Goal: Transaction & Acquisition: Purchase product/service

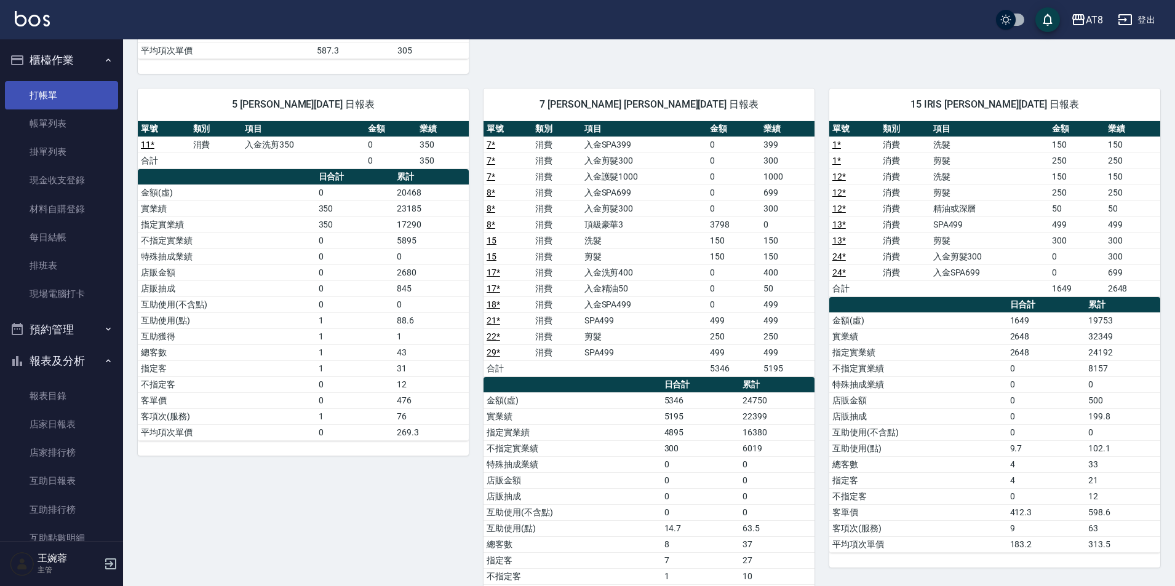
click at [58, 98] on link "打帳單" at bounding box center [61, 95] width 113 height 28
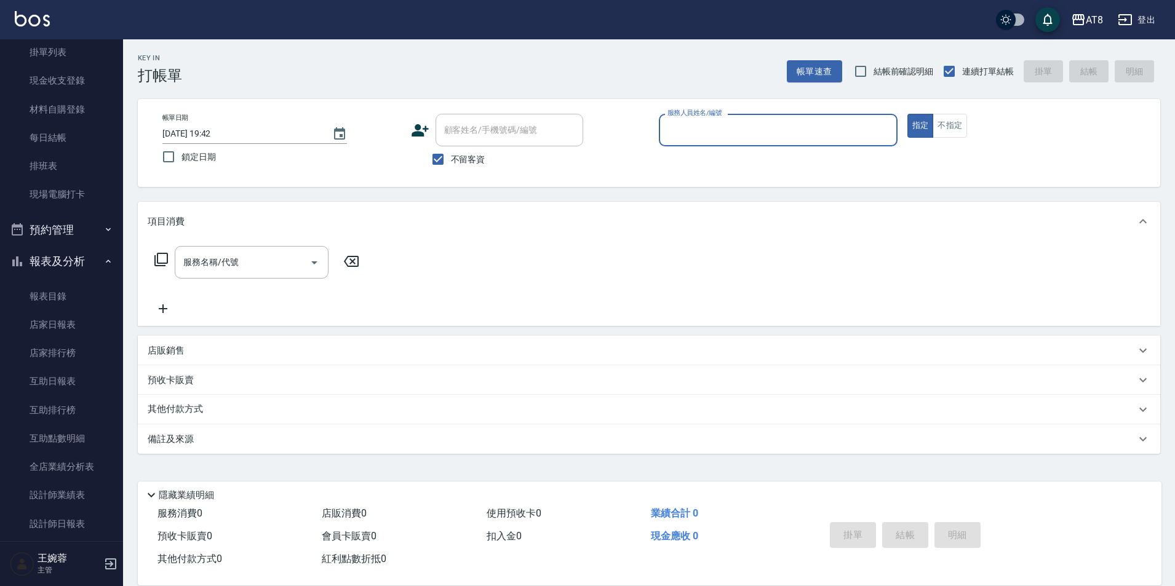
scroll to position [27, 0]
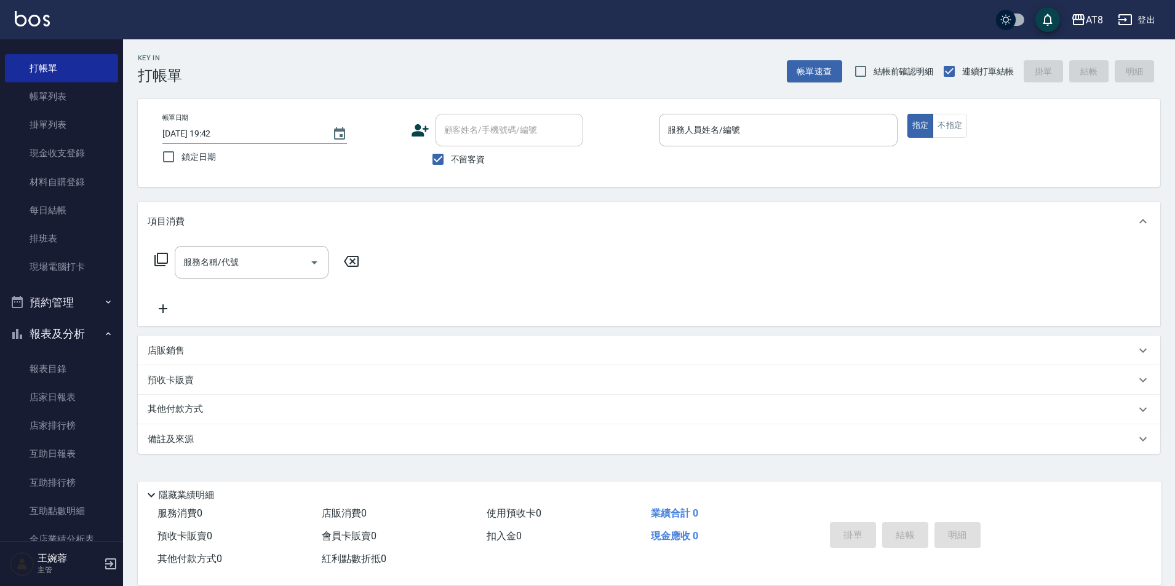
click at [201, 354] on div "店販銷售" at bounding box center [642, 350] width 988 height 13
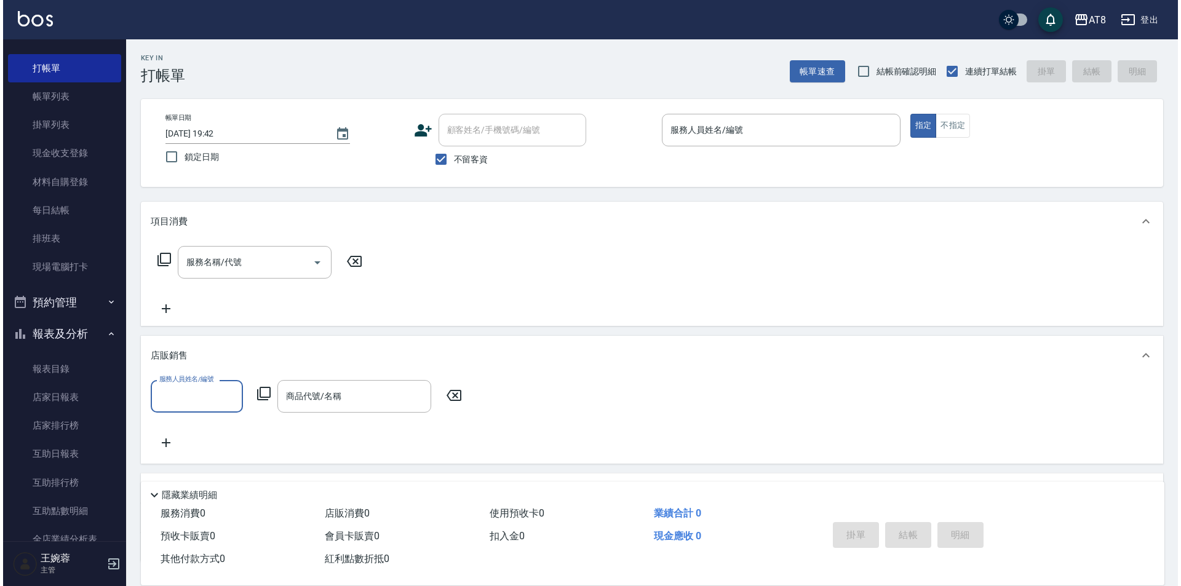
scroll to position [0, 0]
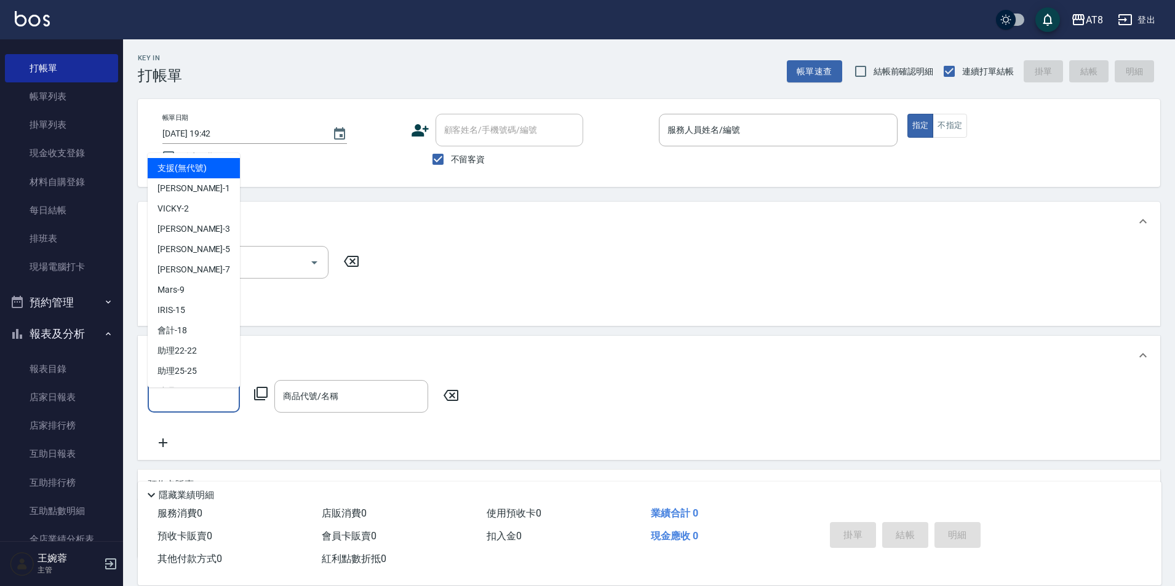
click at [233, 399] on input "服務人員姓名/編號" at bounding box center [193, 397] width 81 height 22
click at [196, 250] on div "HANK -5" at bounding box center [194, 249] width 92 height 20
type input "HANK-5"
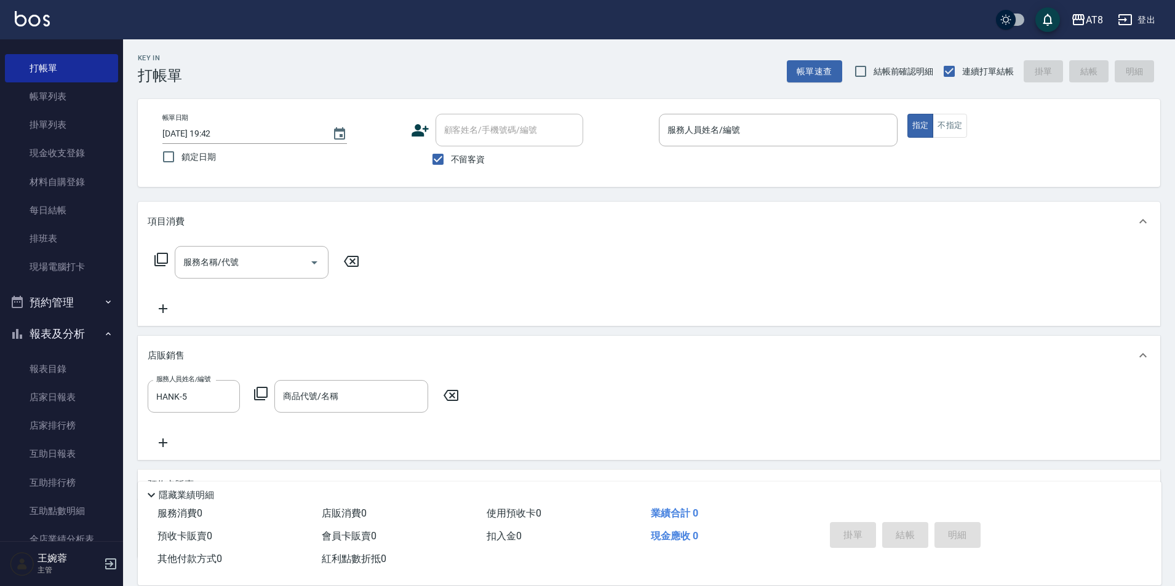
click at [258, 396] on icon at bounding box center [261, 394] width 14 height 14
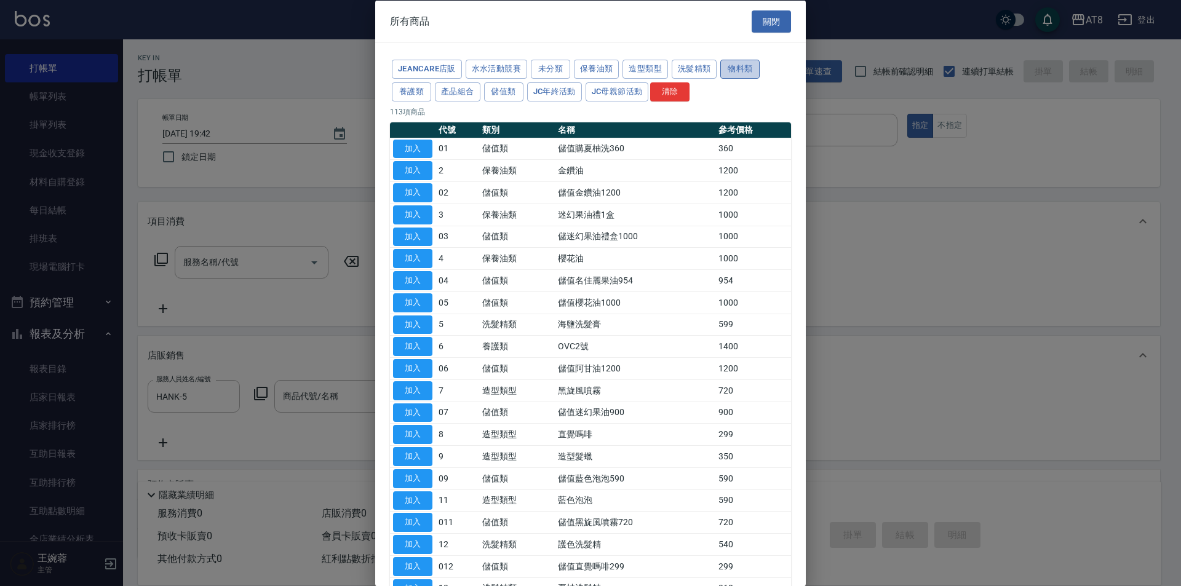
click at [720, 79] on button "物料類" at bounding box center [739, 69] width 39 height 19
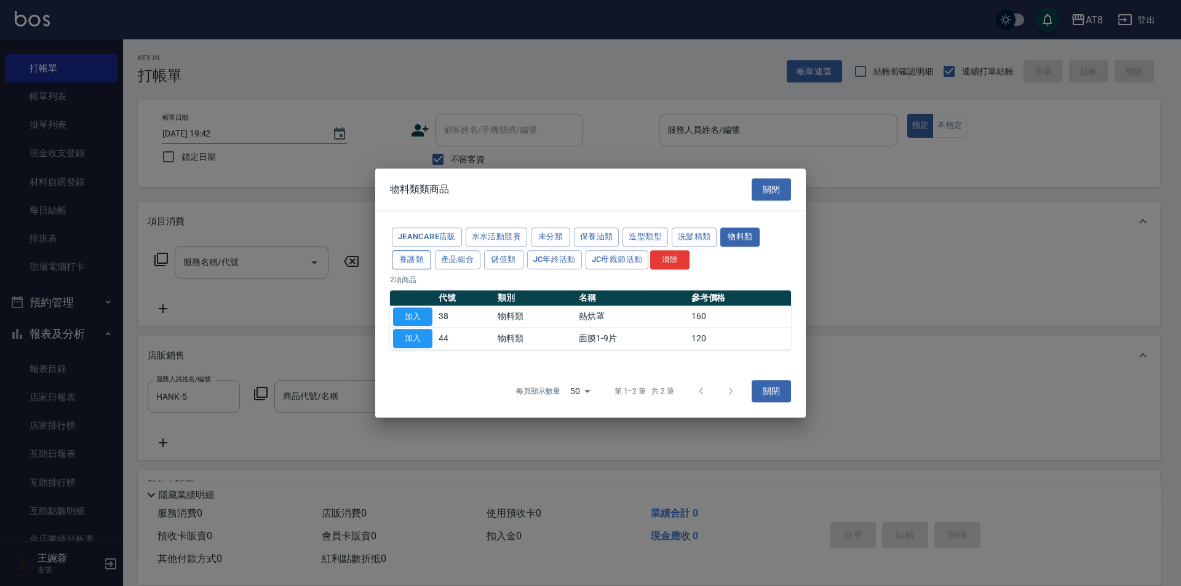
click at [431, 253] on button "養護類" at bounding box center [411, 259] width 39 height 19
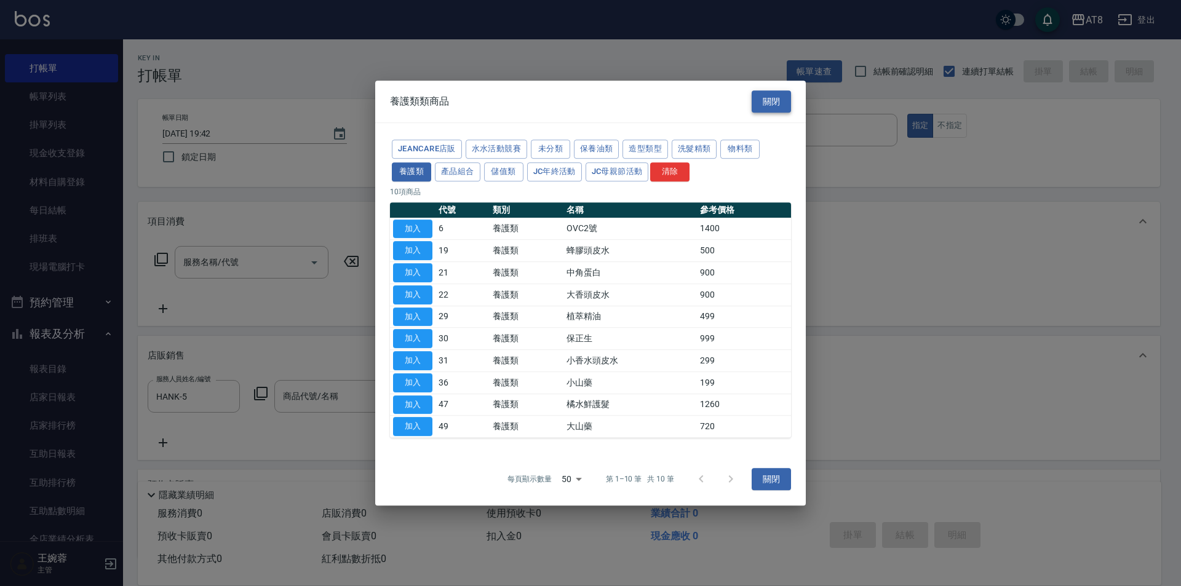
click at [770, 90] on button "關閉" at bounding box center [771, 101] width 39 height 23
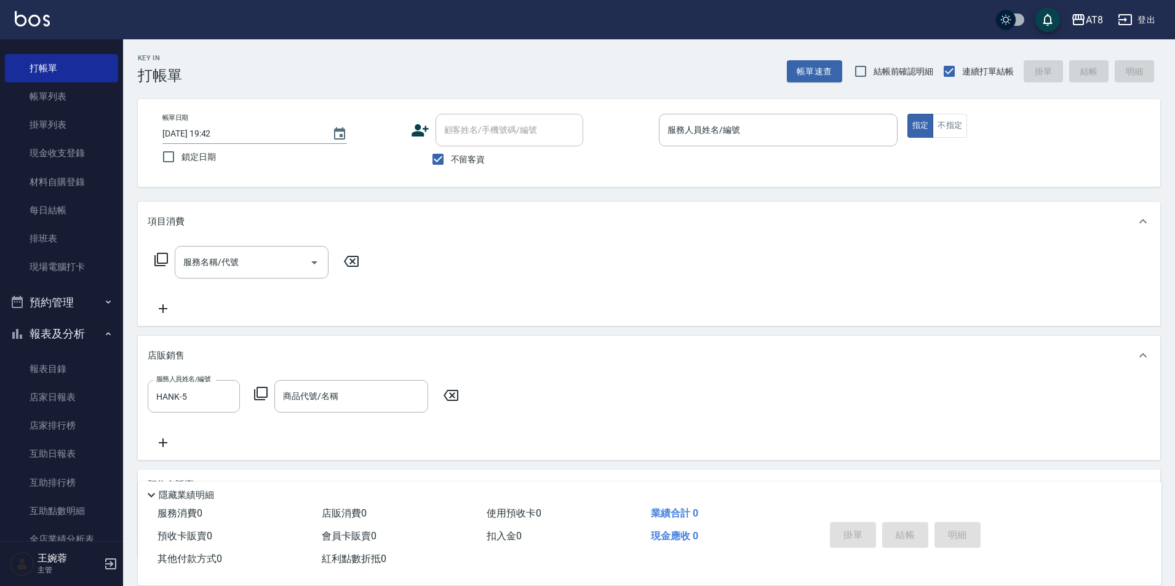
drag, startPoint x: 228, startPoint y: 407, endPoint x: 352, endPoint y: 338, distance: 141.8
click at [228, 403] on icon "Clear" at bounding box center [227, 397] width 12 height 12
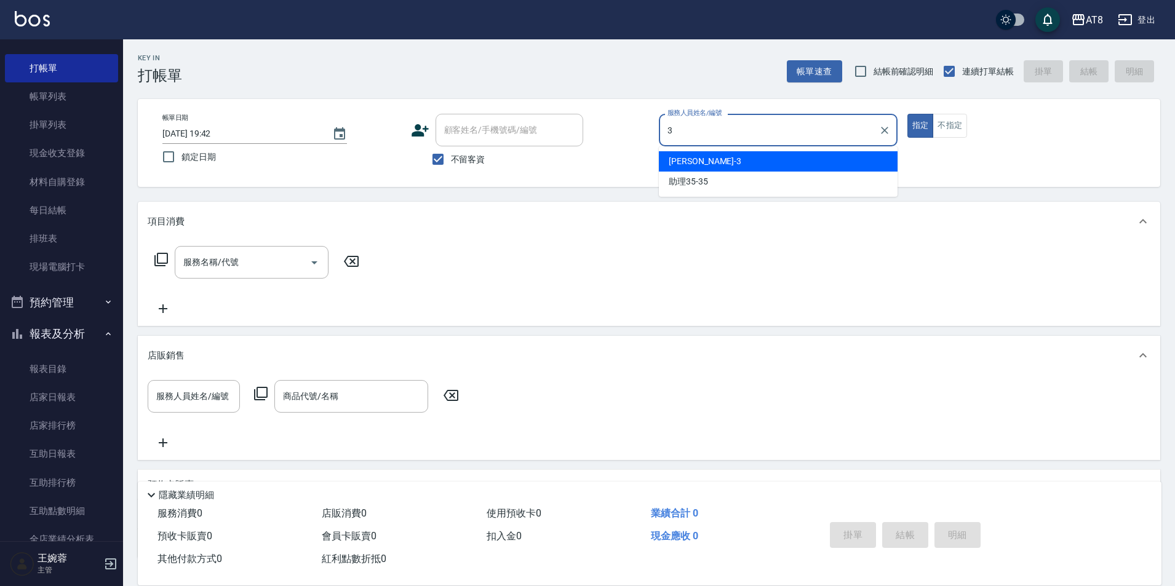
type input "[PERSON_NAME]-3"
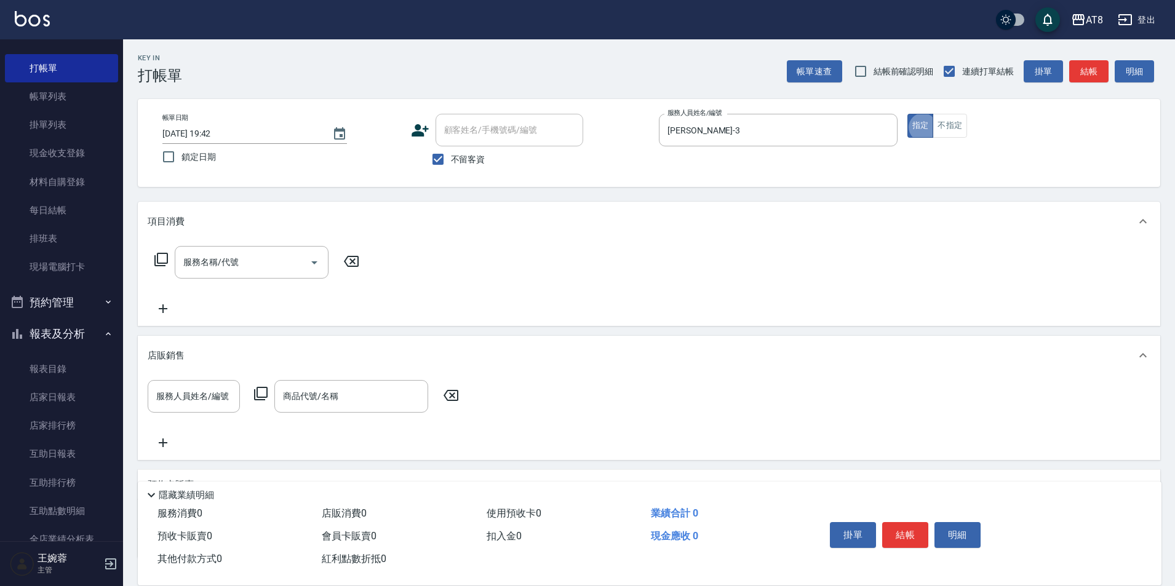
type button "true"
click at [915, 125] on button "指定" at bounding box center [920, 126] width 26 height 24
click at [167, 260] on icon at bounding box center [161, 259] width 15 height 15
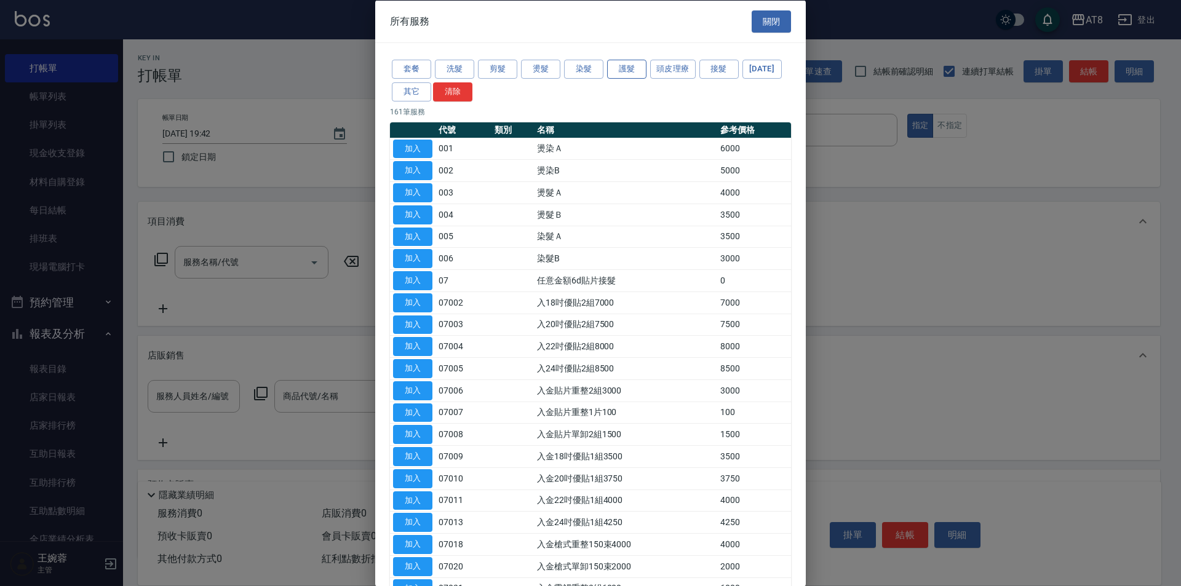
click at [634, 74] on button "護髮" at bounding box center [626, 69] width 39 height 19
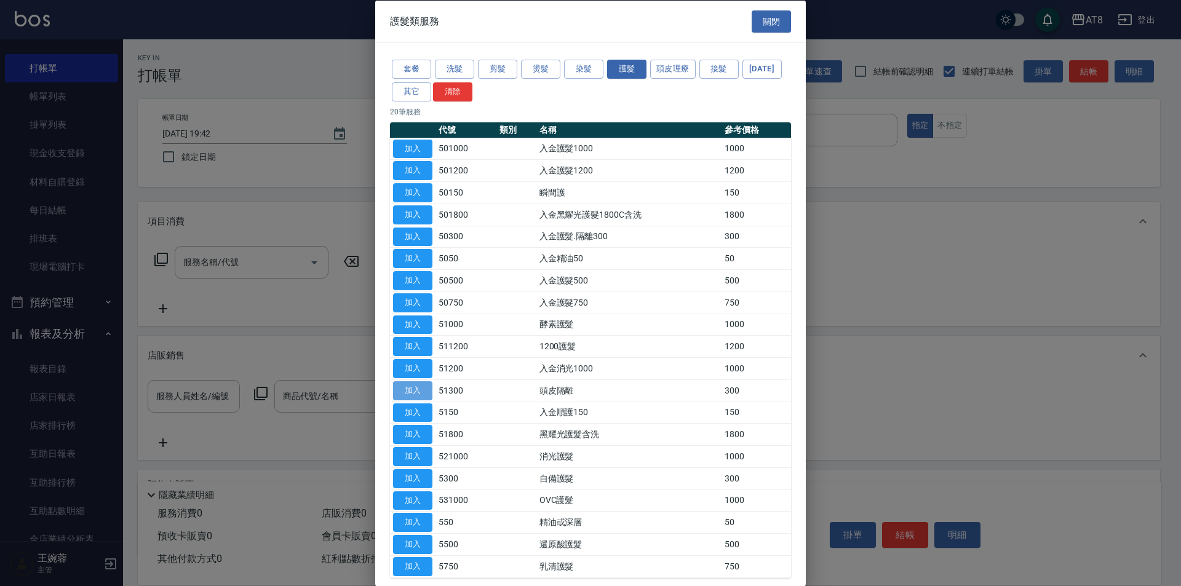
click at [420, 400] on button "加入" at bounding box center [412, 390] width 39 height 19
type input "頭皮隔離(51300)"
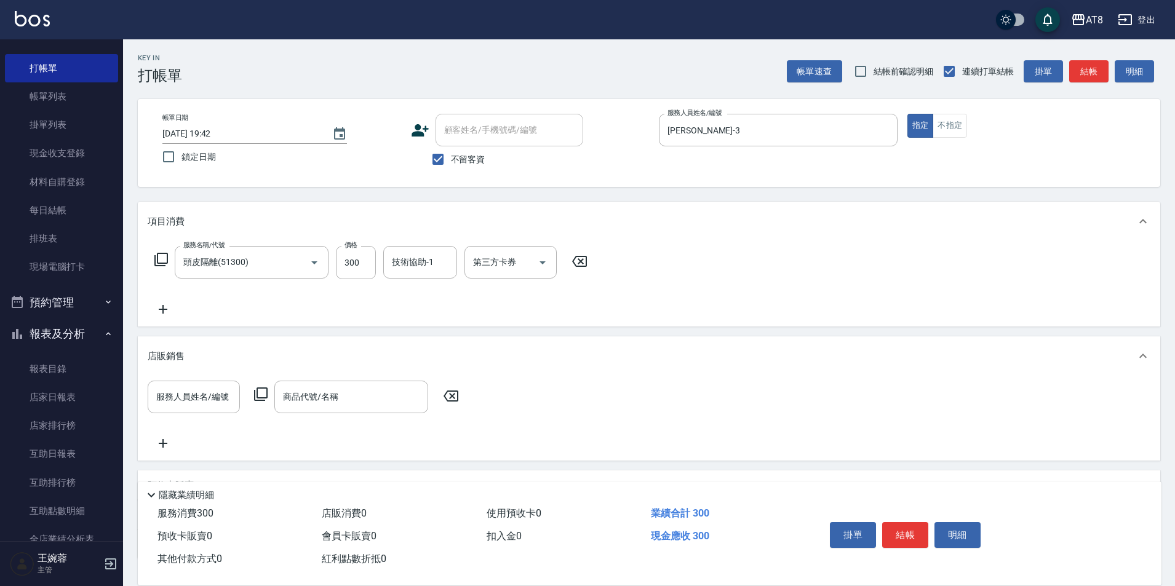
click at [169, 263] on icon at bounding box center [161, 259] width 15 height 15
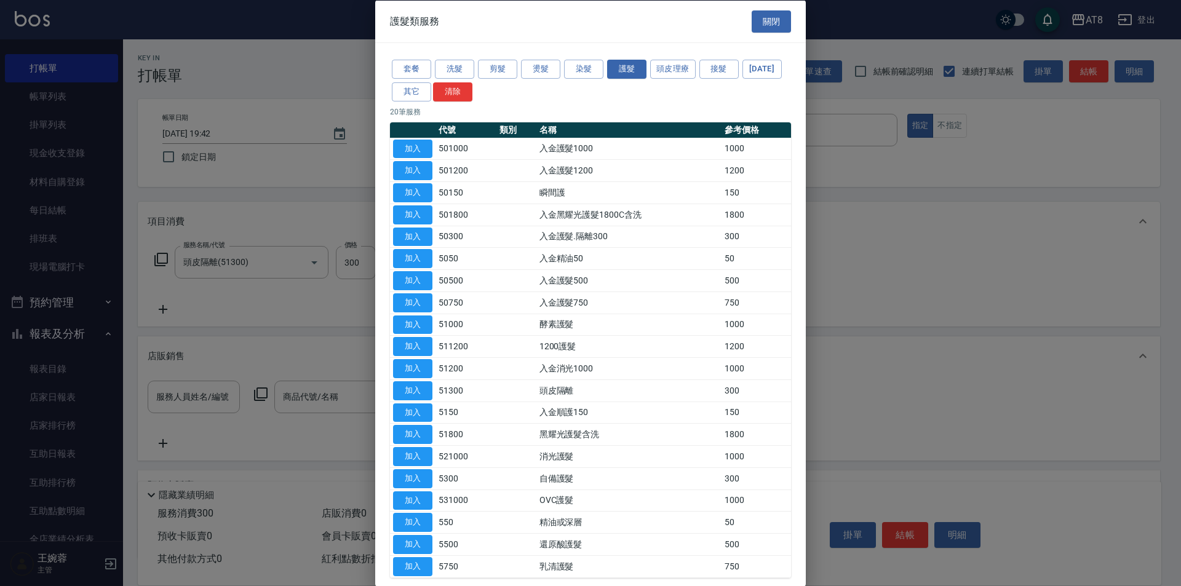
click at [606, 71] on div "套餐 洗髮 剪髮 燙髮 染髮 護髮 頭皮理療 接髮 [DATE] 其它 清除" at bounding box center [590, 81] width 401 height 46
click at [587, 71] on button "染髮" at bounding box center [583, 69] width 39 height 19
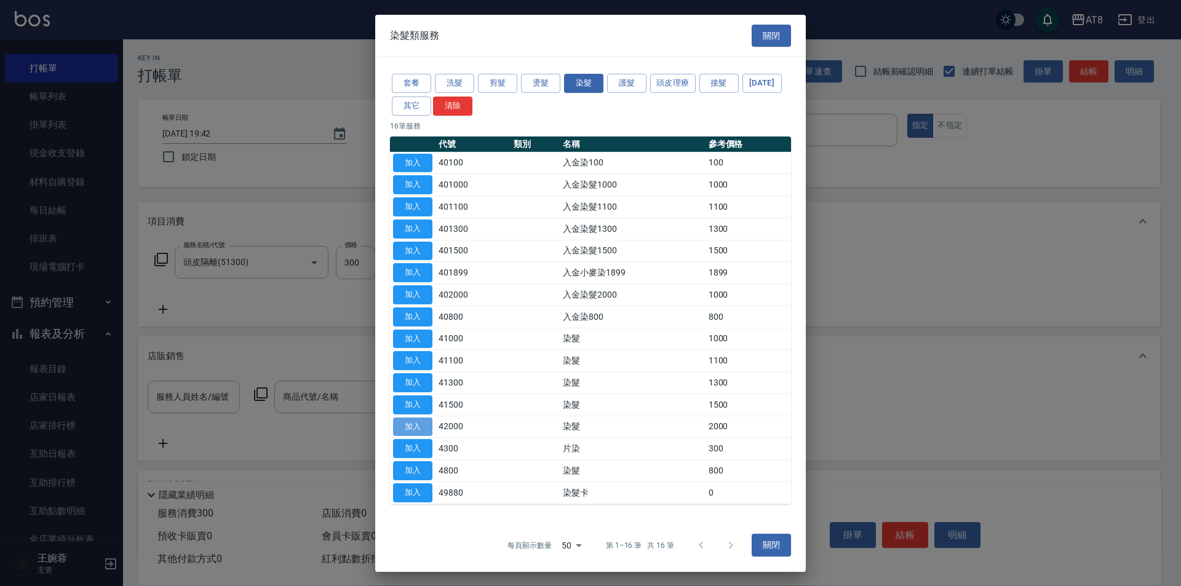
click at [418, 436] on button "加入" at bounding box center [412, 426] width 39 height 19
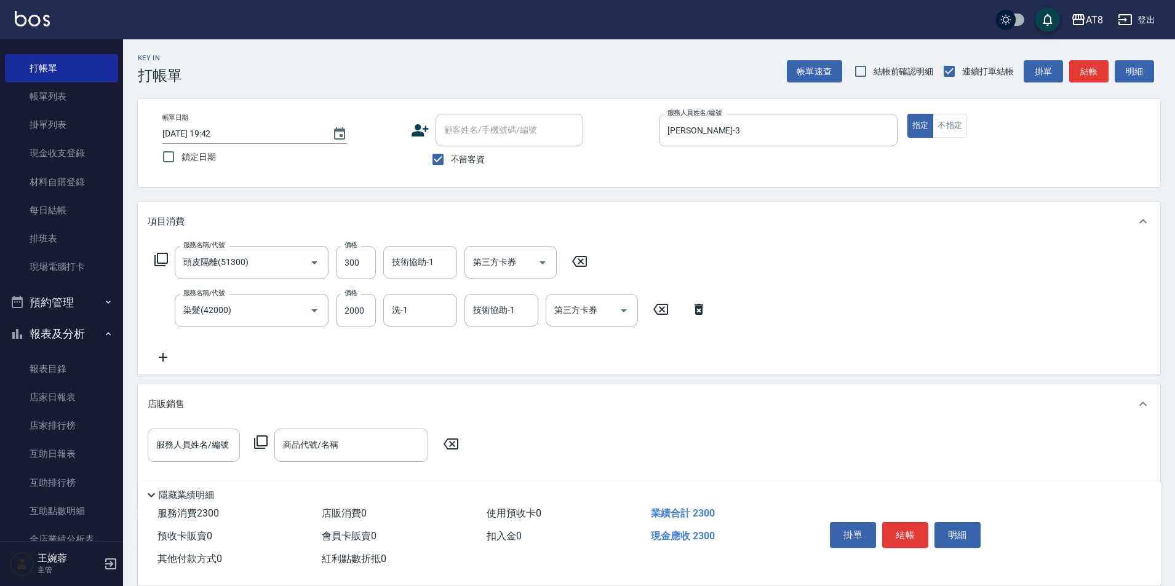
click at [344, 298] on label "價格" at bounding box center [350, 293] width 13 height 9
click at [344, 299] on input "2000" at bounding box center [356, 310] width 40 height 33
type input "2199"
click at [167, 265] on icon at bounding box center [161, 259] width 15 height 15
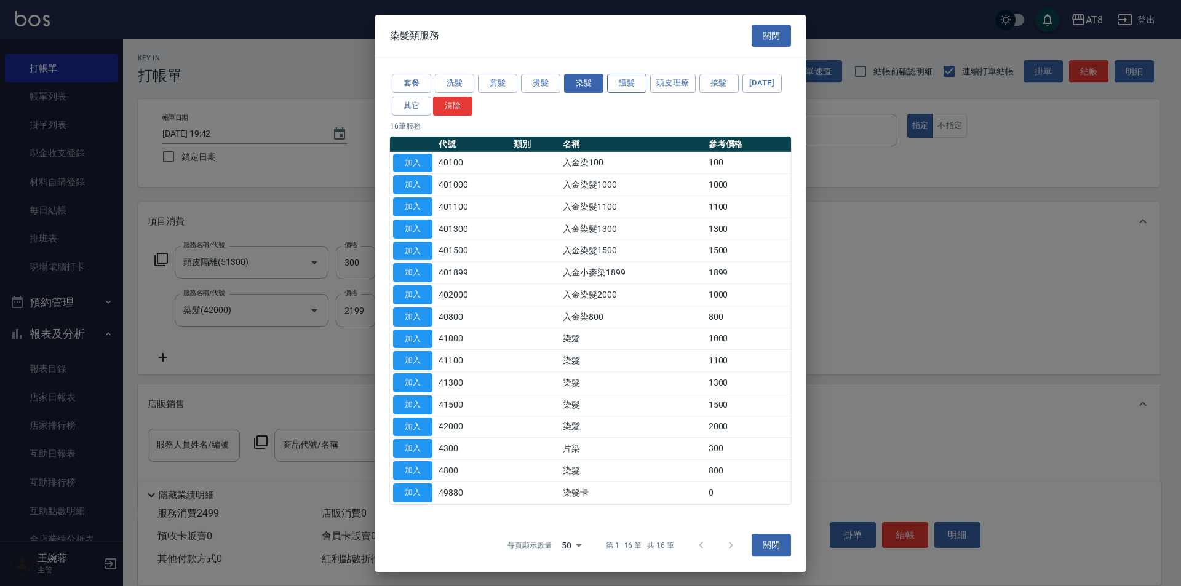
click at [640, 74] on button "護髮" at bounding box center [626, 83] width 39 height 19
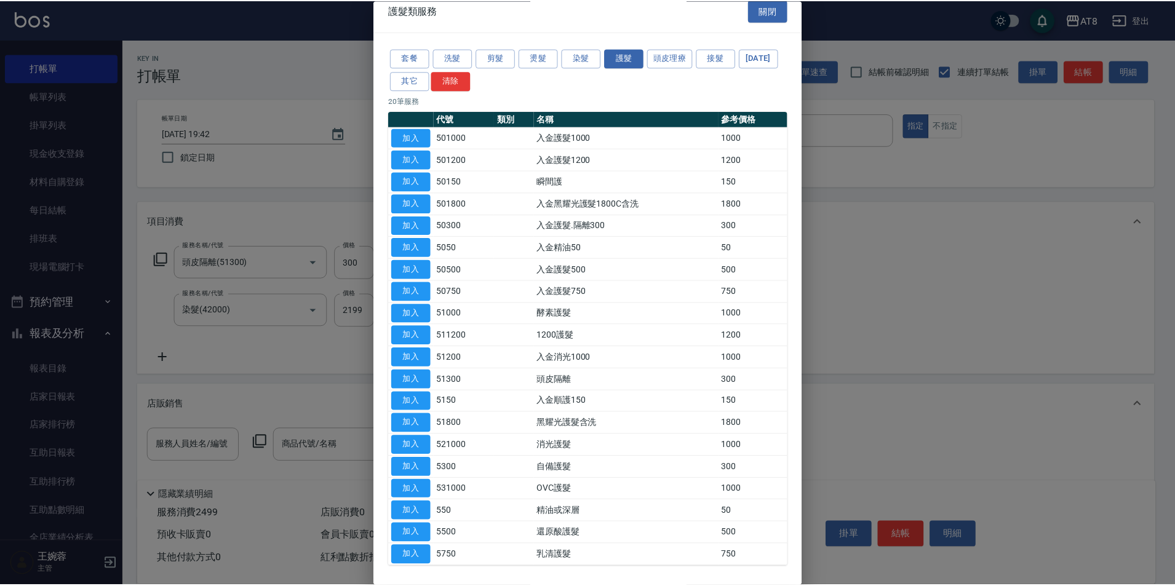
scroll to position [17, 0]
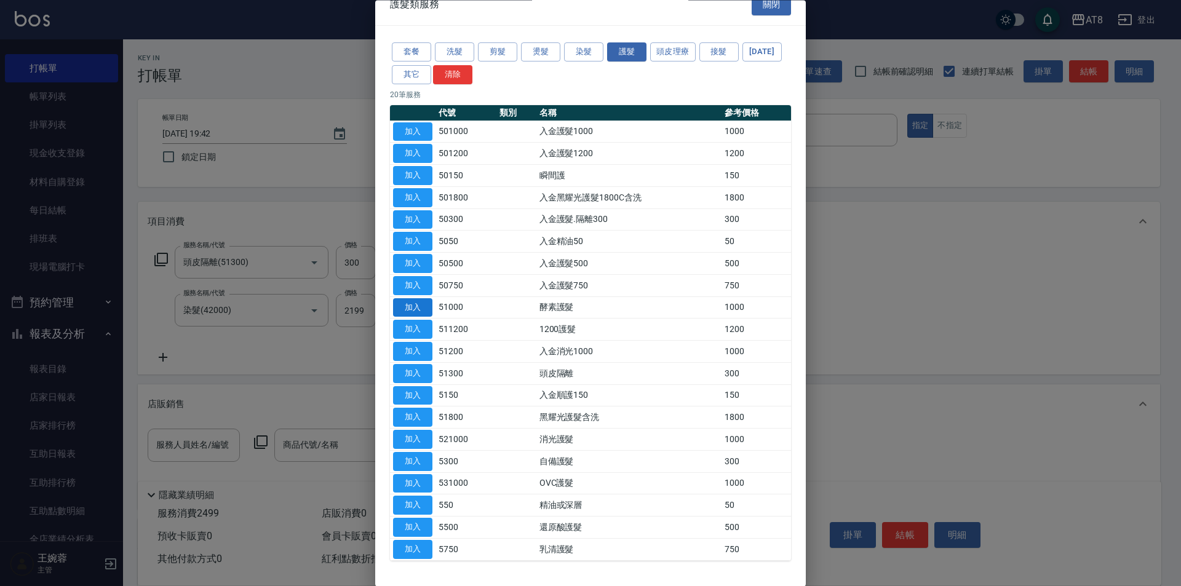
click at [415, 317] on button "加入" at bounding box center [412, 307] width 39 height 19
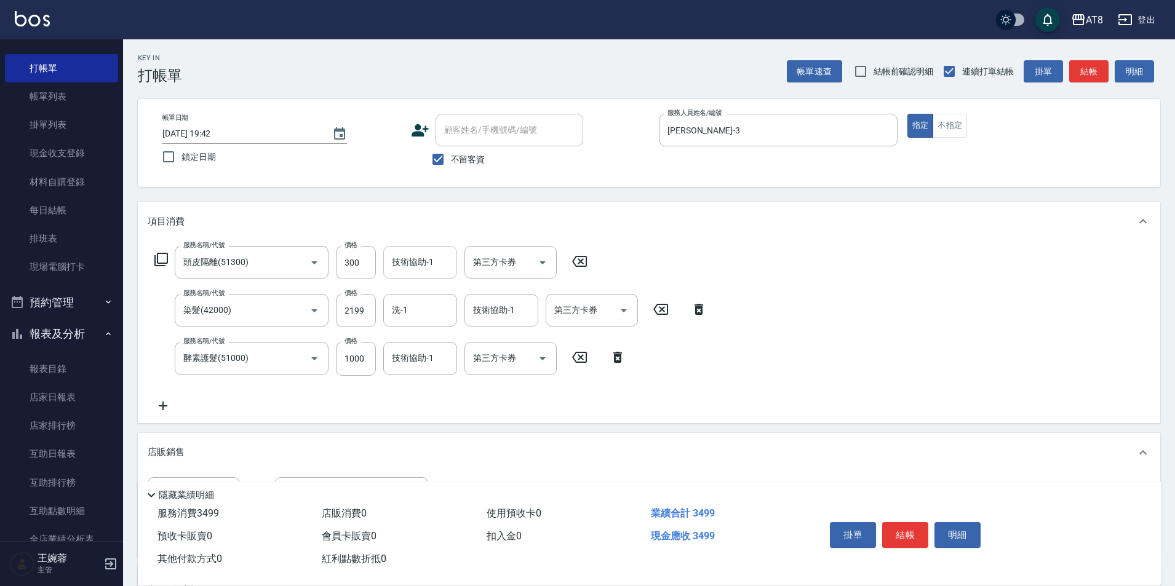
click at [428, 264] on div "技術協助-1 技術協助-1" at bounding box center [420, 262] width 74 height 33
type input "助理22-22"
click at [421, 316] on input "洗-1" at bounding box center [420, 311] width 63 height 22
type input "助理22-22"
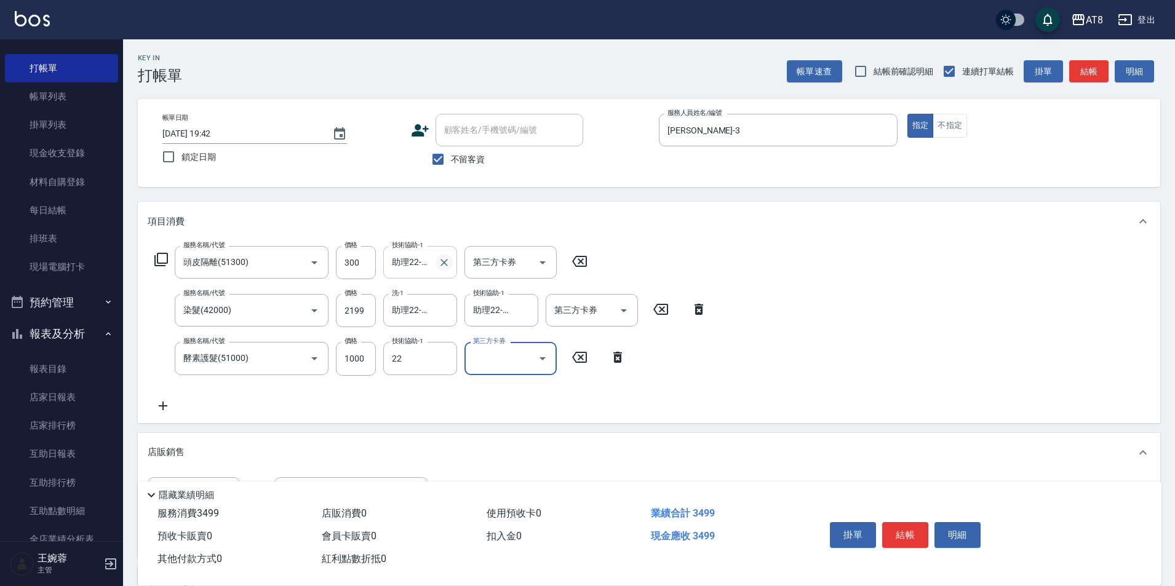
type input "助理22-22"
click at [846, 364] on div "服務名稱/代號 頭皮隔離(51300) 服務名稱/代號 價格 300 價格 技術協助-1 助理22-22 技術協助-1 第三方卡券 第三方卡券 服務名稱/代號…" at bounding box center [649, 331] width 1022 height 181
click at [917, 522] on button "結帳" at bounding box center [905, 535] width 46 height 26
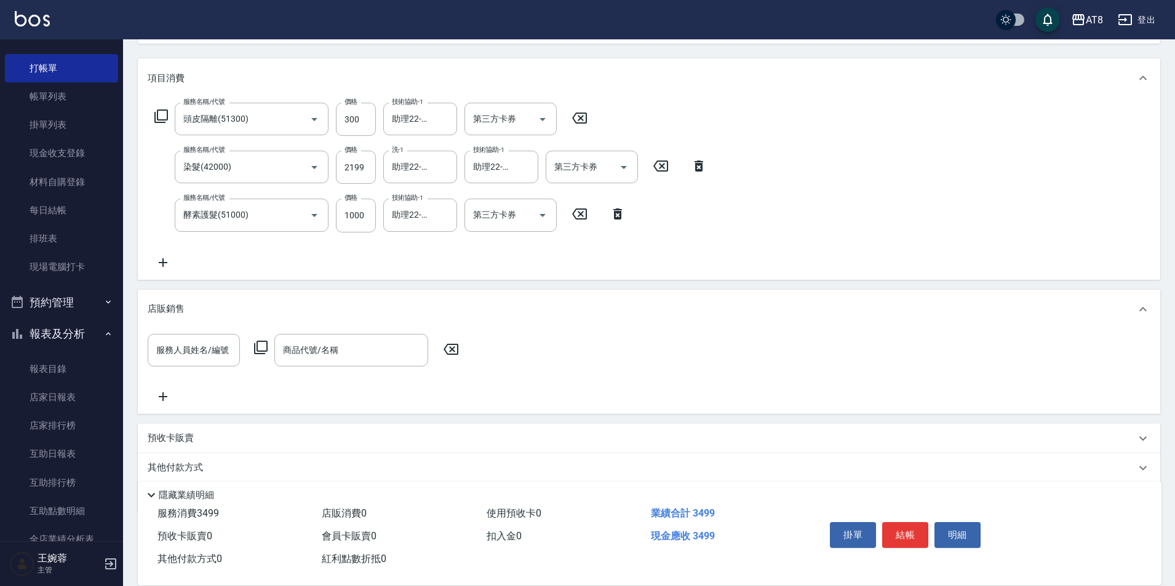
scroll to position [145, 0]
click at [900, 522] on button "結帳" at bounding box center [905, 535] width 46 height 26
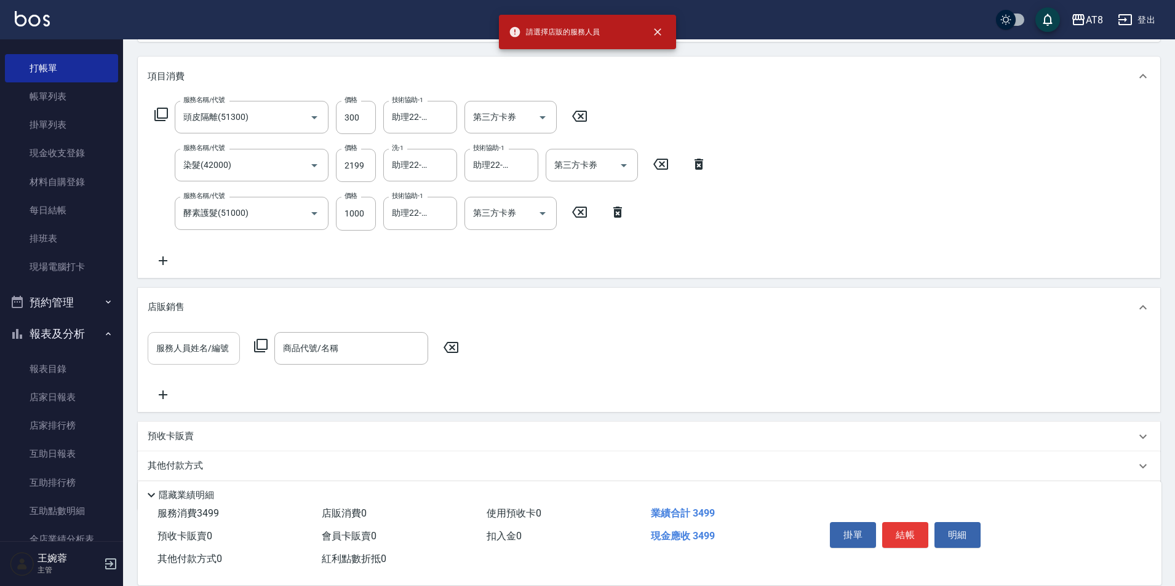
click at [217, 351] on input "服務人員姓名/編號" at bounding box center [193, 349] width 81 height 22
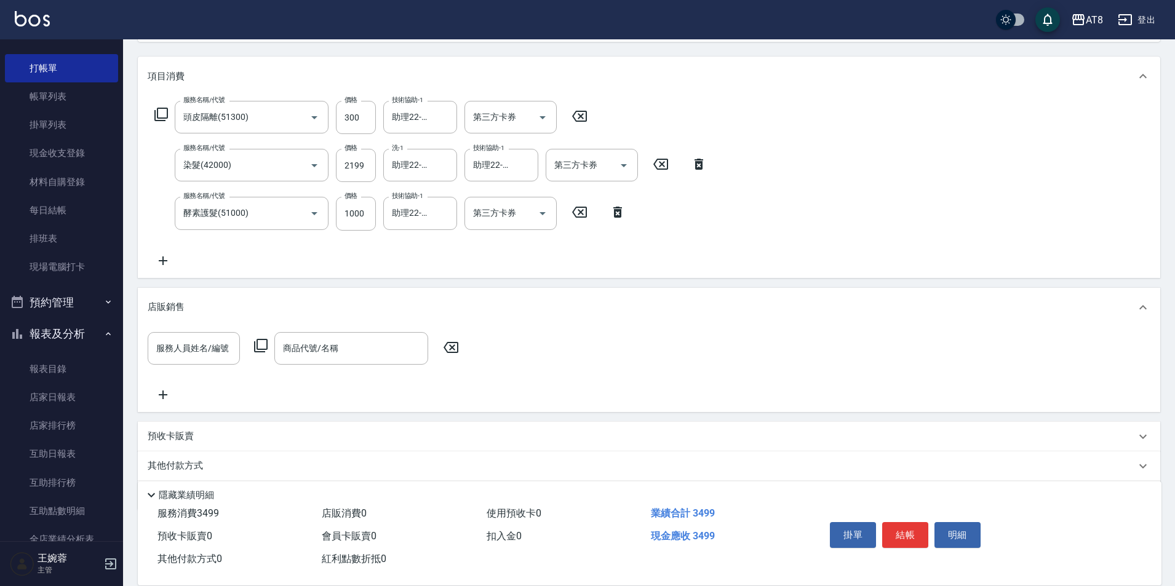
click at [317, 290] on div "項目消費 服務名稱/代號 頭皮隔離(51300) 服務名稱/代號 價格 300 價格 技術協助-1 助理22-22 技術協助-1 第三方卡券 第三方卡券 服務…" at bounding box center [649, 284] width 1022 height 454
click at [166, 303] on div "店販銷售" at bounding box center [649, 307] width 1022 height 39
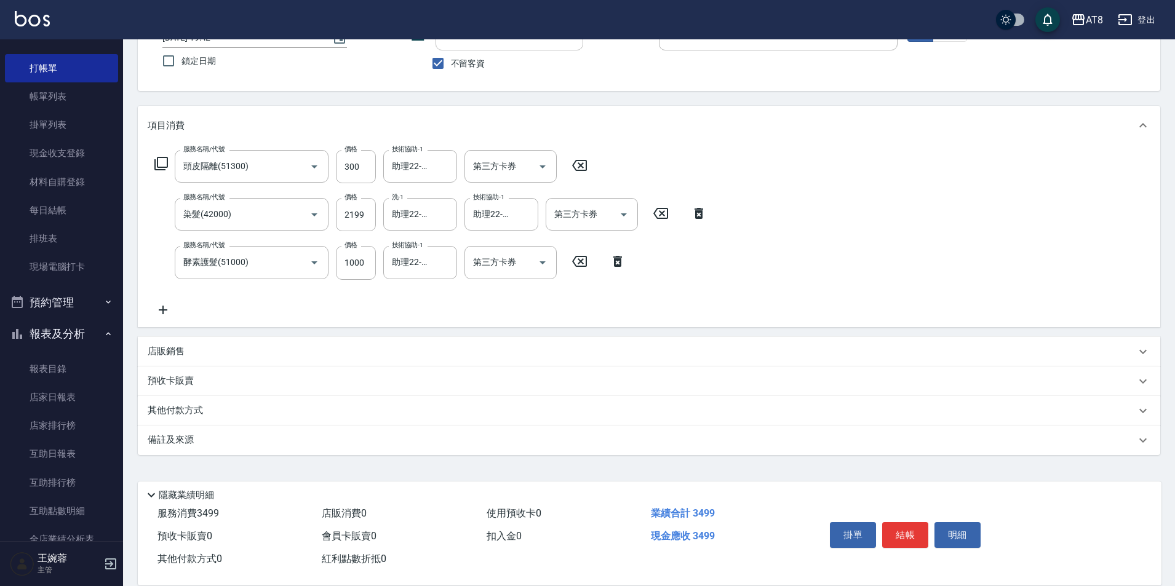
scroll to position [103, 0]
click at [167, 304] on icon at bounding box center [163, 310] width 31 height 15
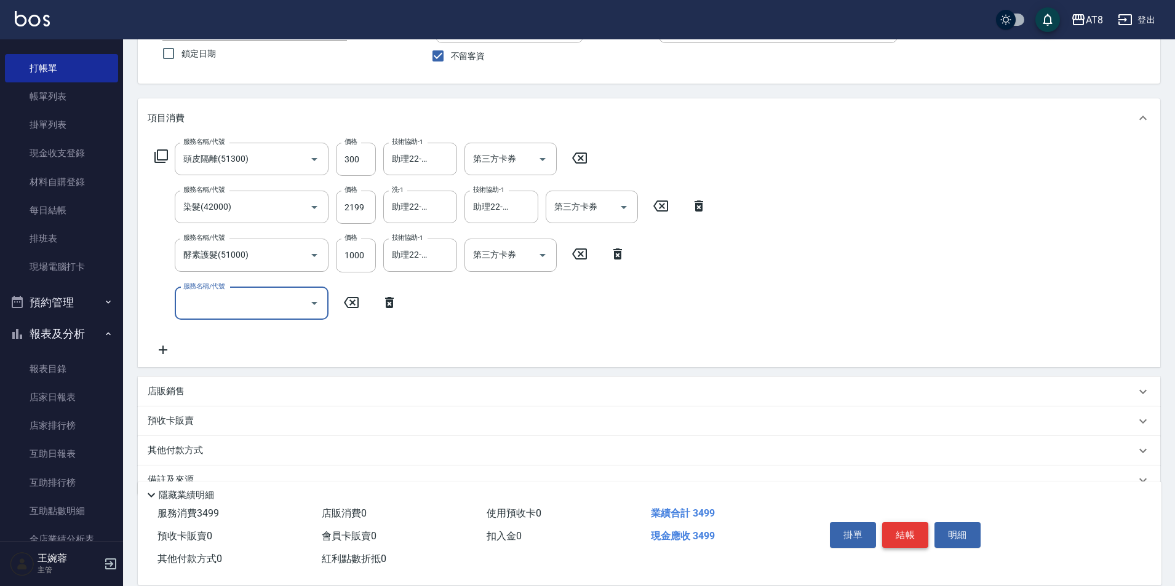
click at [914, 522] on button "結帳" at bounding box center [905, 535] width 46 height 26
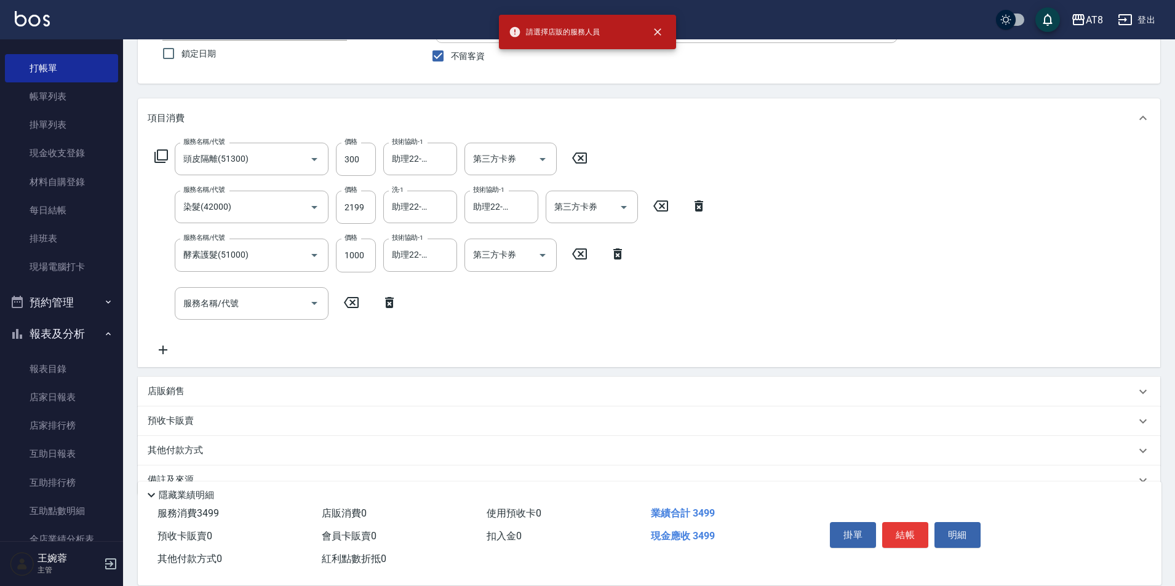
click at [389, 307] on icon at bounding box center [389, 302] width 9 height 11
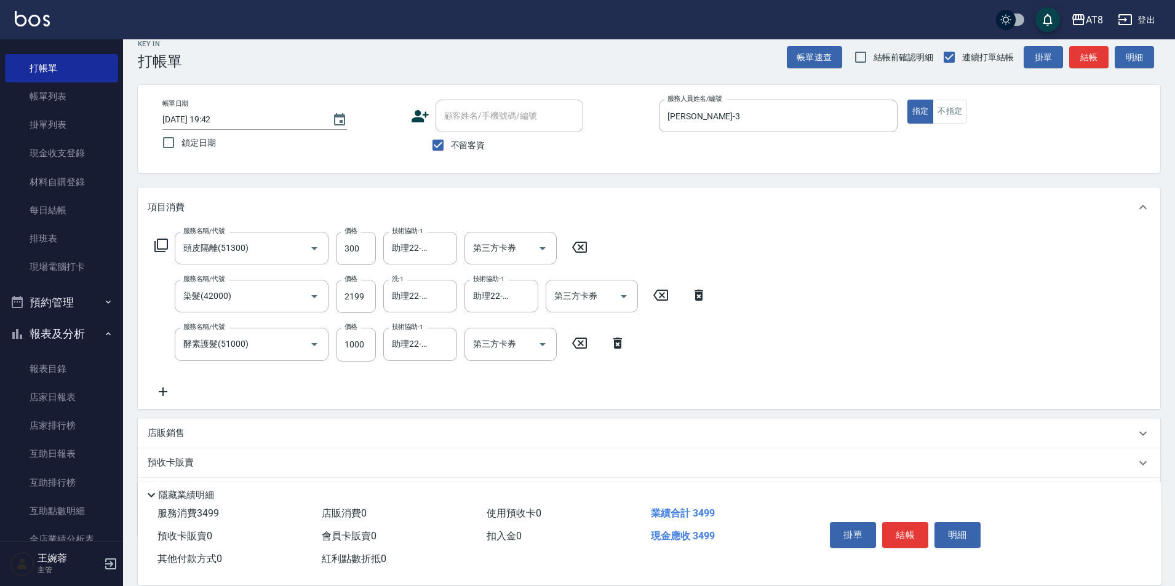
scroll to position [0, 0]
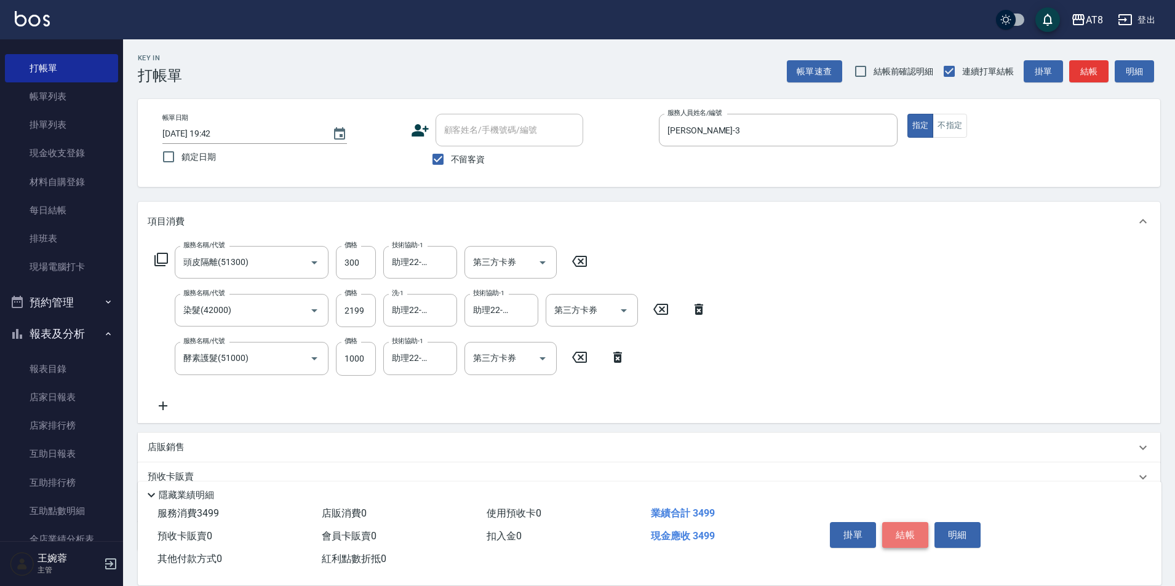
click at [901, 522] on button "結帳" at bounding box center [905, 535] width 46 height 26
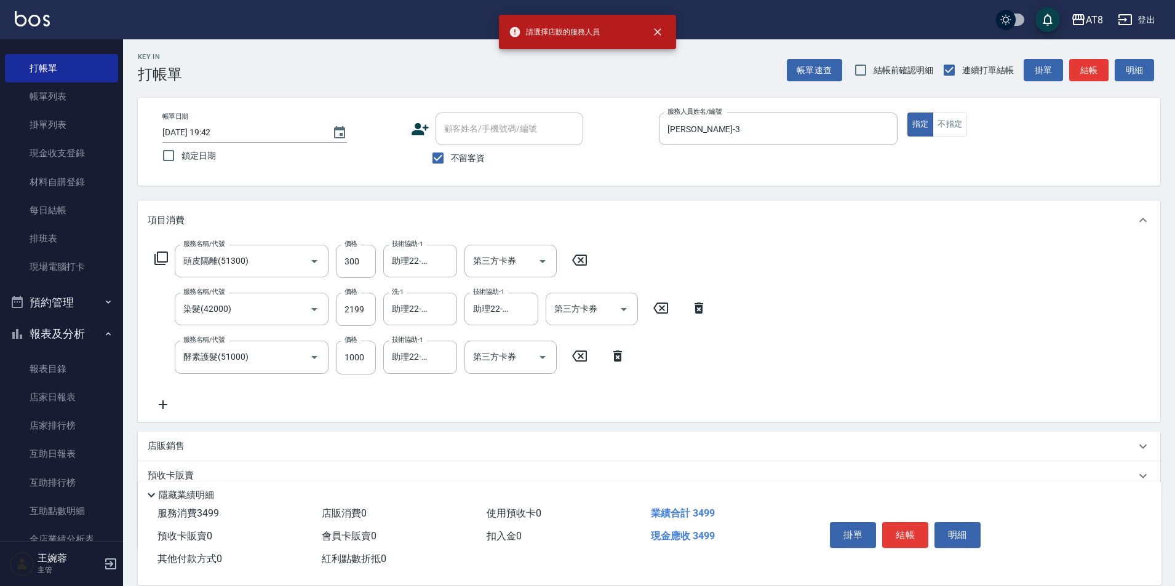
scroll to position [103, 0]
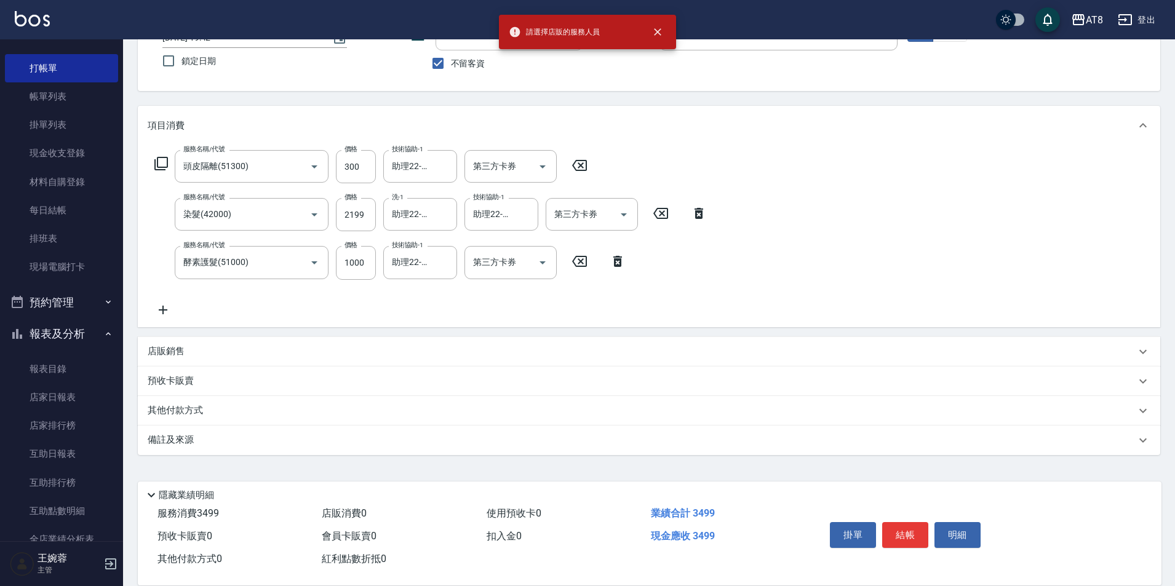
click at [263, 351] on div "店販銷售" at bounding box center [642, 351] width 988 height 13
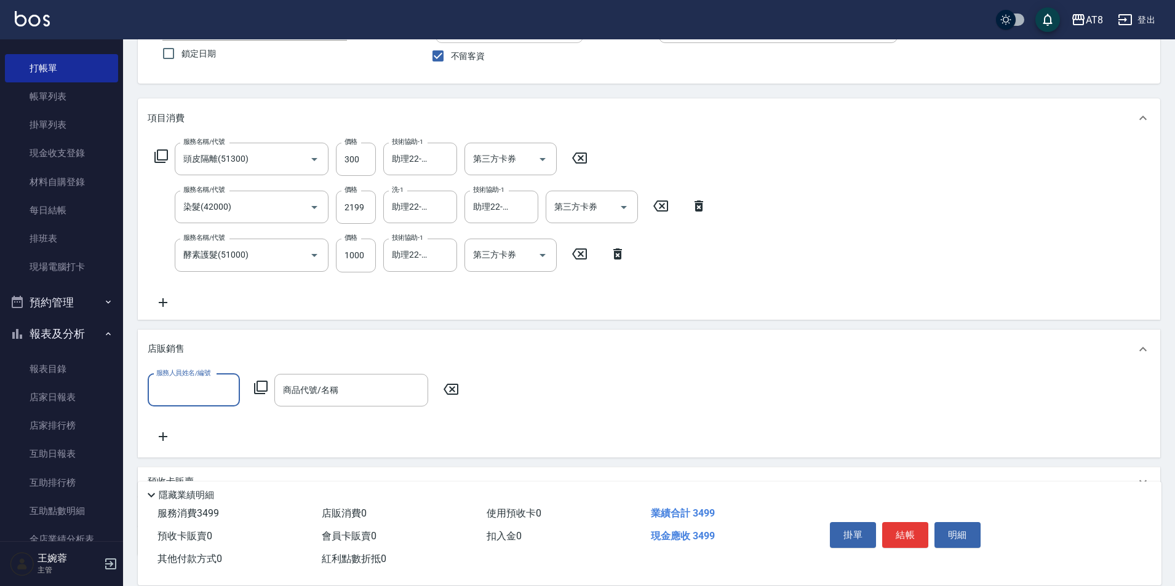
scroll to position [0, 0]
click at [254, 395] on icon at bounding box center [260, 387] width 15 height 15
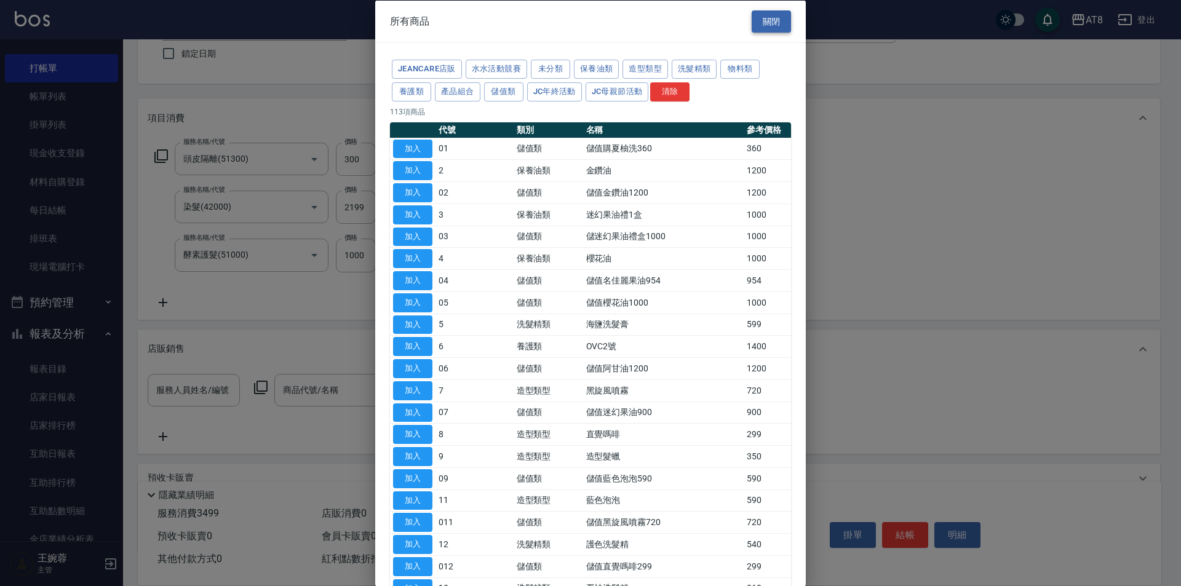
click at [752, 14] on button "關閉" at bounding box center [771, 21] width 39 height 23
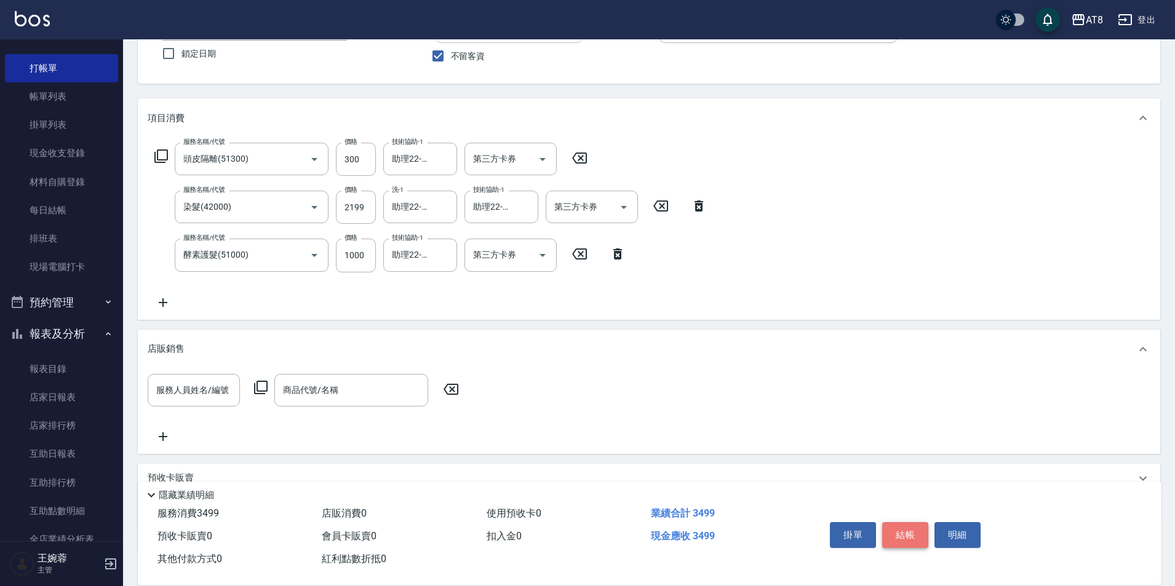
click at [905, 522] on button "結帳" at bounding box center [905, 535] width 46 height 26
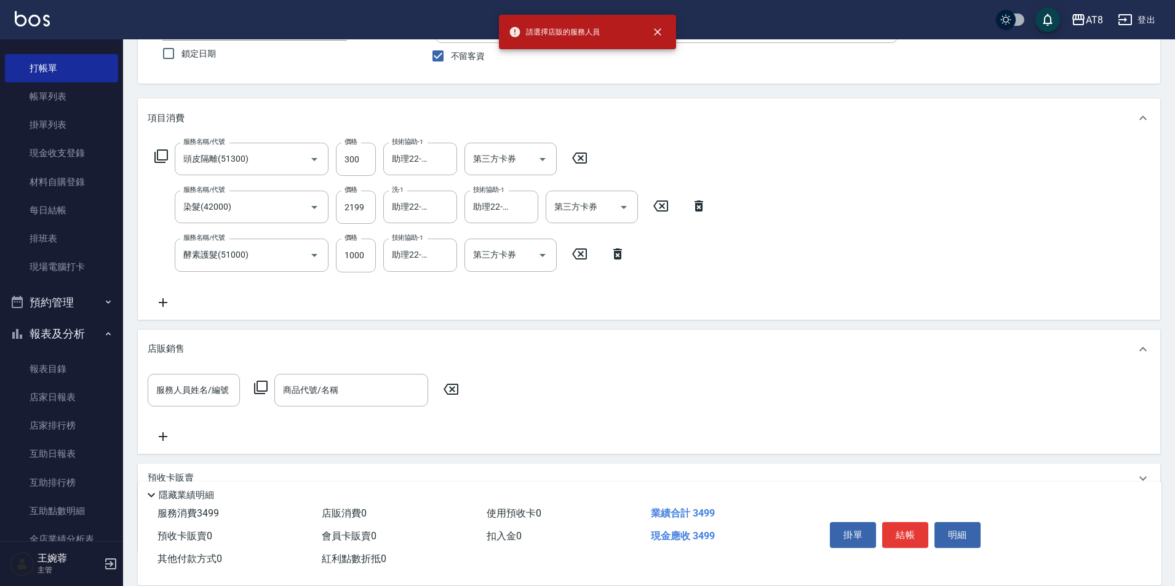
click at [456, 395] on icon at bounding box center [451, 389] width 15 height 11
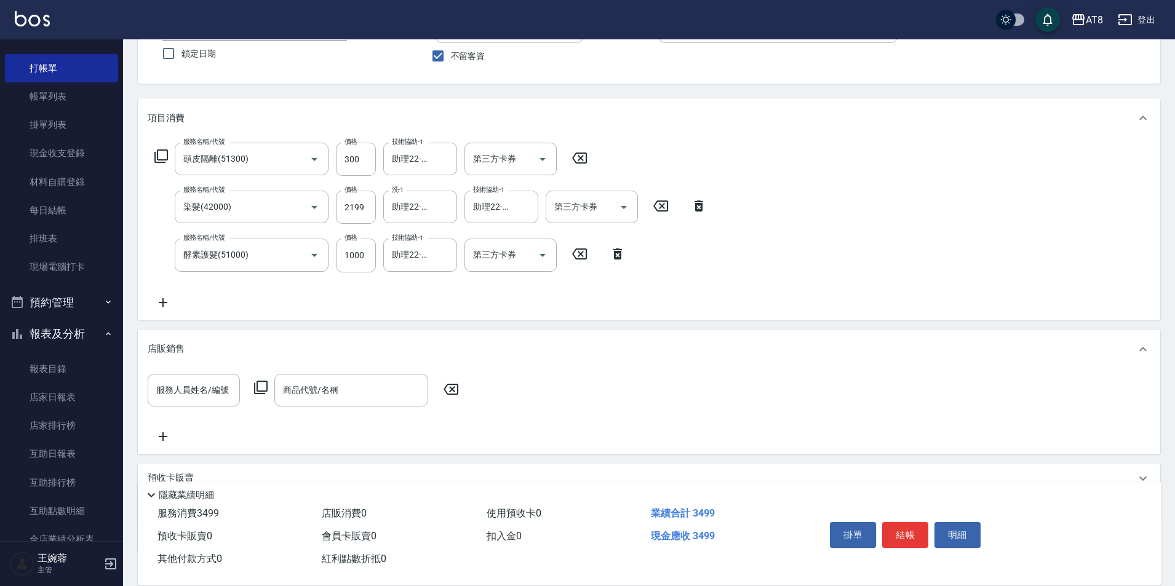
click at [458, 397] on icon at bounding box center [451, 389] width 31 height 15
click at [456, 395] on icon at bounding box center [451, 389] width 15 height 11
click at [173, 356] on p "店販銷售" at bounding box center [166, 349] width 37 height 13
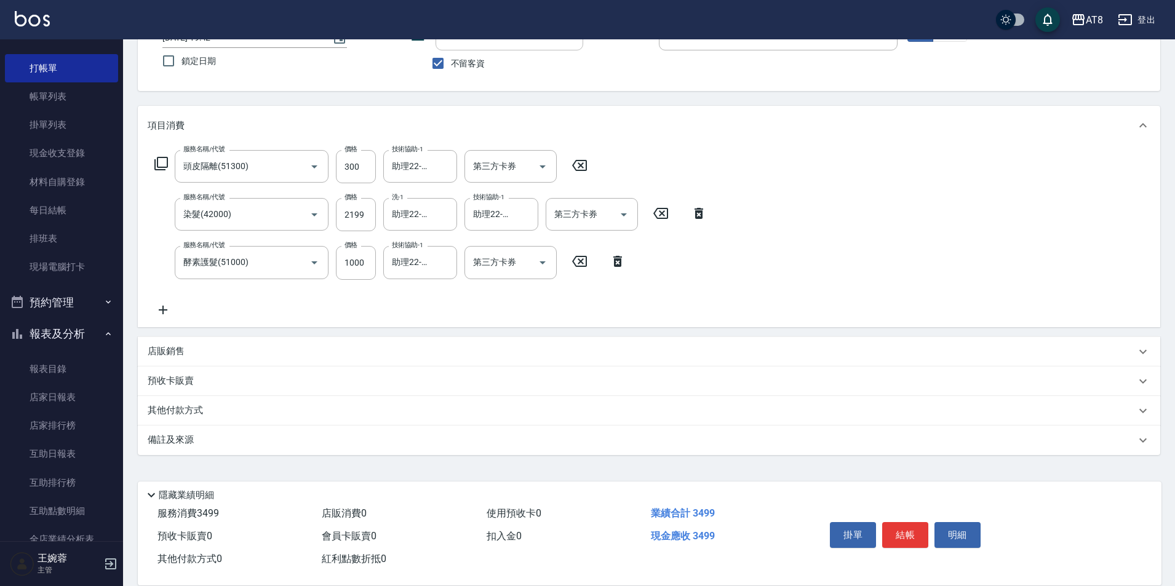
click at [234, 388] on div "預收卡販賣" at bounding box center [649, 382] width 1022 height 30
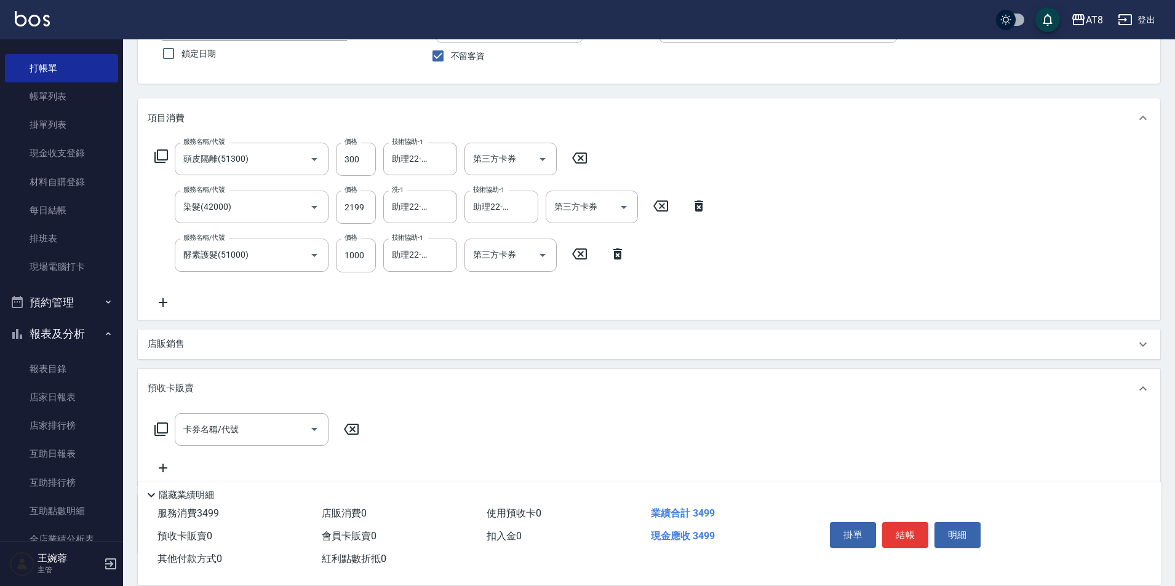
click at [234, 387] on div "預收卡販賣" at bounding box center [649, 388] width 1022 height 39
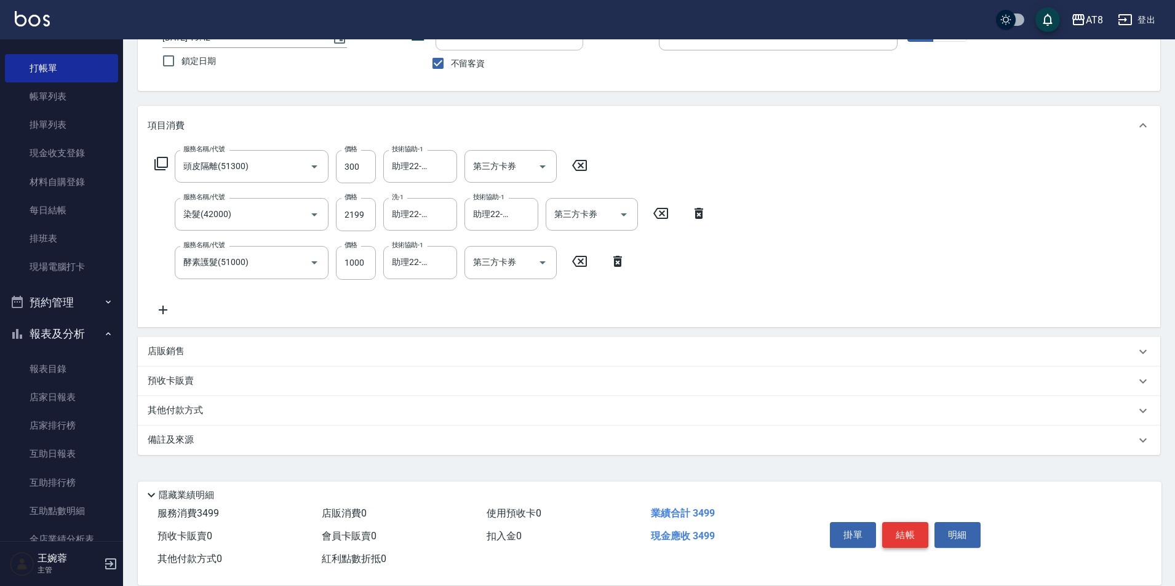
click at [904, 523] on button "結帳" at bounding box center [905, 535] width 46 height 26
type input "[DATE] 19:55"
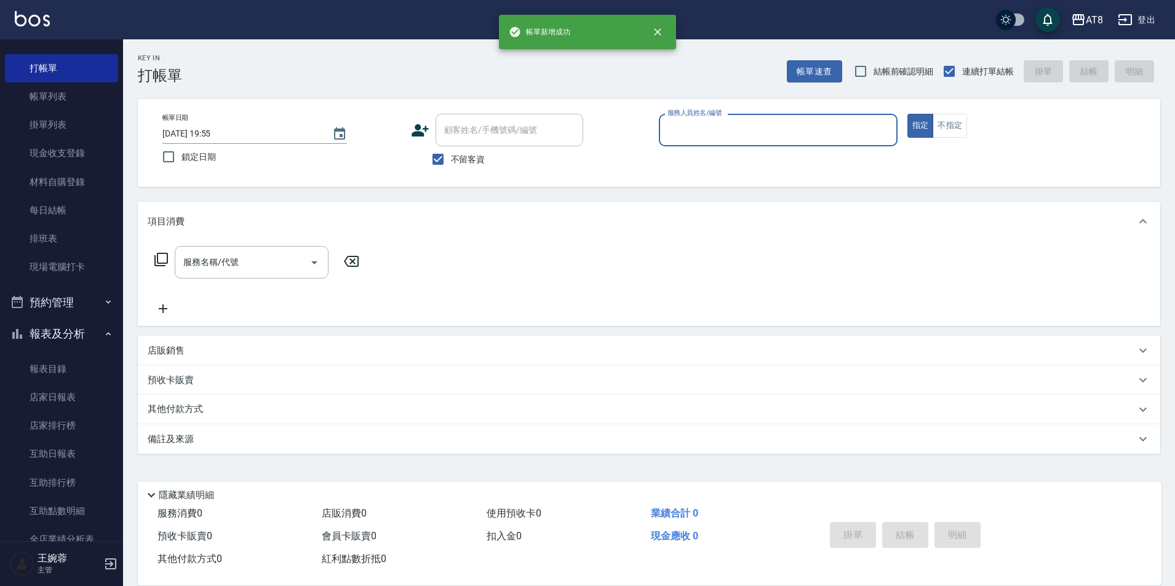
scroll to position [6, 0]
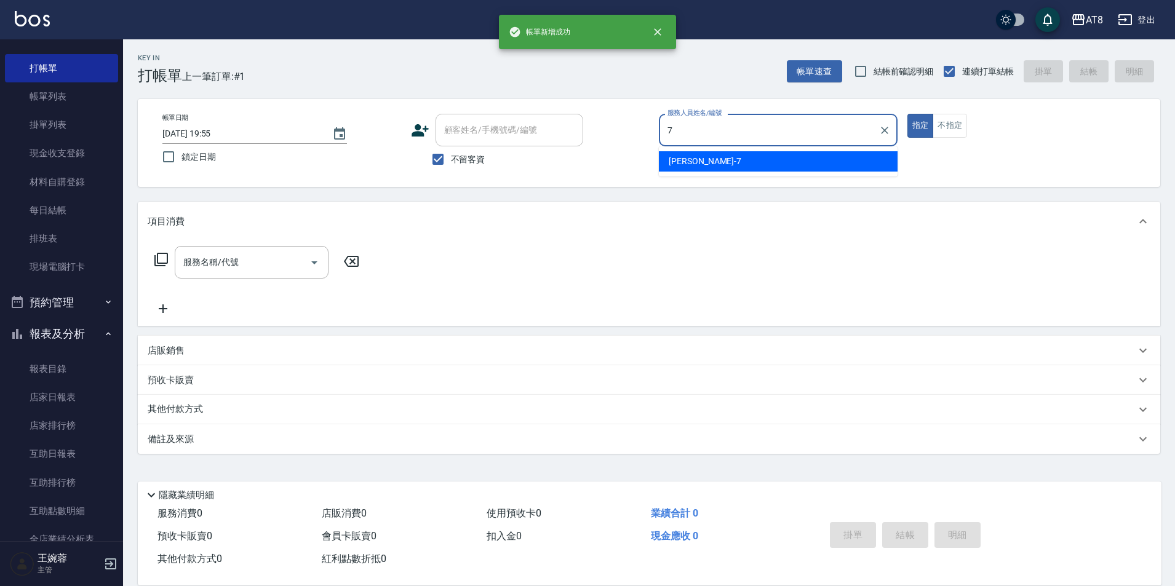
type input "[PERSON_NAME]-7"
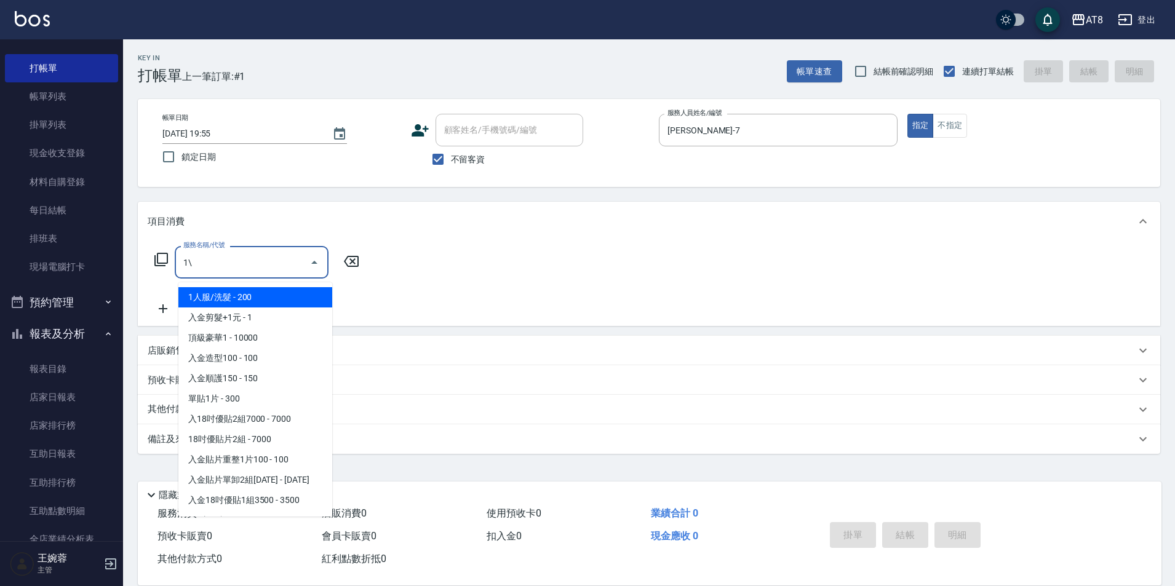
type input "1"
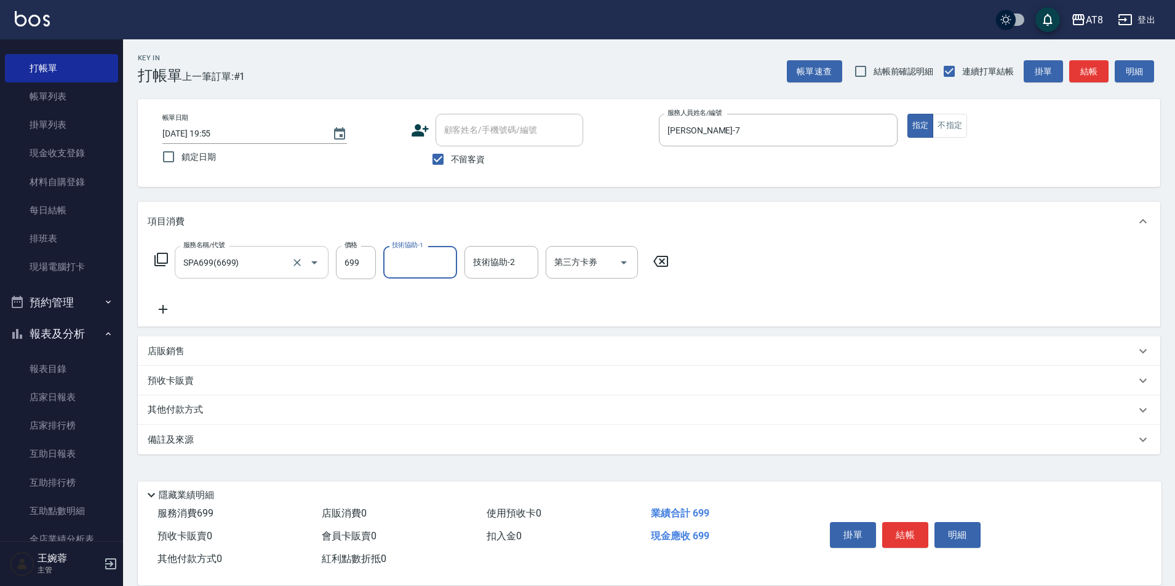
click at [271, 262] on input "SPA699(6699)" at bounding box center [234, 263] width 108 height 22
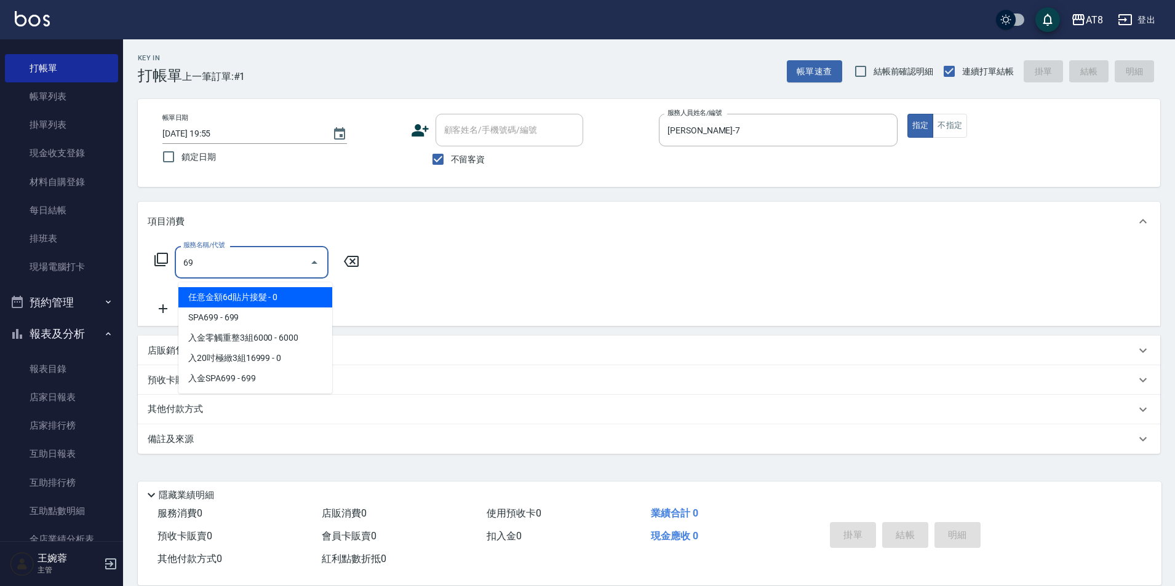
scroll to position [0, 0]
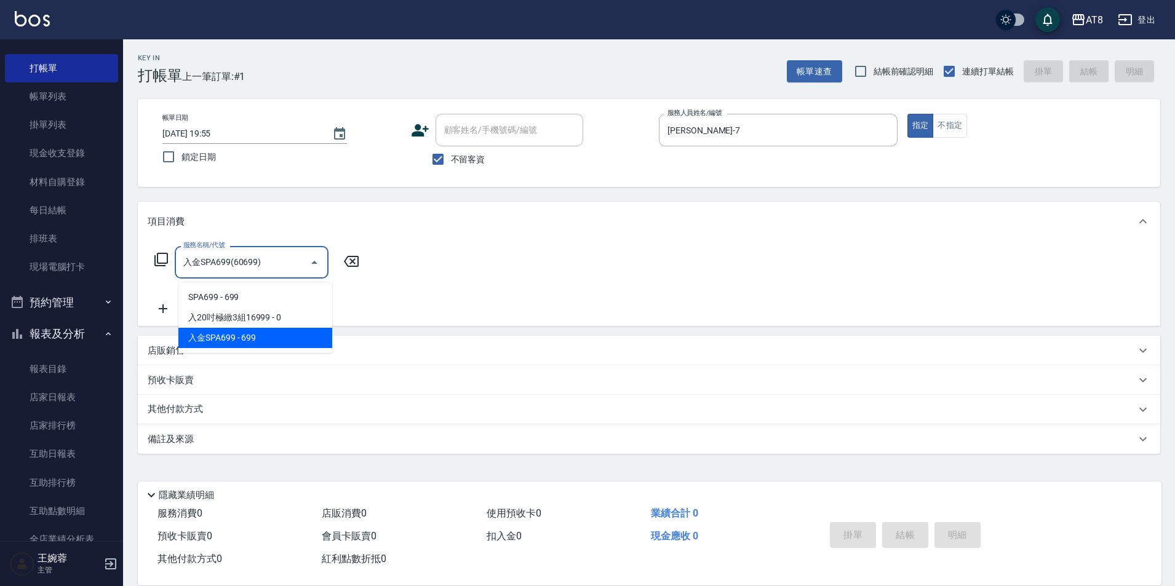
type input "入金SPA699(60699)"
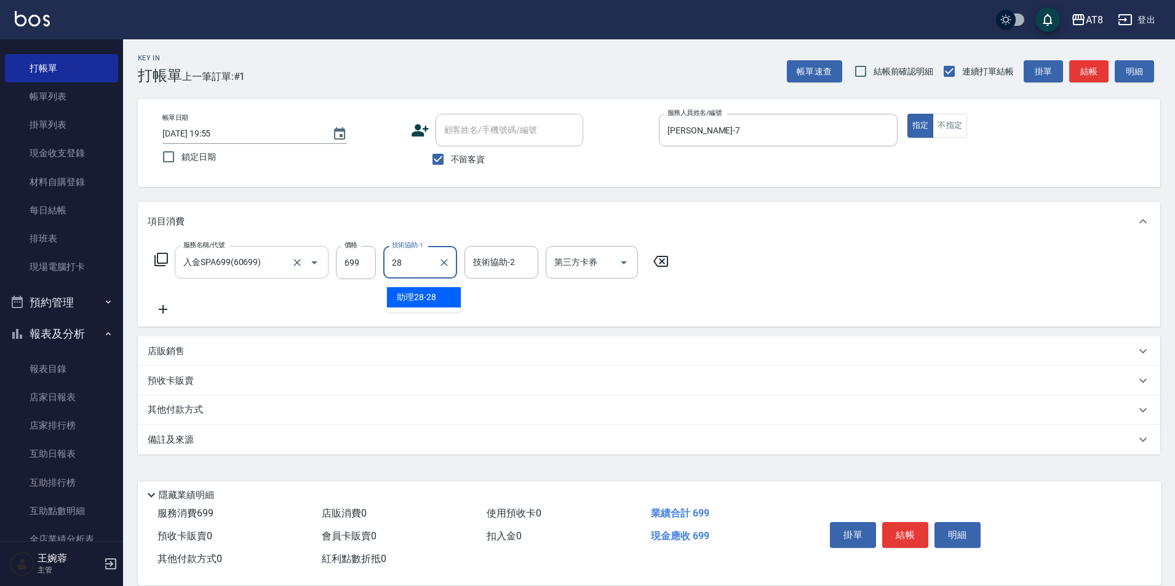
type input "助理28-28"
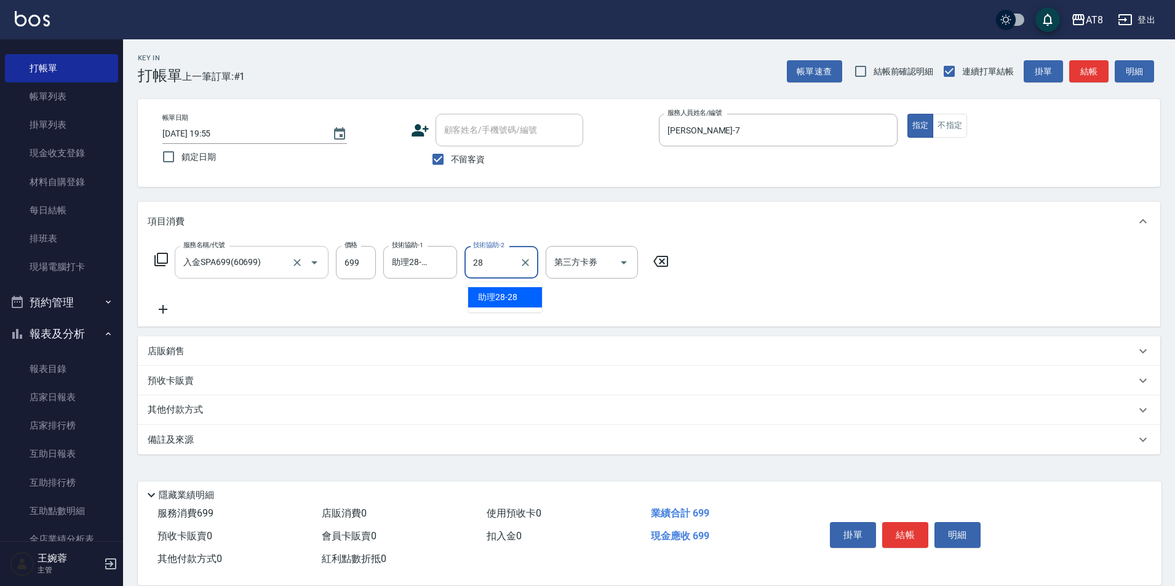
type input "助理28-28"
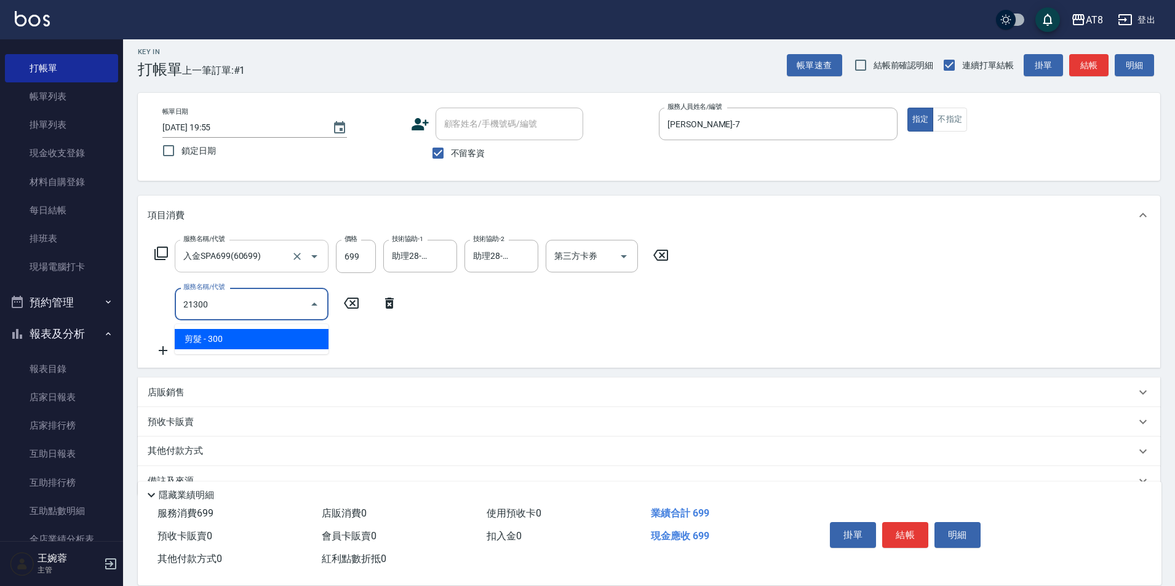
type input "剪髮(21300)"
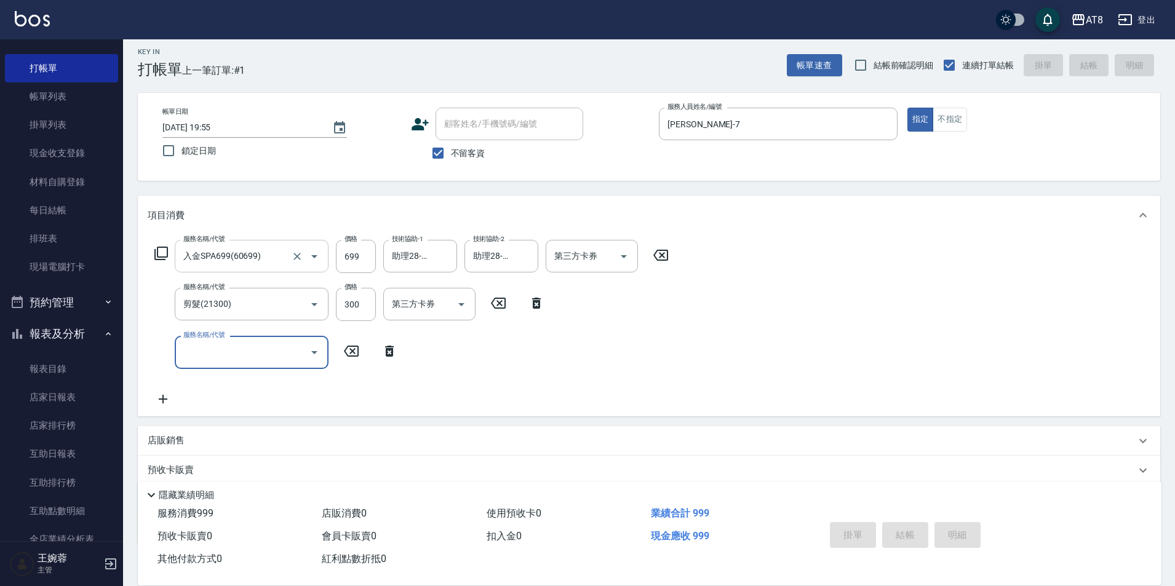
type input "[DATE] 19:56"
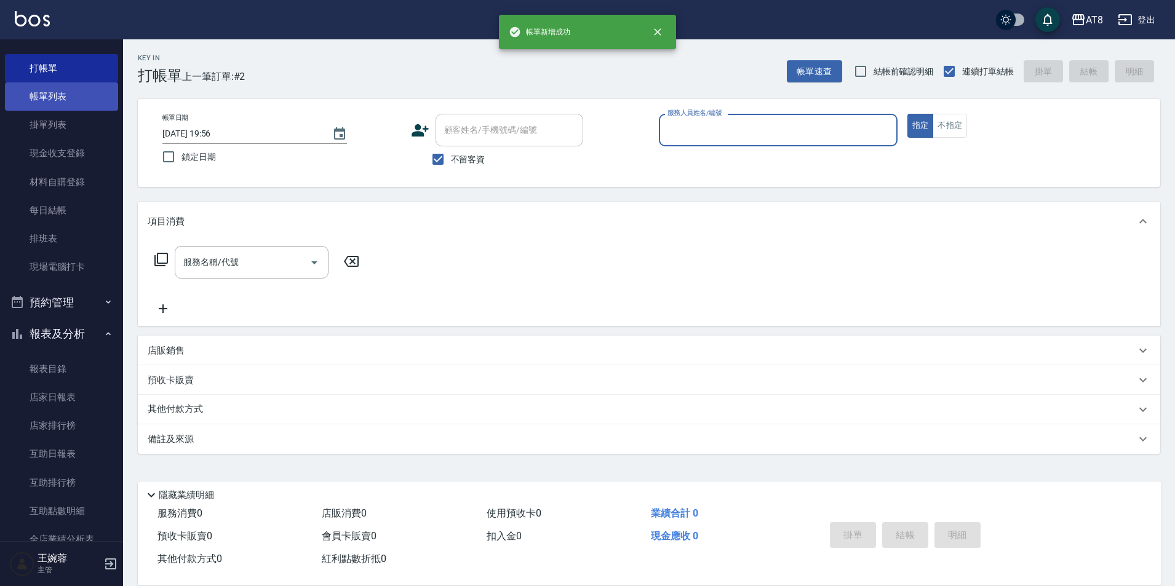
click at [62, 94] on link "帳單列表" at bounding box center [61, 96] width 113 height 28
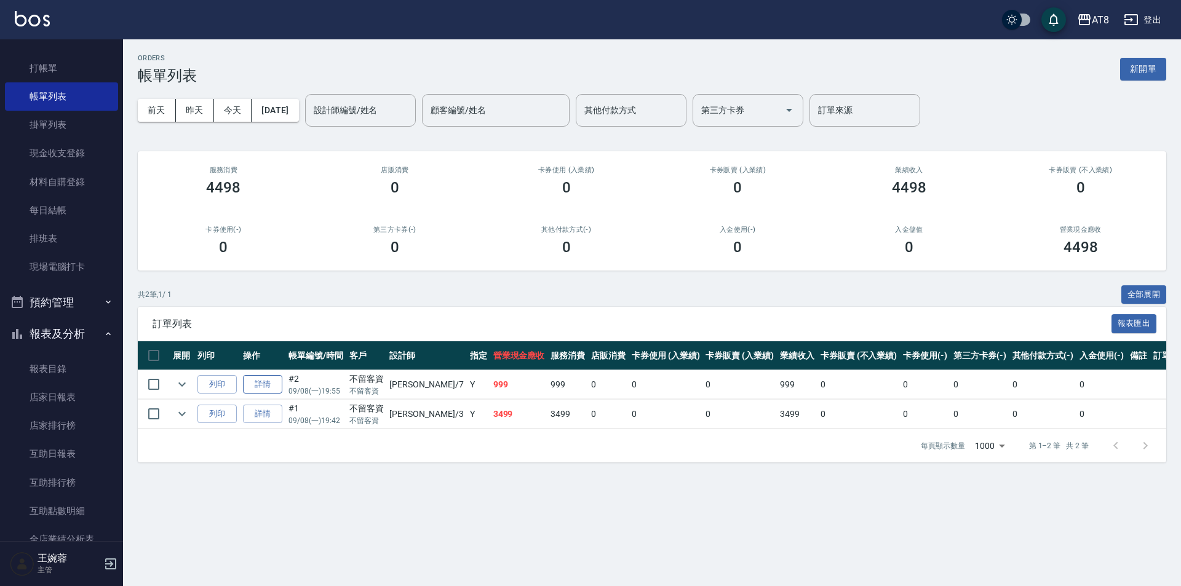
click at [270, 394] on link "詳情" at bounding box center [262, 384] width 39 height 19
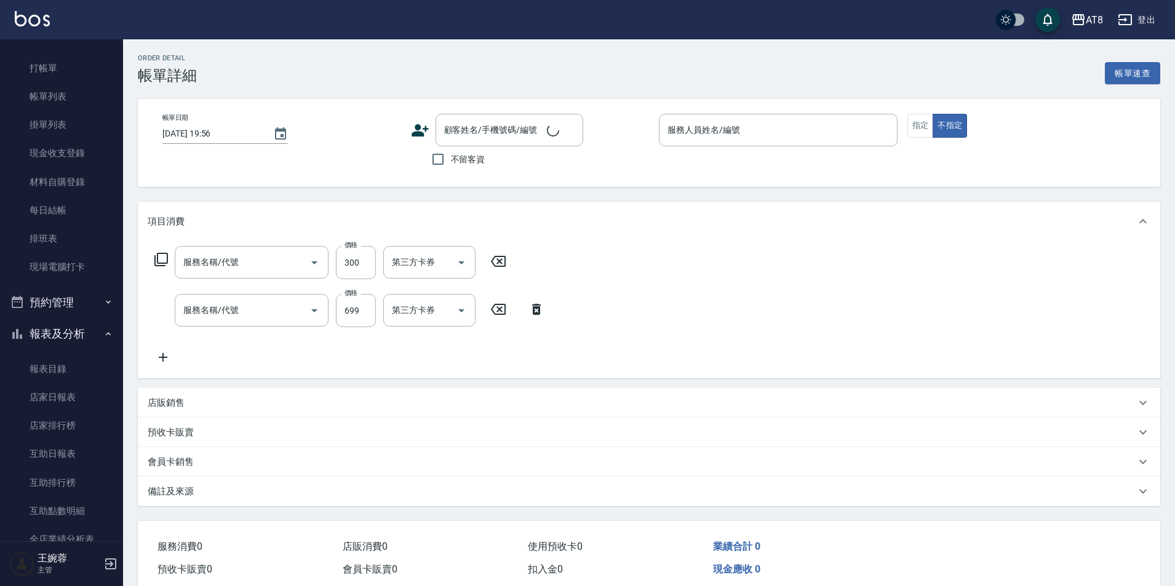
type input "[DATE] 19:55"
checkbox input "true"
type input "[PERSON_NAME]-7"
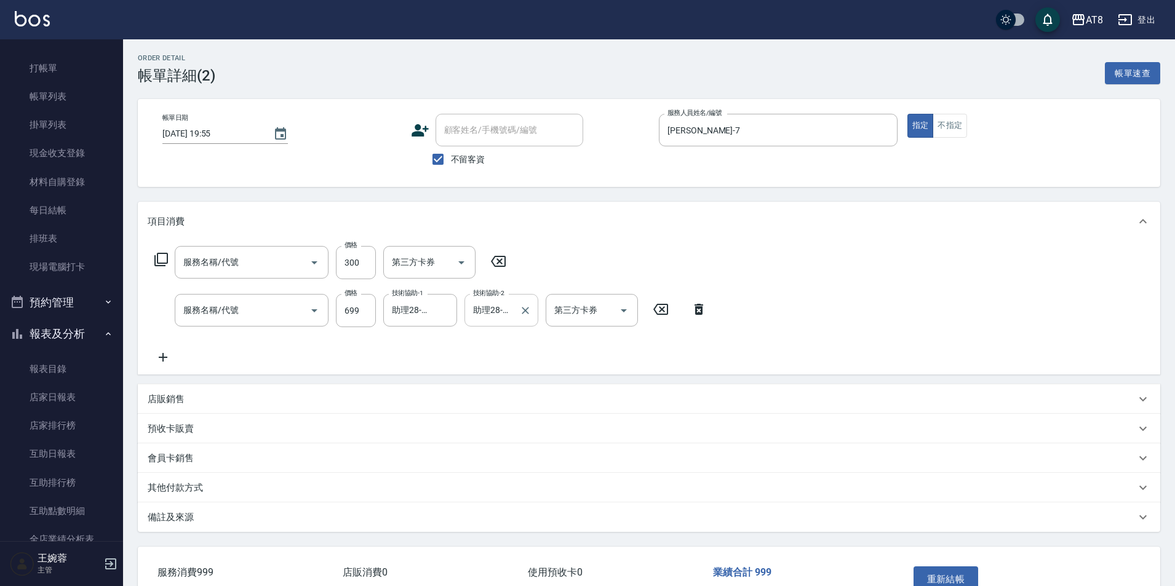
type input "剪髮(21300)"
type input "入金SPA699(60699)"
click at [509, 264] on icon at bounding box center [498, 261] width 31 height 15
click at [165, 262] on icon at bounding box center [161, 259] width 15 height 15
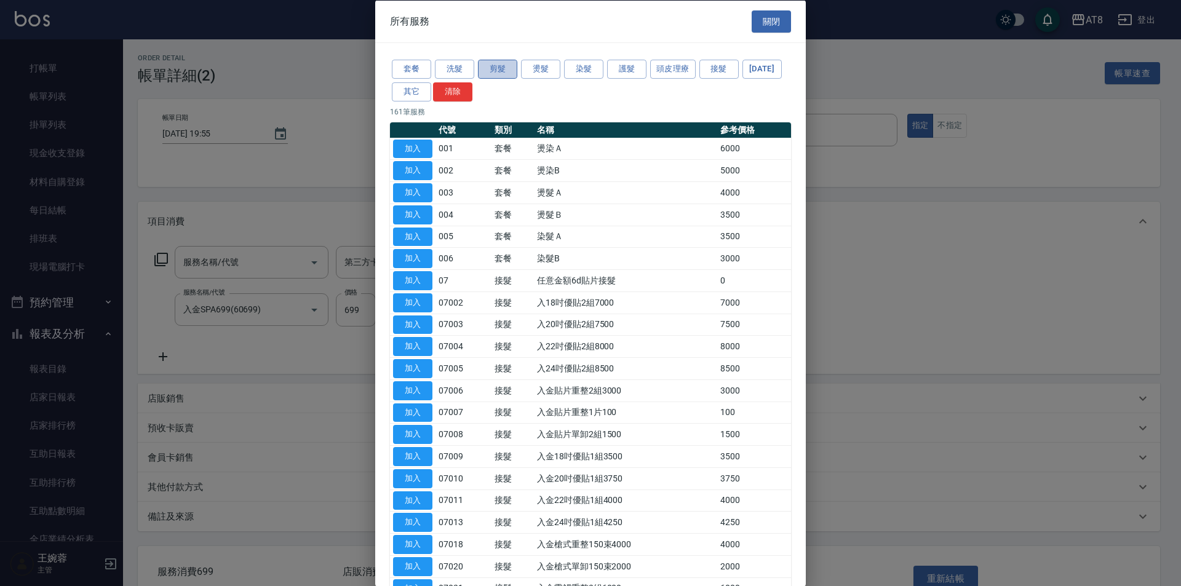
click at [504, 74] on button "剪髮" at bounding box center [497, 69] width 39 height 19
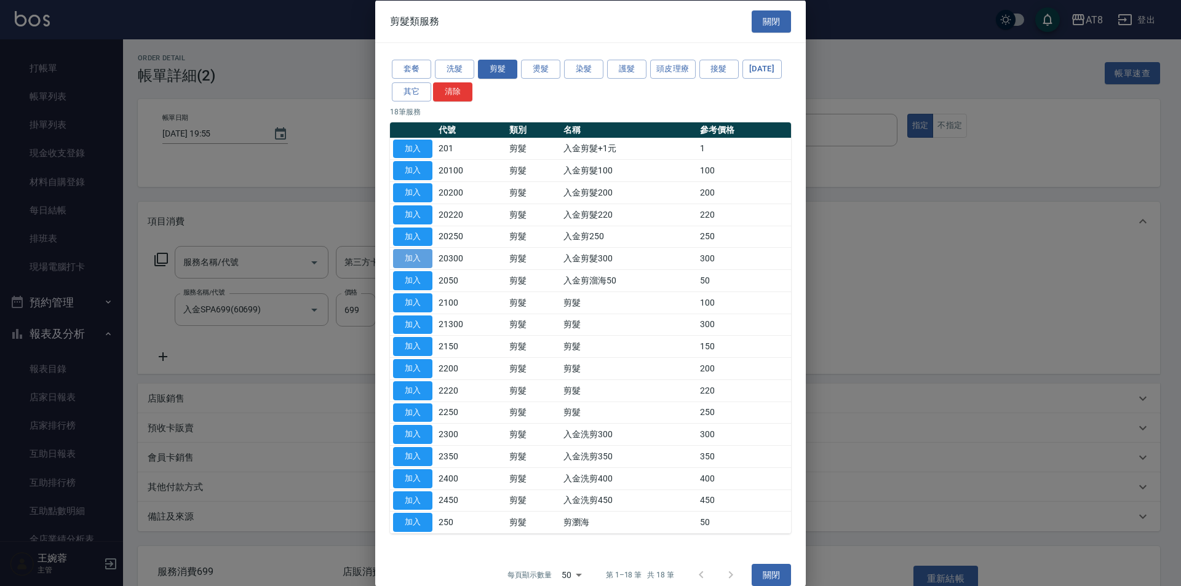
click at [396, 268] on button "加入" at bounding box center [412, 258] width 39 height 19
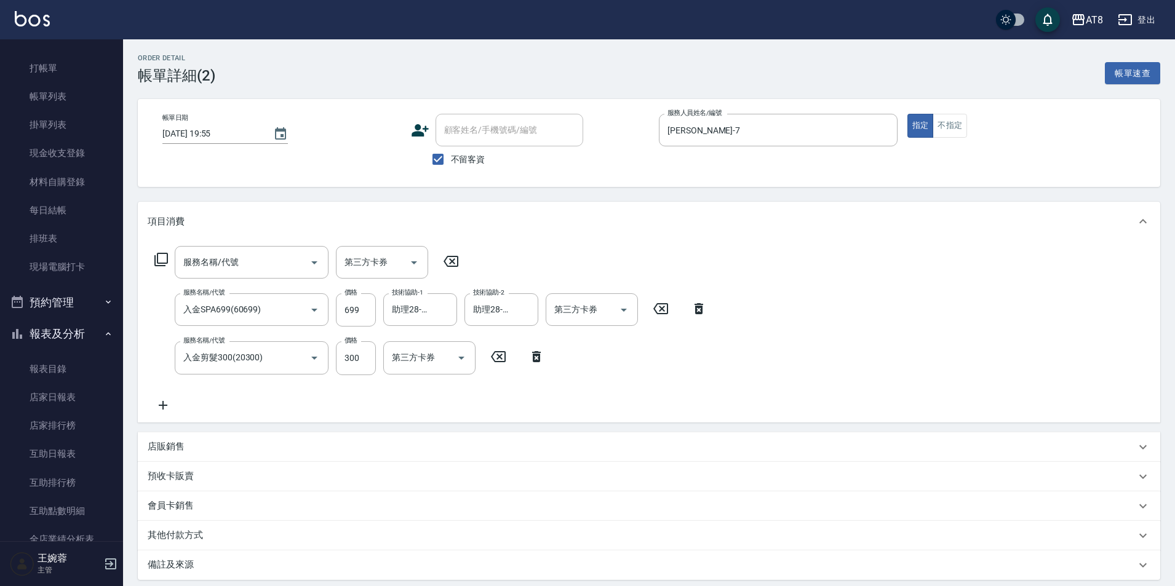
scroll to position [143, 0]
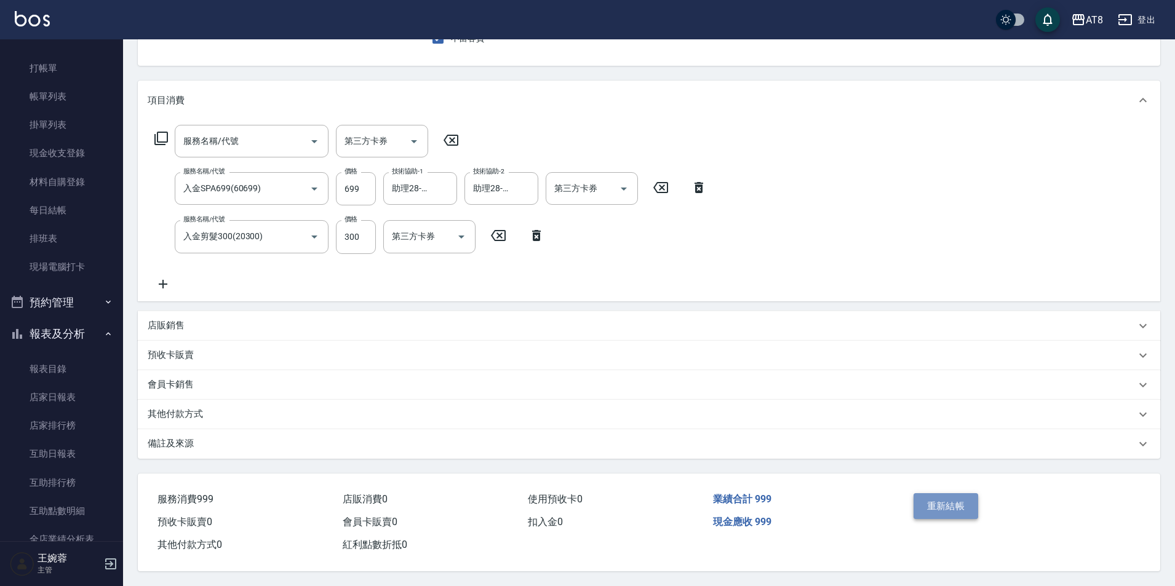
click at [973, 493] on button "重新結帳" at bounding box center [945, 506] width 65 height 26
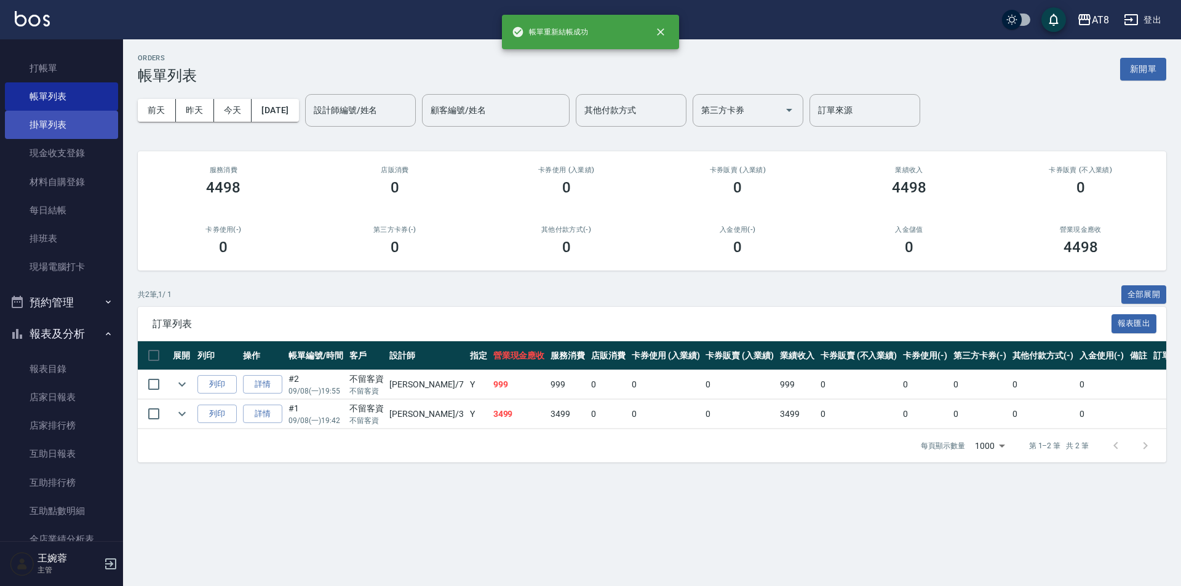
click at [72, 116] on link "掛單列表" at bounding box center [61, 125] width 113 height 28
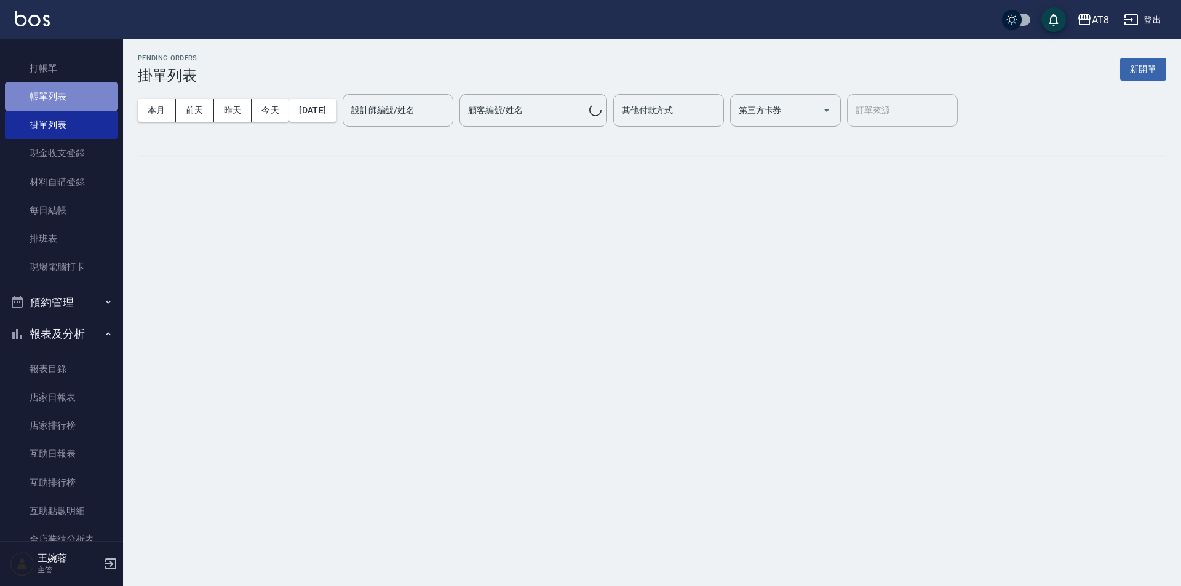
click at [69, 104] on link "帳單列表" at bounding box center [61, 96] width 113 height 28
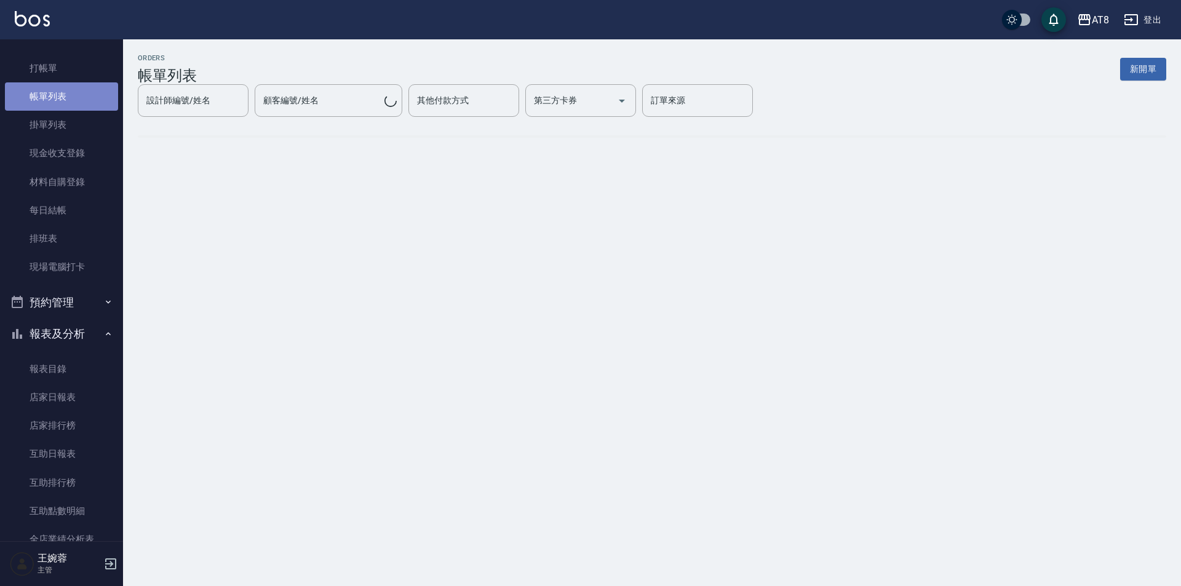
click at [70, 99] on link "帳單列表" at bounding box center [61, 96] width 113 height 28
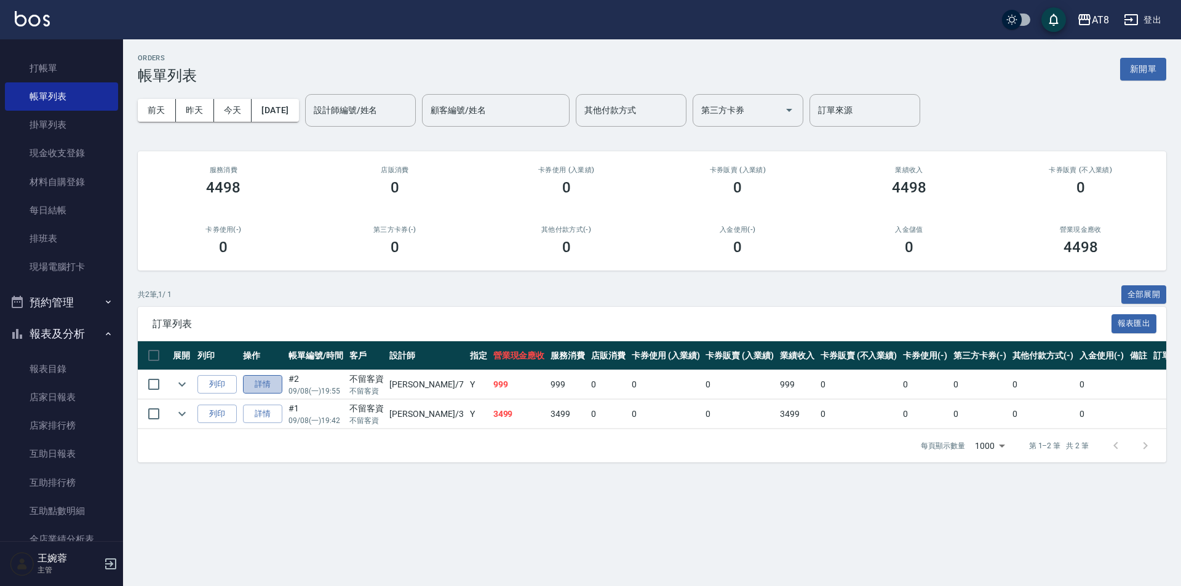
click at [279, 394] on link "詳情" at bounding box center [262, 384] width 39 height 19
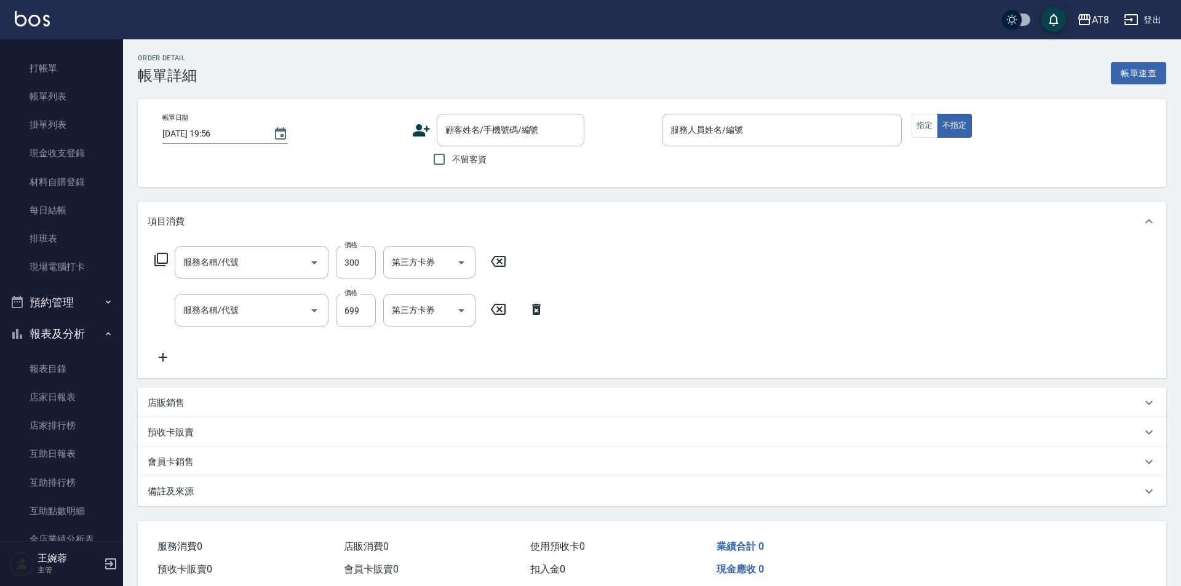
type input "[DATE] 19:55"
checkbox input "true"
type input "[PERSON_NAME]-7"
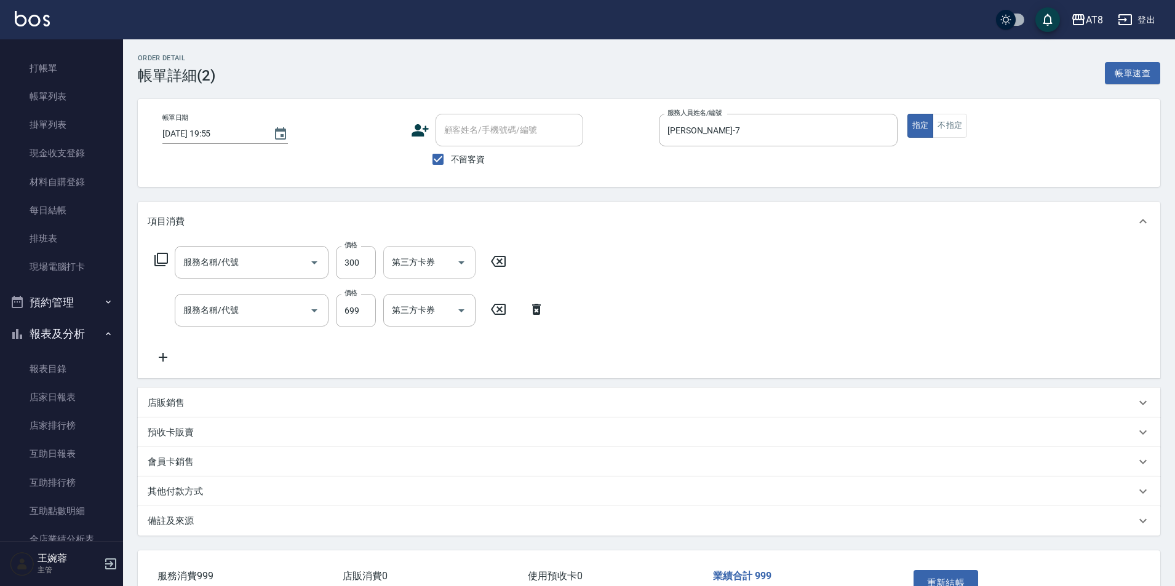
type input "入金剪髮300(20300)"
type input "入金SPA699(60699)"
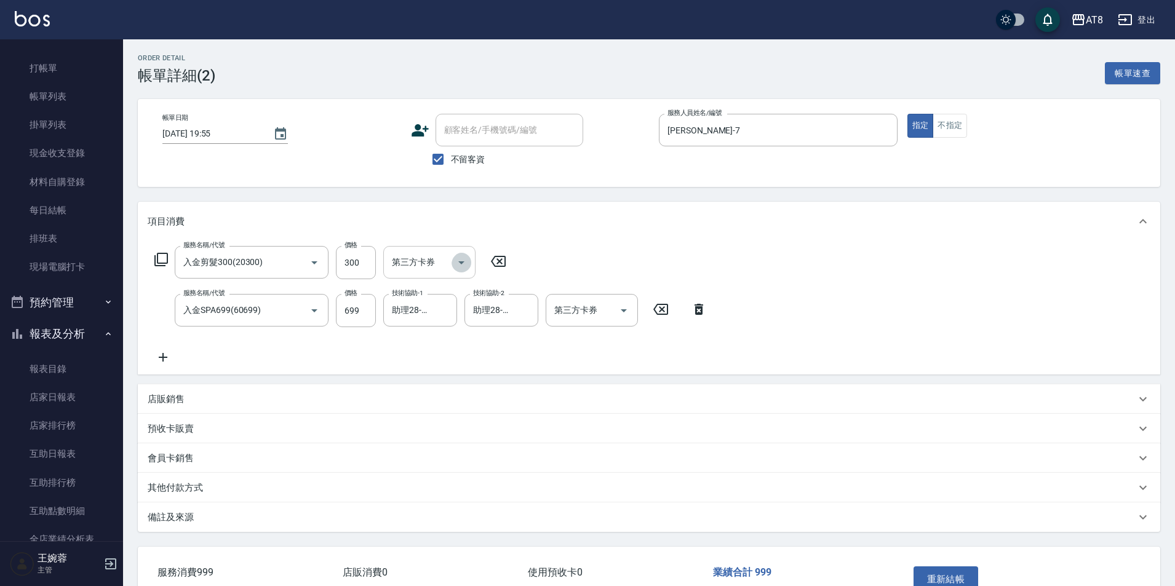
click at [459, 261] on icon "Open" at bounding box center [461, 262] width 15 height 15
click at [448, 373] on span "儲值卡" at bounding box center [433, 378] width 92 height 20
type input "儲值卡"
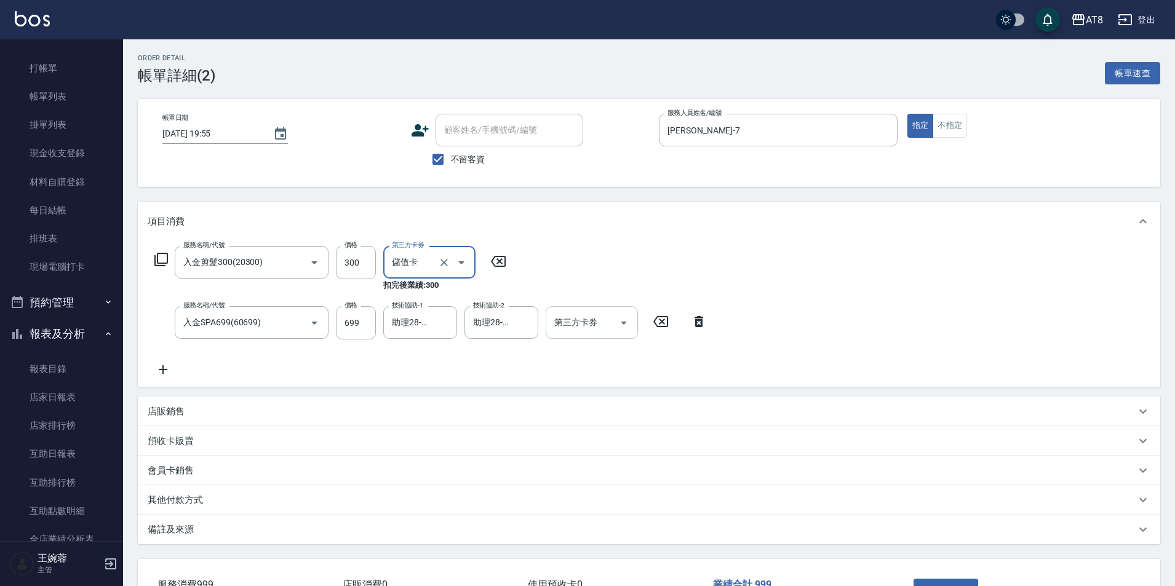
click at [619, 330] on icon "Open" at bounding box center [623, 323] width 15 height 15
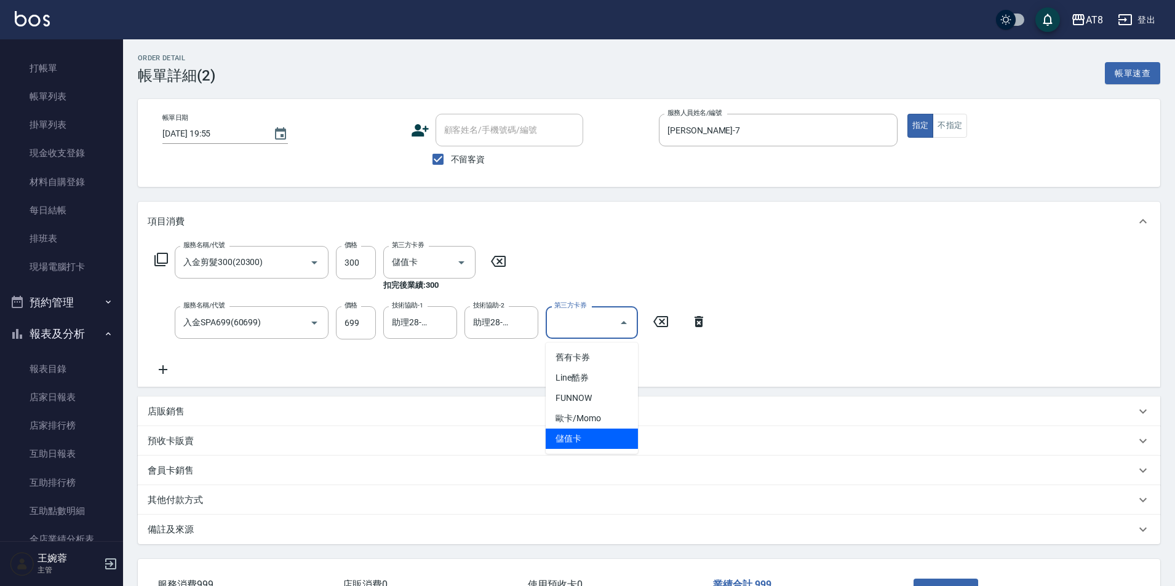
click at [603, 445] on span "儲值卡" at bounding box center [592, 439] width 92 height 20
type input "儲值卡"
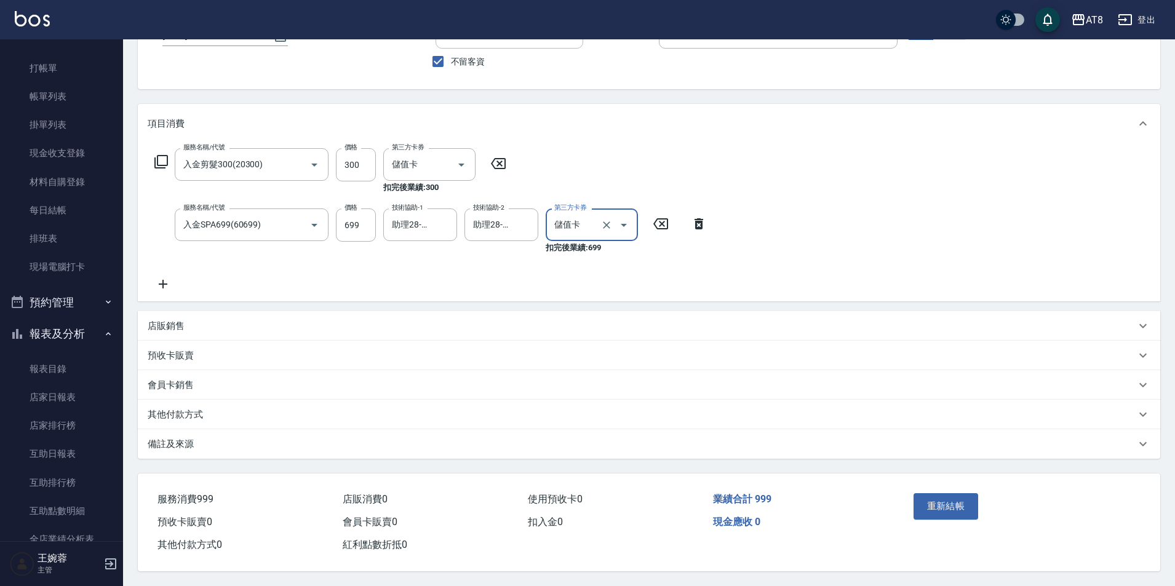
scroll to position [120, 0]
click at [967, 493] on button "重新結帳" at bounding box center [945, 506] width 65 height 26
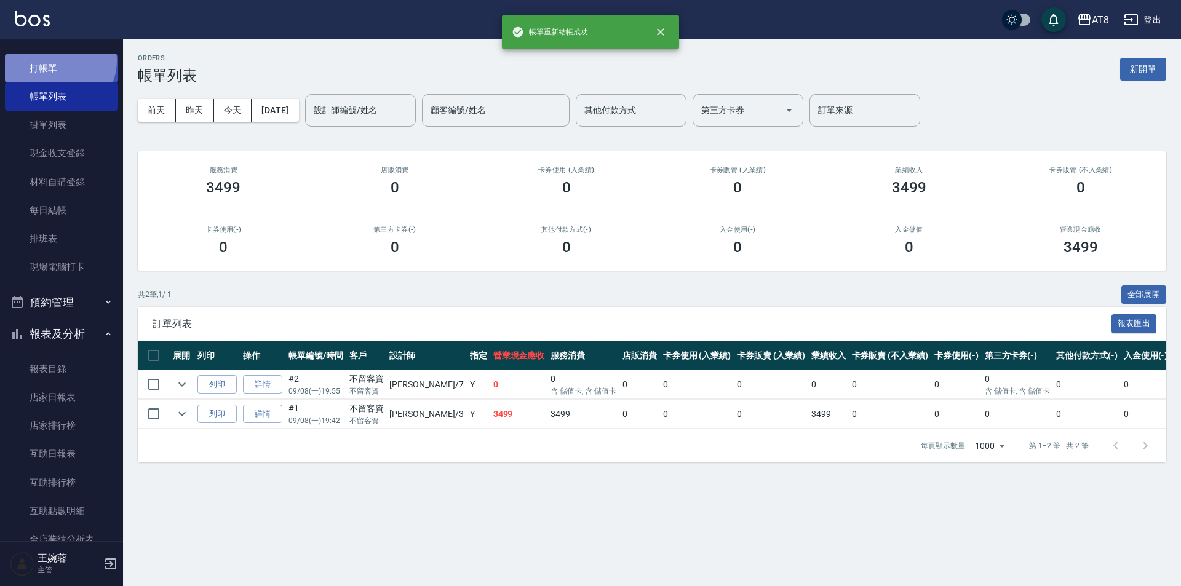
click at [58, 60] on link "打帳單" at bounding box center [61, 68] width 113 height 28
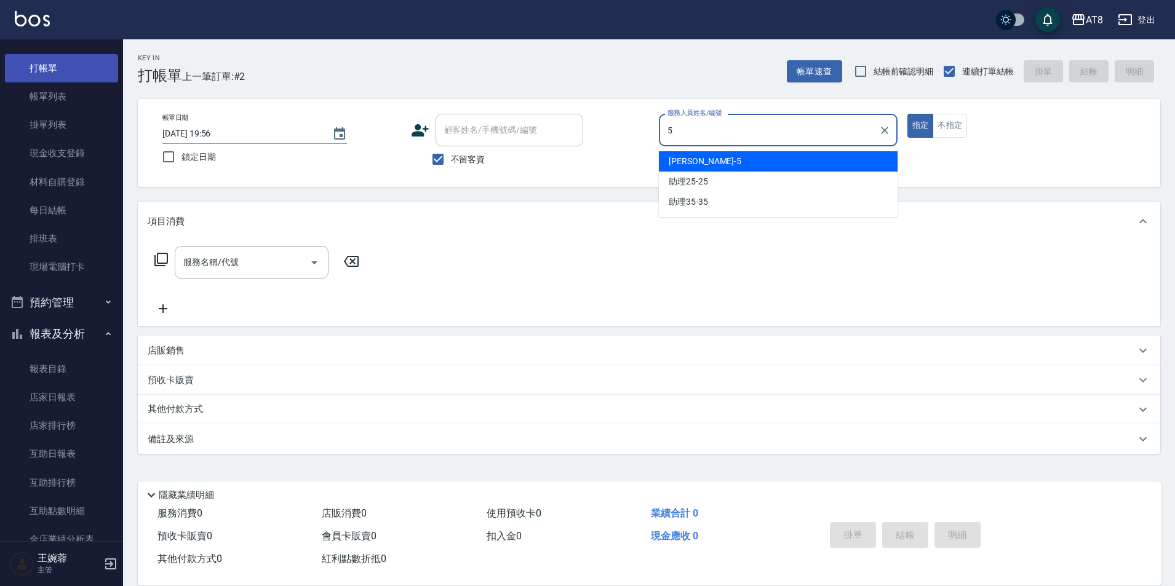
type input "HANK-5"
type button "true"
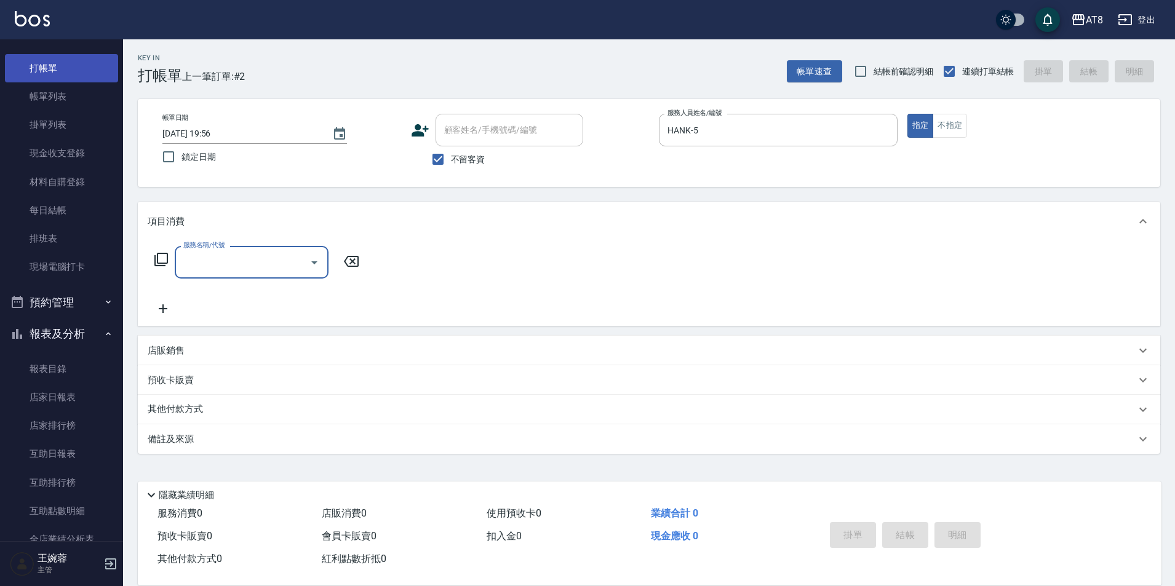
type input "1"
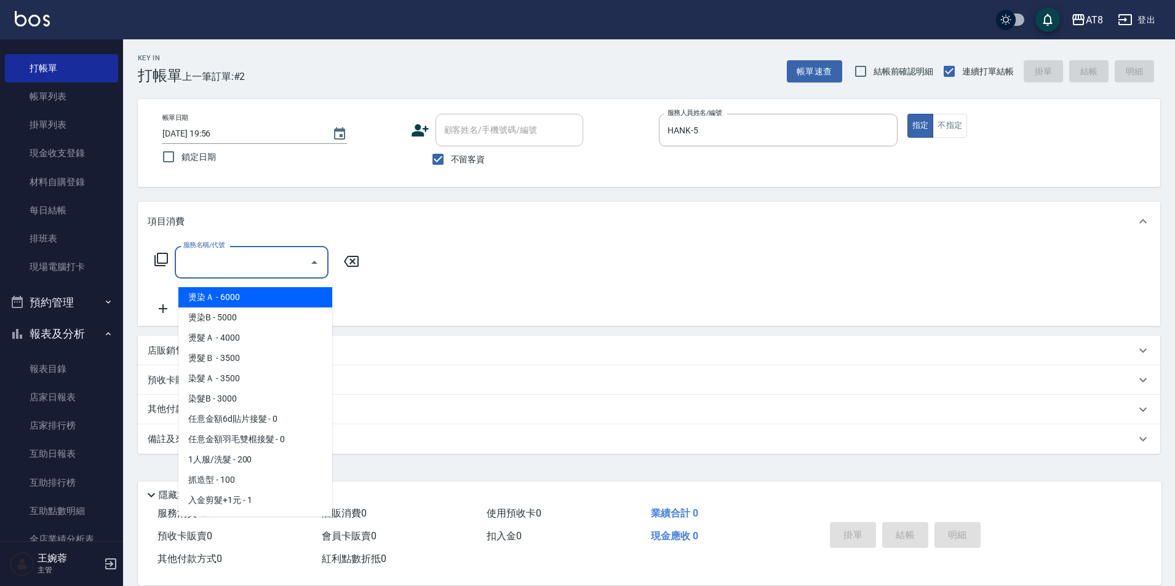
click at [161, 265] on icon at bounding box center [161, 259] width 15 height 15
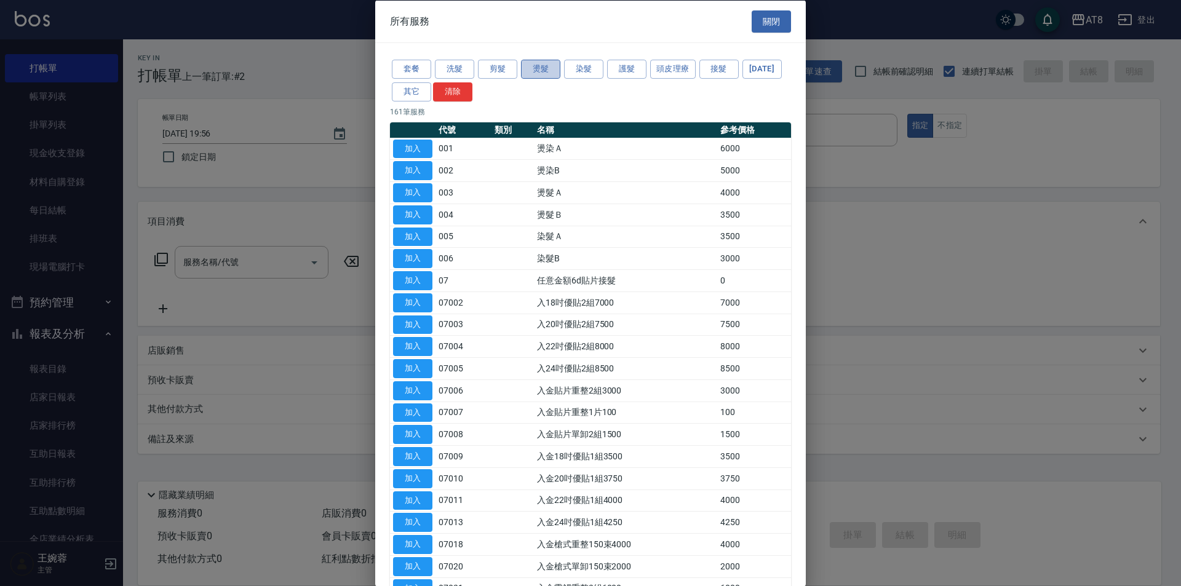
click at [547, 72] on button "燙髮" at bounding box center [540, 69] width 39 height 19
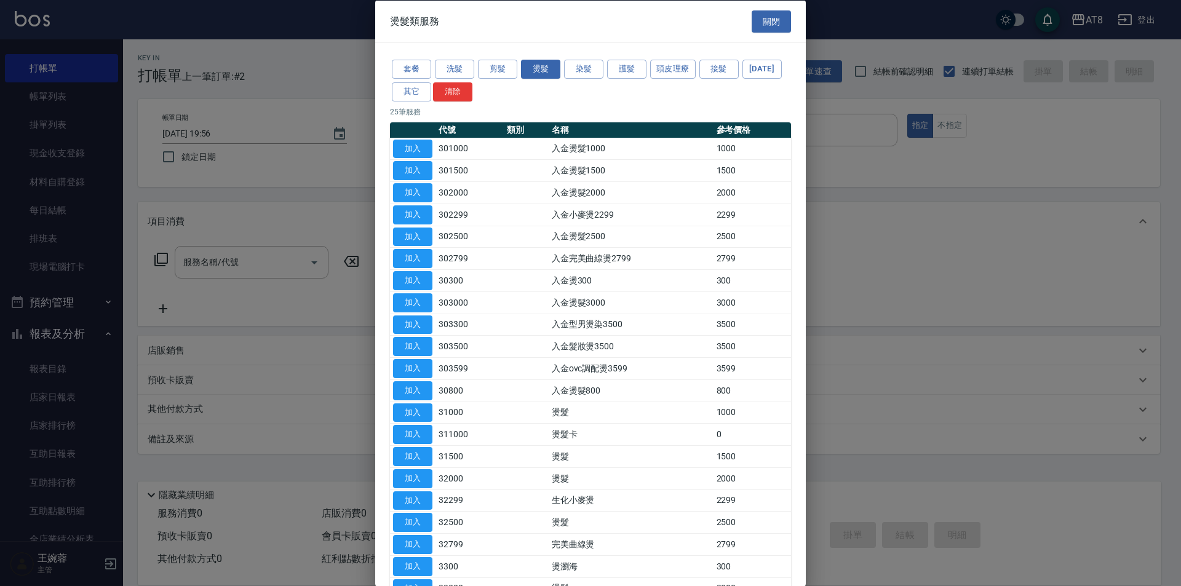
drag, startPoint x: 578, startPoint y: 78, endPoint x: 629, endPoint y: 172, distance: 107.3
click at [626, 174] on div "套餐 洗髮 剪髮 燙髮 染髮 護髮 頭皮理療 接髮 [DATE] 其它 清除 25 筆服務 代號 類別 名稱 參考價格 加入 301000 入金燙髮1000 …" at bounding box center [590, 372] width 431 height 659
click at [411, 513] on tbody "加入 301000 入金燙髮1000 1000 加入 301500 入金燙髮1500 1500 加入 302000 入金燙髮2000 2000 加入 3022…" at bounding box center [590, 413] width 401 height 550
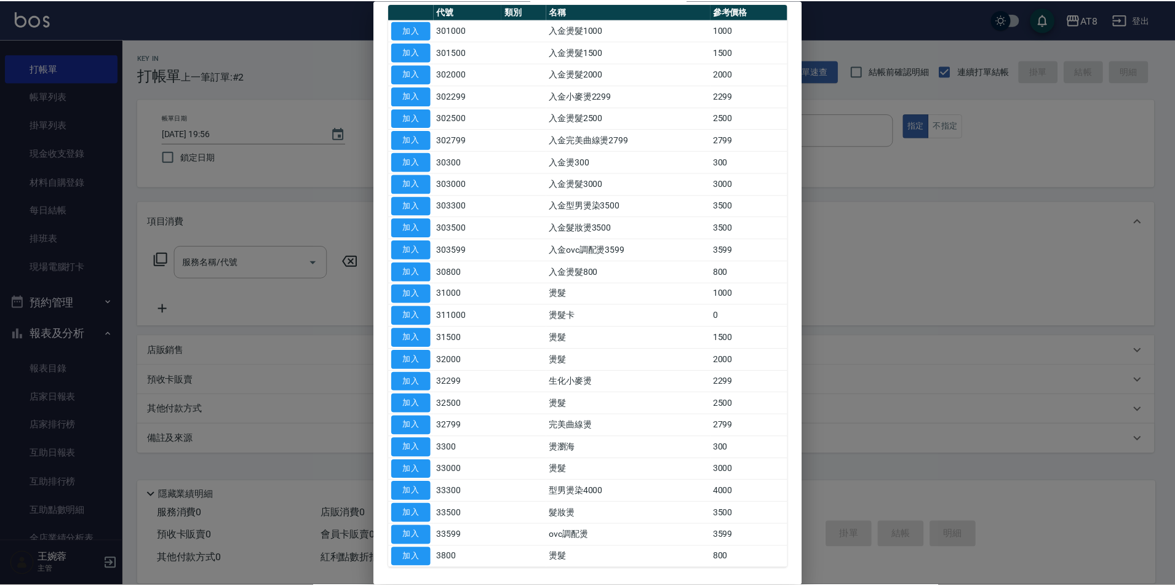
scroll to position [123, 0]
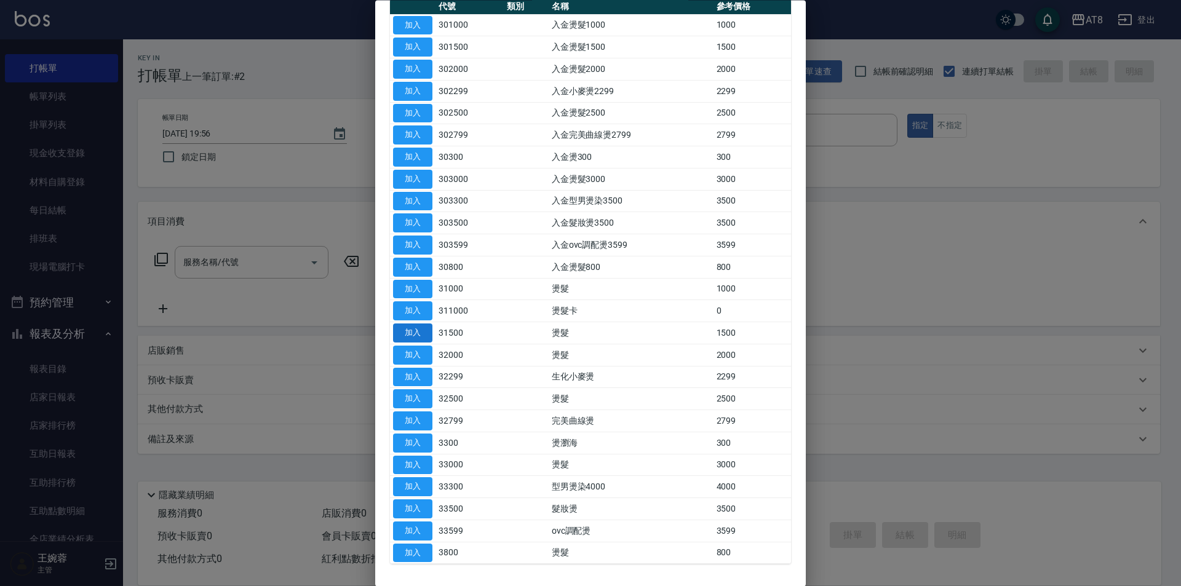
click at [424, 343] on button "加入" at bounding box center [412, 333] width 39 height 19
type input "燙髮(31500)"
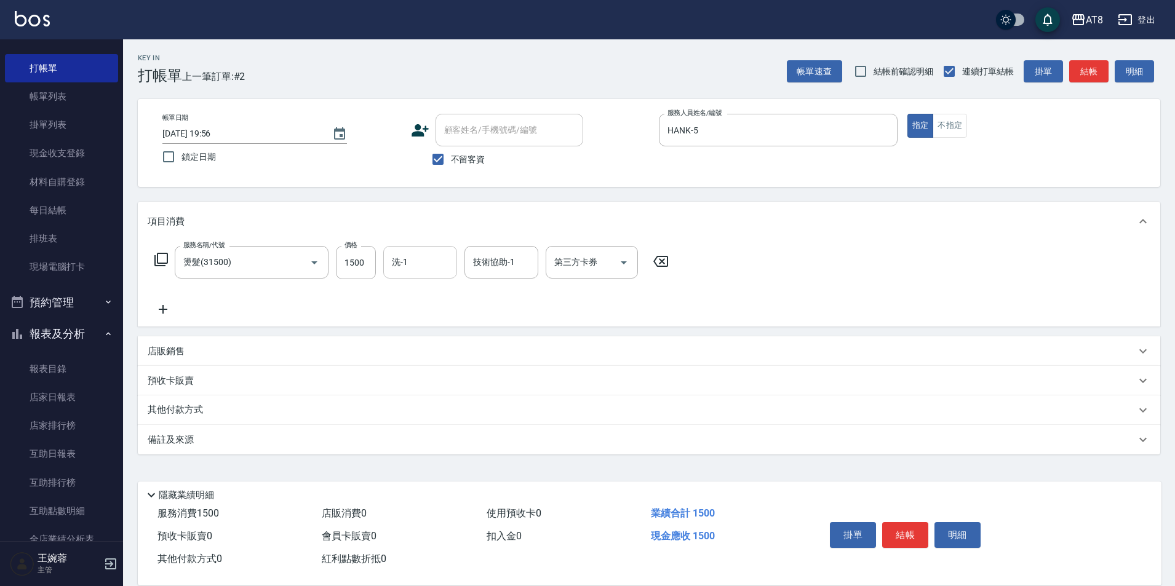
click at [448, 273] on input "洗-1" at bounding box center [420, 263] width 63 height 22
type input "助理25-25"
click at [503, 279] on div "技術協助-1" at bounding box center [501, 262] width 74 height 33
type input "助理25-25"
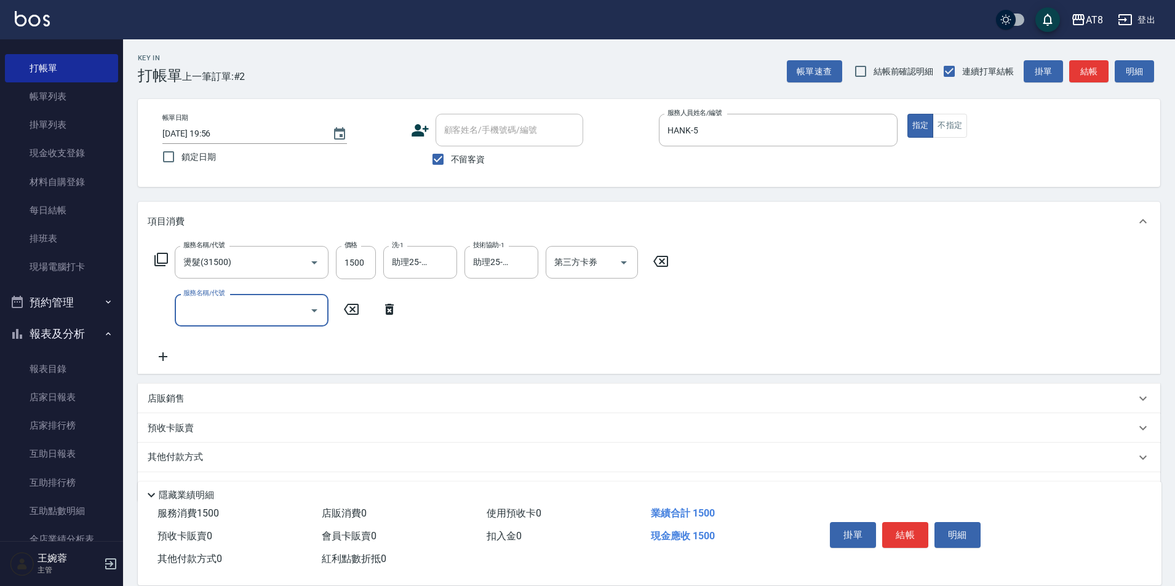
click at [392, 309] on icon at bounding box center [389, 309] width 9 height 11
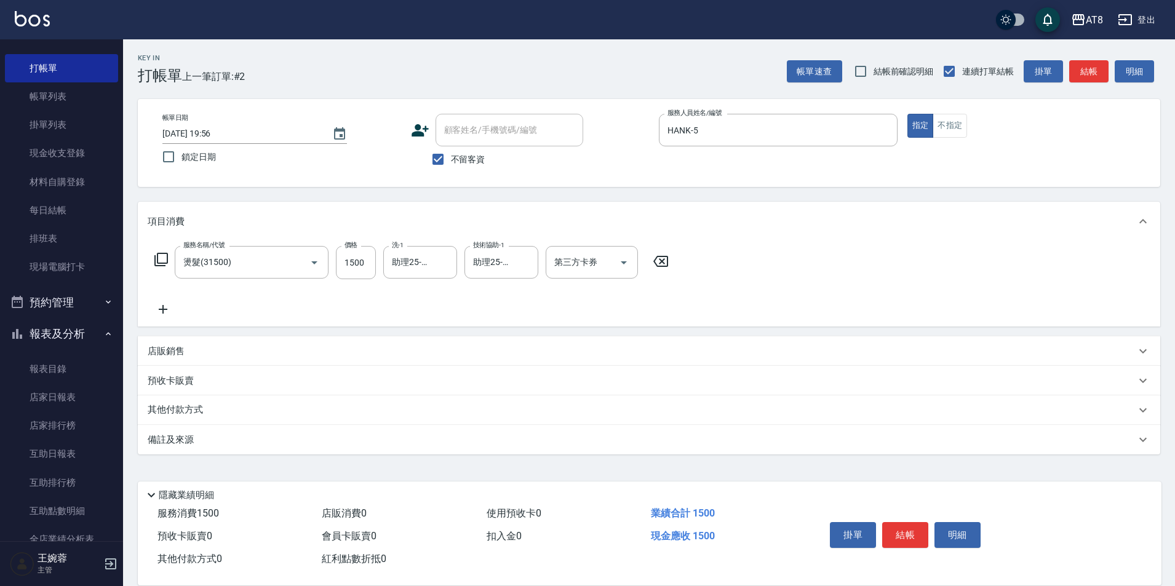
click at [176, 271] on div "服務名稱/代號 燙髮(31500) 服務名稱/代號 價格 1500 價格 洗-1 助理25-25 洗-1 技術協助-1 助理25-25 技術協助-1 第三方卡…" at bounding box center [412, 262] width 528 height 33
click at [156, 266] on icon at bounding box center [161, 260] width 14 height 14
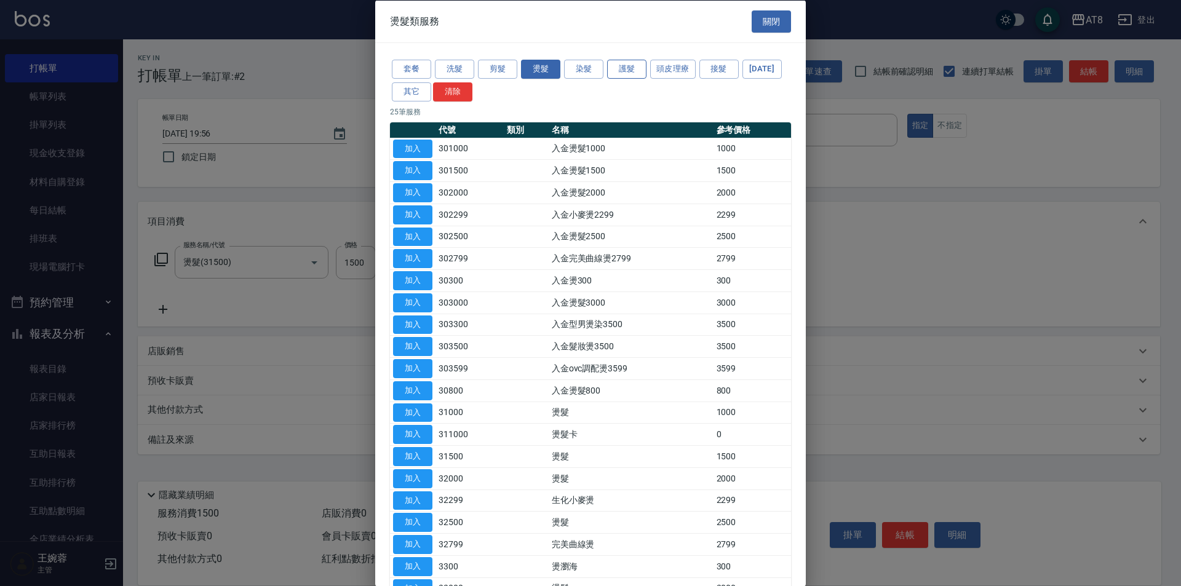
click at [632, 71] on button "護髮" at bounding box center [626, 69] width 39 height 19
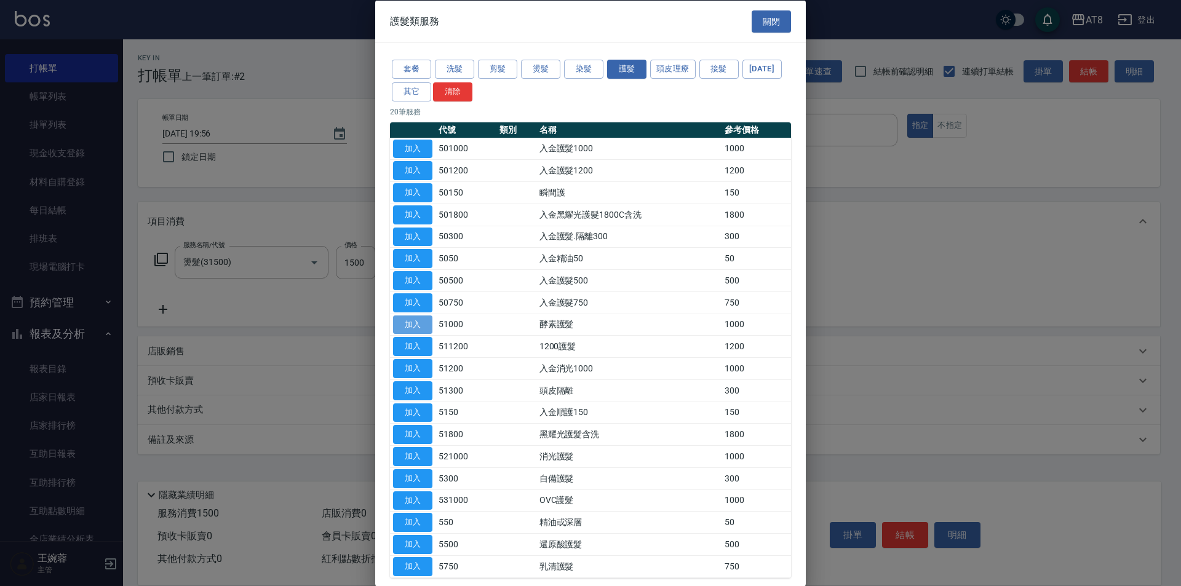
click at [419, 334] on button "加入" at bounding box center [412, 324] width 39 height 19
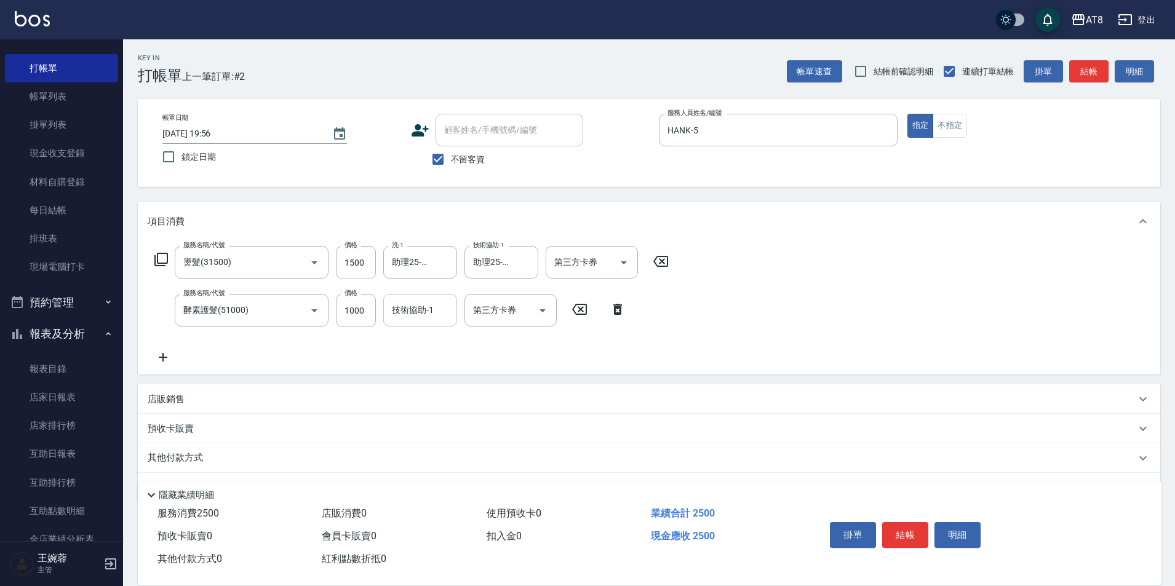
click at [442, 315] on input "技術協助-1" at bounding box center [420, 311] width 63 height 22
type input "助理25-25"
click at [207, 405] on div "店販銷售" at bounding box center [642, 399] width 988 height 13
type input "HANK-5"
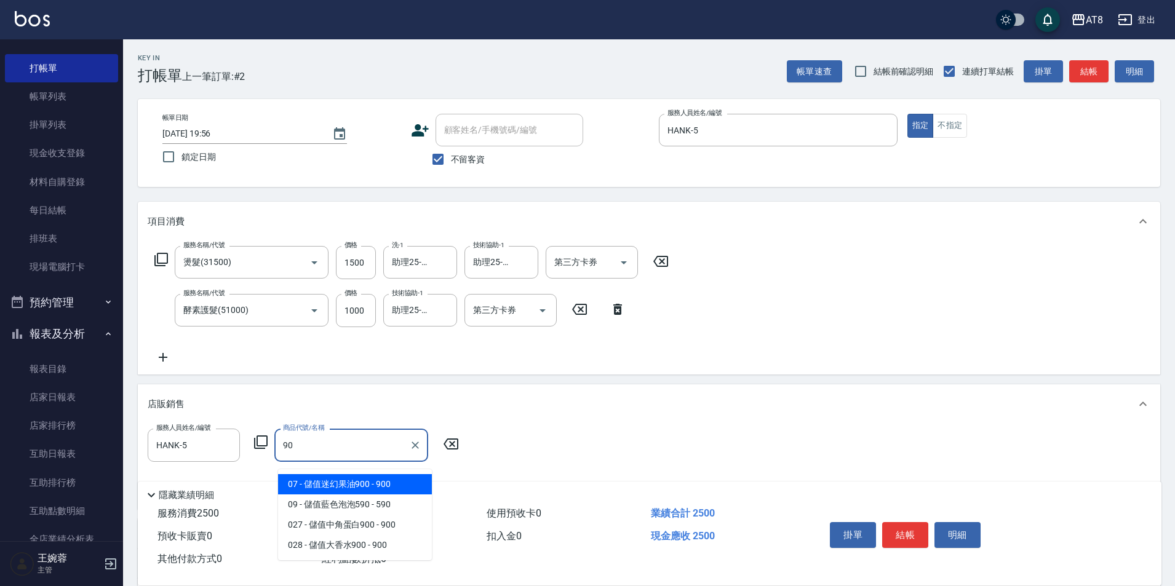
type input "900"
click at [419, 449] on icon "Clear" at bounding box center [415, 445] width 7 height 7
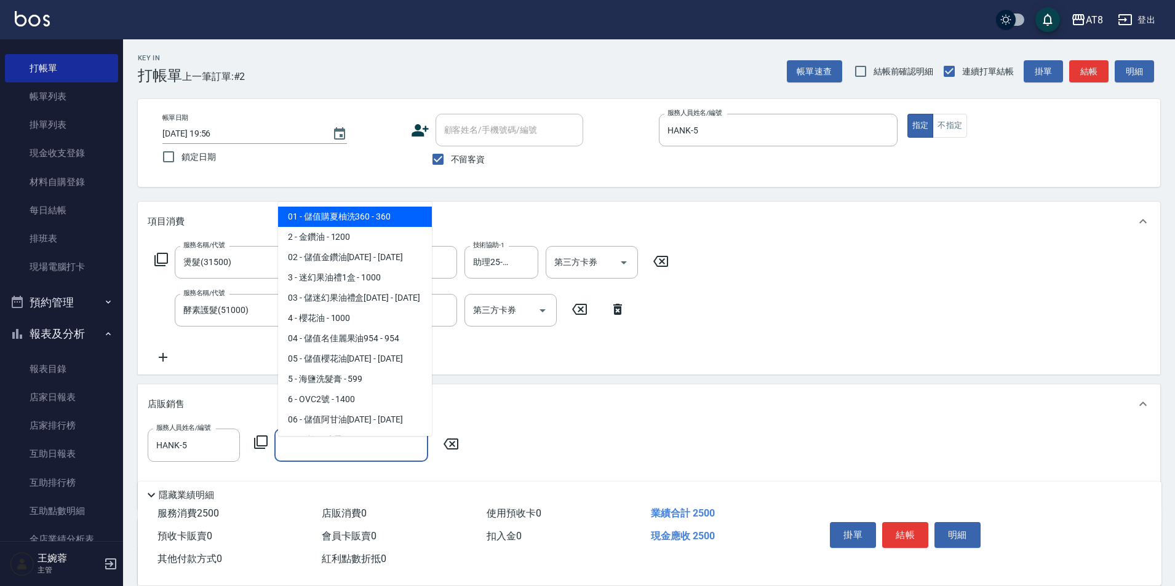
click at [265, 450] on icon at bounding box center [260, 442] width 15 height 15
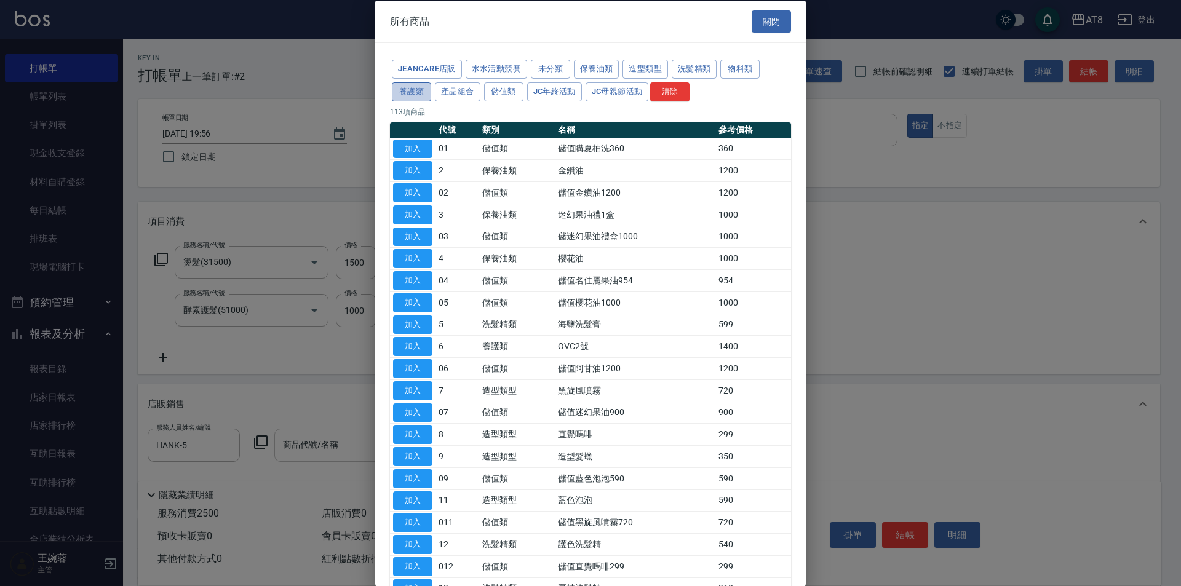
click at [431, 101] on button "養護類" at bounding box center [411, 91] width 39 height 19
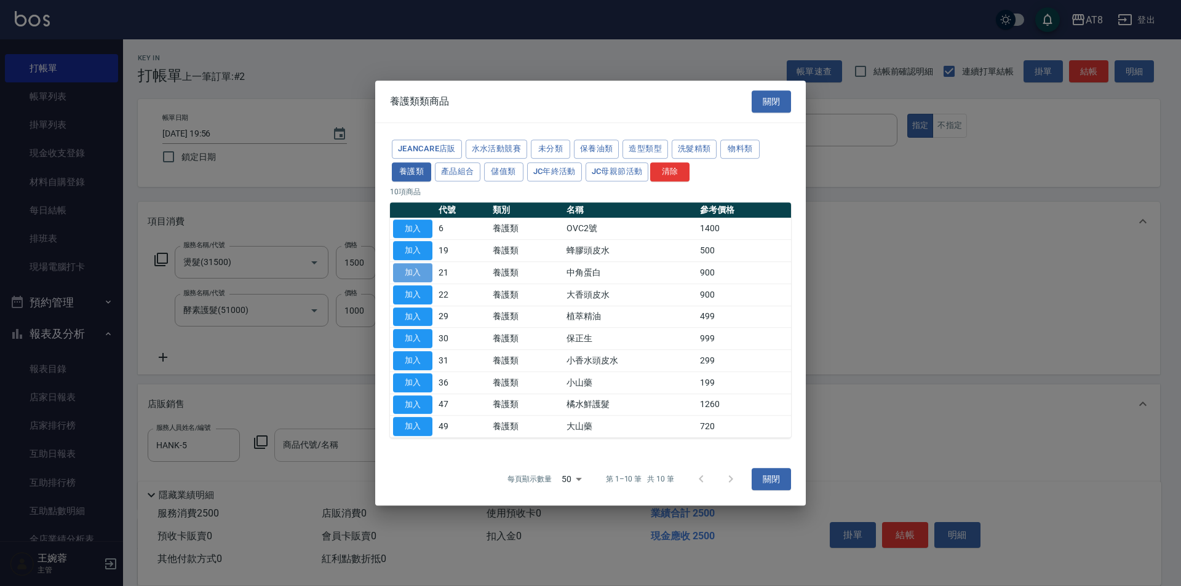
click at [426, 263] on button "加入" at bounding box center [412, 272] width 39 height 19
type input "中角蛋白"
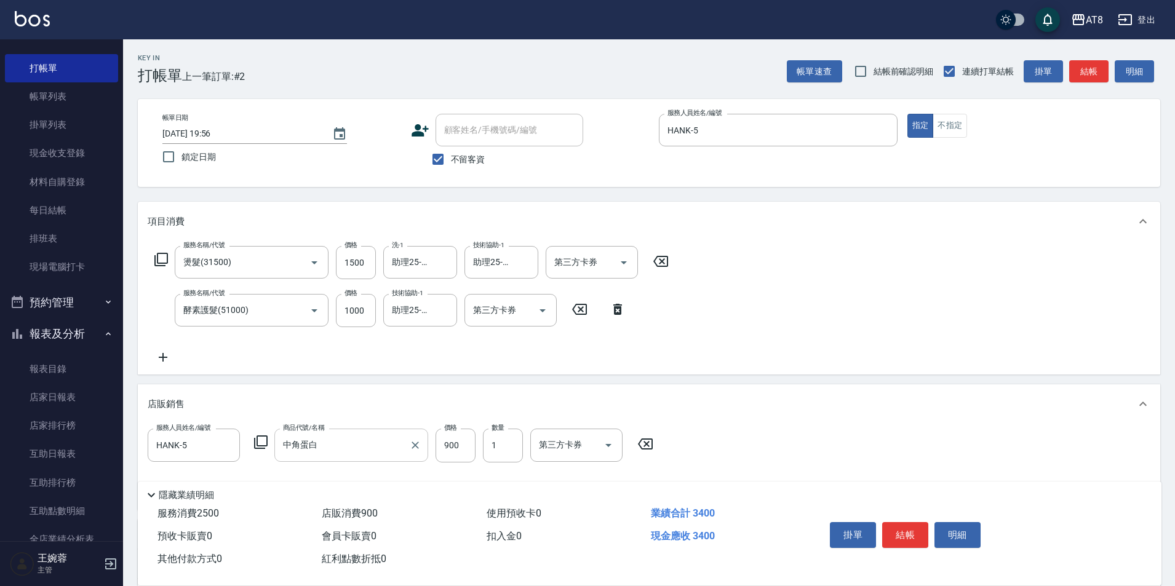
click at [781, 418] on div "店販銷售" at bounding box center [649, 403] width 1022 height 39
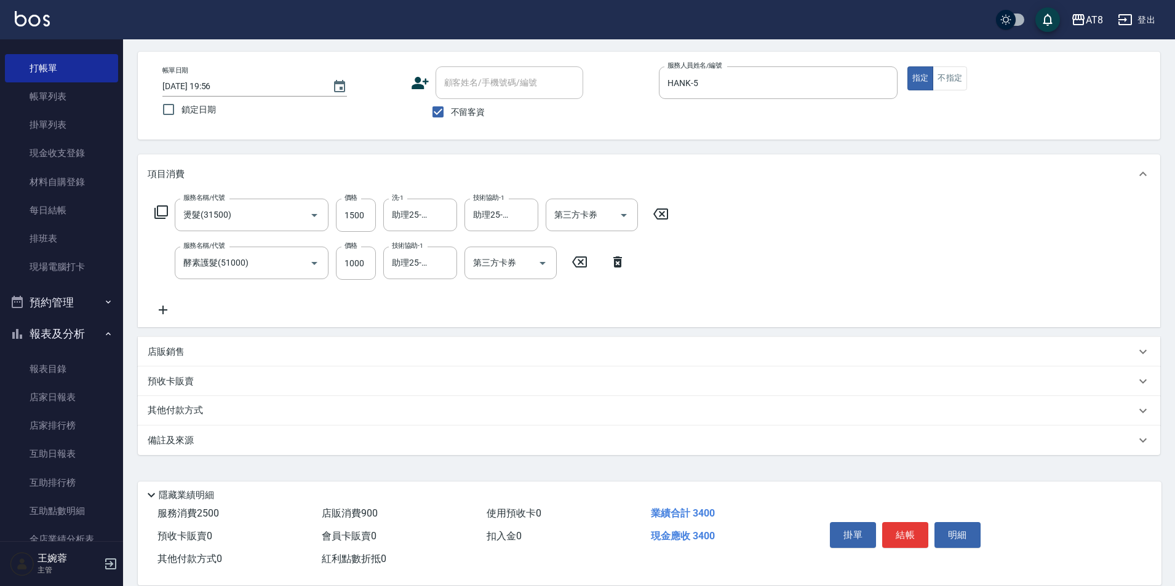
scroll to position [55, 0]
click at [675, 344] on div "店販銷售" at bounding box center [649, 352] width 1022 height 30
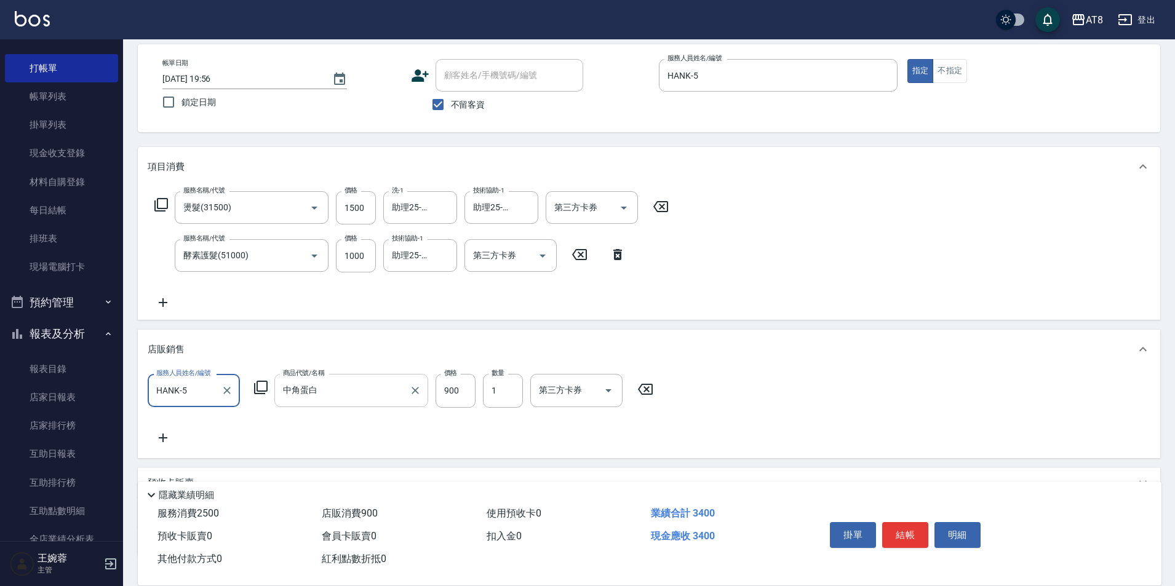
scroll to position [0, 0]
click at [471, 397] on input "900" at bounding box center [456, 390] width 40 height 33
type input "600"
click at [821, 393] on div "服務人員姓名/編號 [PERSON_NAME]-5 服務人員姓名/編號 商品代號/名稱 中角蛋白 商品代號/名稱 價格 600 價格 數量 1 數量 第三方卡…" at bounding box center [649, 409] width 1003 height 71
click at [921, 522] on button "結帳" at bounding box center [905, 535] width 46 height 26
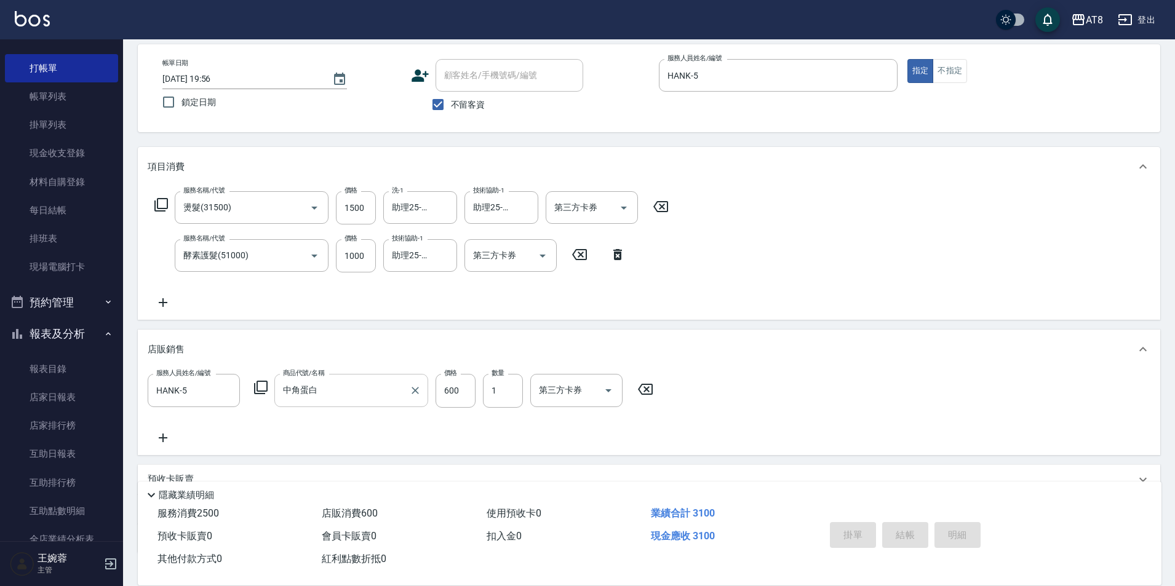
type input "[DATE] 19:57"
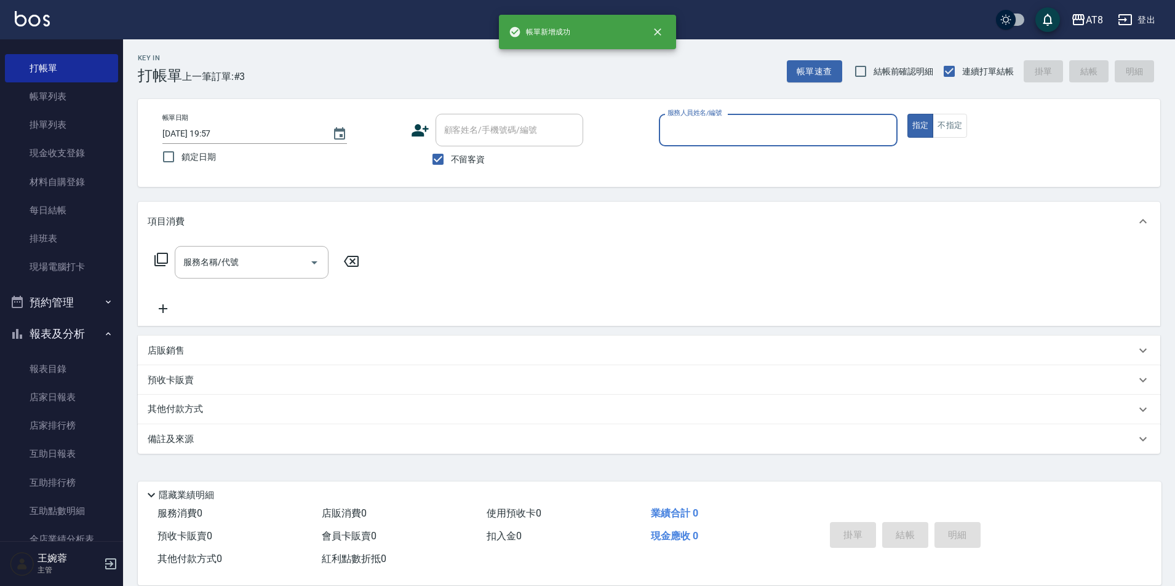
scroll to position [6, 0]
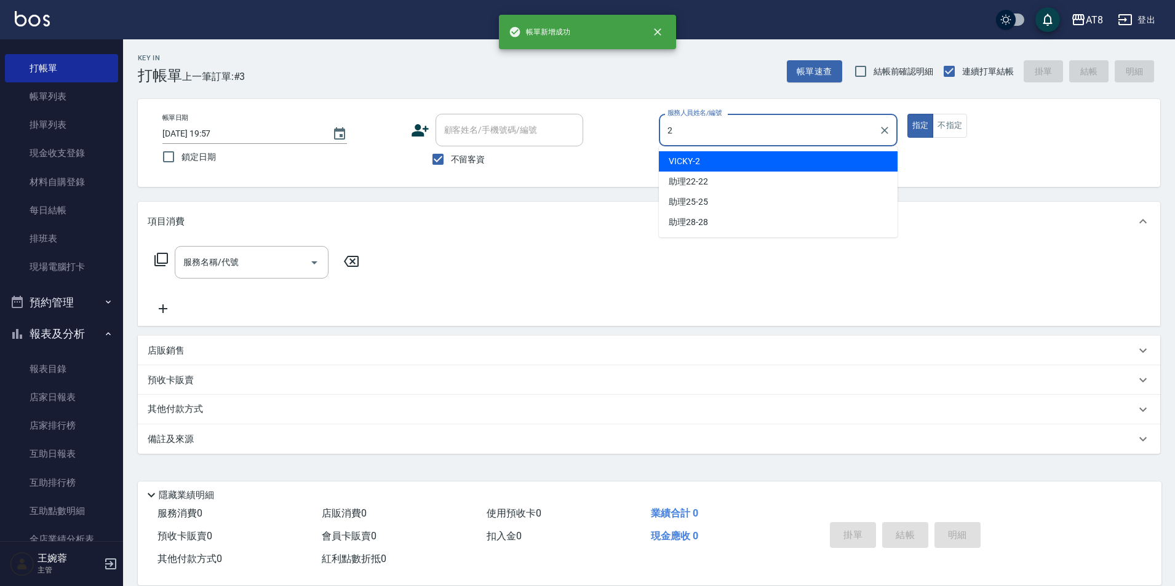
type input "VICKY-2"
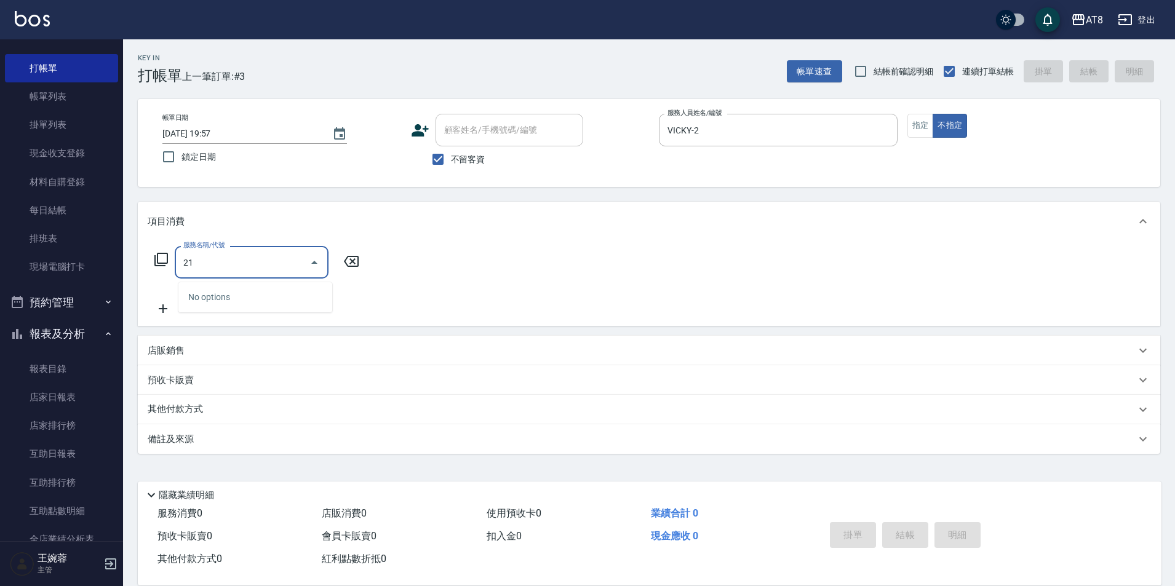
type input "2"
type input "洗髮(1150)"
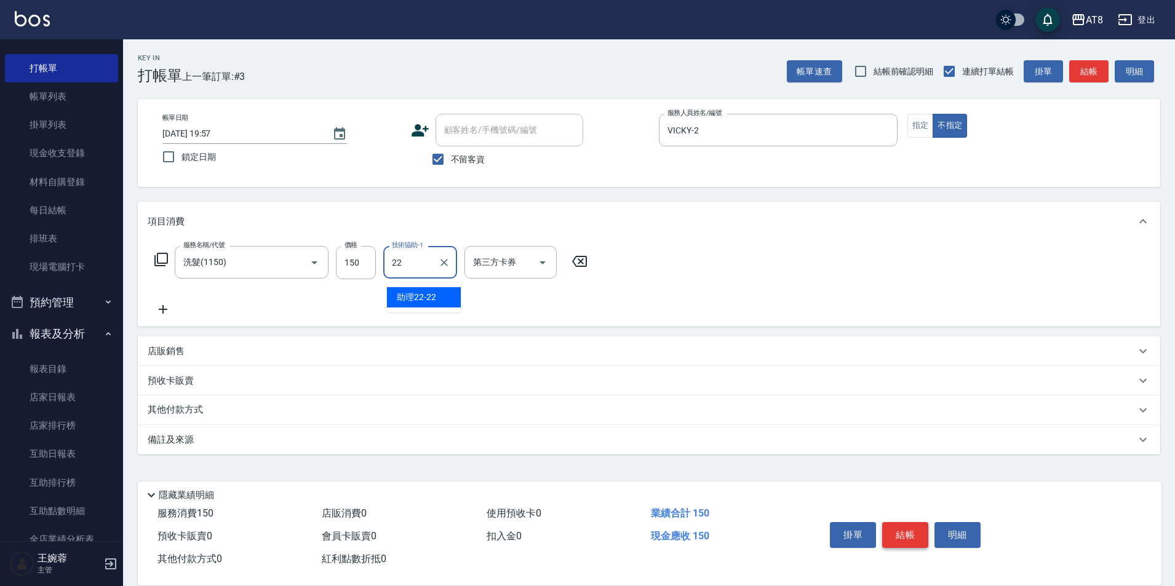
type input "助理22-22"
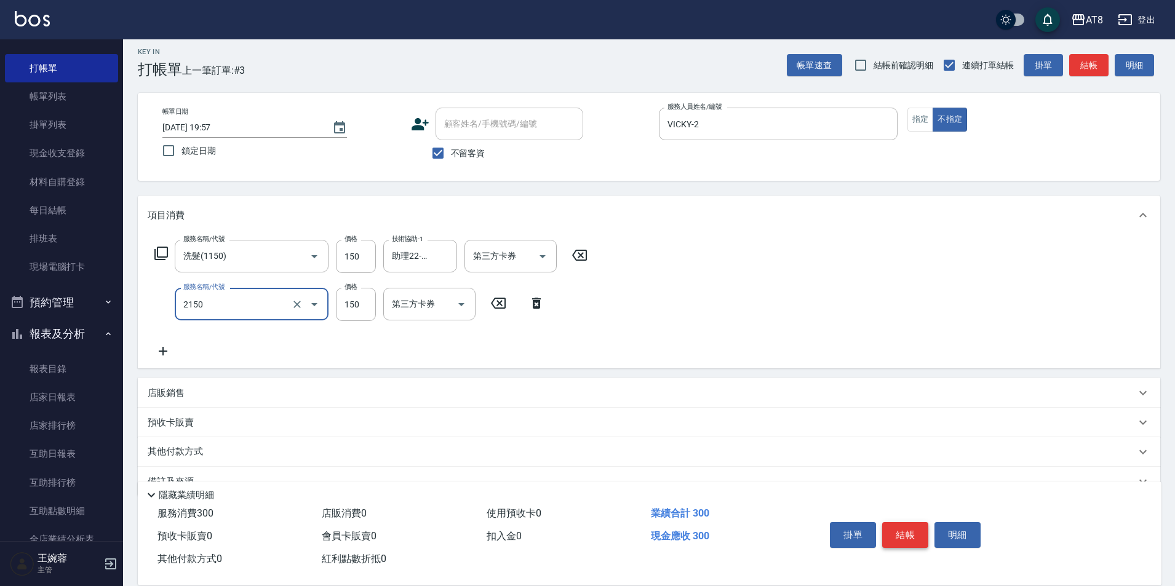
type input "剪髮(2150)"
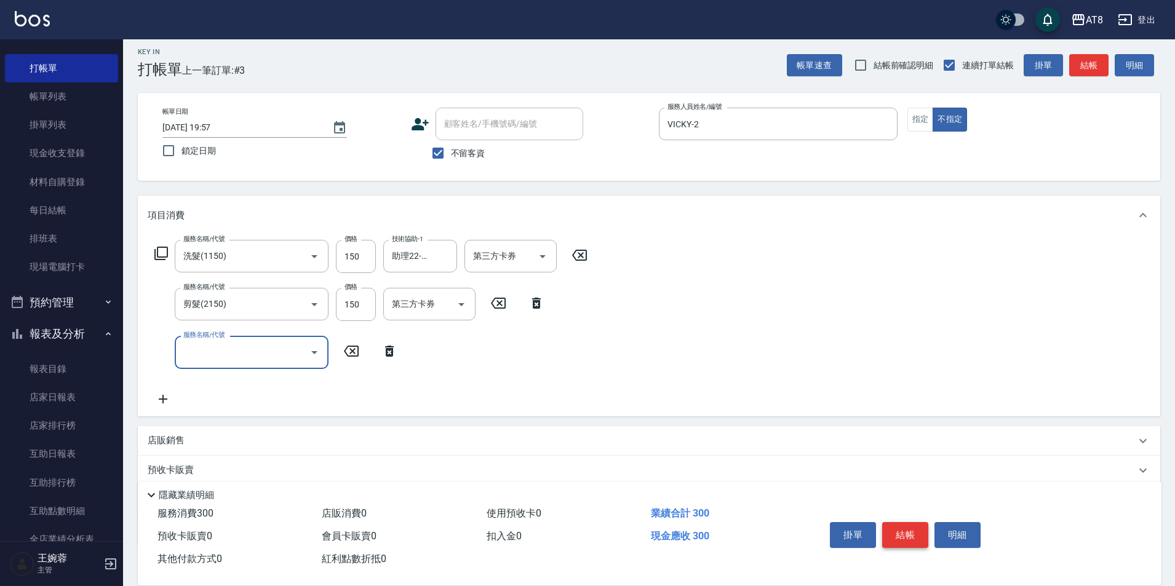
click at [910, 522] on button "結帳" at bounding box center [905, 535] width 46 height 26
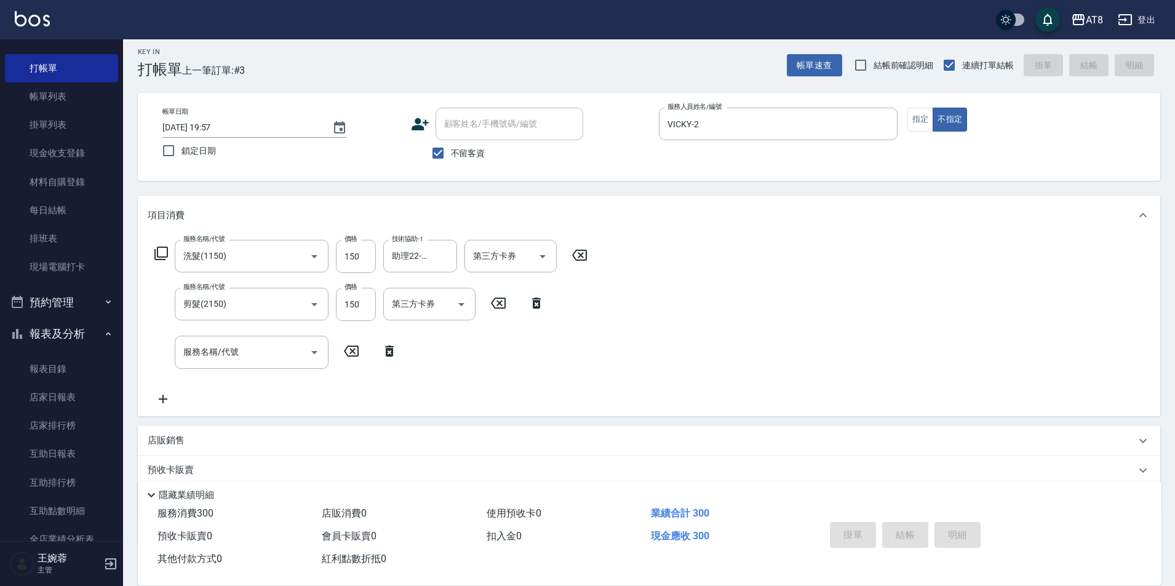
type input "[DATE] 19:58"
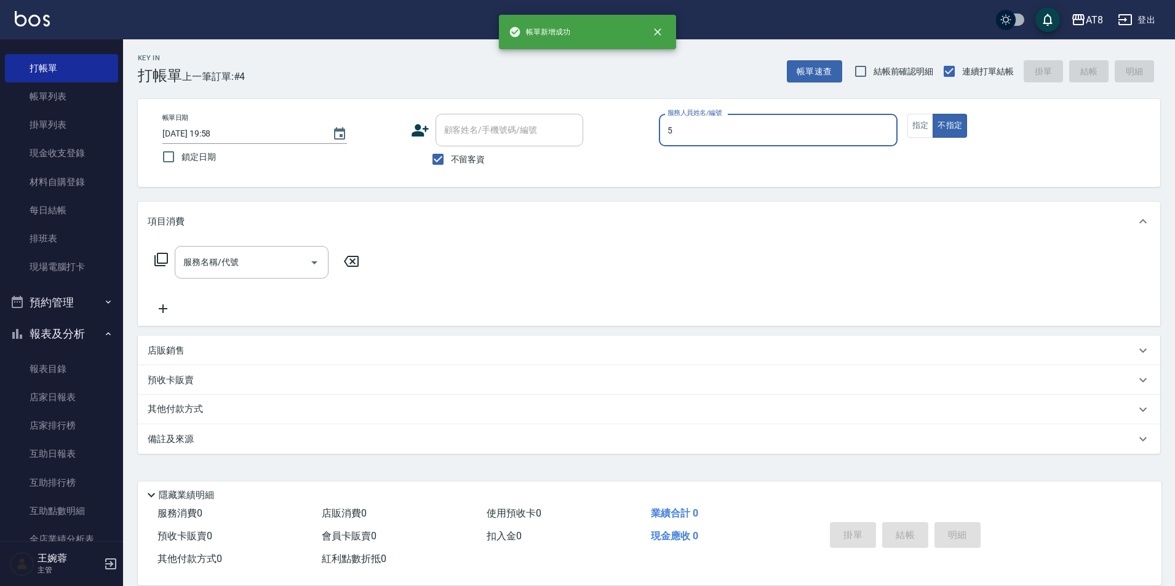
type input "HANK-5"
type button "false"
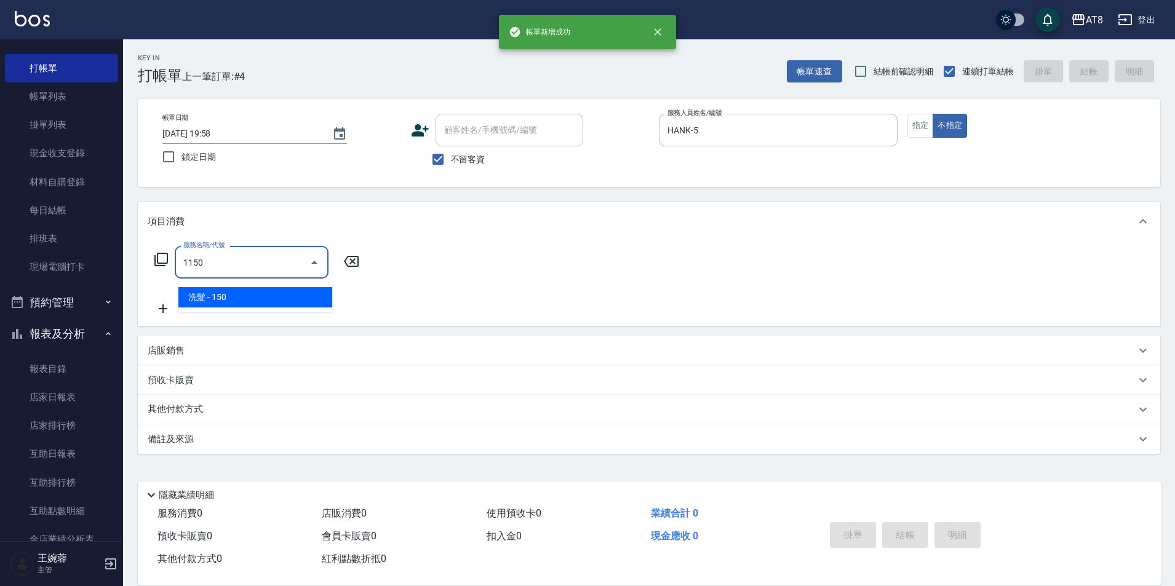
type input "洗髮(1150)"
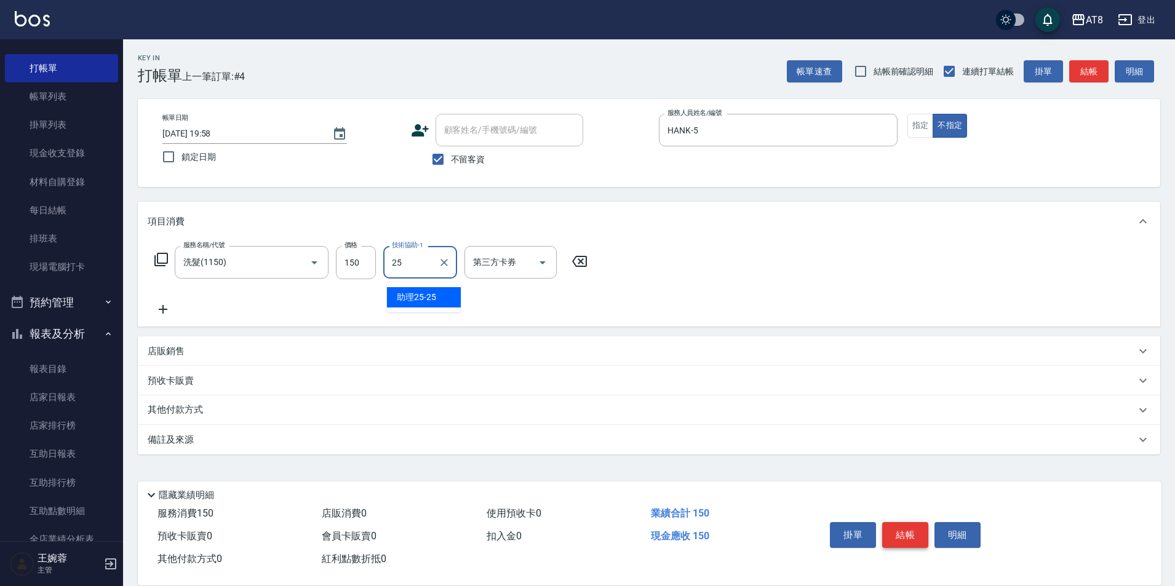
type input "助理25-25"
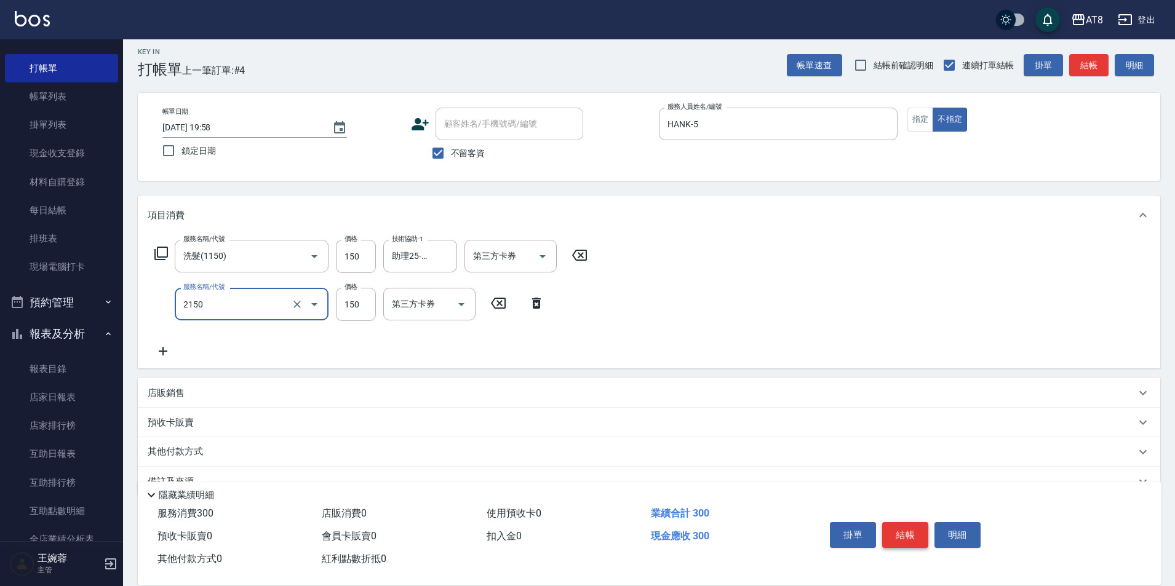
type input "剪髮(2150)"
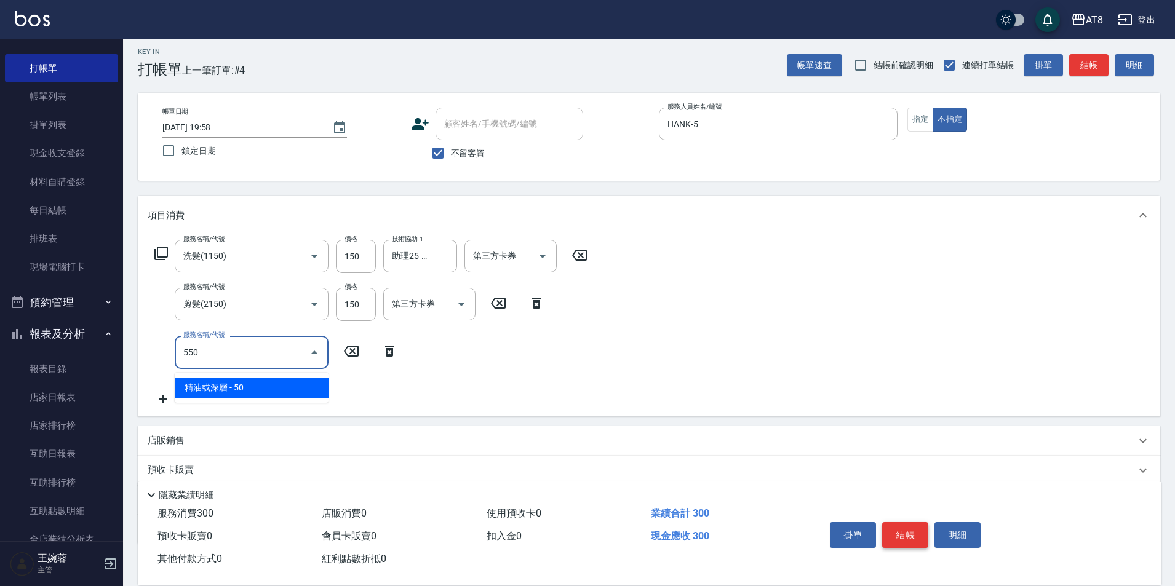
type input "精油或深層(550)"
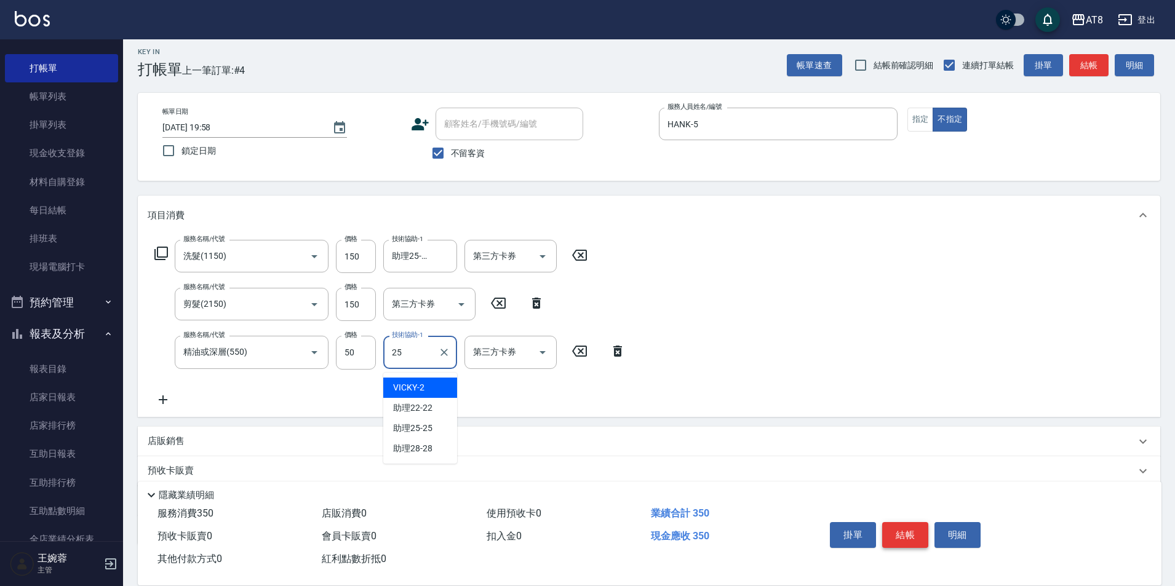
type input "助理25-25"
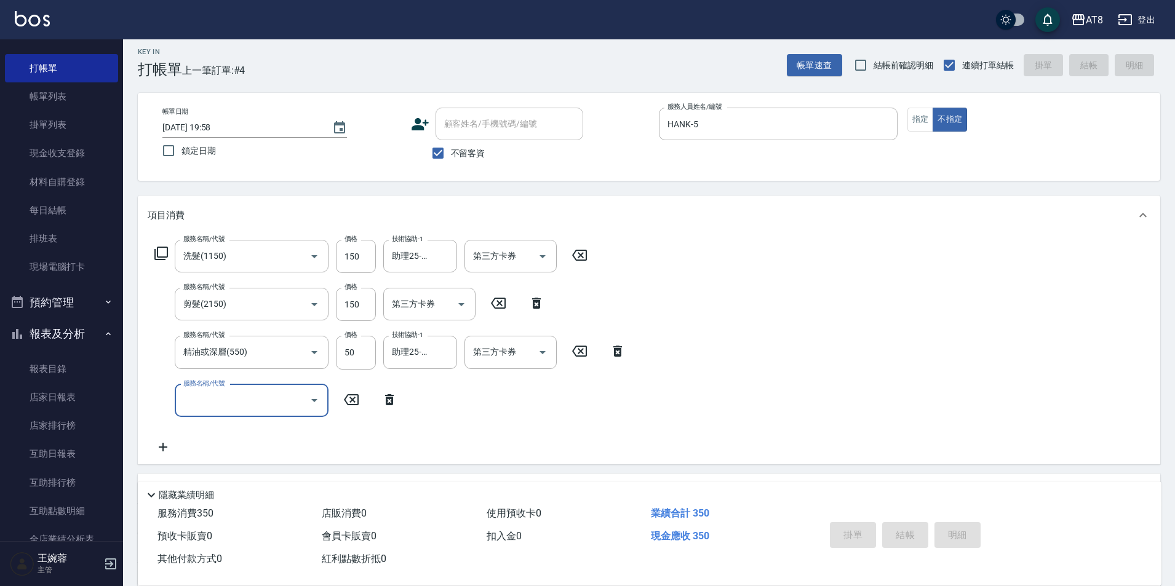
type input "[DATE] 19:59"
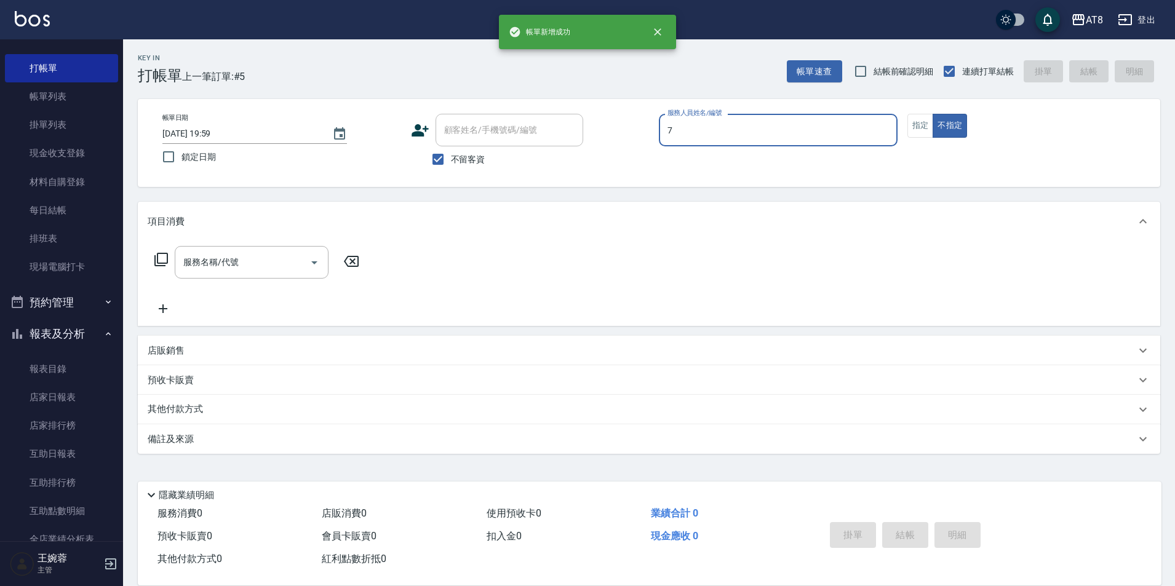
type input "[PERSON_NAME]-7"
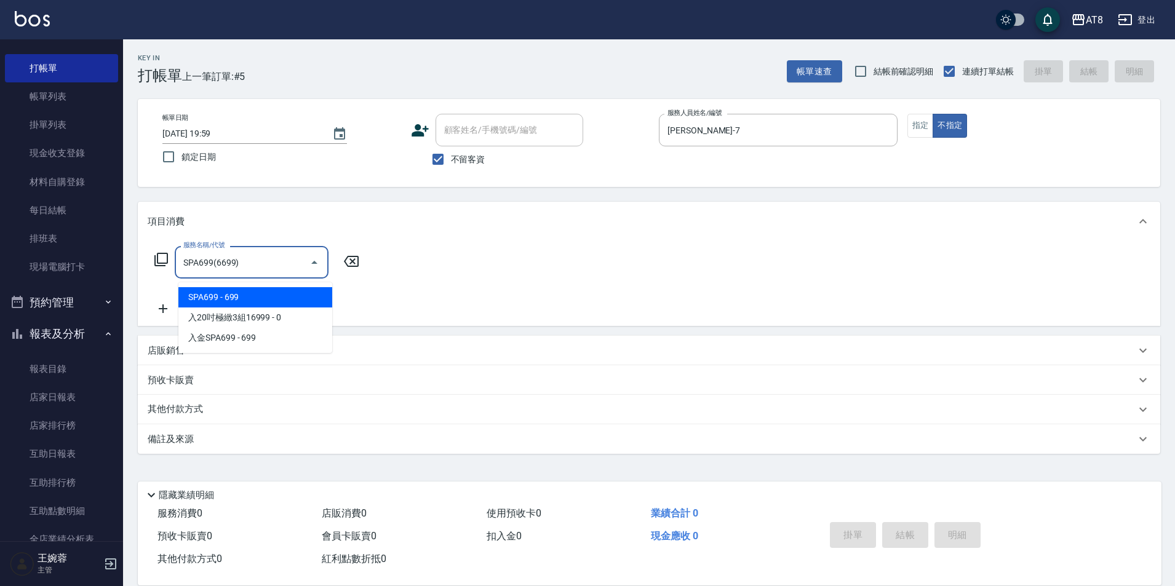
type input "SPA699(6699)"
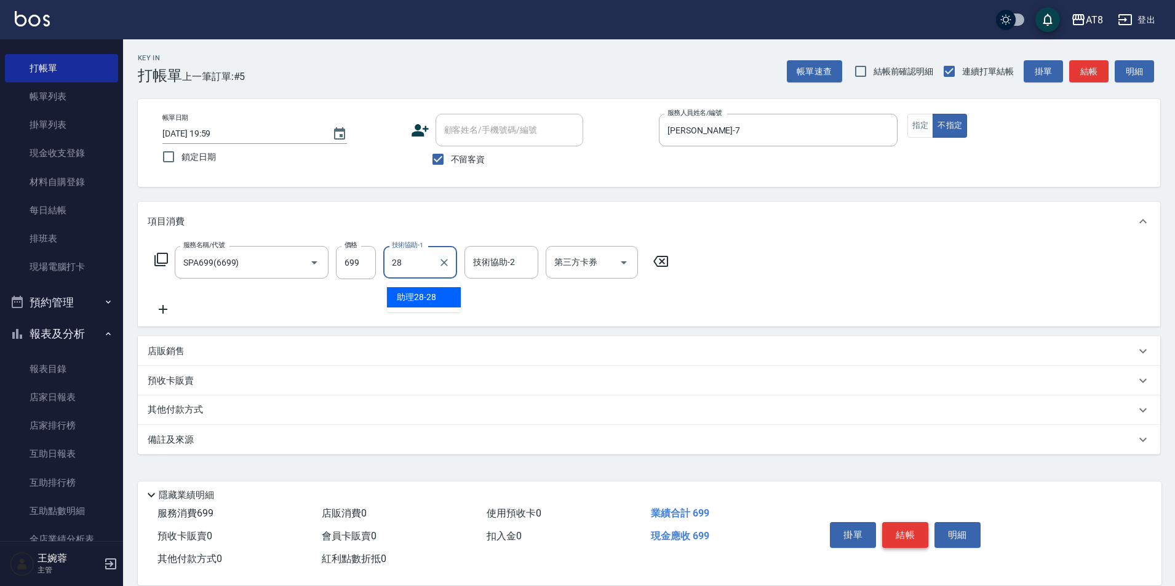
type input "助理28-28"
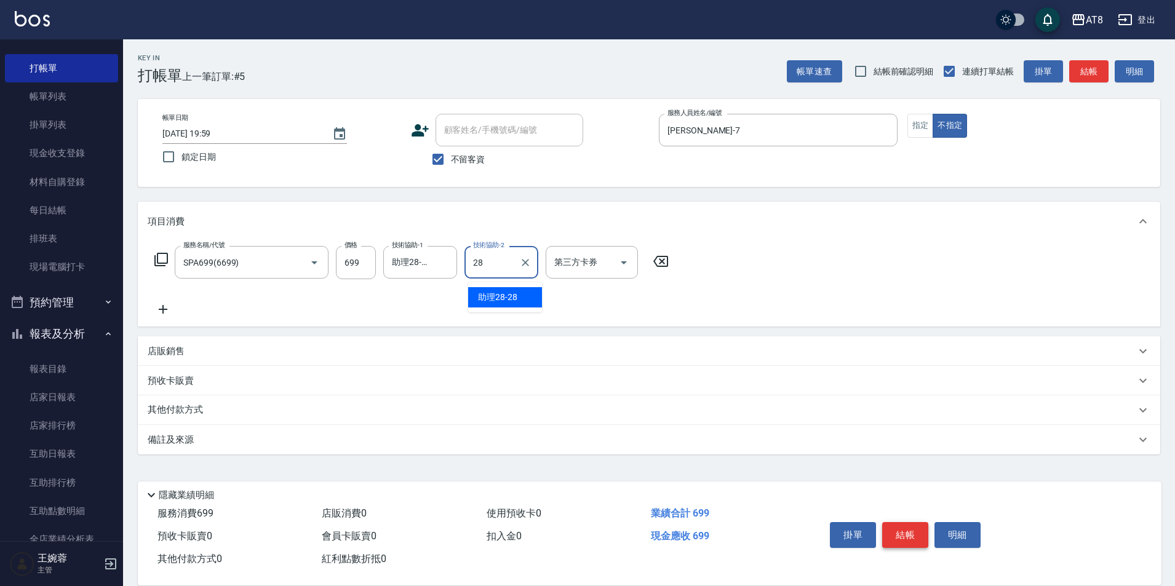
type input "助理28-28"
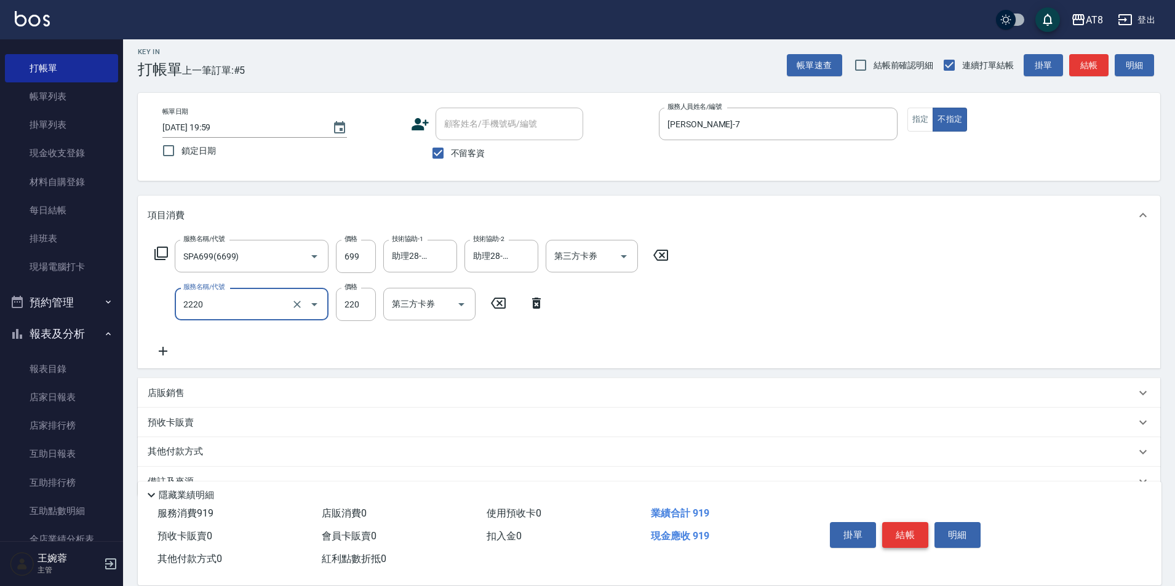
type input "剪髮(2220)"
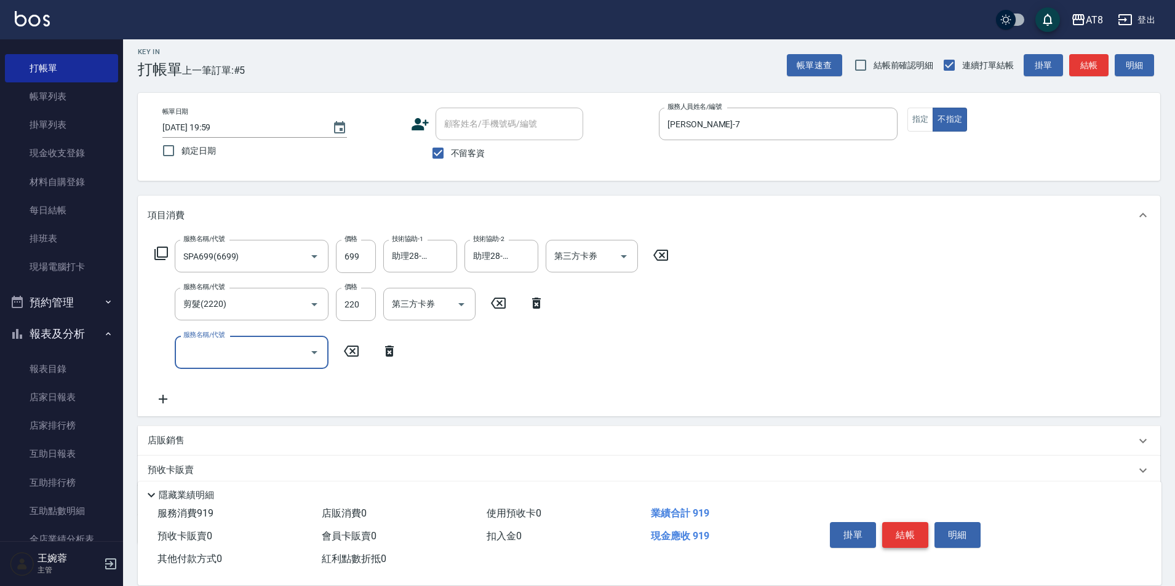
click at [905, 522] on button "結帳" at bounding box center [905, 535] width 46 height 26
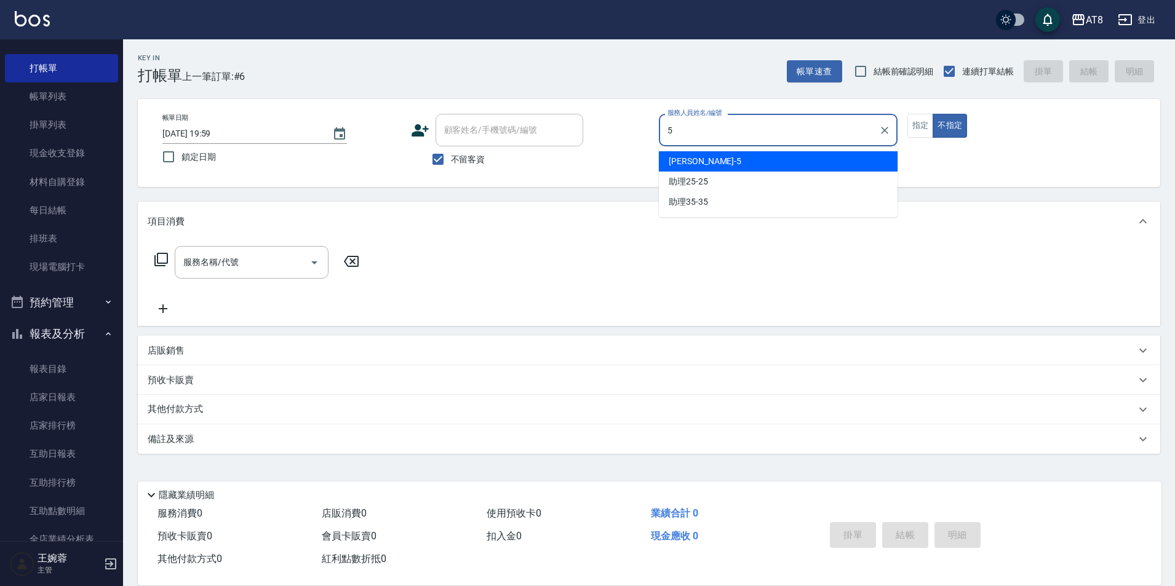
type input "HANK-5"
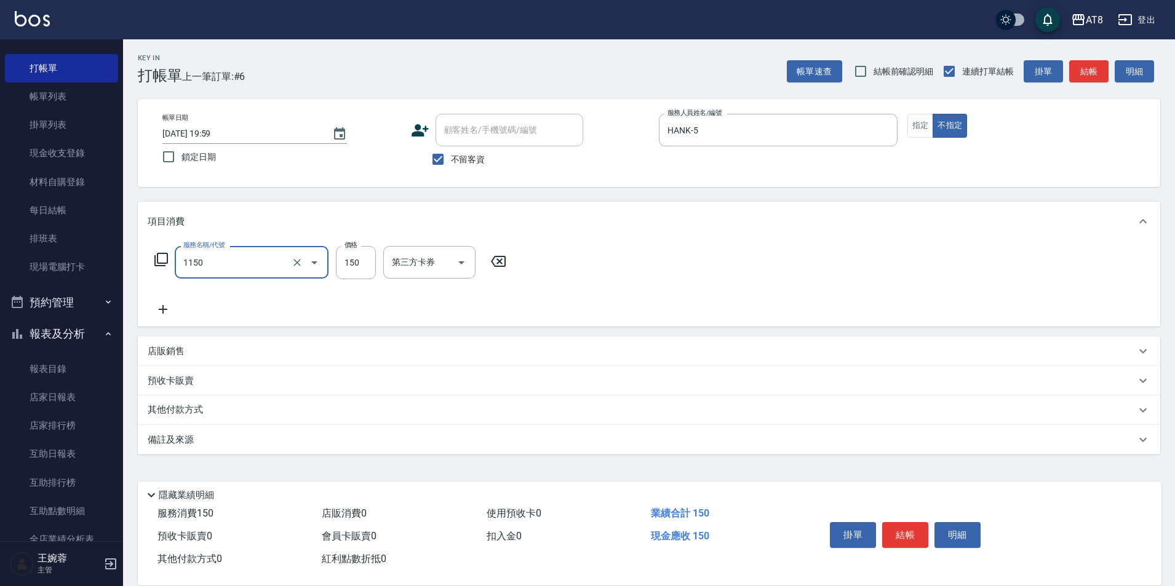
type input "洗髮(1150)"
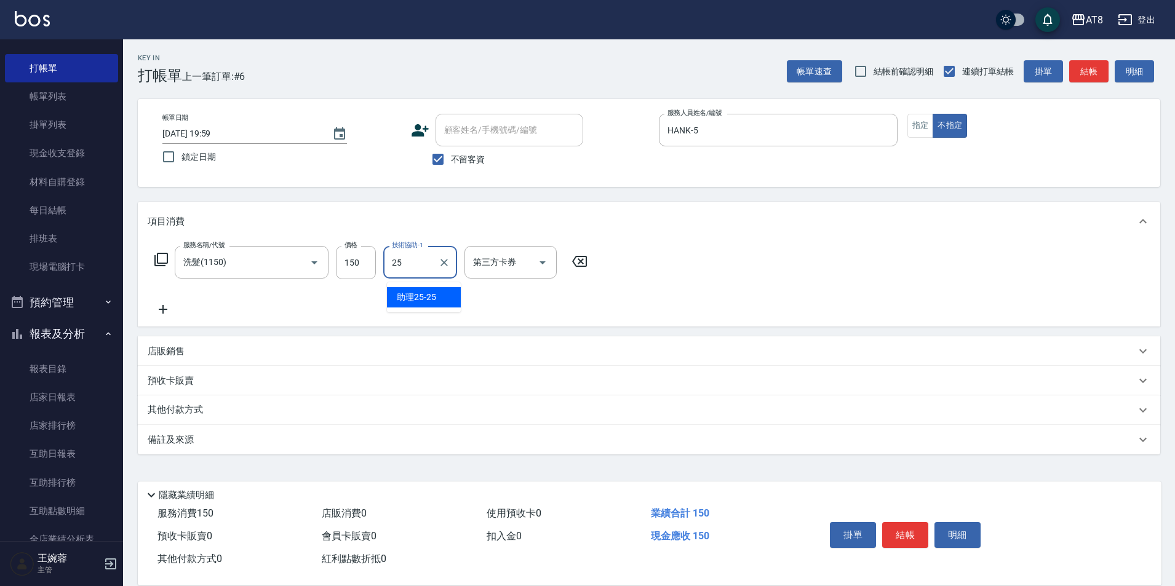
type input "助理25-25"
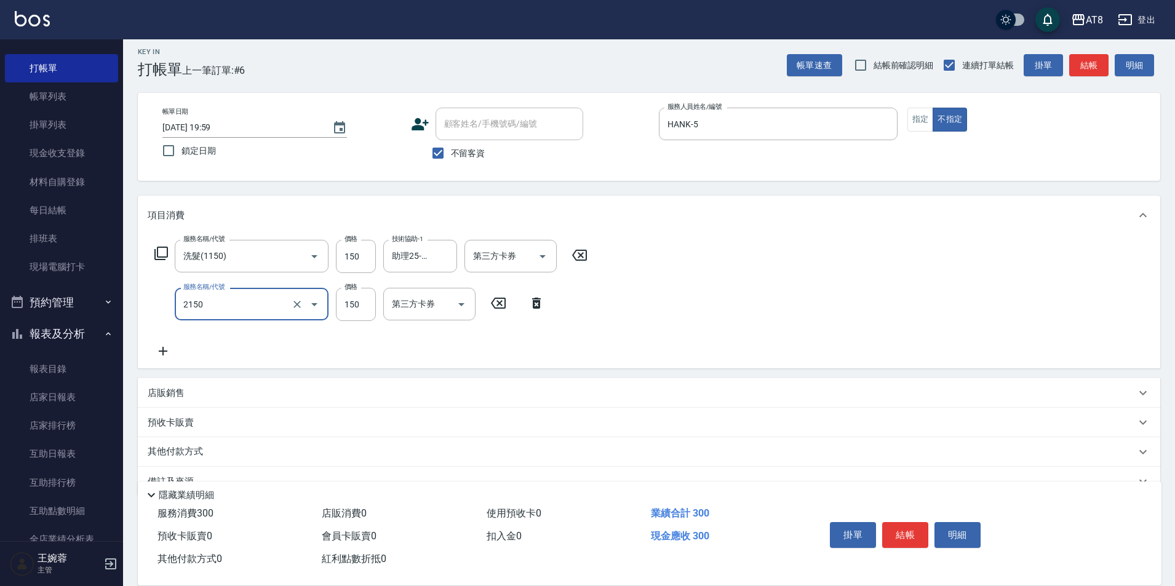
type input "剪髮(2150)"
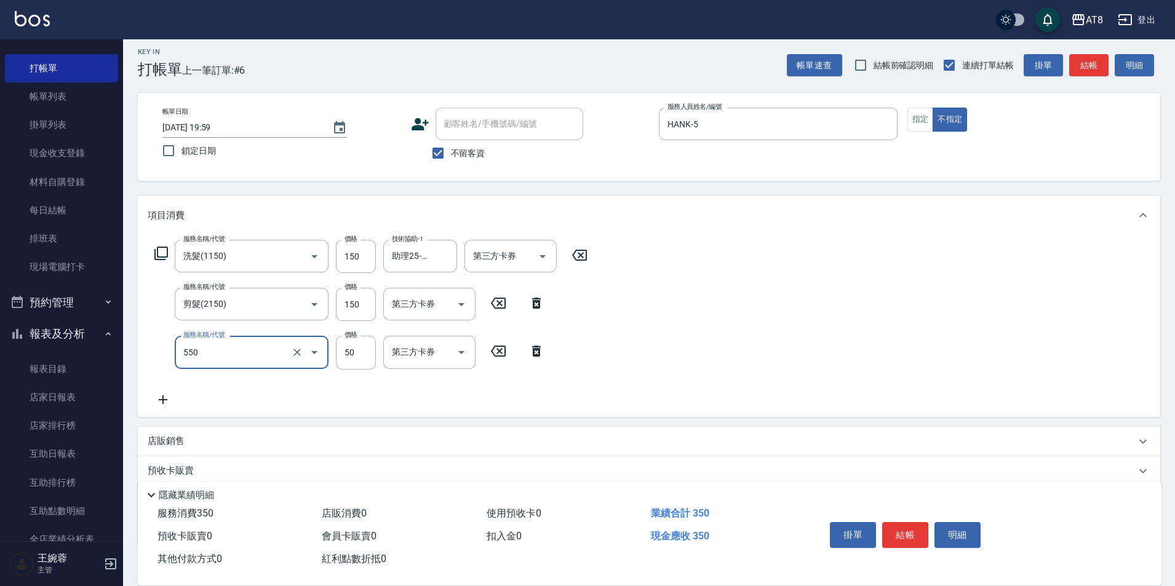
type input "精油或深層(550)"
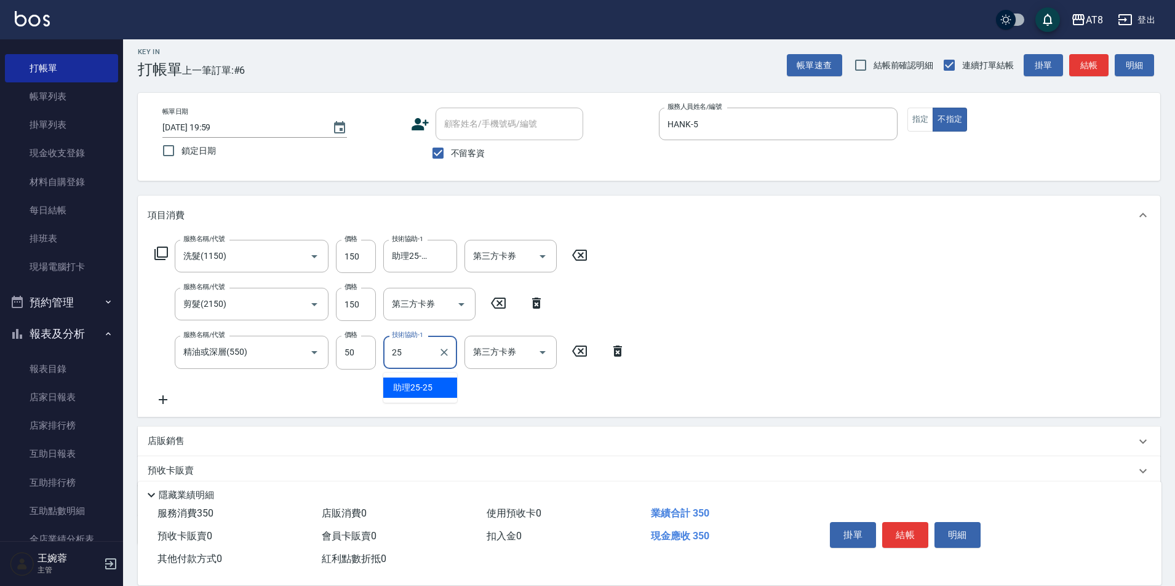
type input "助理25-25"
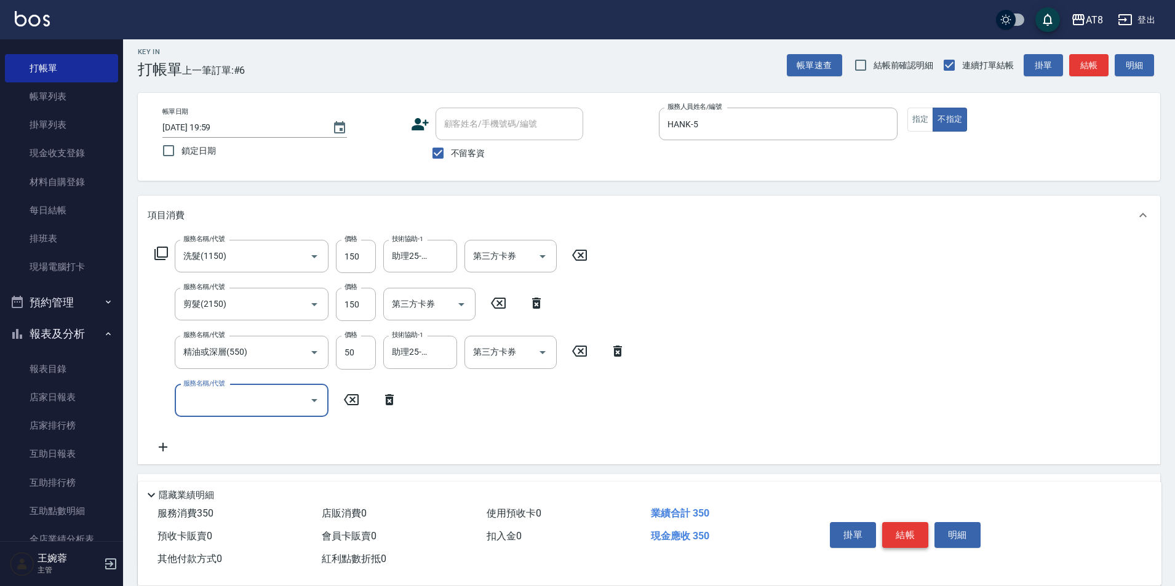
click at [912, 522] on button "結帳" at bounding box center [905, 535] width 46 height 26
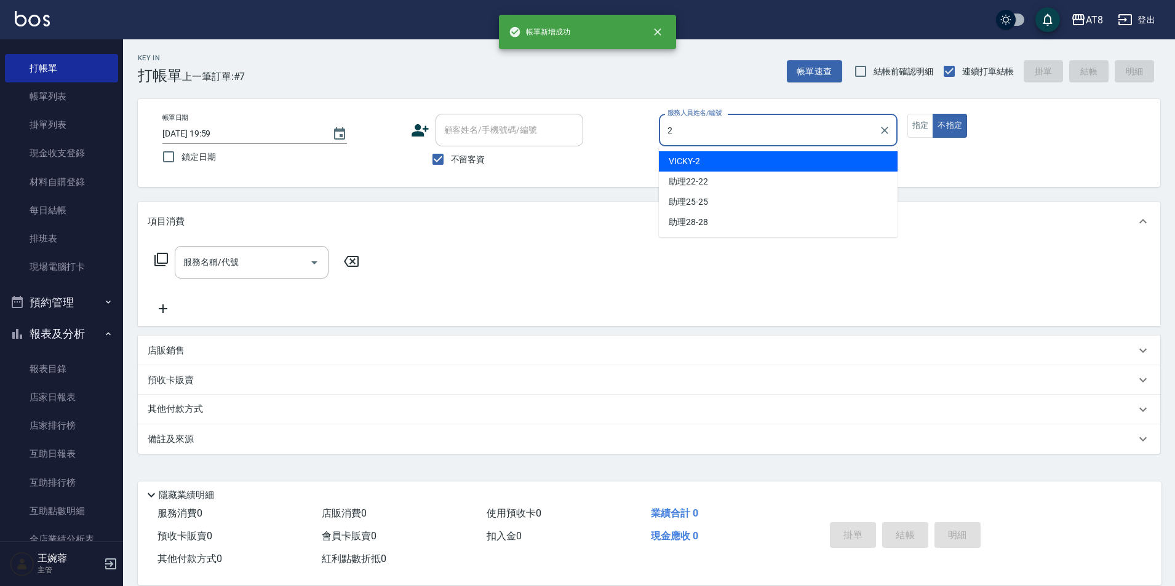
type input "VICKY-2"
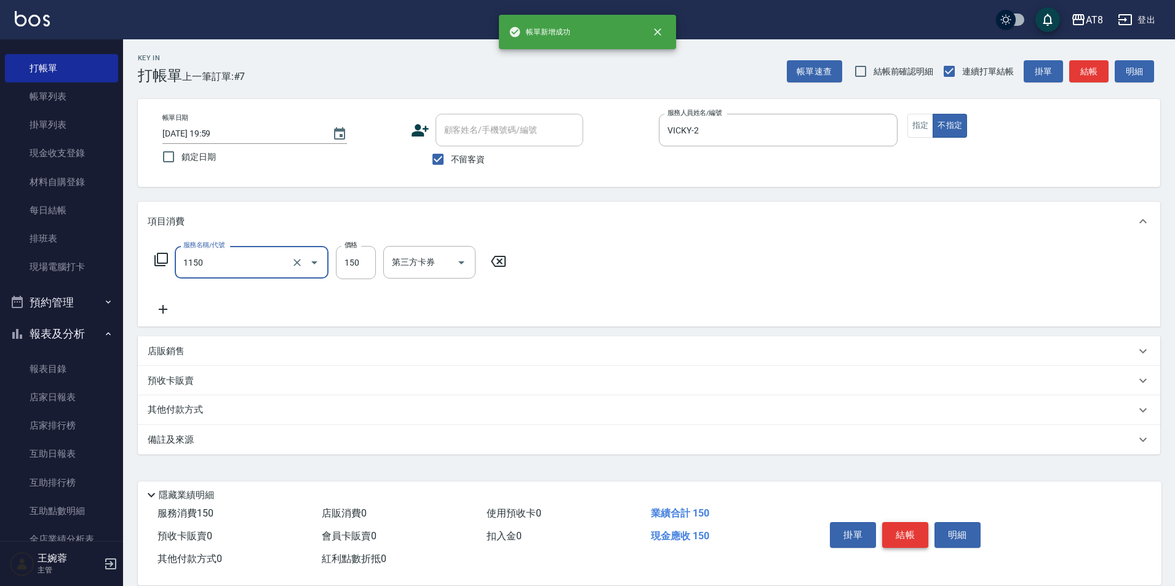
type input "洗髮(1150)"
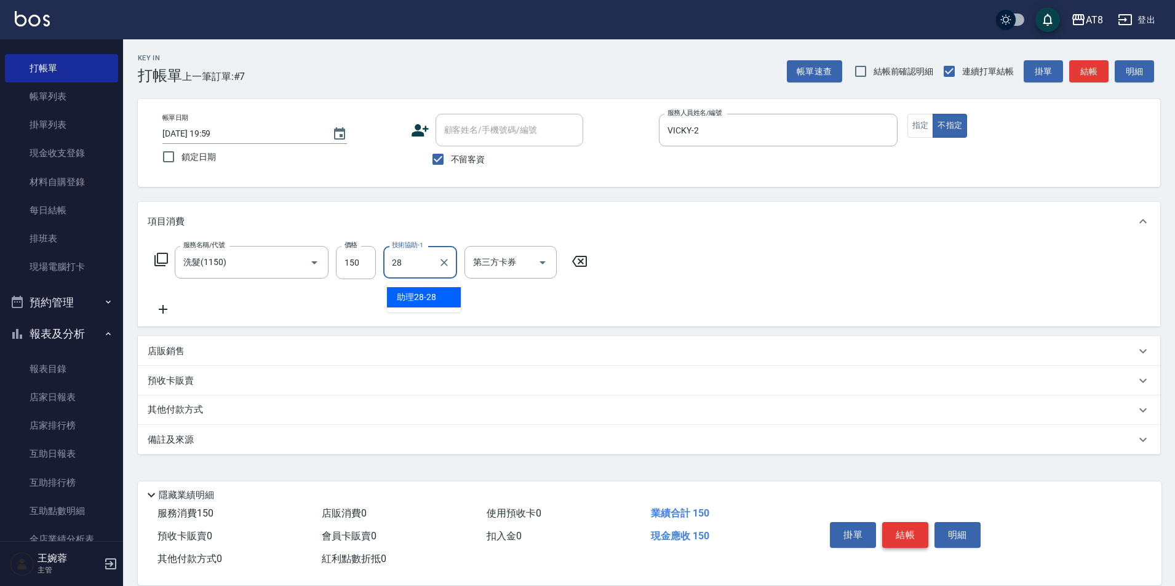
type input "助理28-28"
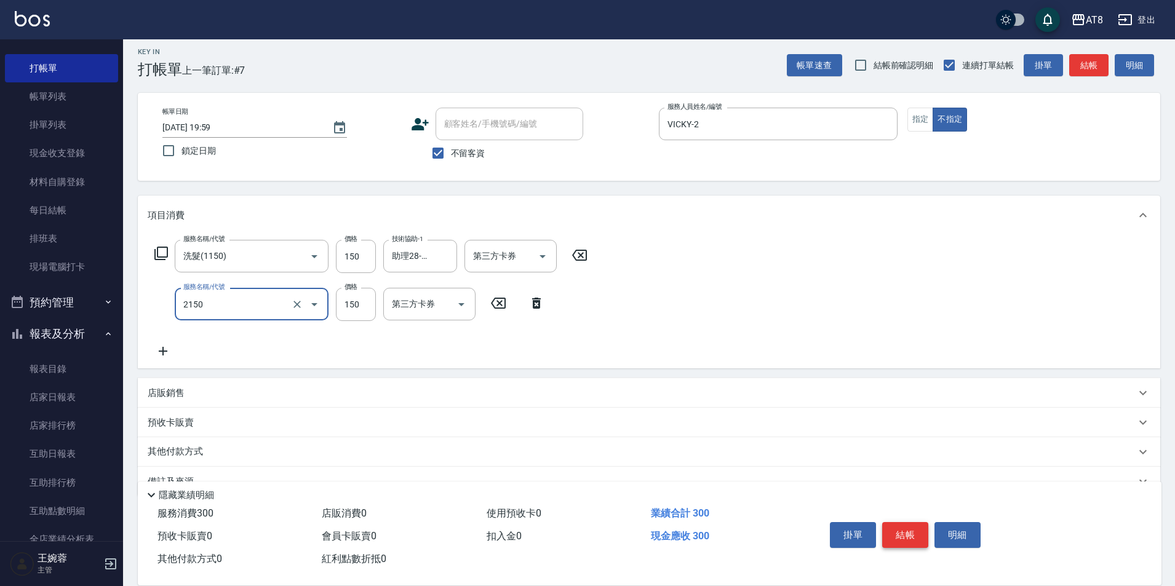
type input "剪髮(2150)"
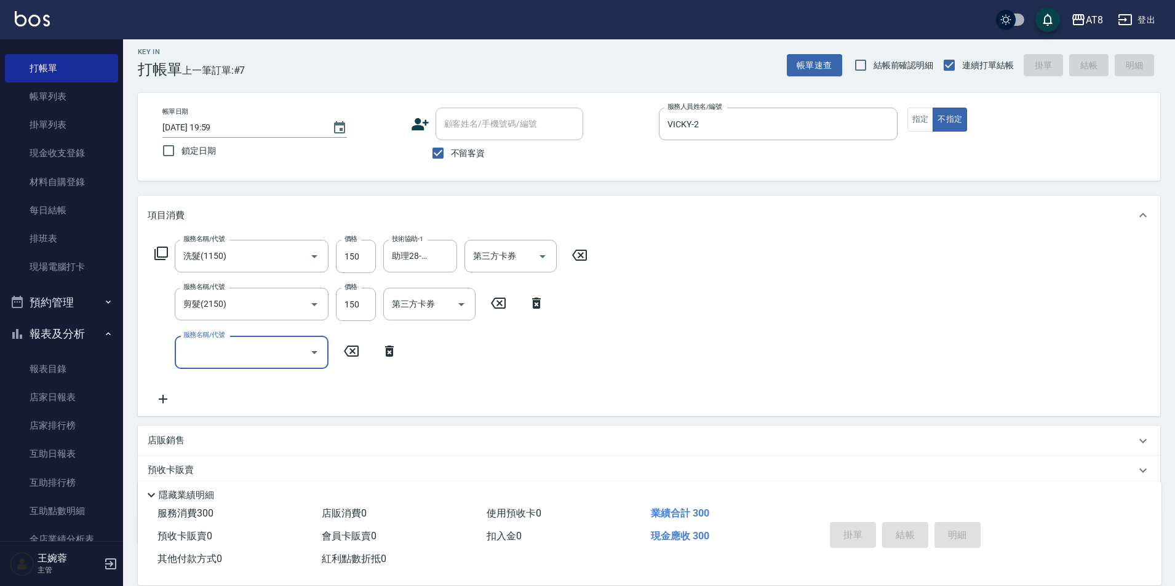
type input "[DATE] 20:00"
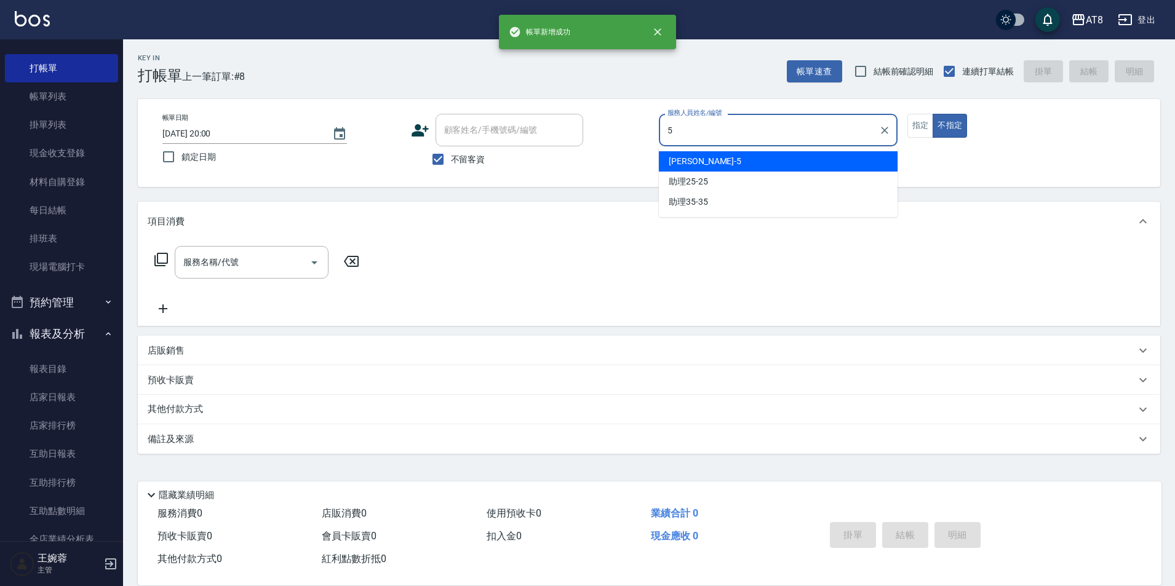
type input "HANK-5"
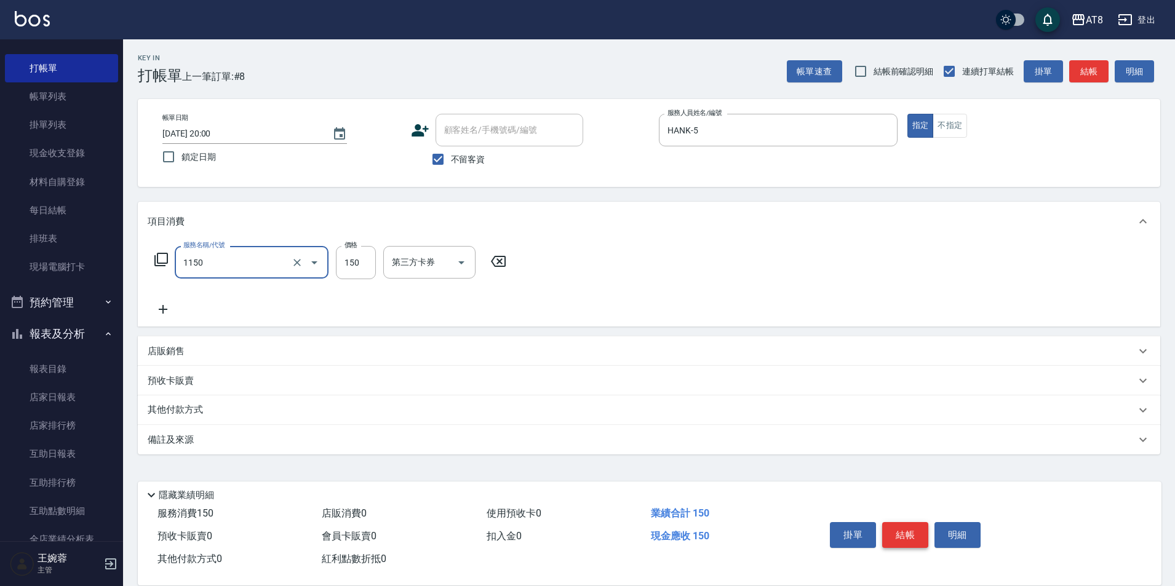
type input "洗髮(1150)"
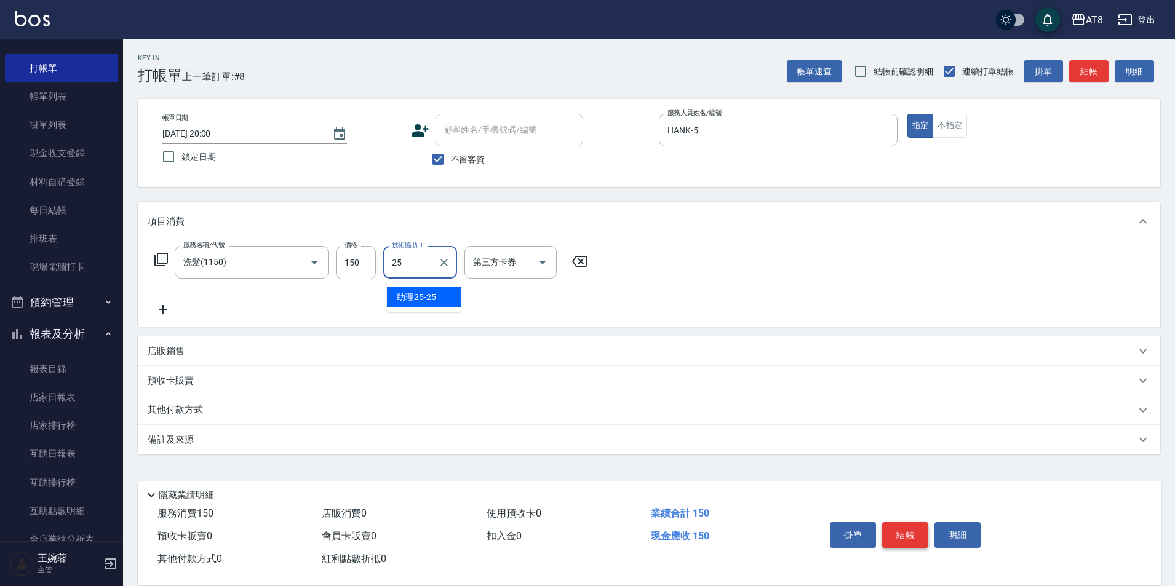
type input "助理25-25"
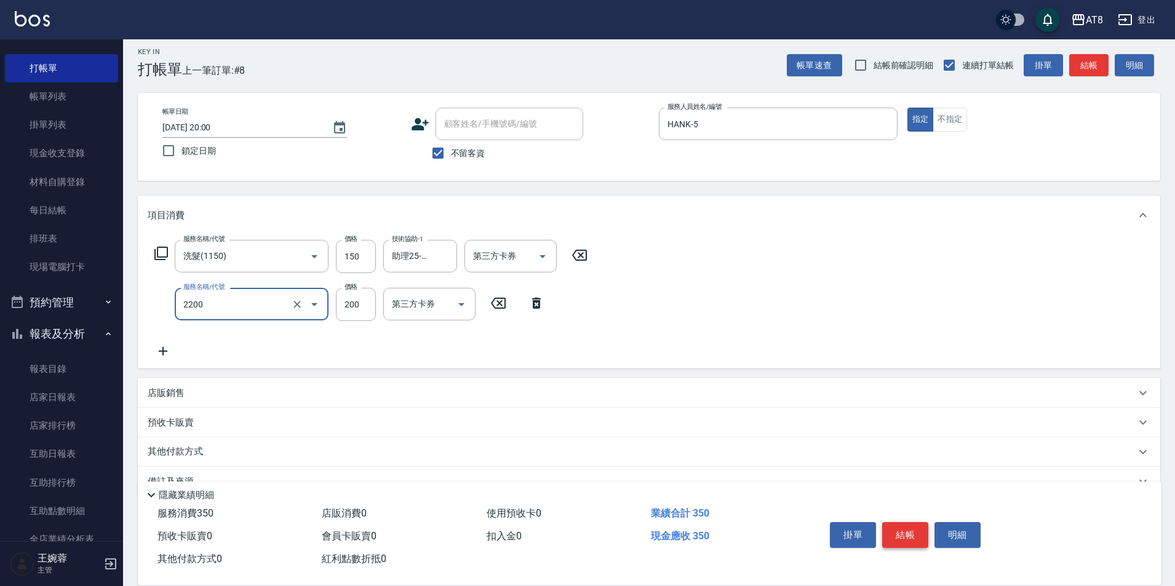
type input "剪髮(2200)"
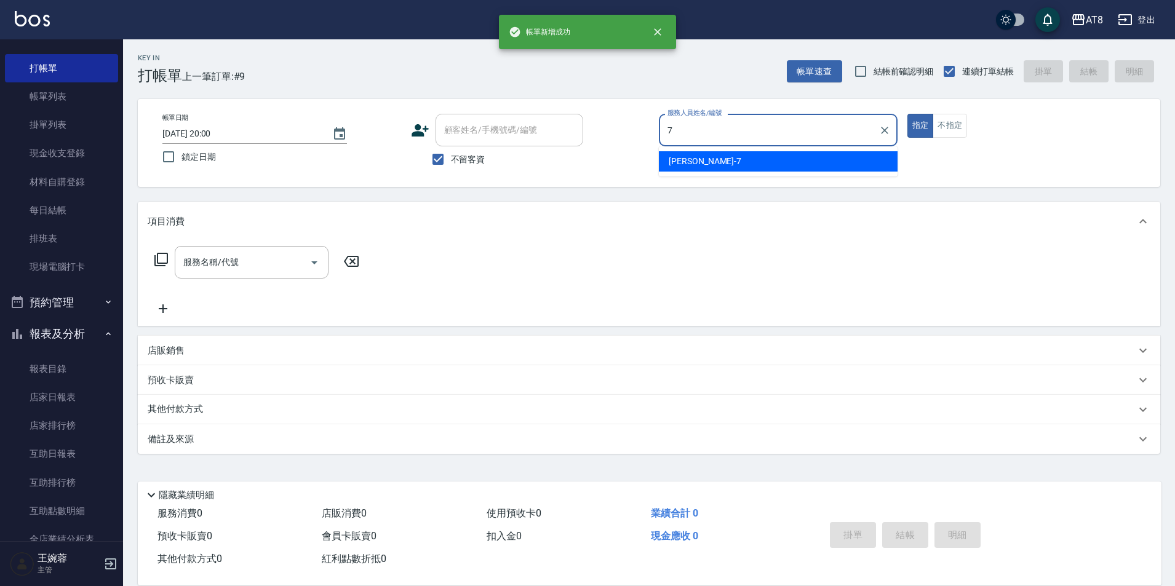
type input "[PERSON_NAME]-7"
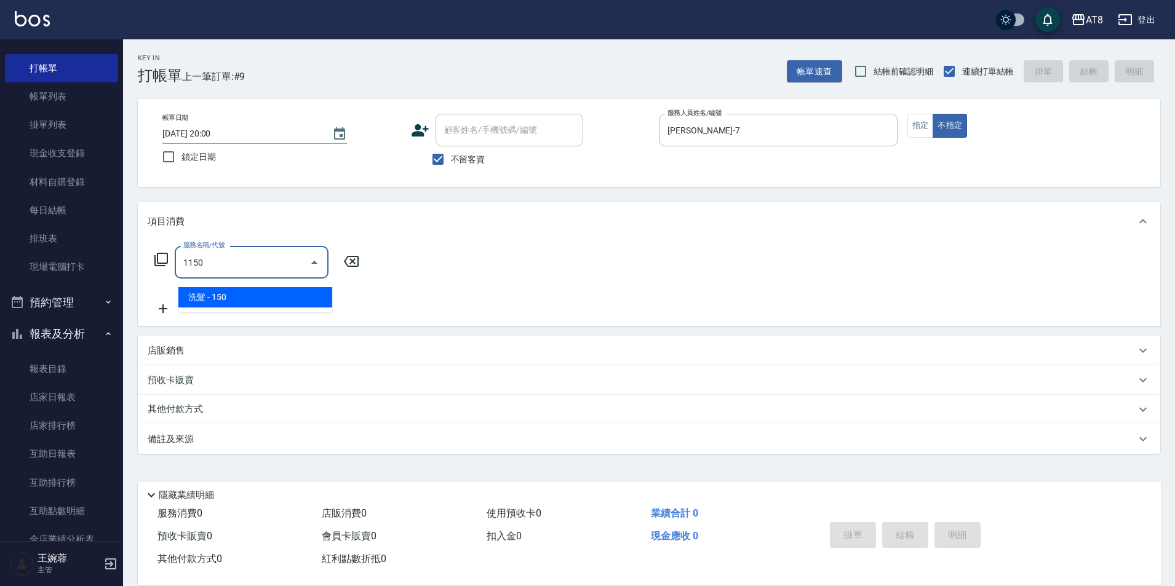
type input "洗髮(1150)"
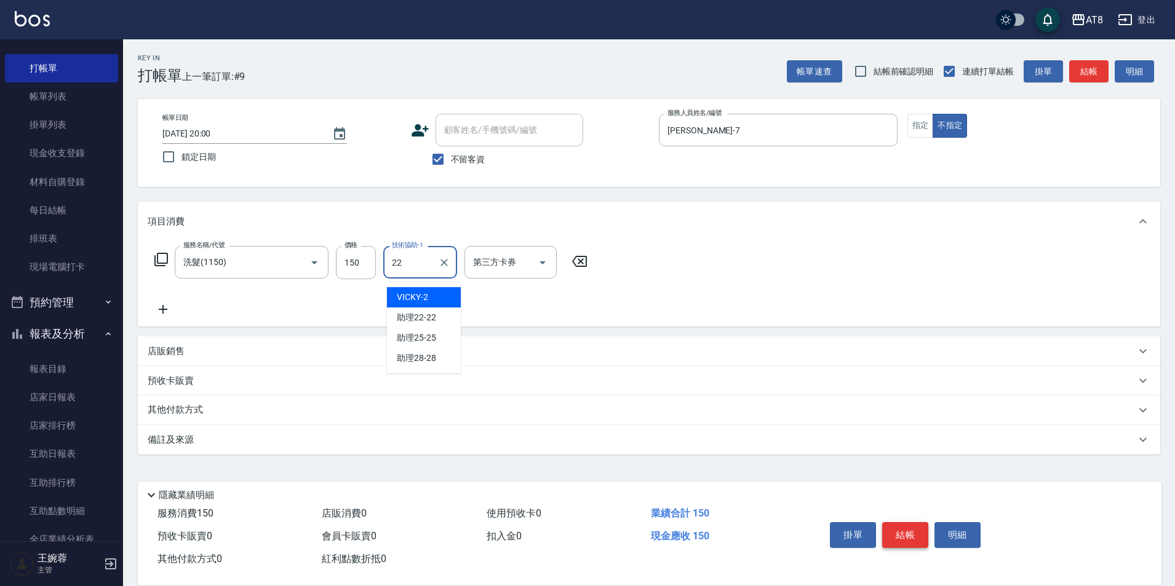
type input "助理22-22"
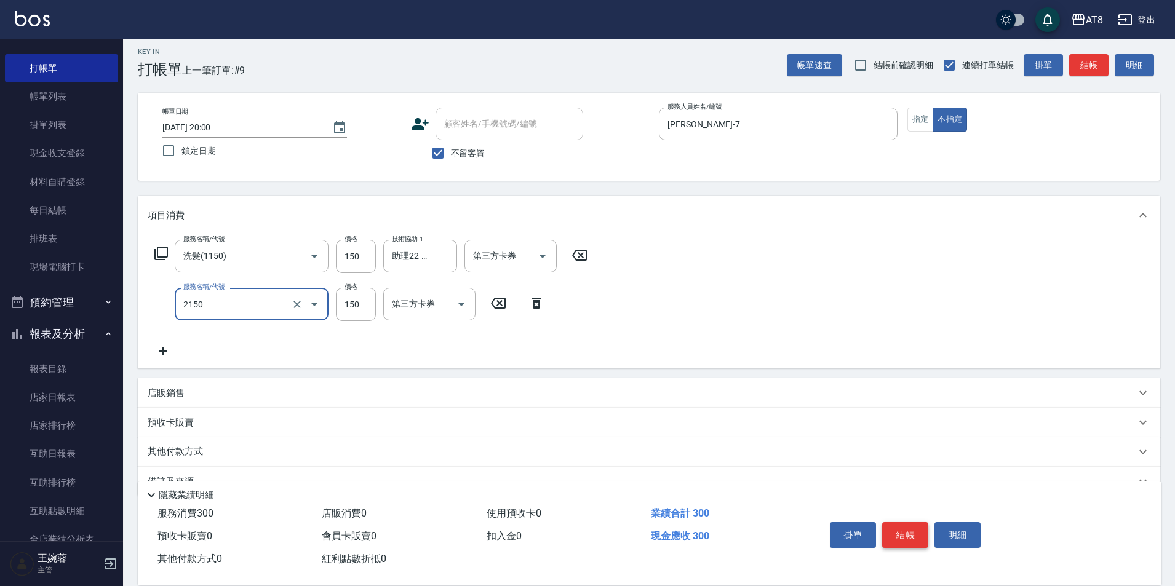
type input "剪髮(2150)"
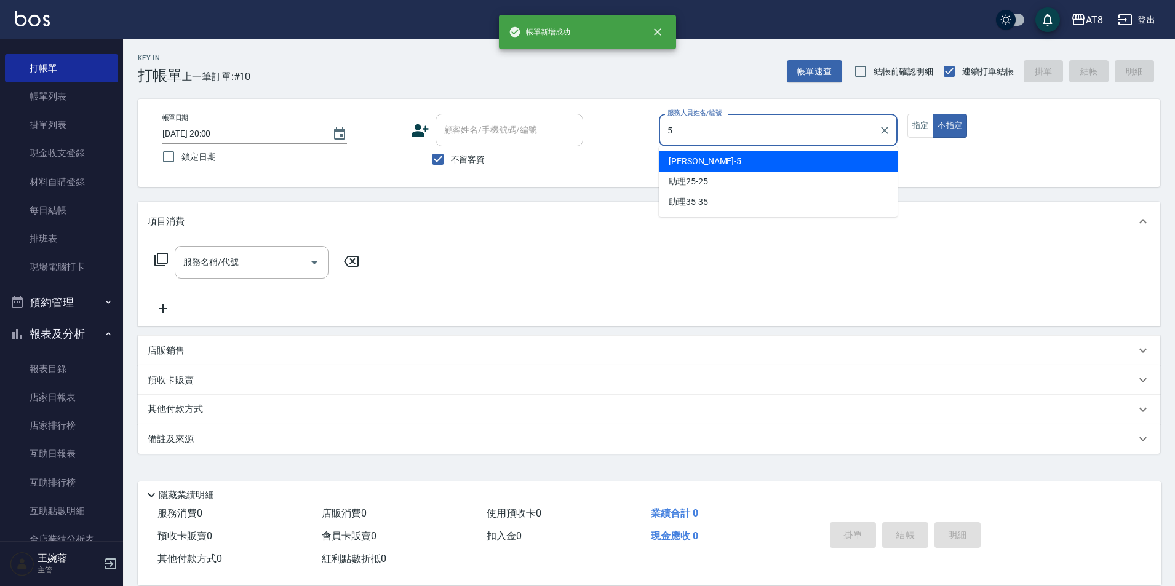
type input "HANK-5"
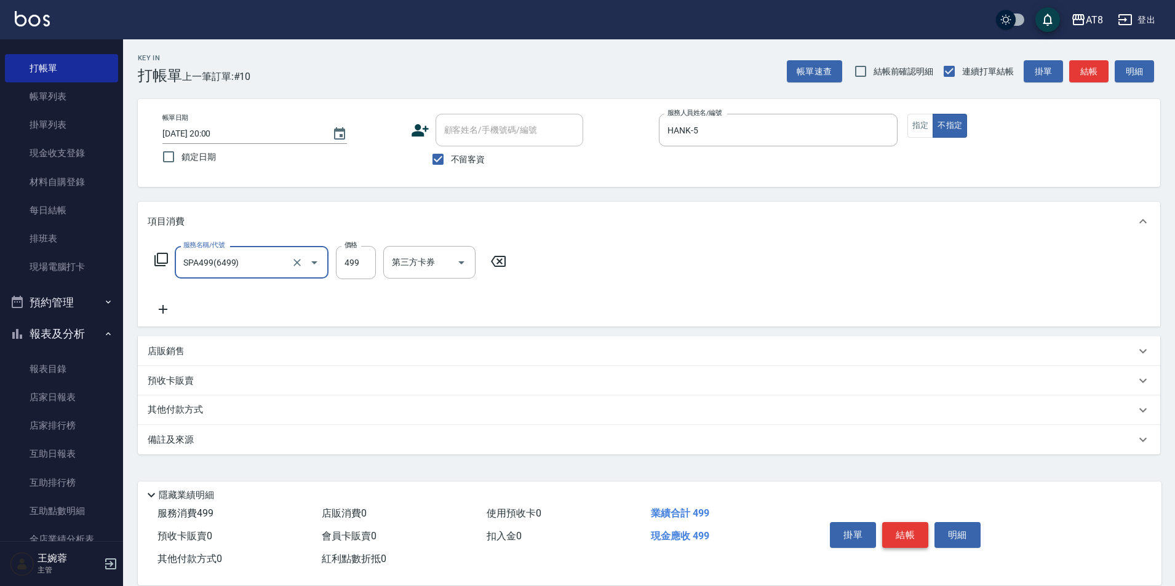
type input "SPA499(6499)"
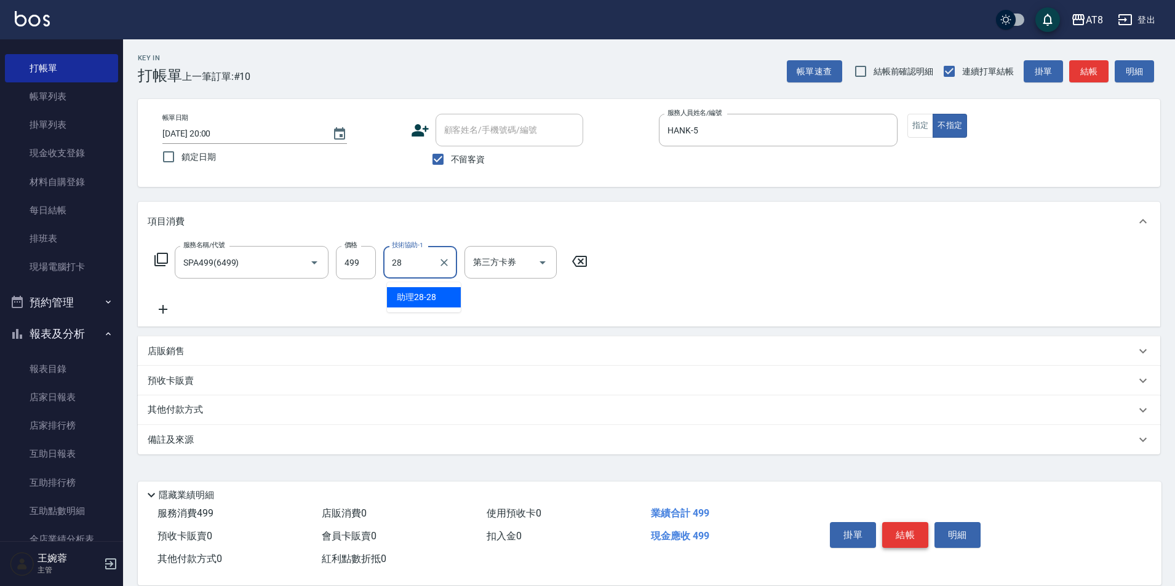
type input "助理28-28"
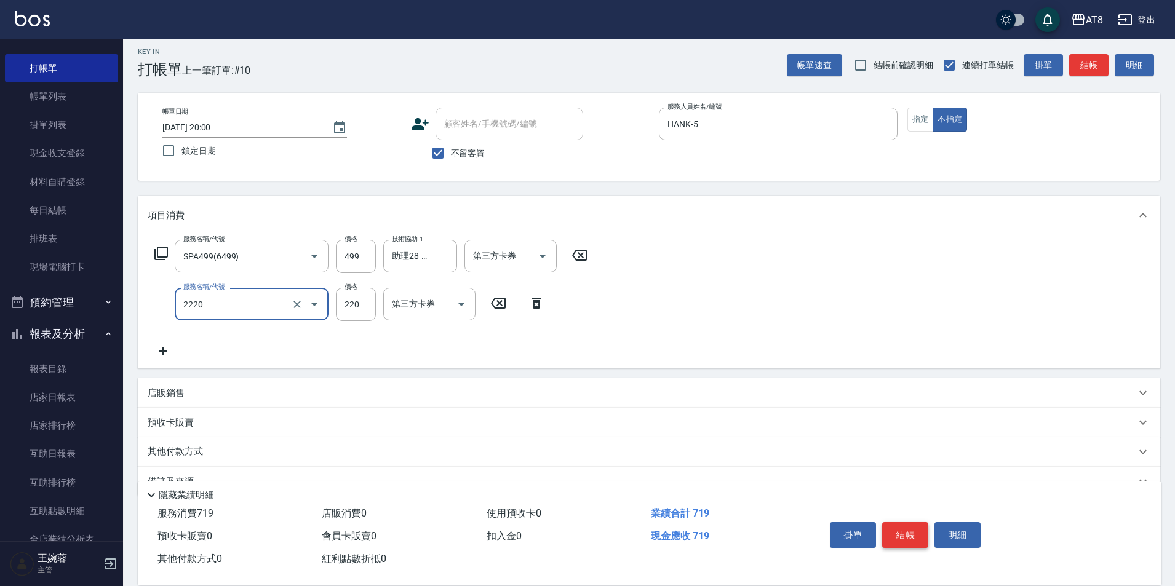
type input "剪髮(2220)"
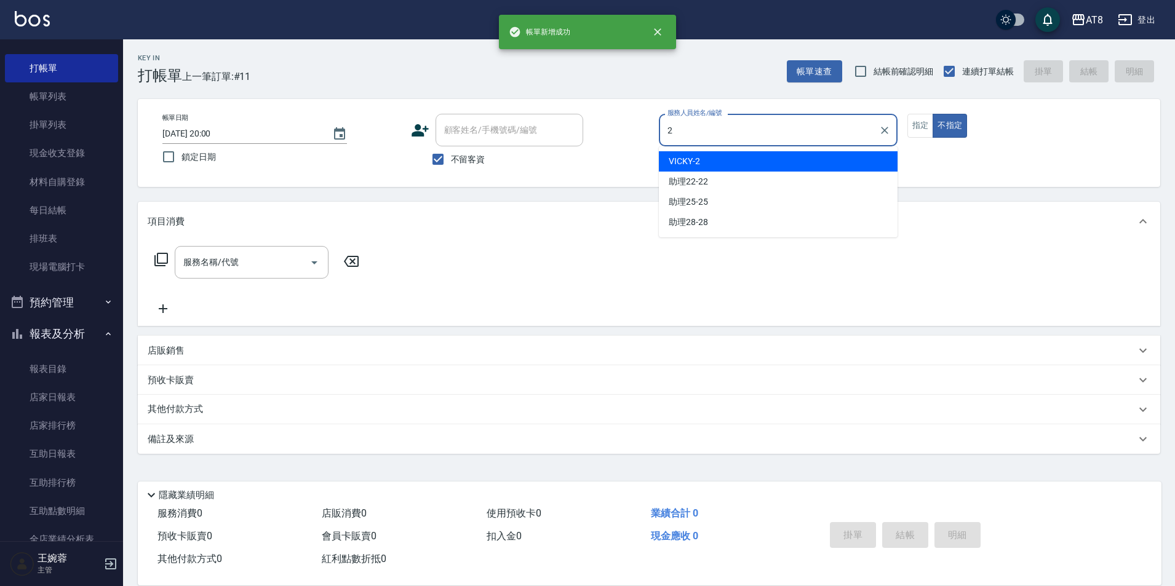
type input "VICKY-2"
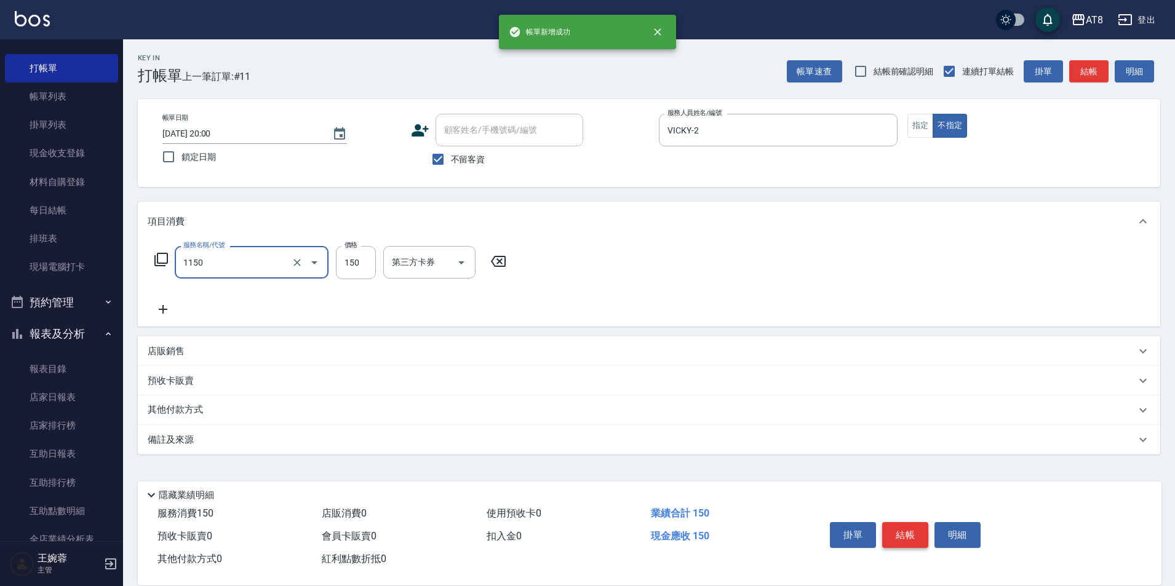
type input "洗髮(1150)"
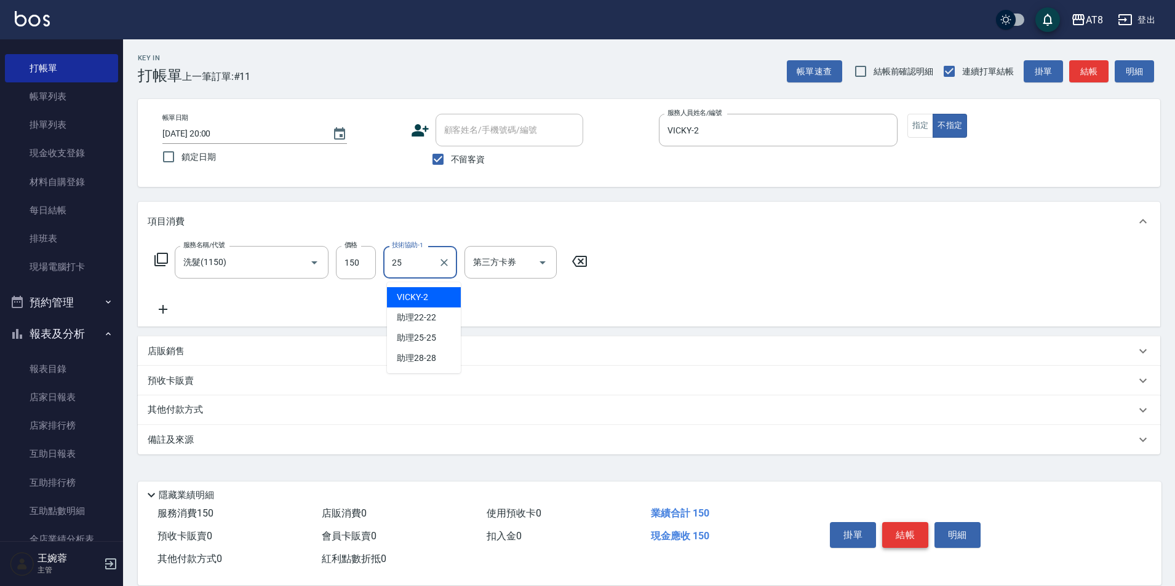
type input "助理25-25"
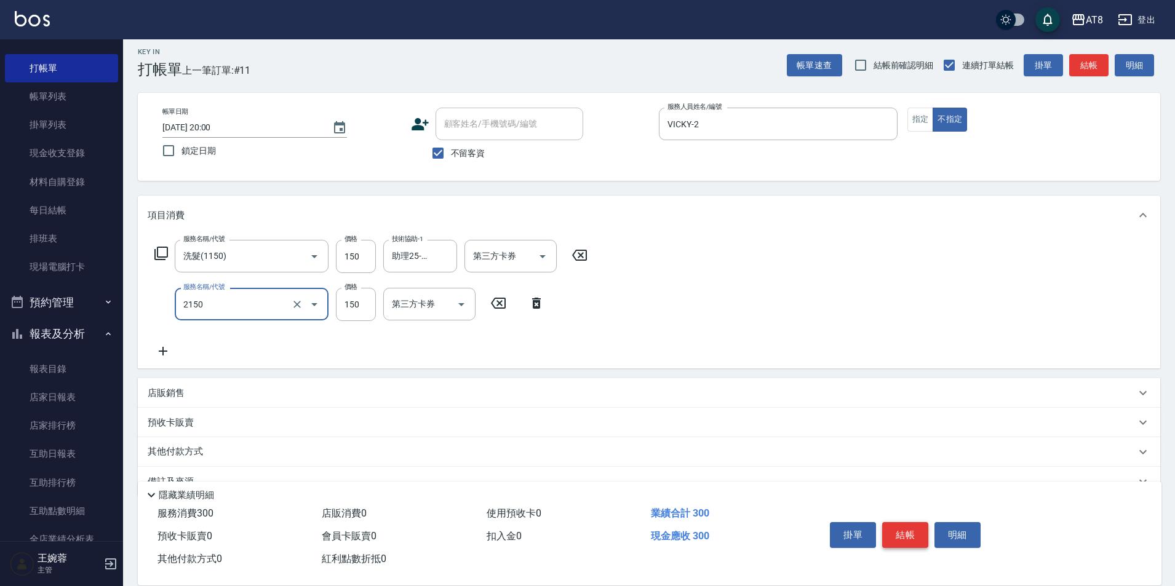
type input "剪髮(2150)"
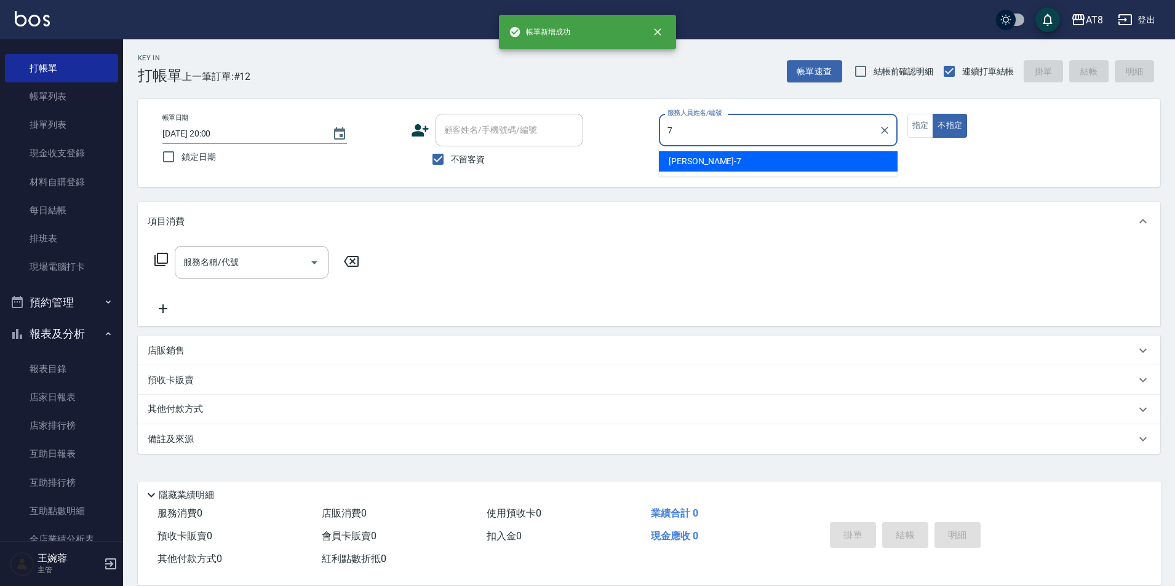
type input "[PERSON_NAME]-7"
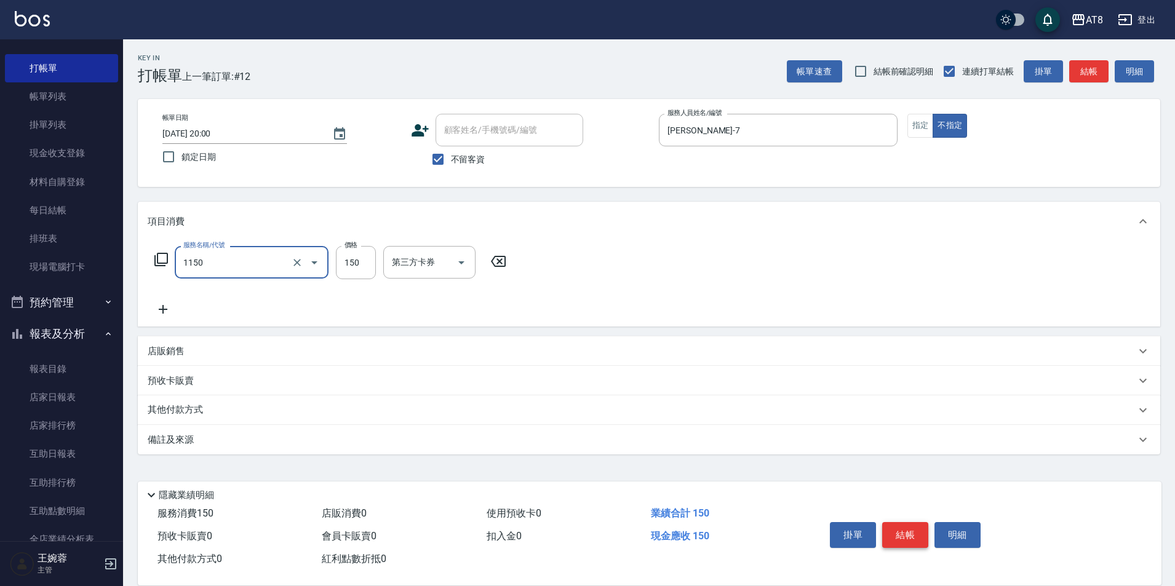
type input "洗髮(1150)"
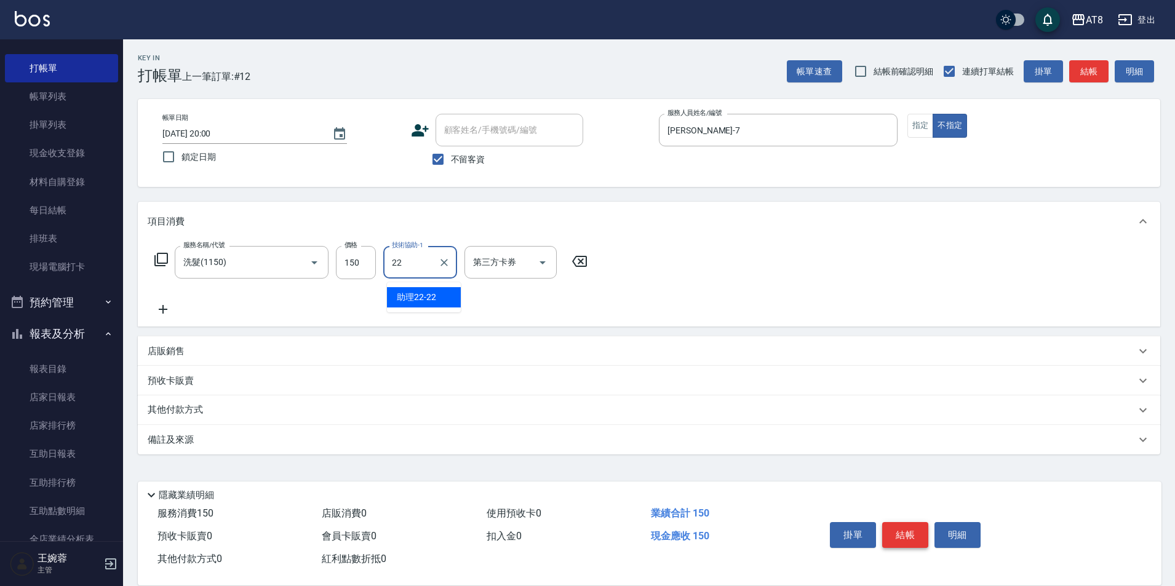
type input "助理22-22"
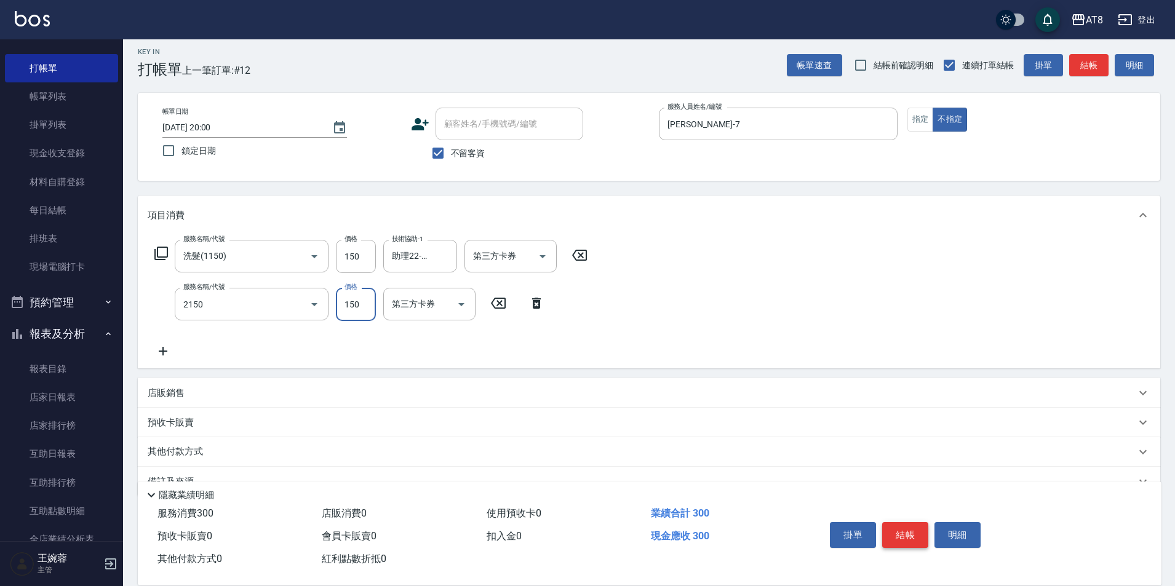
type input "剪髮(2150)"
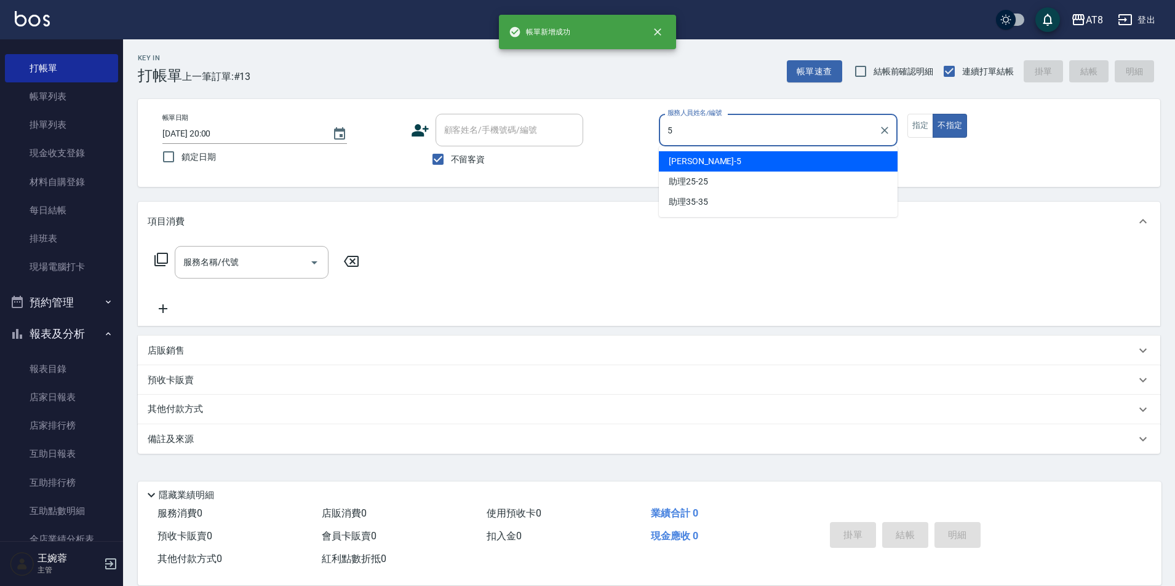
type input "HANK-5"
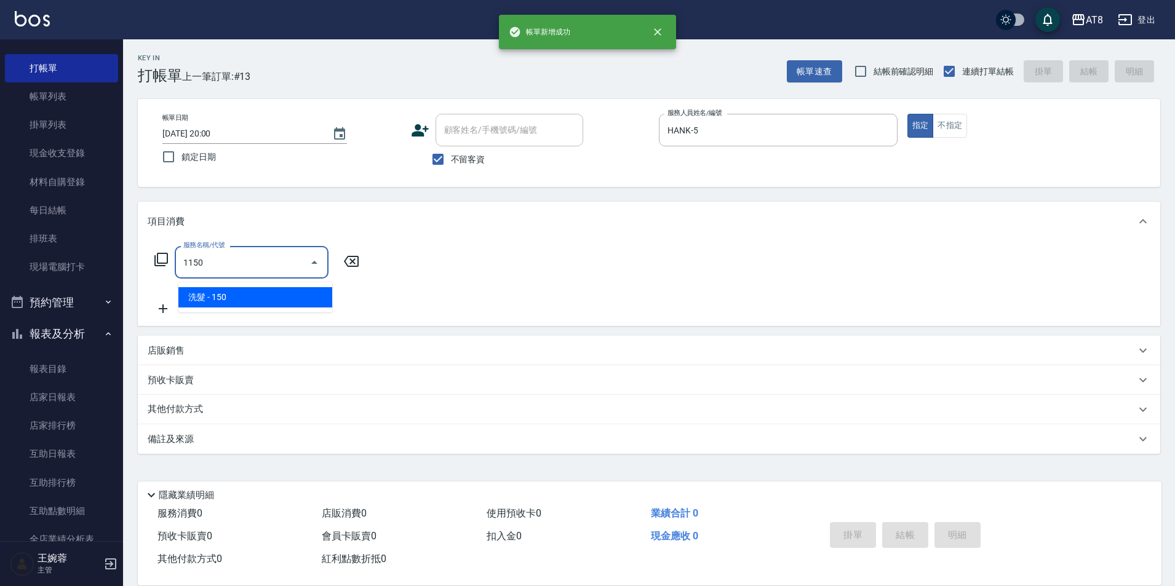
type input "洗髮(1150)"
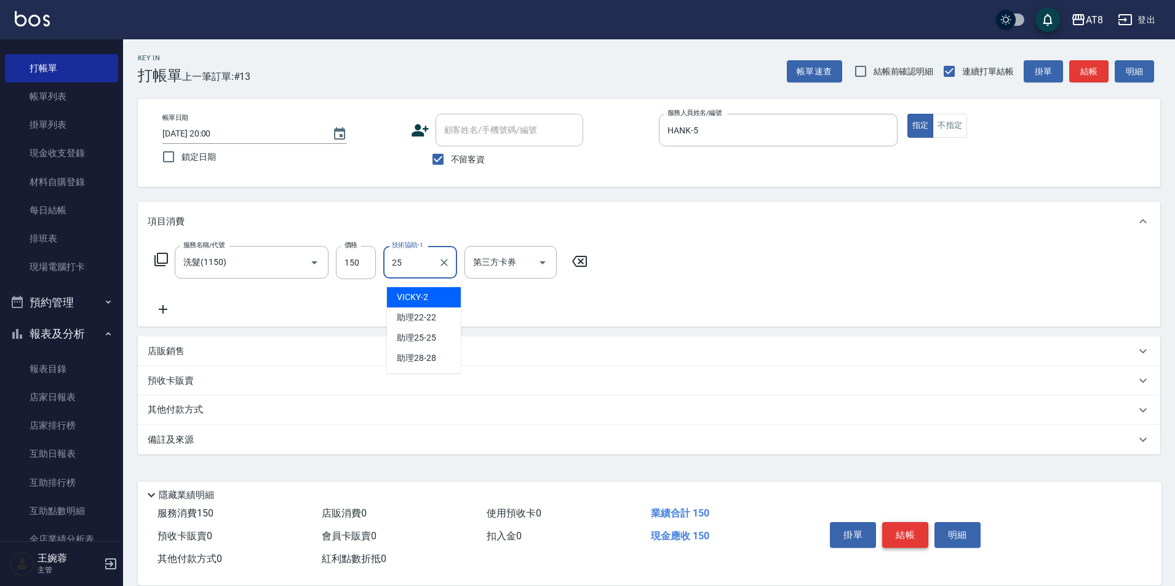
type input "助理25-25"
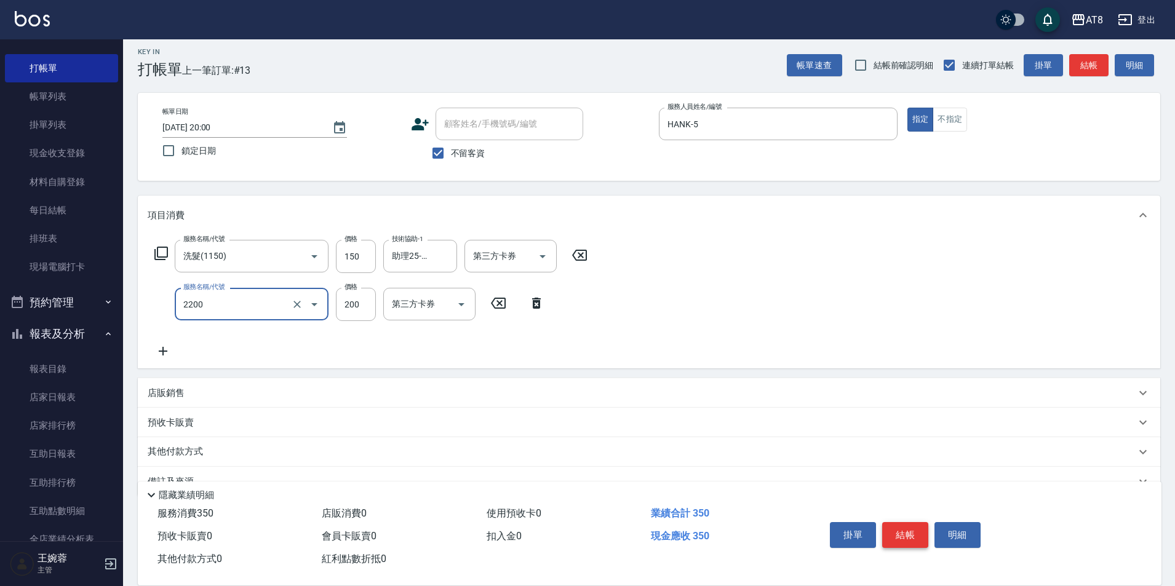
type input "剪髮(2200)"
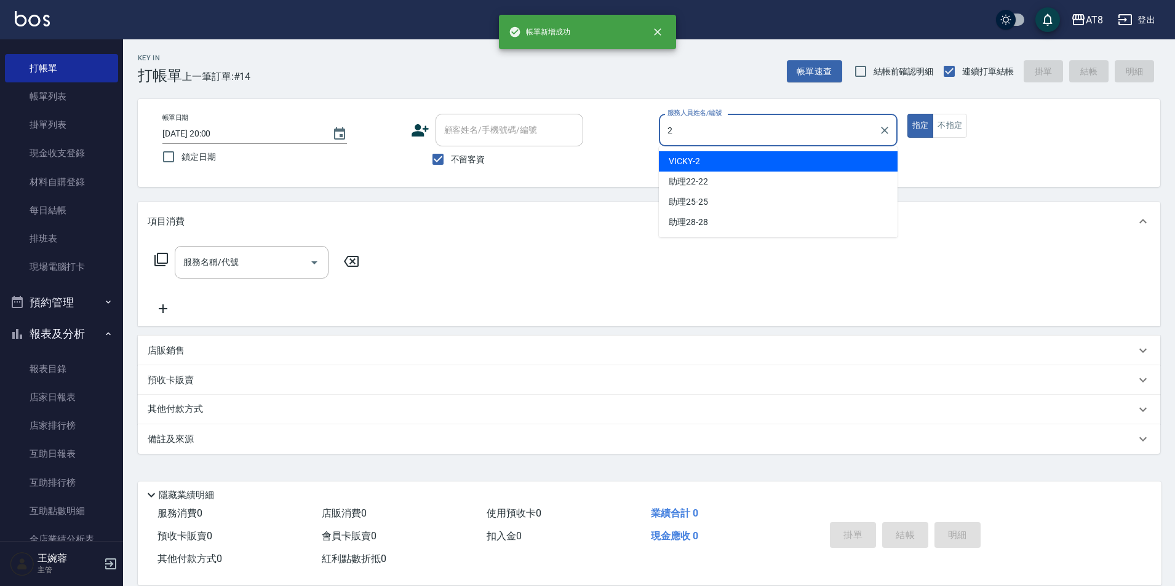
type input "VICKY-2"
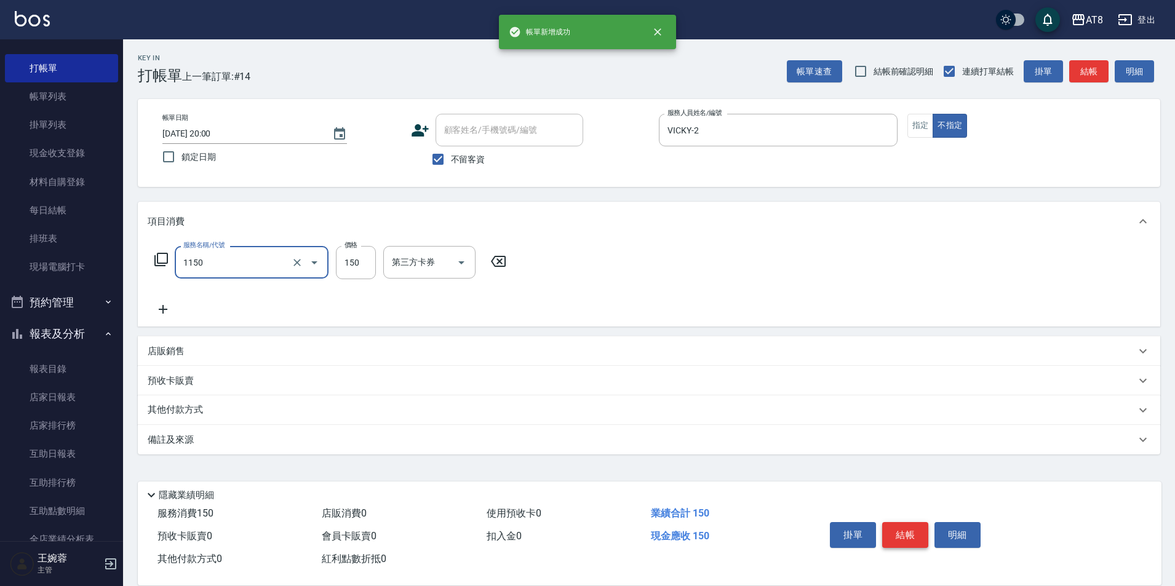
type input "洗髮(1150)"
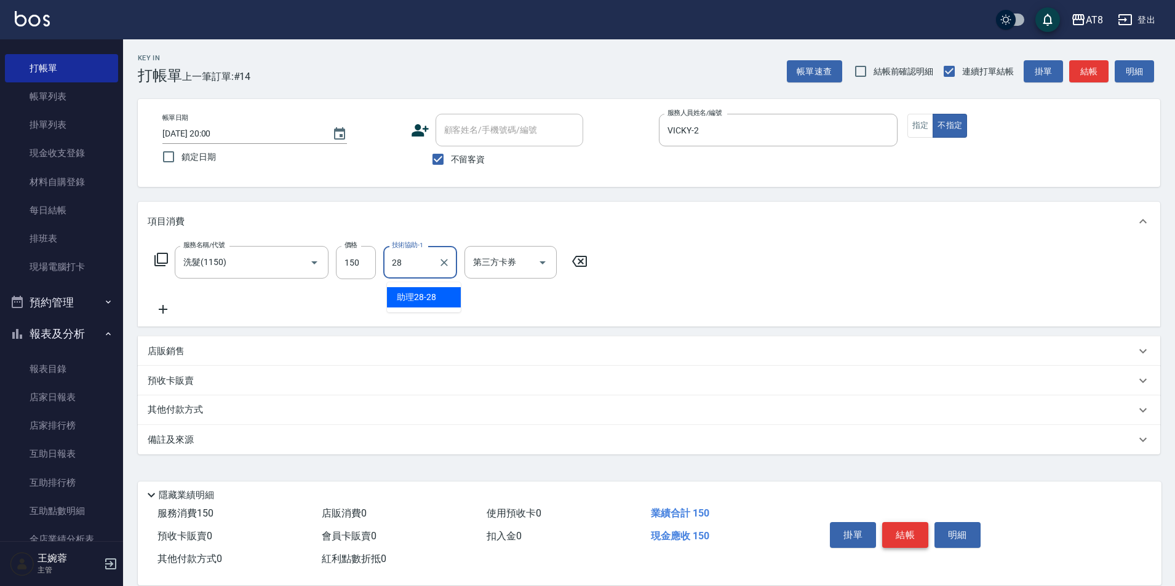
type input "助理28-28"
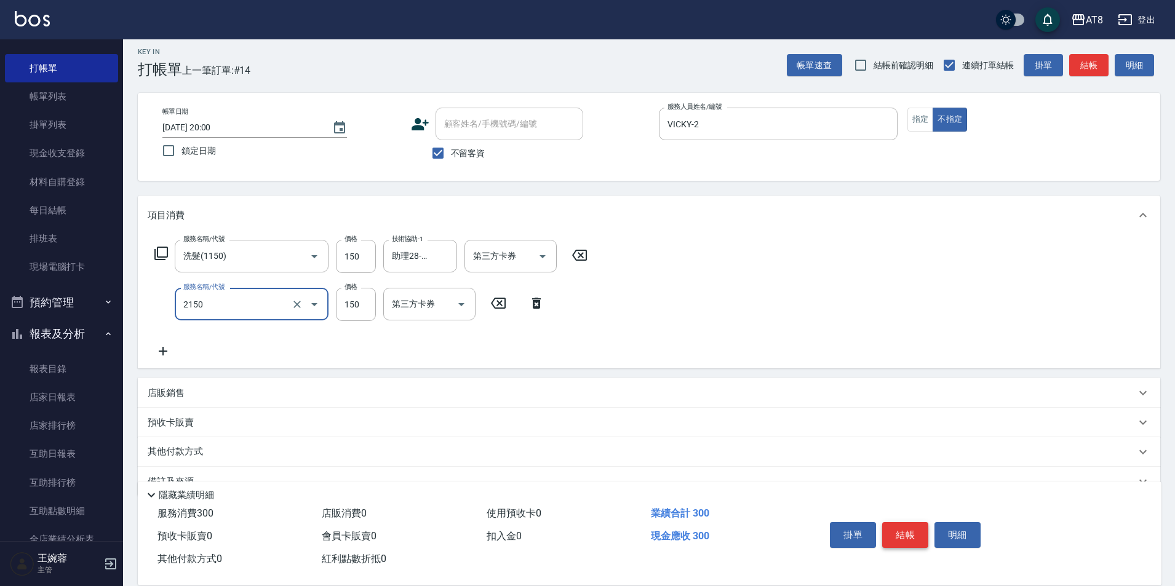
type input "剪髮(2150)"
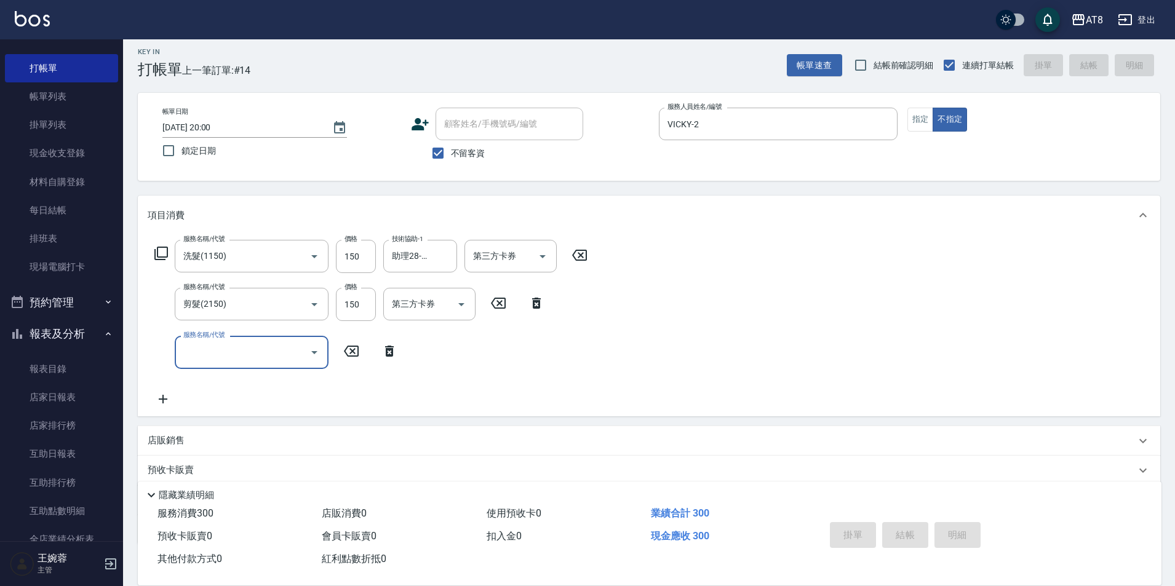
type input "[DATE] 20:01"
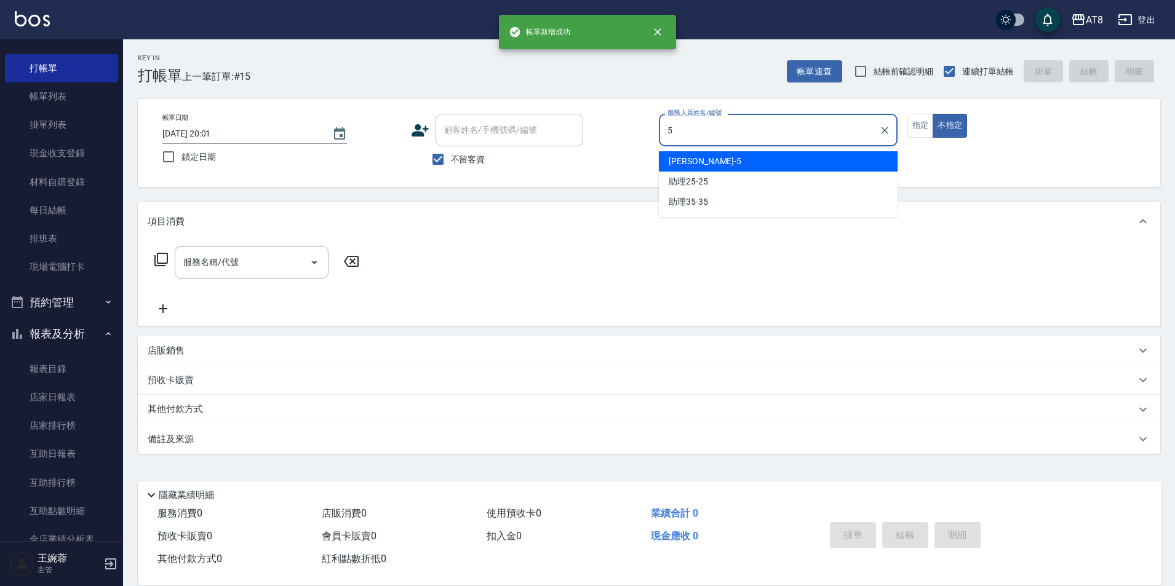
type input "HANK-5"
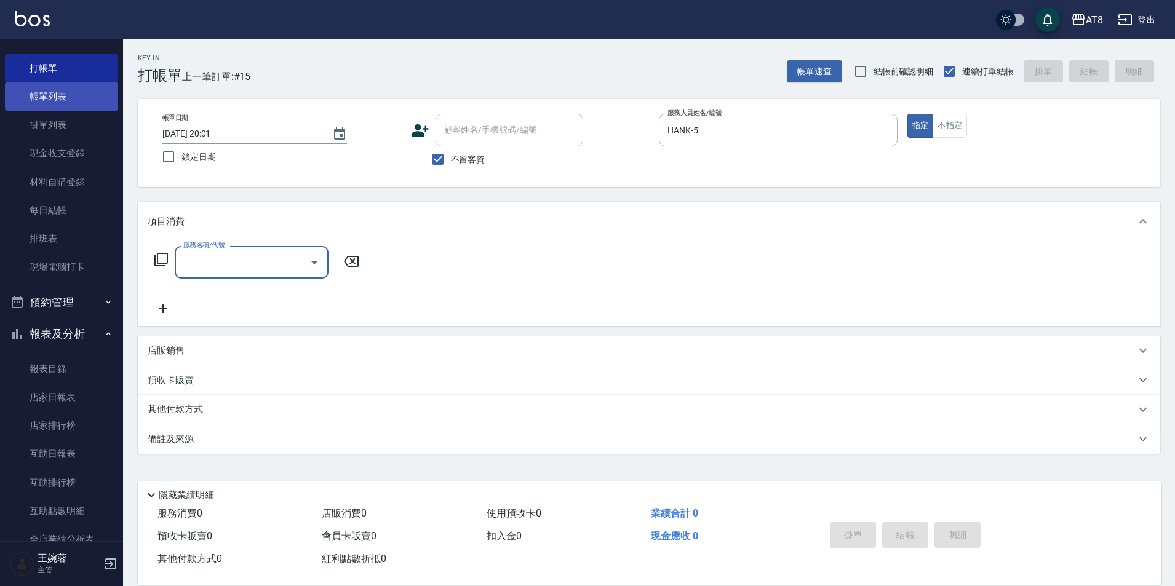
click at [83, 86] on link "帳單列表" at bounding box center [61, 96] width 113 height 28
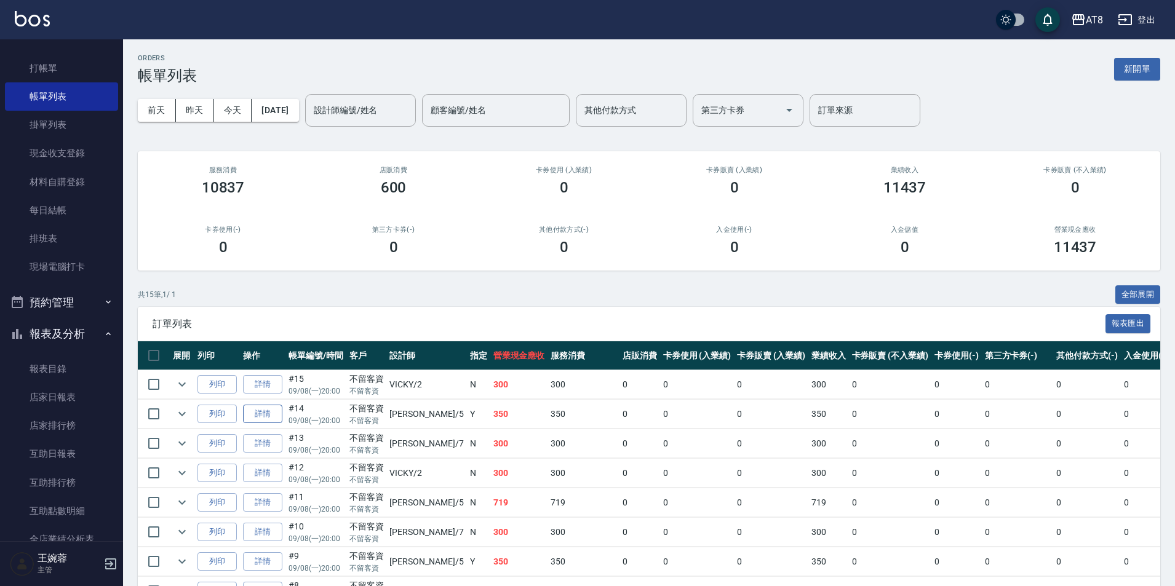
click at [282, 424] on link "詳情" at bounding box center [262, 414] width 39 height 19
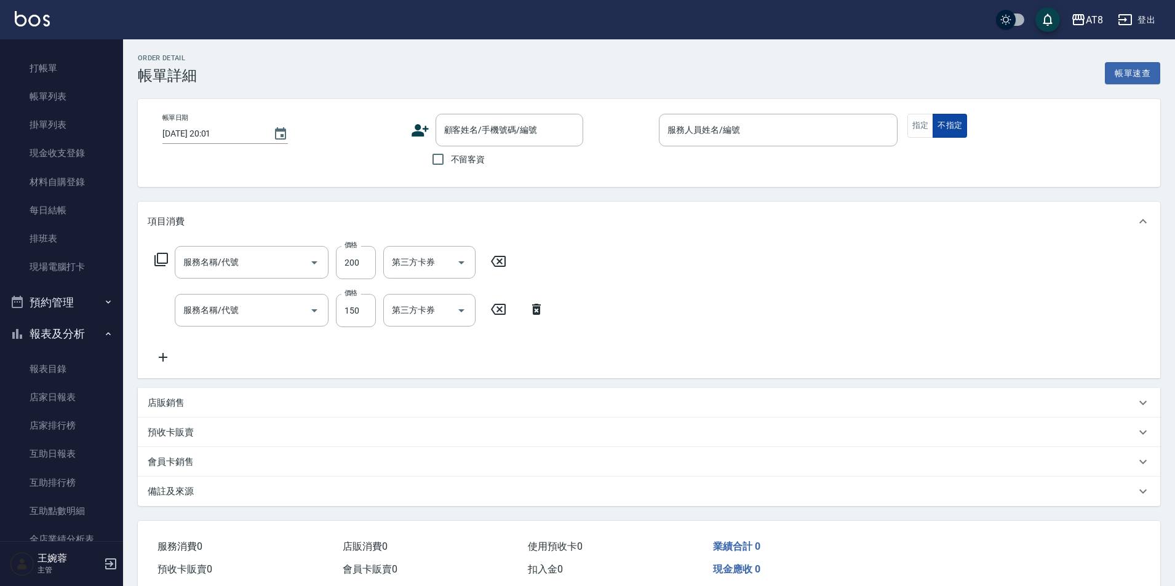
type input "剪髮(2200)"
type input "洗髮(1150)"
type input "[DATE] 20:00"
checkbox input "true"
type input "HANK-5"
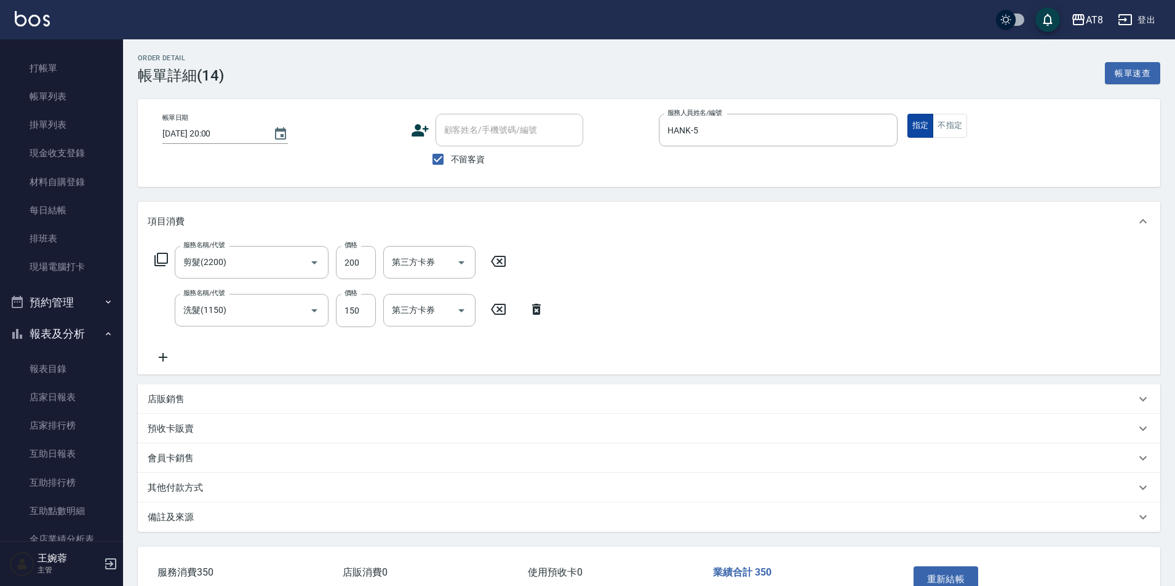
click at [936, 130] on button "不指定" at bounding box center [950, 126] width 34 height 24
click at [926, 138] on button "指定" at bounding box center [920, 126] width 26 height 24
click at [958, 579] on button "重新結帳" at bounding box center [945, 580] width 65 height 26
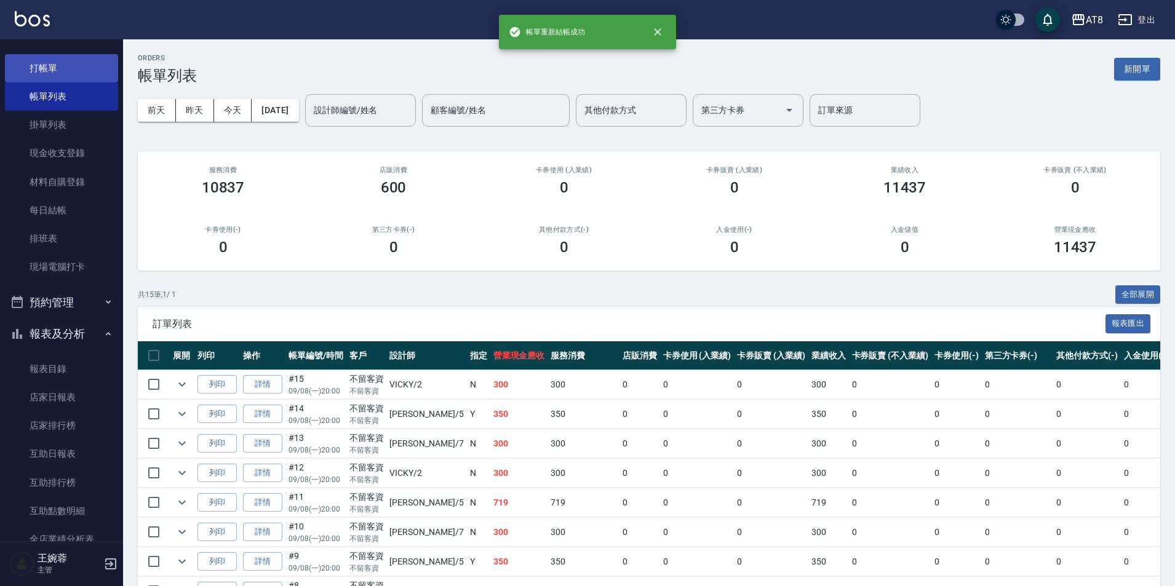
click at [77, 70] on link "打帳單" at bounding box center [61, 68] width 113 height 28
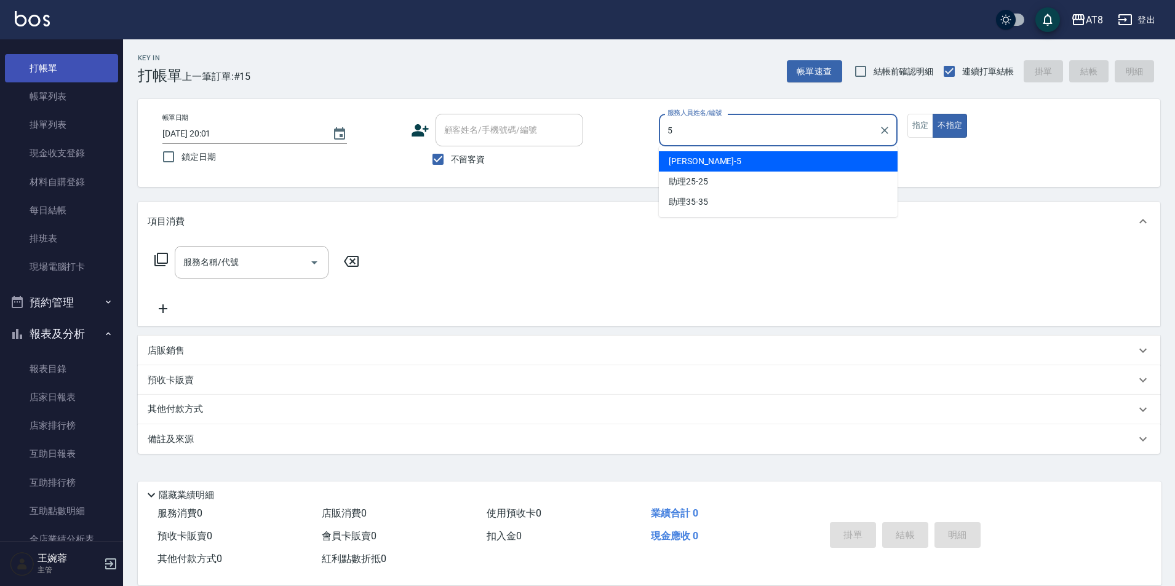
type input "HANK-5"
type button "false"
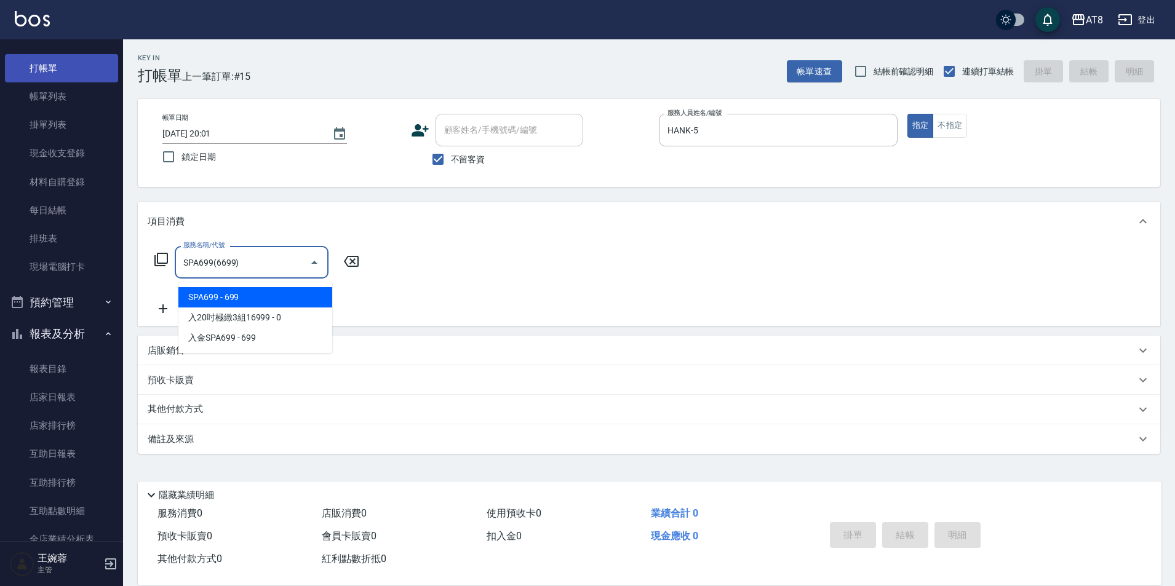
type input "SPA699(6699)"
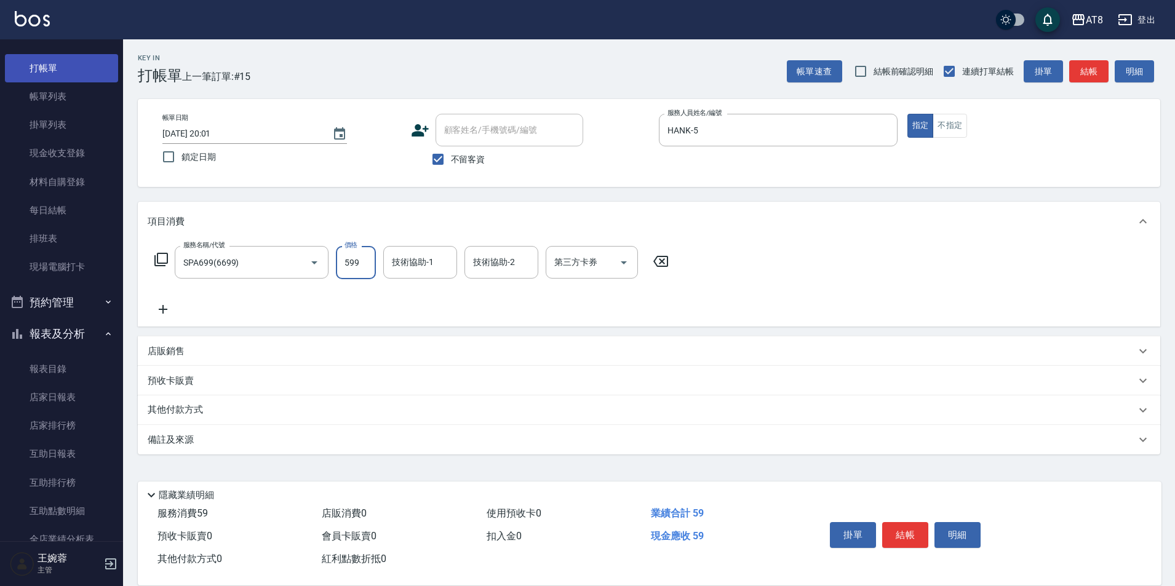
type input "599"
type input "助理22-22"
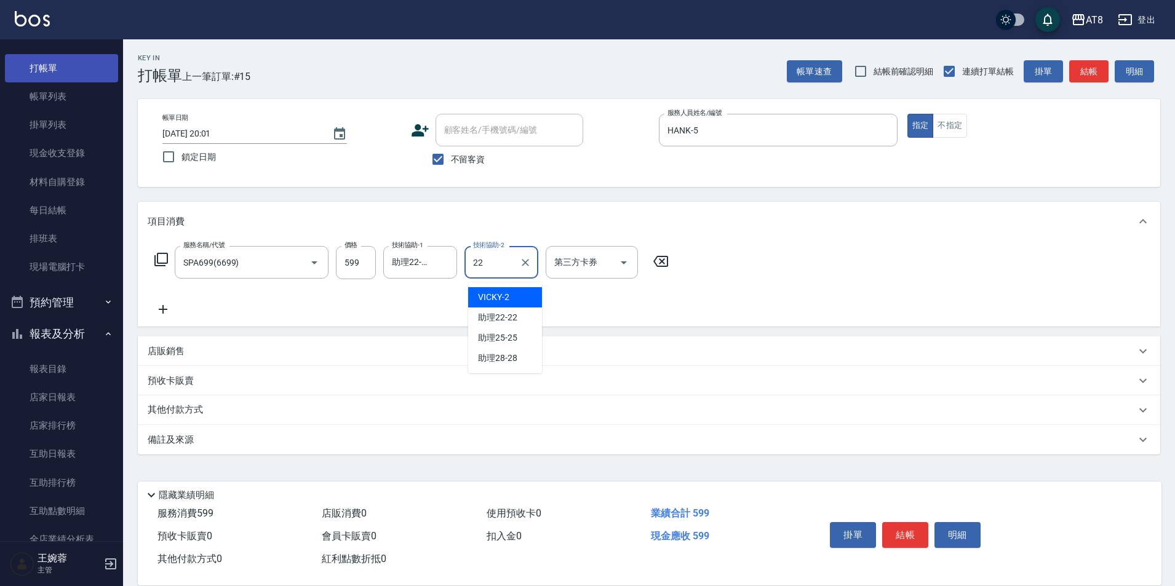
type input "助理22-22"
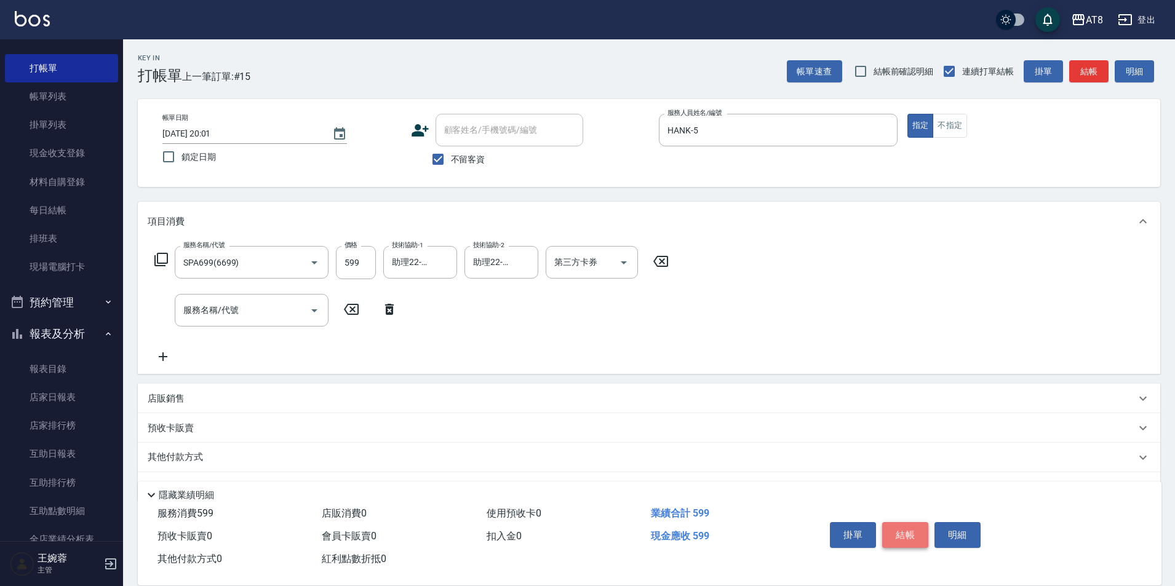
click at [907, 522] on button "結帳" at bounding box center [905, 535] width 46 height 26
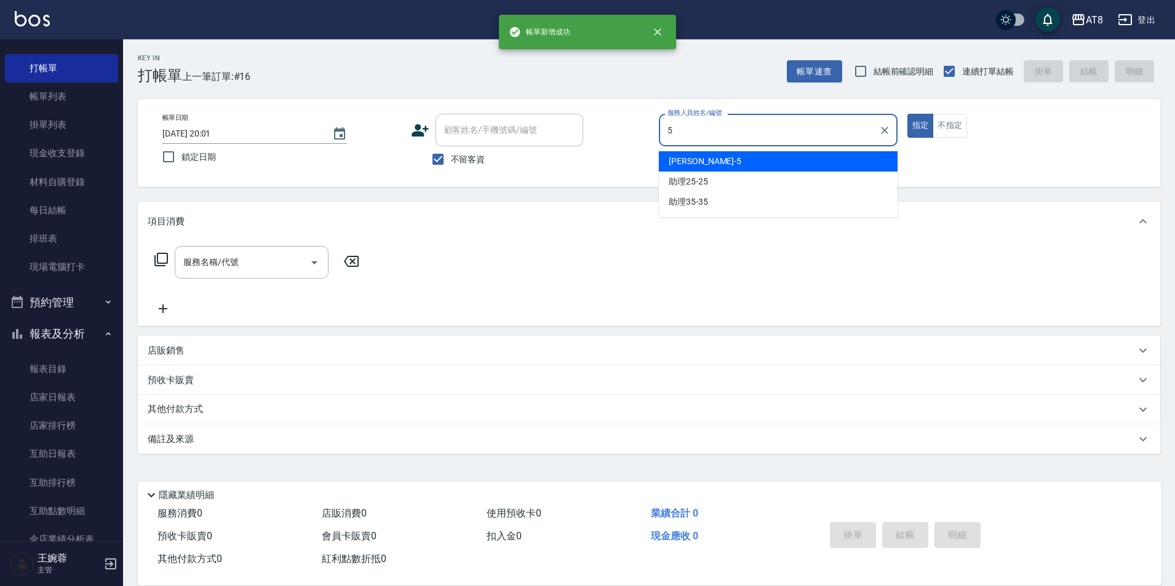
type input "HANK-5"
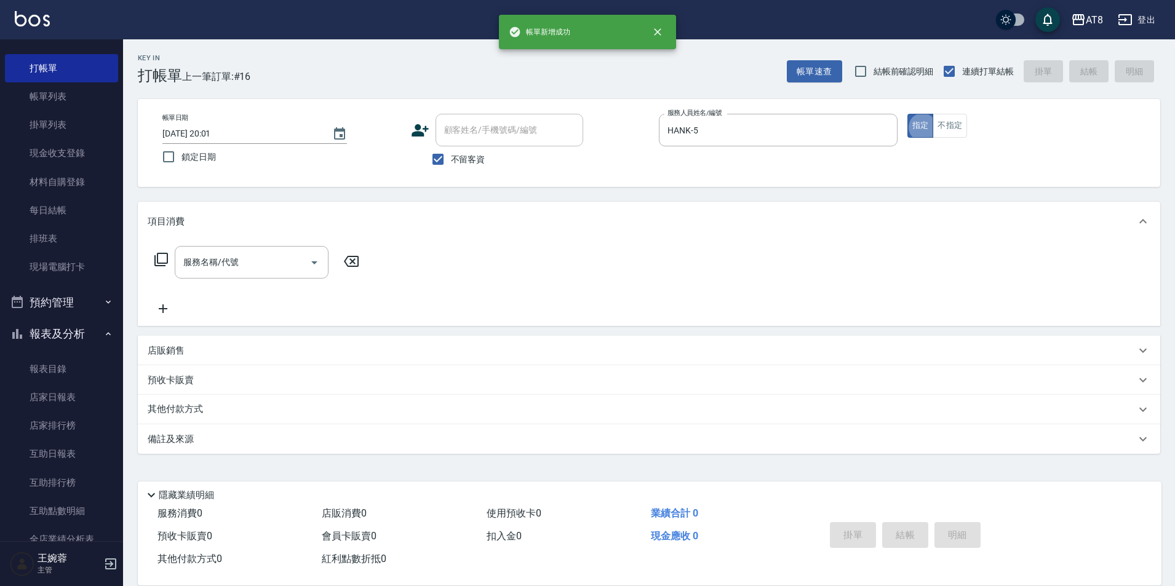
type button "true"
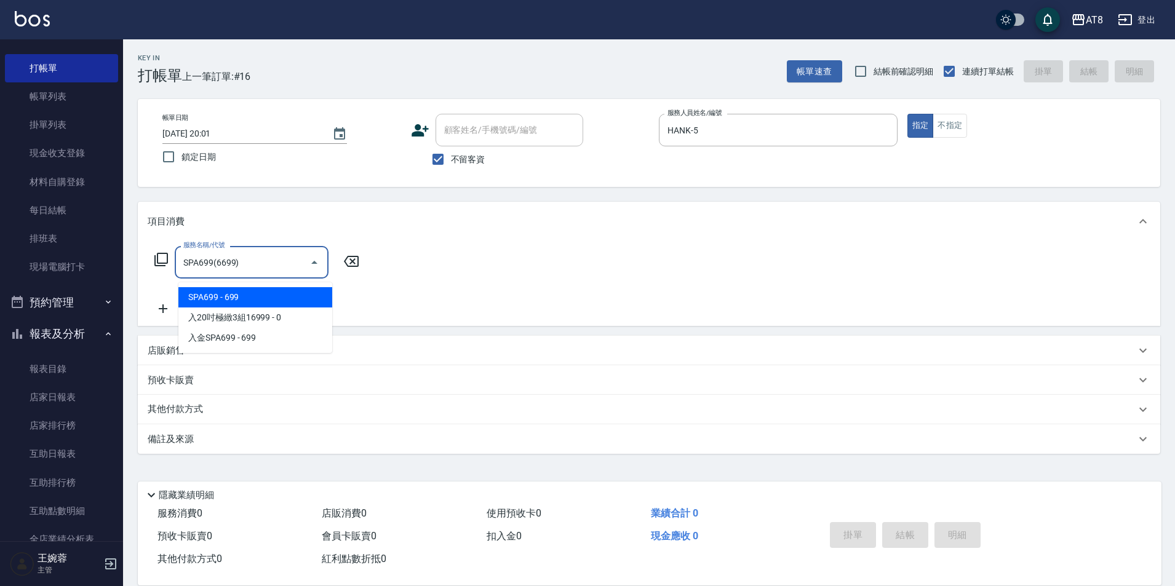
type input "SPA699(6699)"
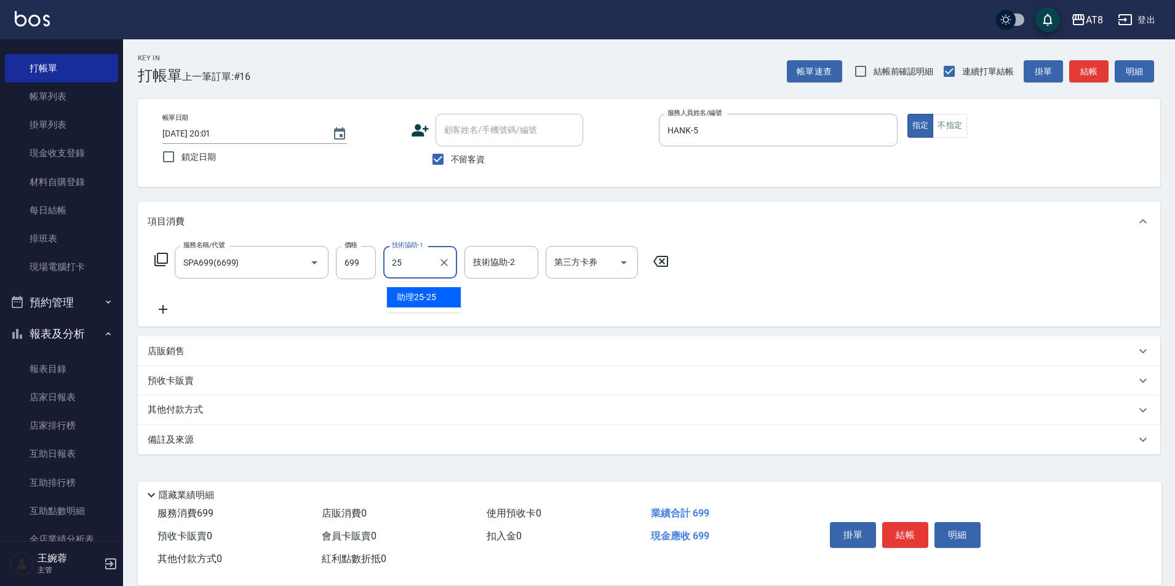
type input "助理25-25"
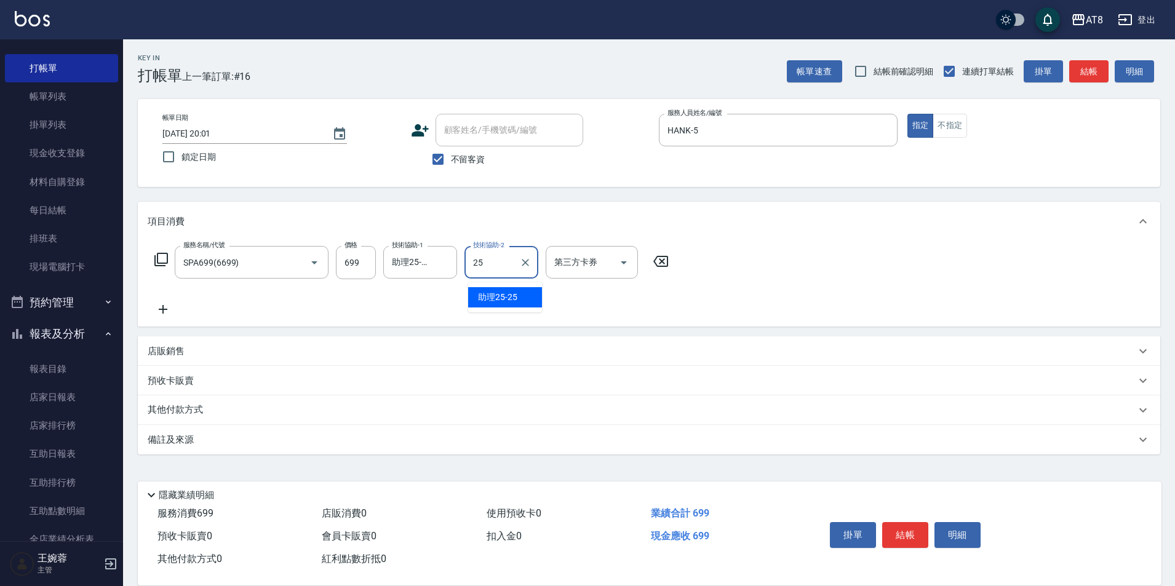
type input "助理25-25"
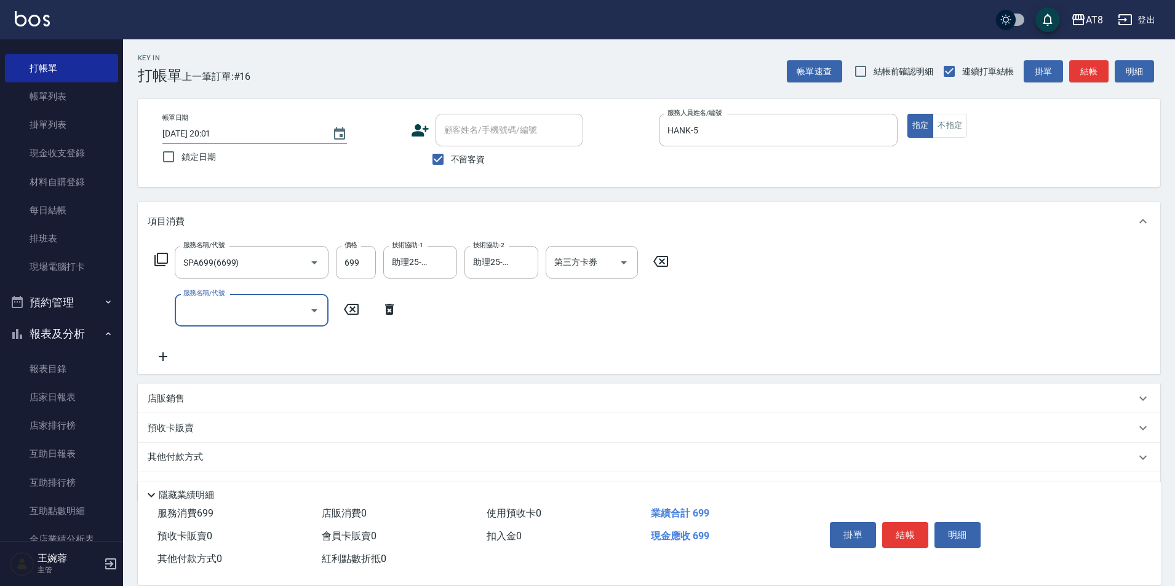
click at [397, 315] on icon at bounding box center [389, 309] width 31 height 15
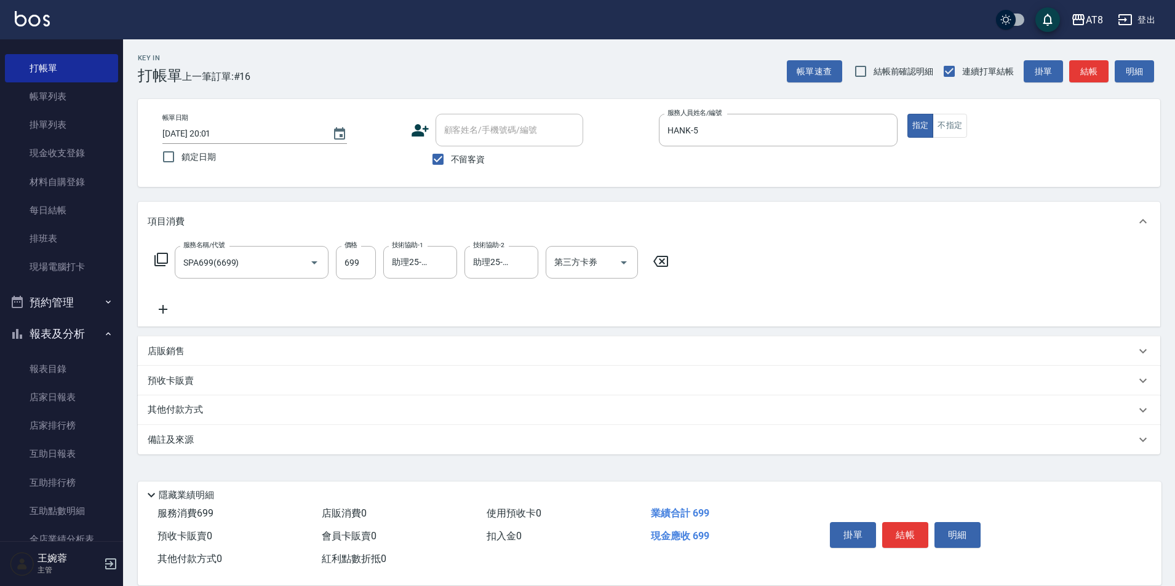
click at [159, 263] on icon at bounding box center [161, 260] width 14 height 14
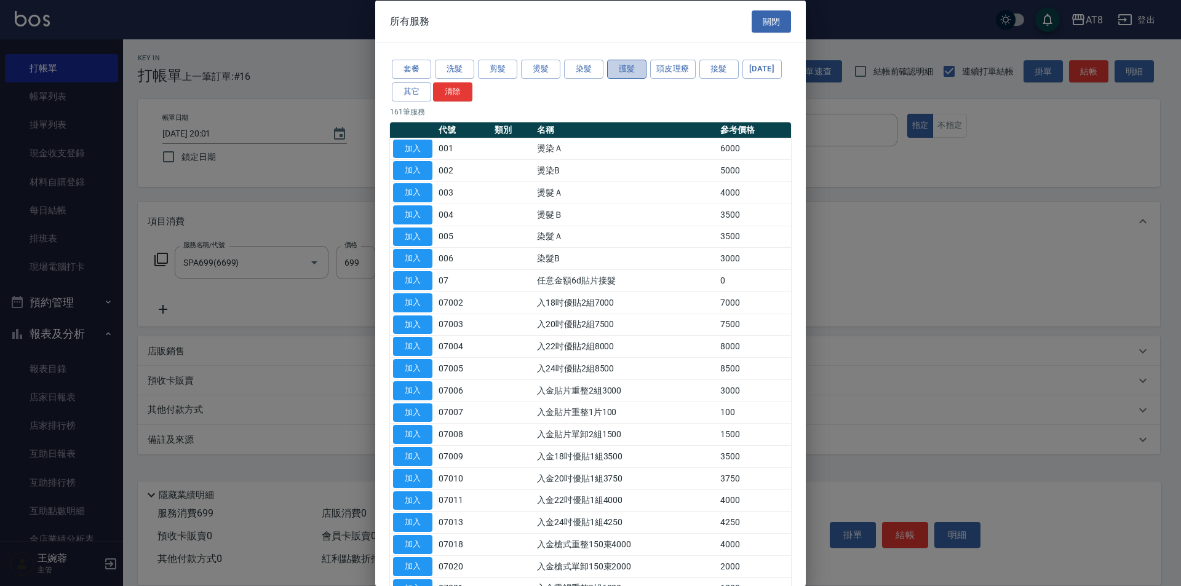
click at [640, 63] on button "護髮" at bounding box center [626, 69] width 39 height 19
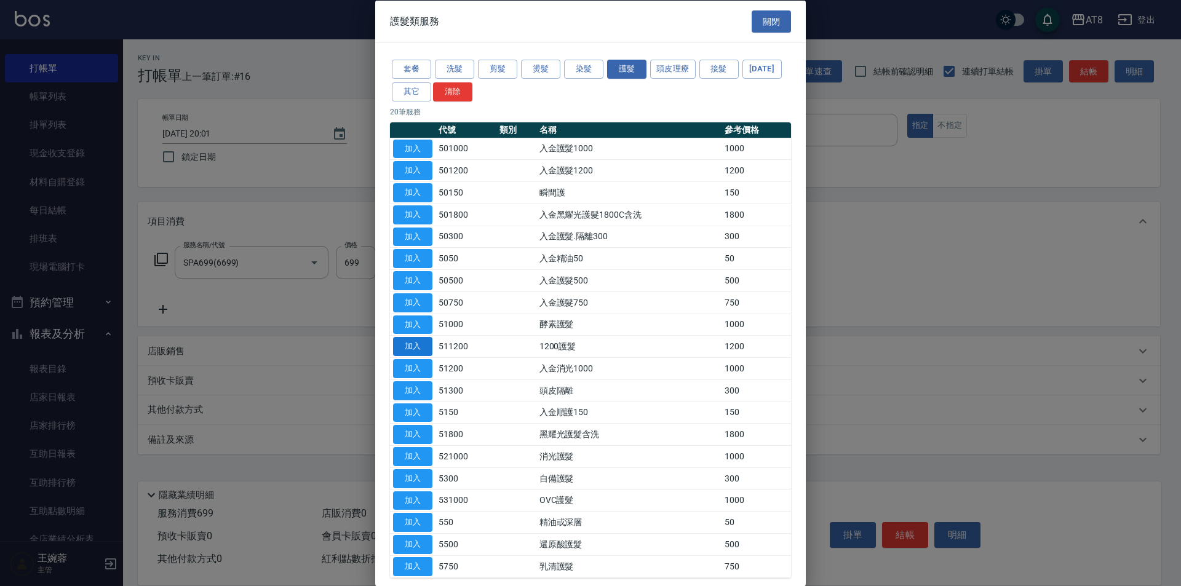
click at [412, 356] on button "加入" at bounding box center [412, 346] width 39 height 19
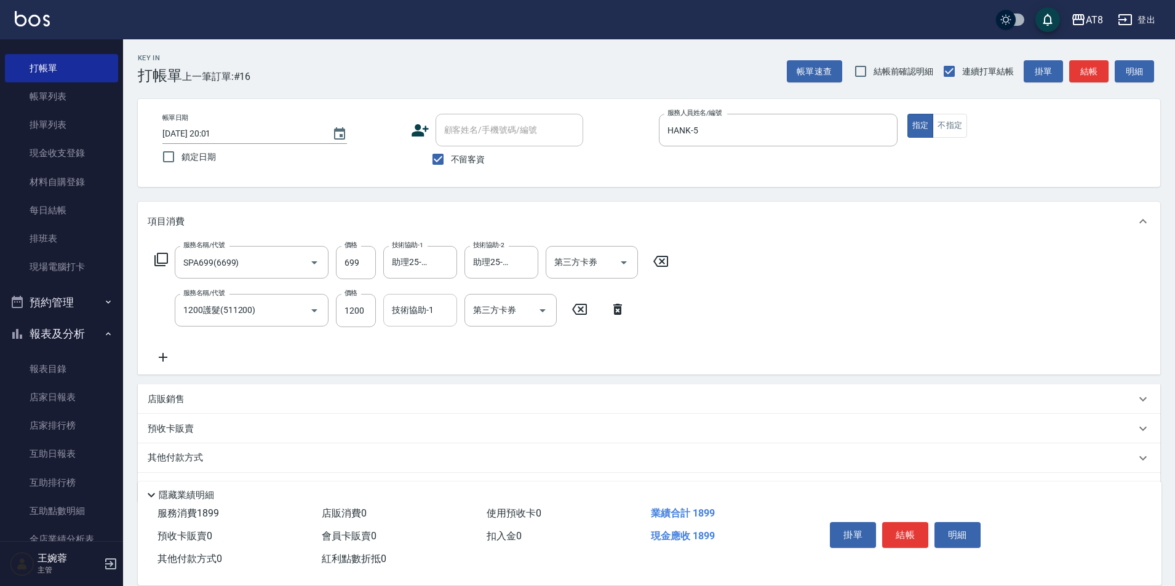
click at [412, 306] on div "技術協助-1 技術協助-1" at bounding box center [420, 310] width 74 height 33
type input "助理25-25"
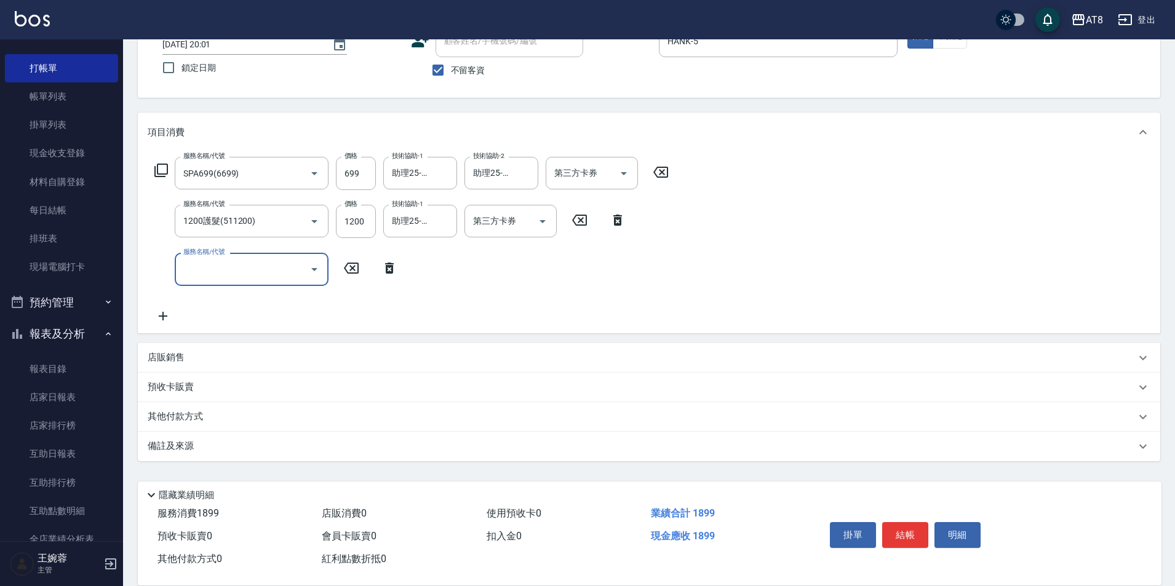
scroll to position [103, 0]
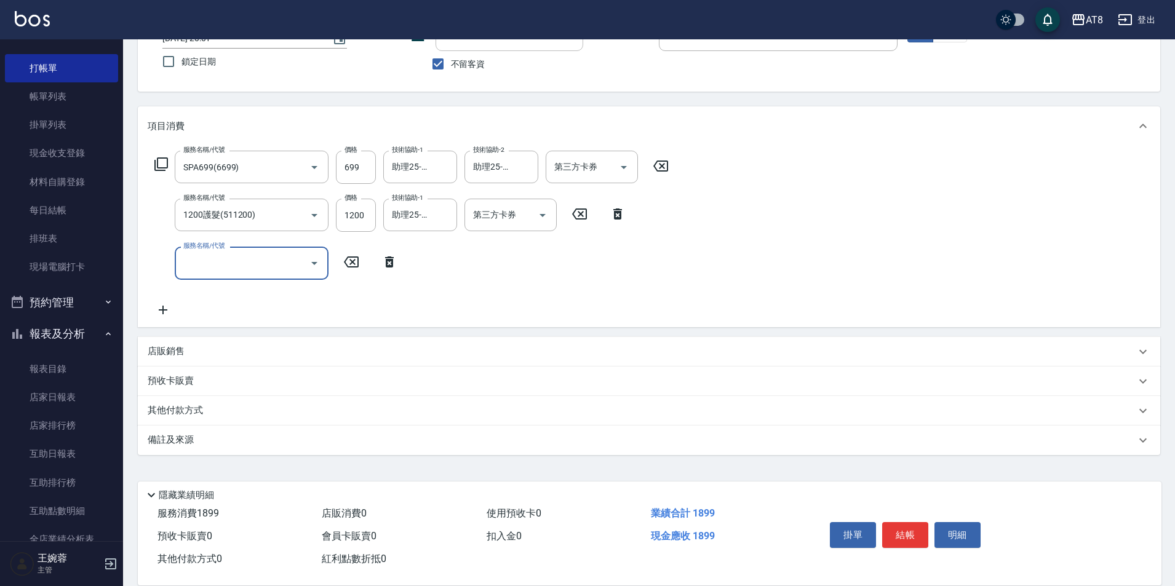
click at [229, 341] on div "店販銷售" at bounding box center [649, 352] width 1022 height 30
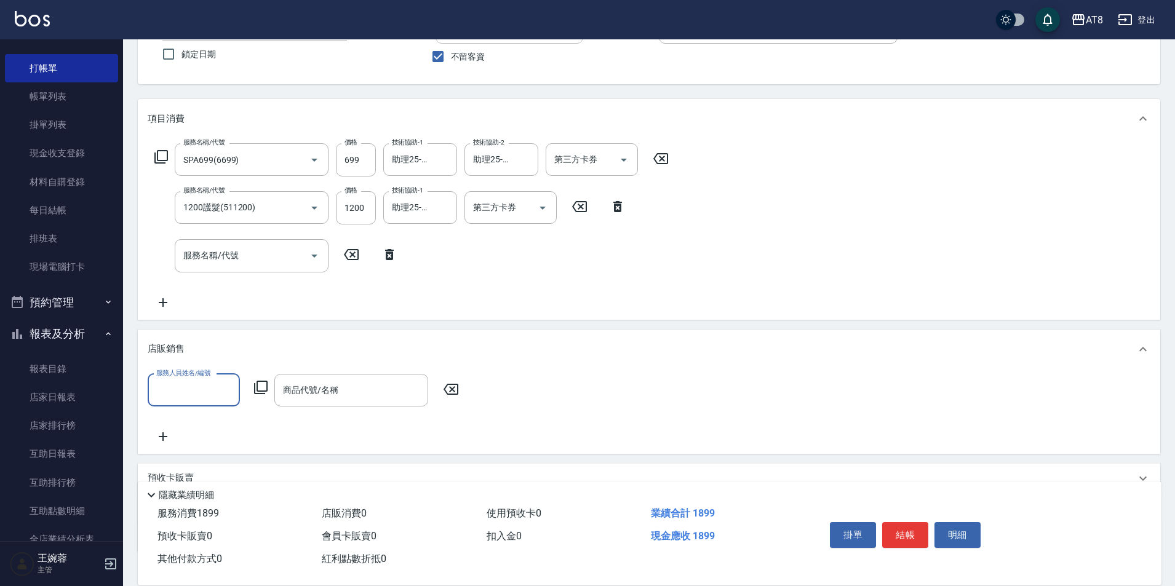
scroll to position [0, 0]
type input "HANK-5"
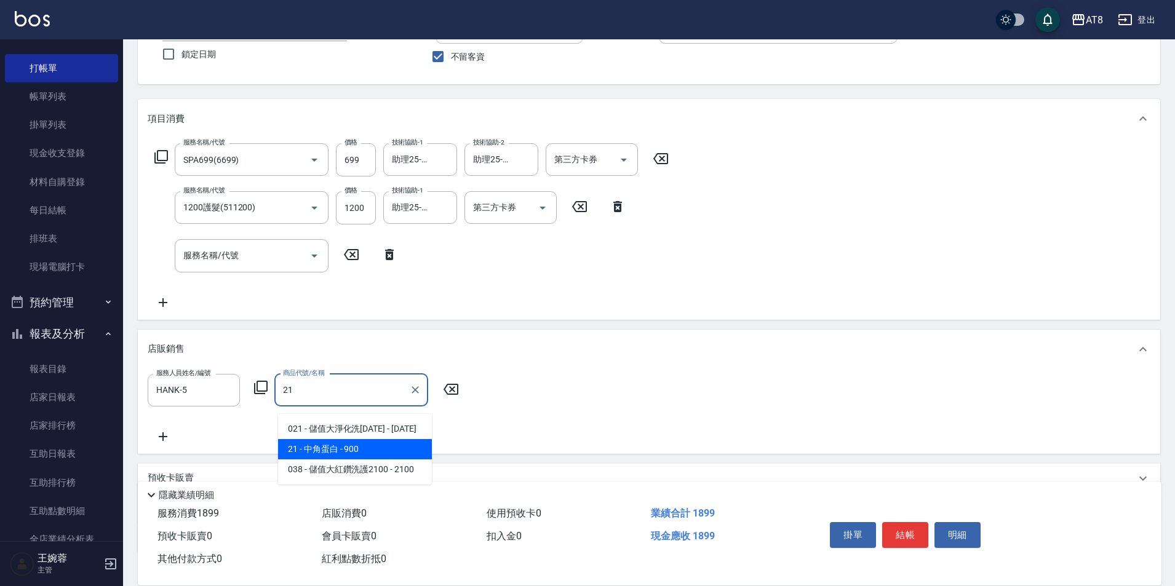
type input "中角蛋白"
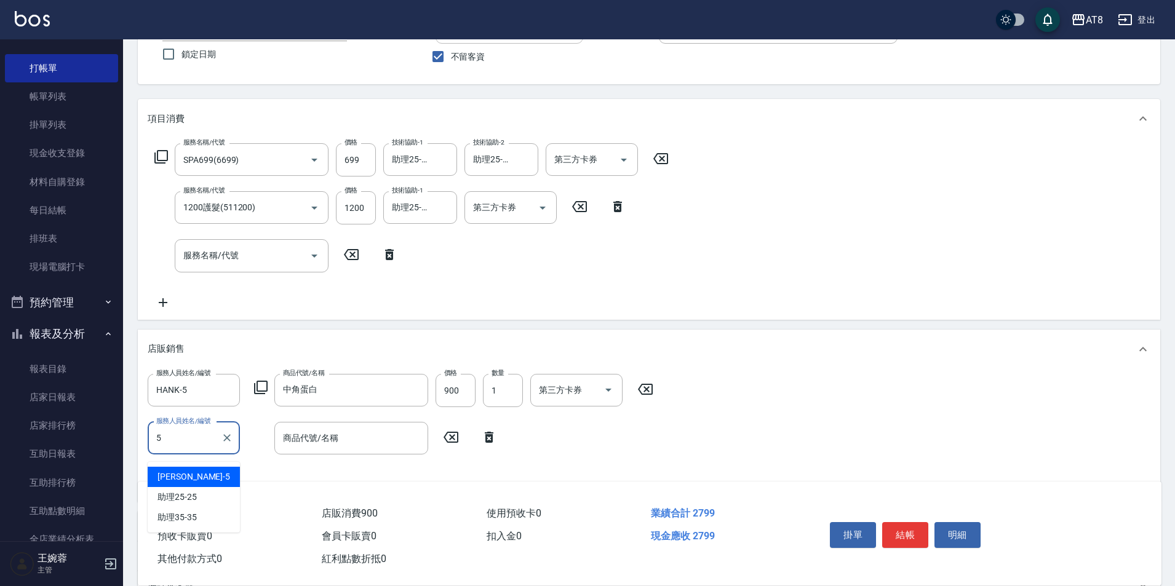
type input "HANK-5"
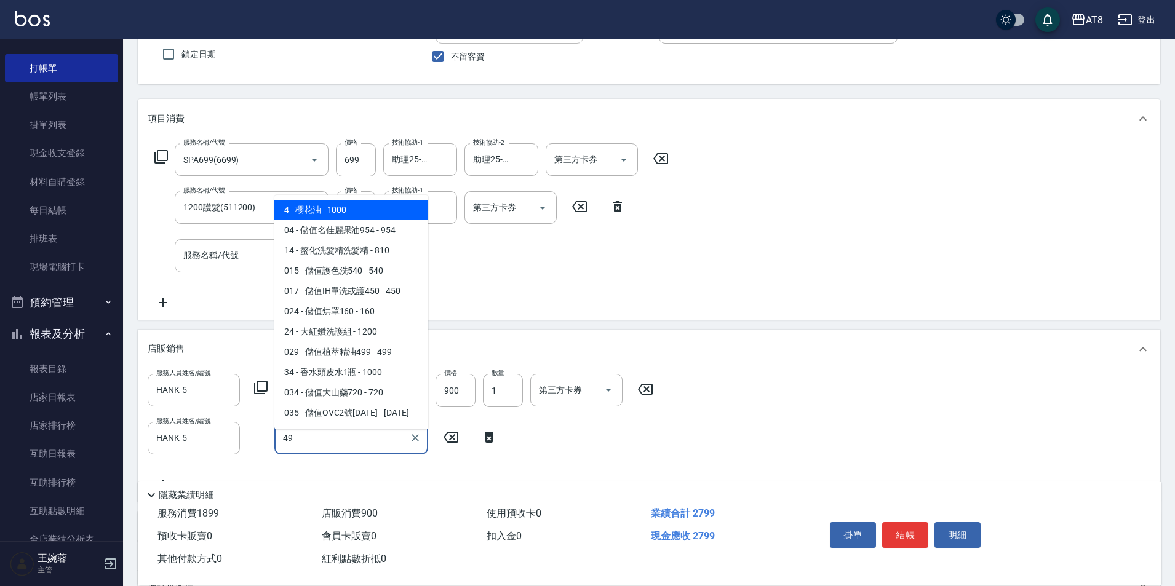
type input "499"
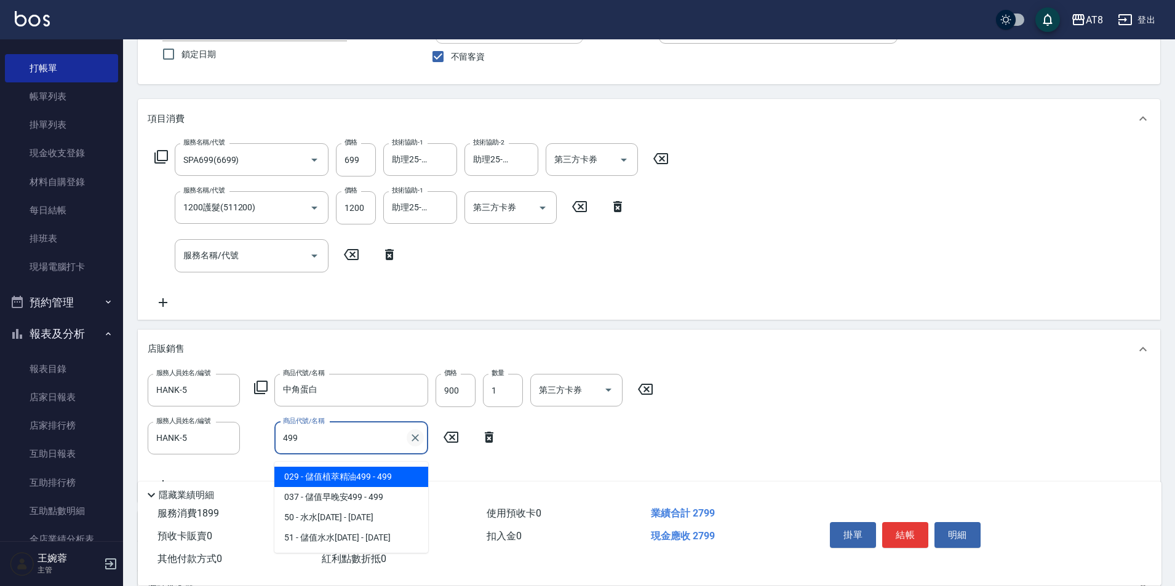
click at [412, 442] on icon "Clear" at bounding box center [415, 437] width 7 height 7
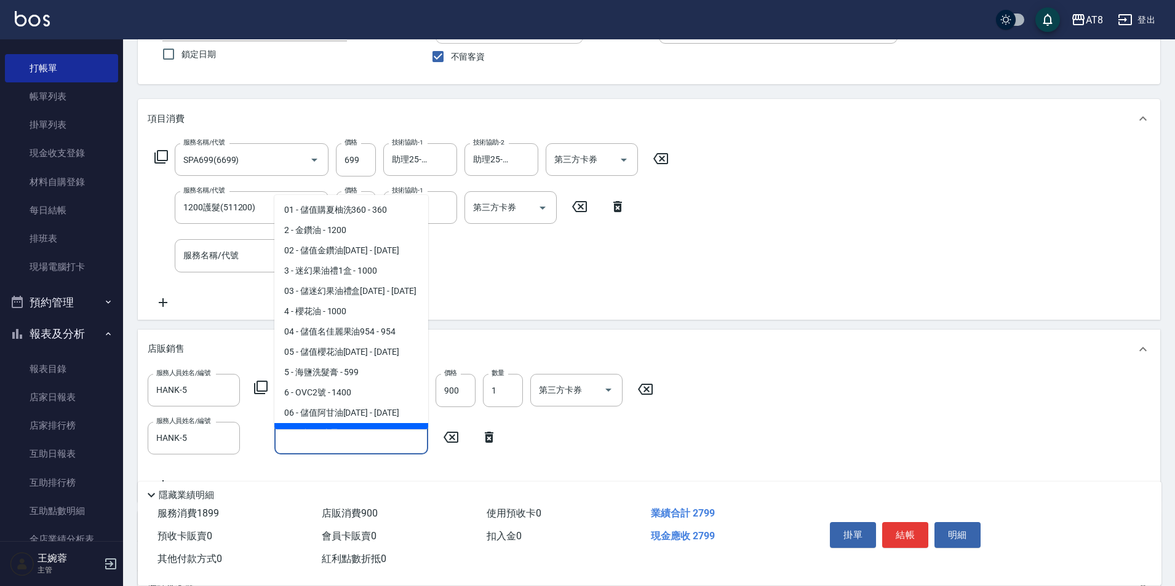
click at [498, 445] on icon at bounding box center [489, 437] width 31 height 15
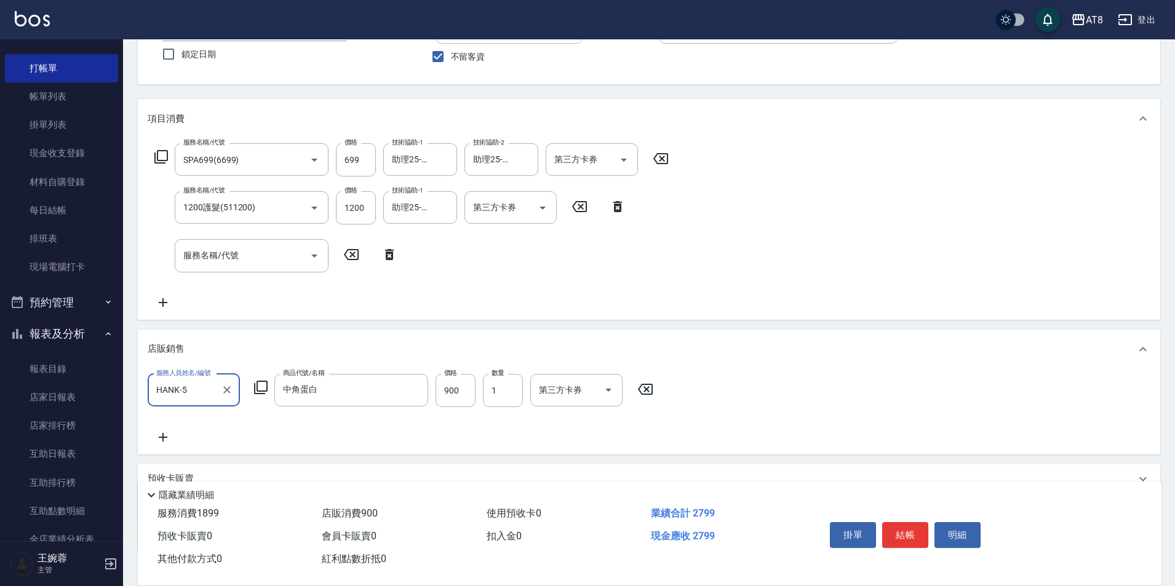
click at [263, 394] on icon at bounding box center [261, 388] width 14 height 14
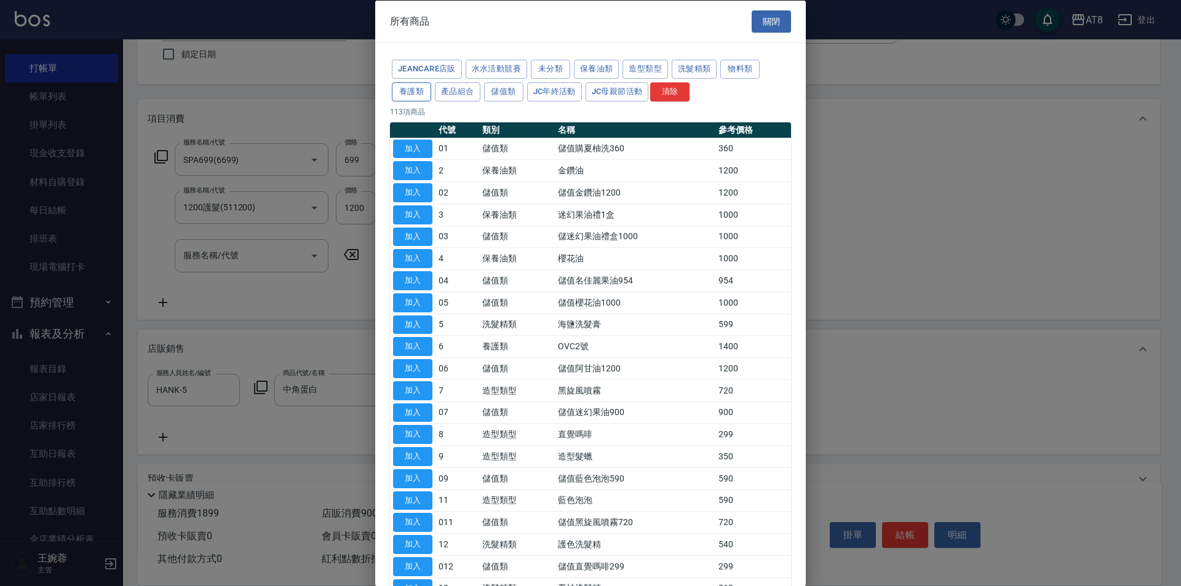
click at [431, 98] on button "養護類" at bounding box center [411, 91] width 39 height 19
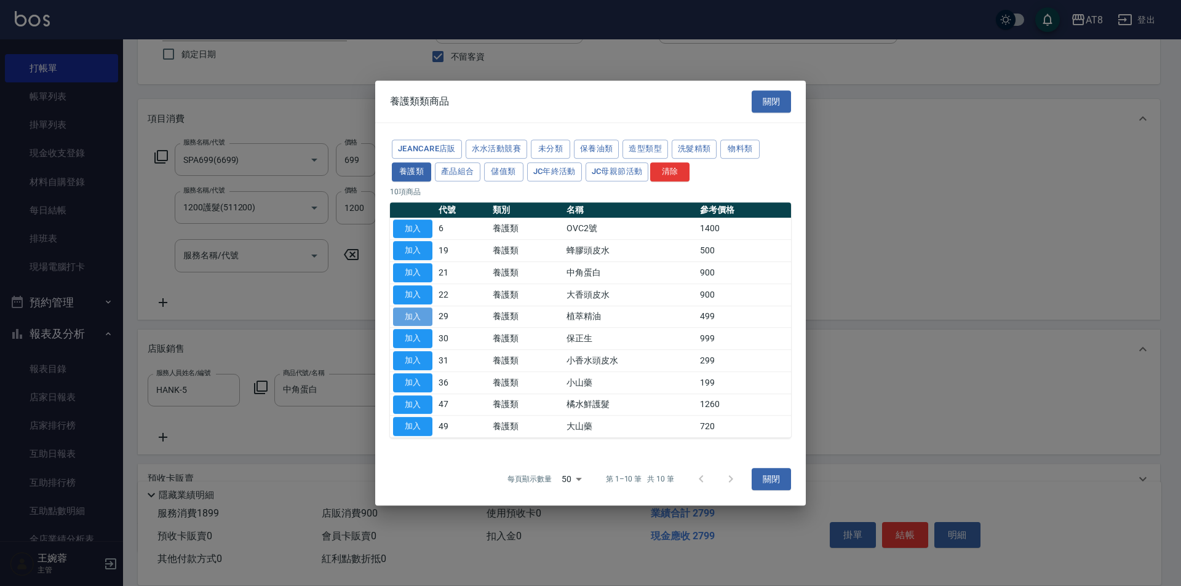
click at [421, 317] on button "加入" at bounding box center [412, 317] width 39 height 19
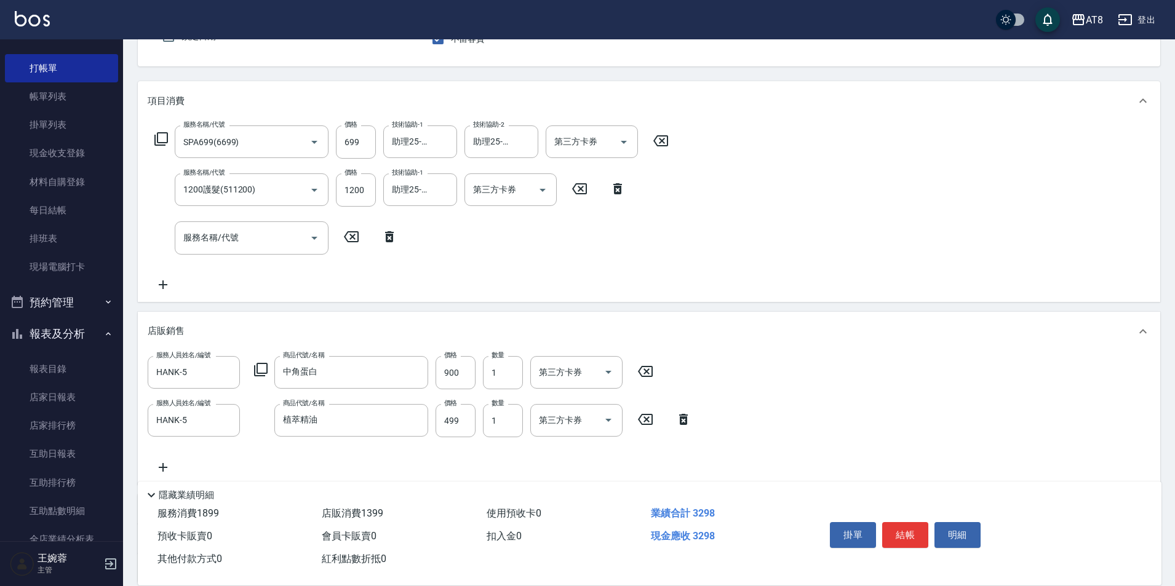
scroll to position [123, 0]
click at [389, 239] on icon at bounding box center [389, 234] width 9 height 11
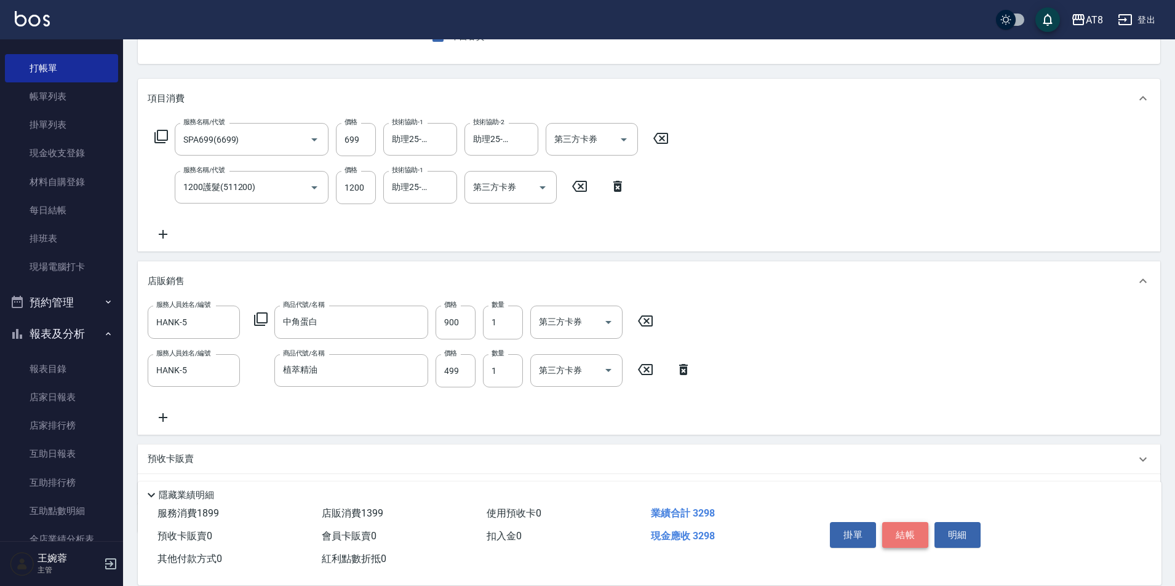
click at [898, 522] on button "結帳" at bounding box center [905, 535] width 46 height 26
type input "[DATE] 20:02"
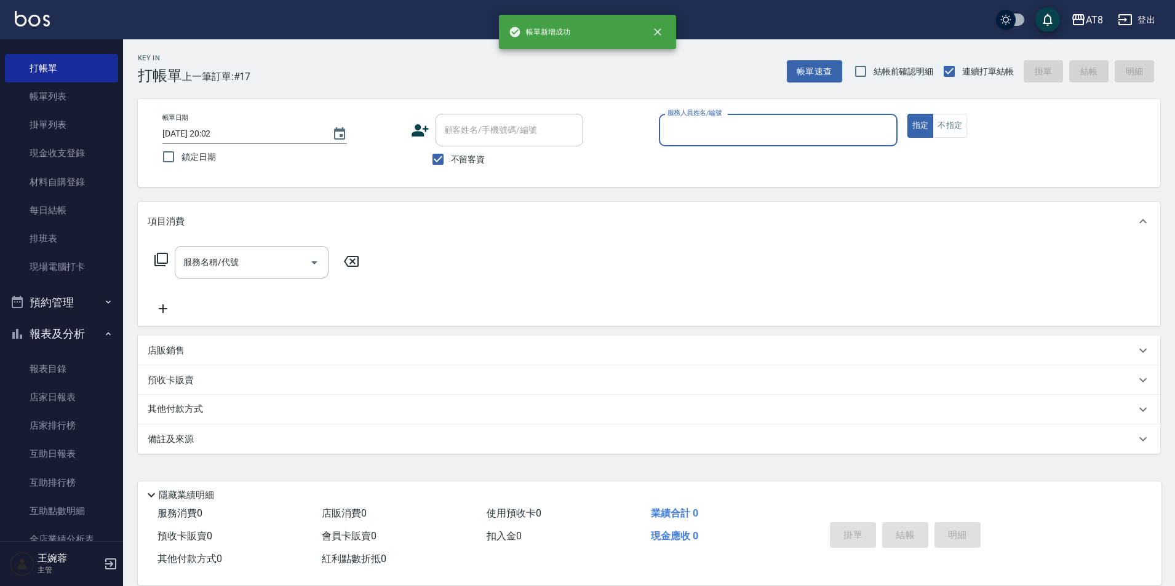
scroll to position [6, 0]
type input "[PERSON_NAME]-7"
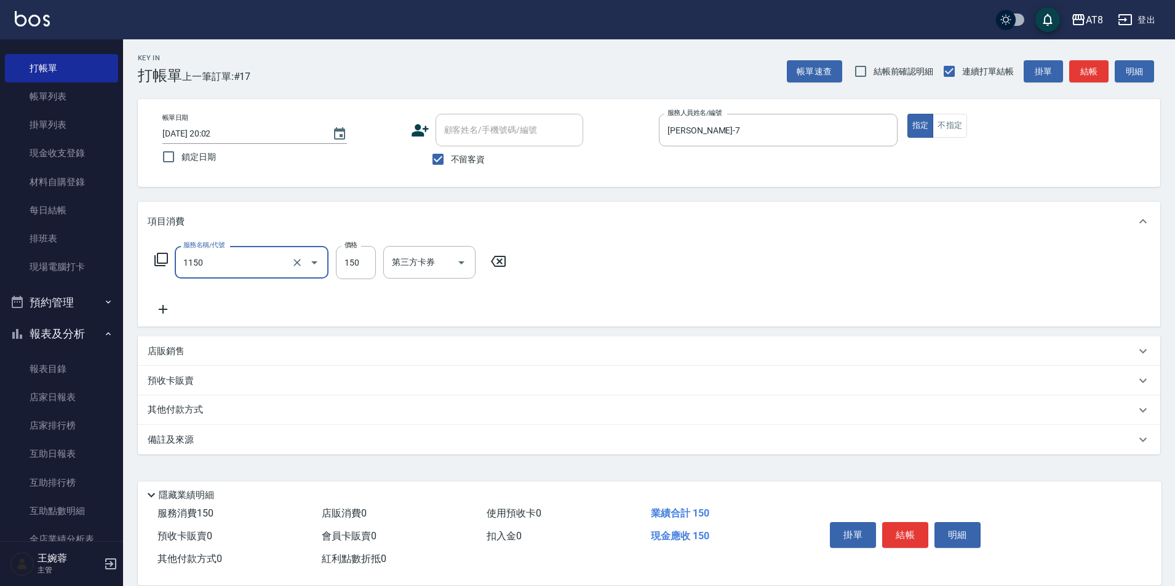
type input "洗髮(1150)"
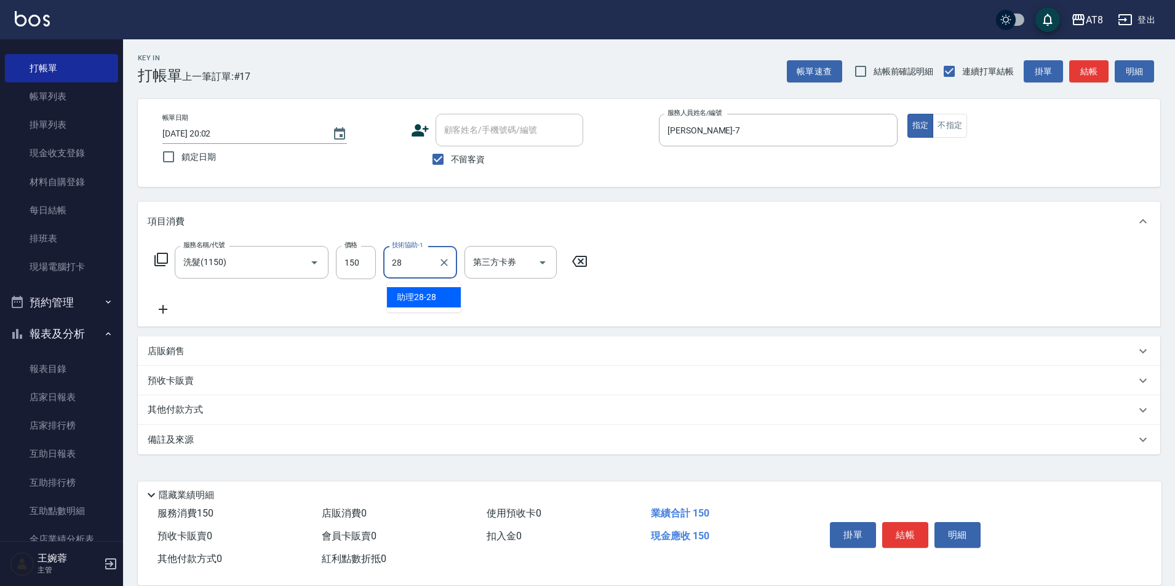
type input "助理28-28"
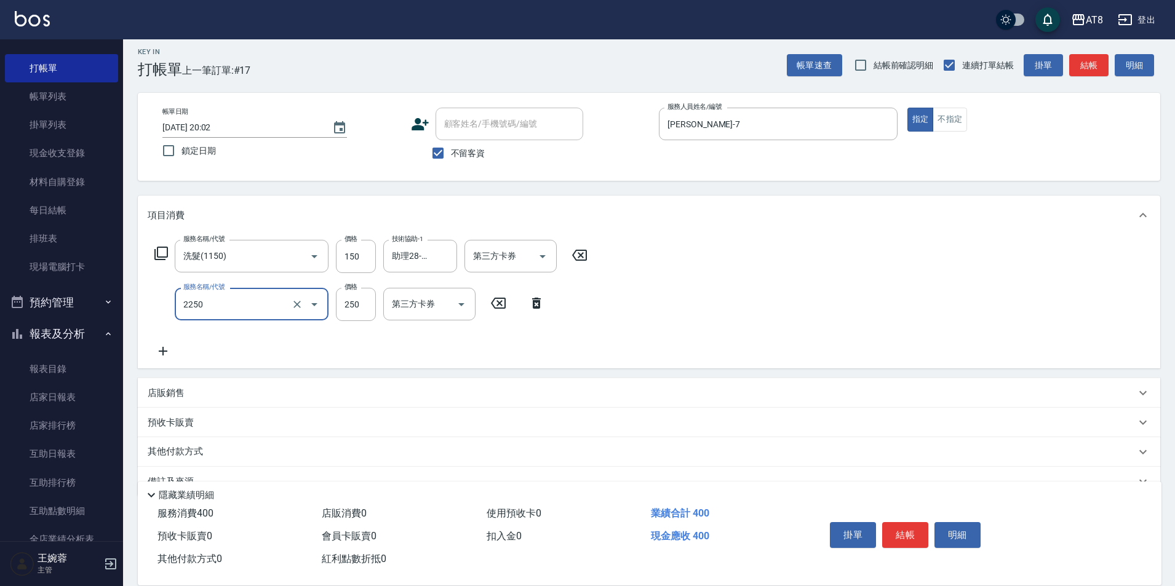
type input "剪髮(2250)"
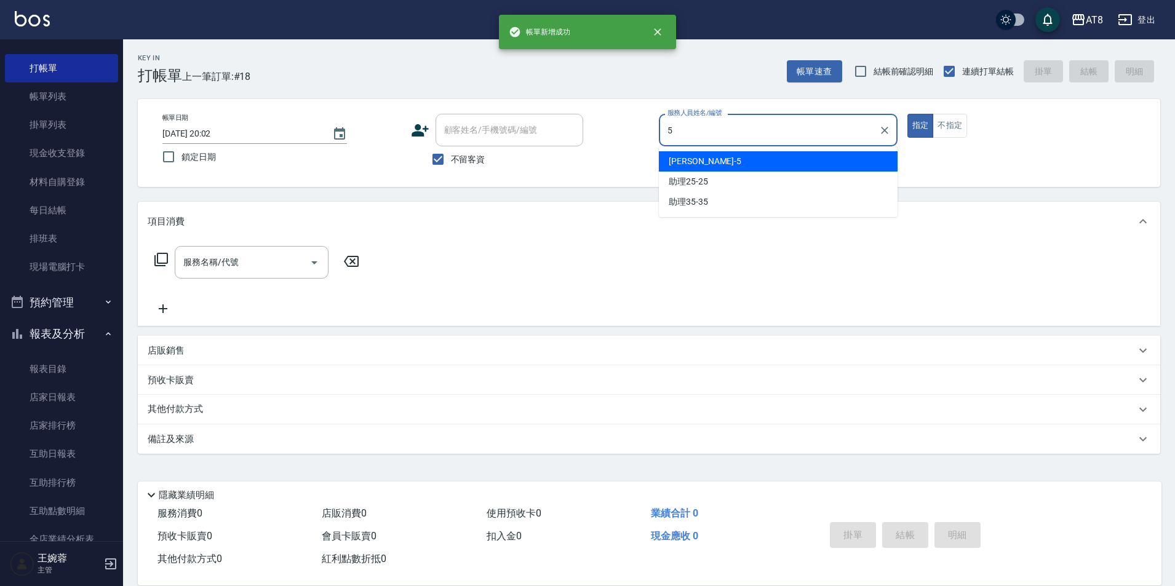
type input "HANK-5"
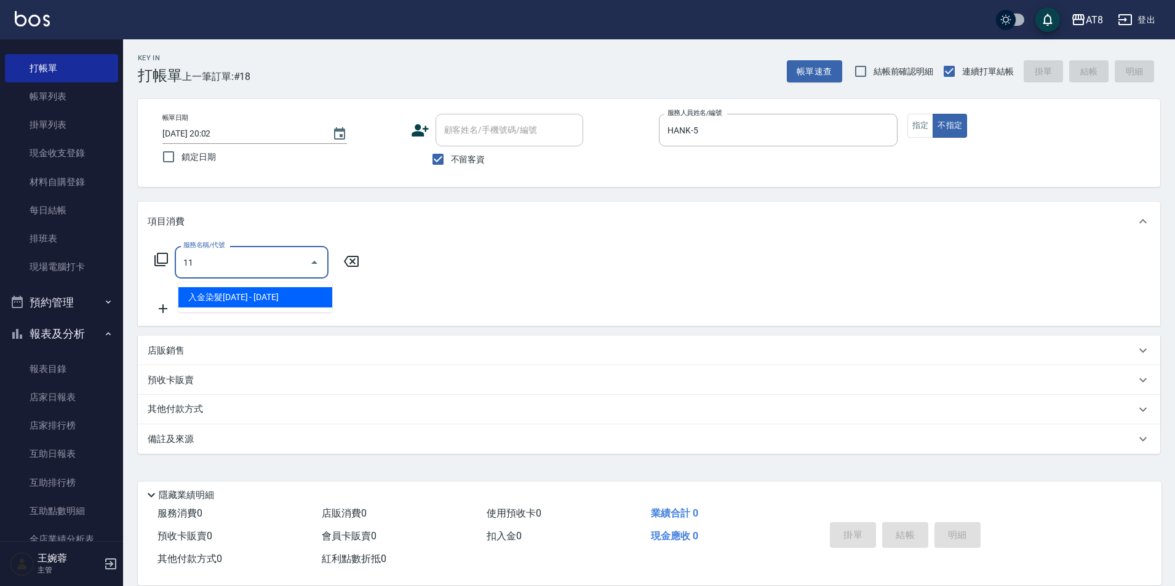
type input "1"
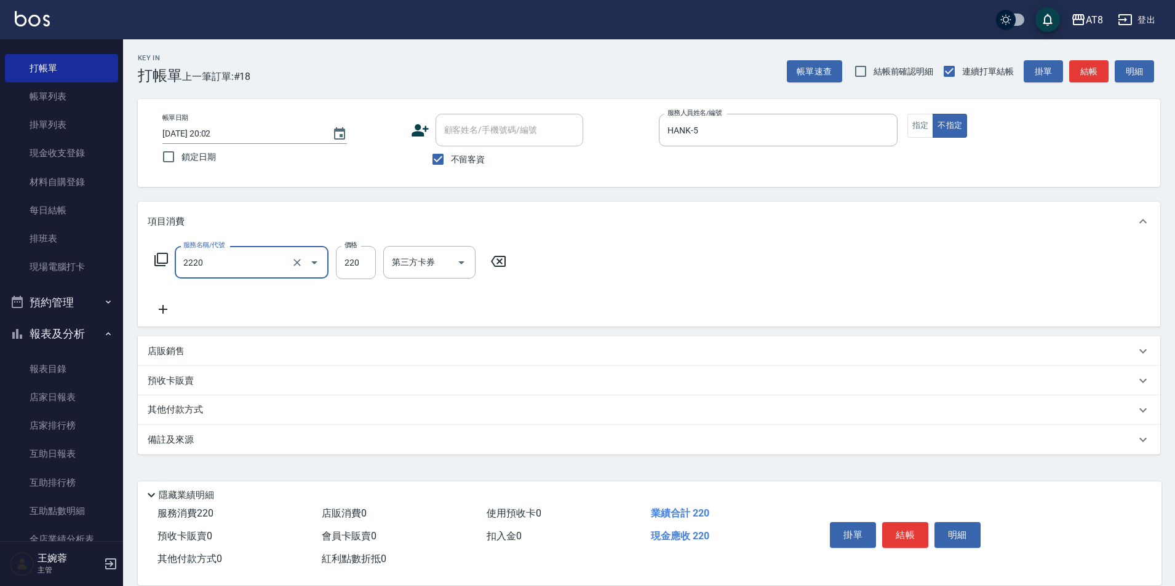
type input "剪髮(2220)"
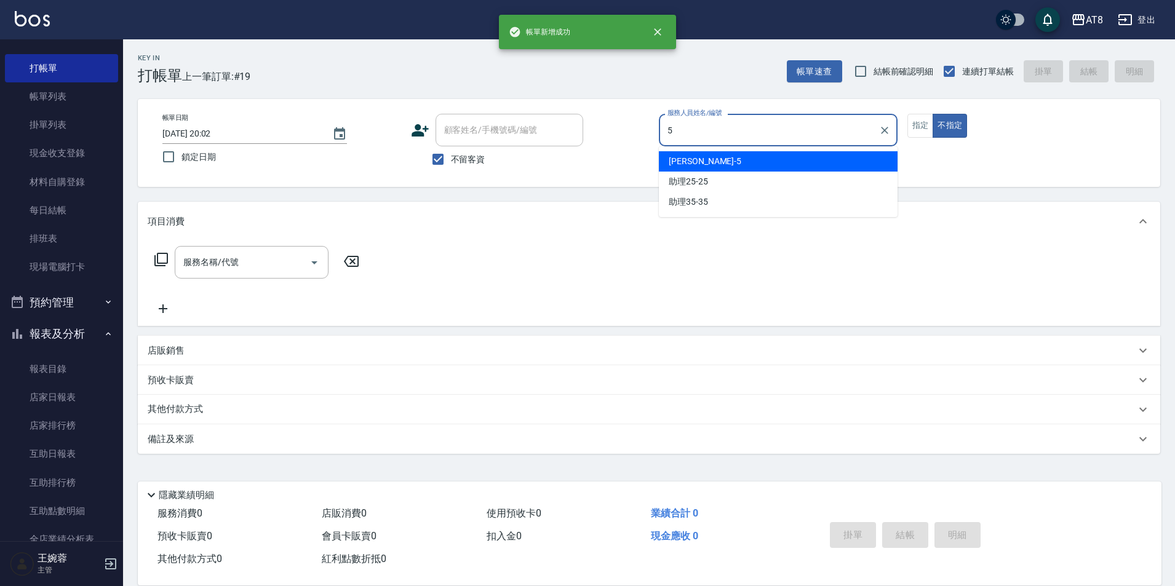
type input "HANK-5"
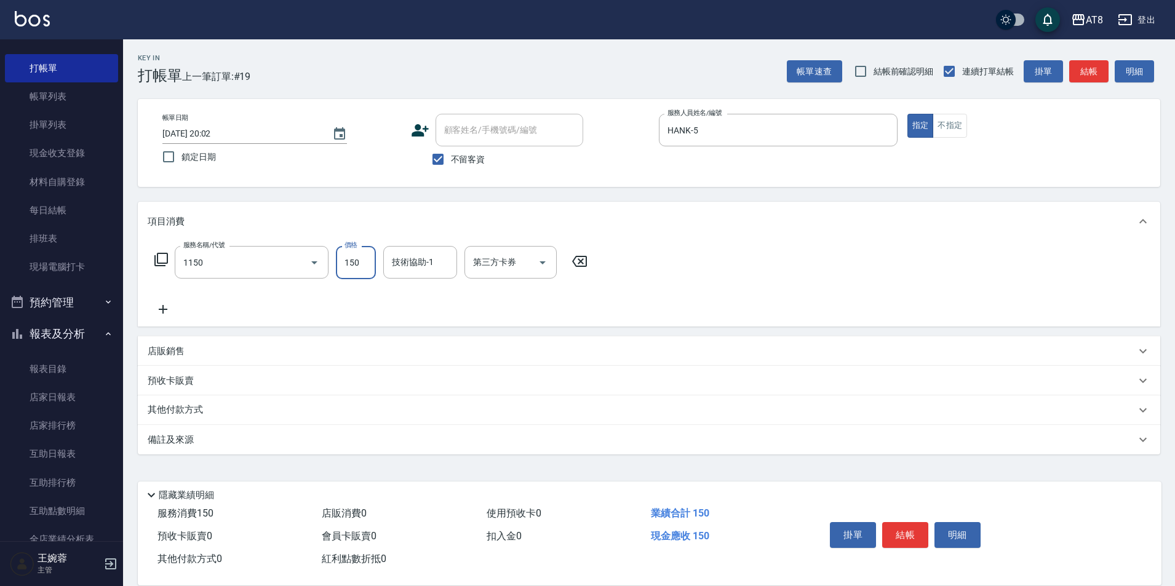
type input "洗髮(1150)"
type input "200"
type input "助理28-28"
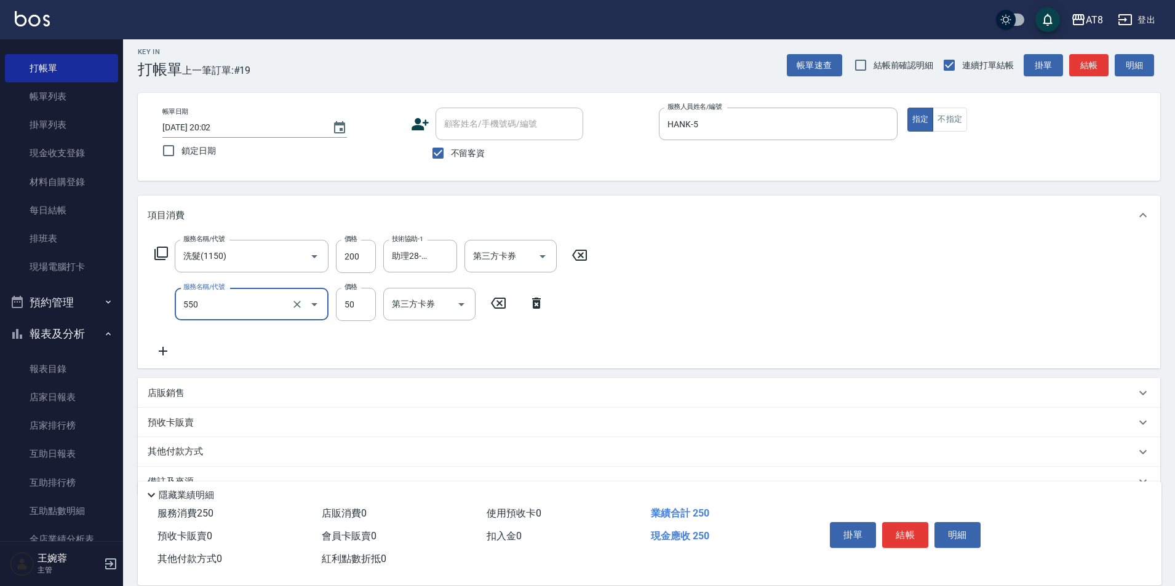
type input "精油或深層(550)"
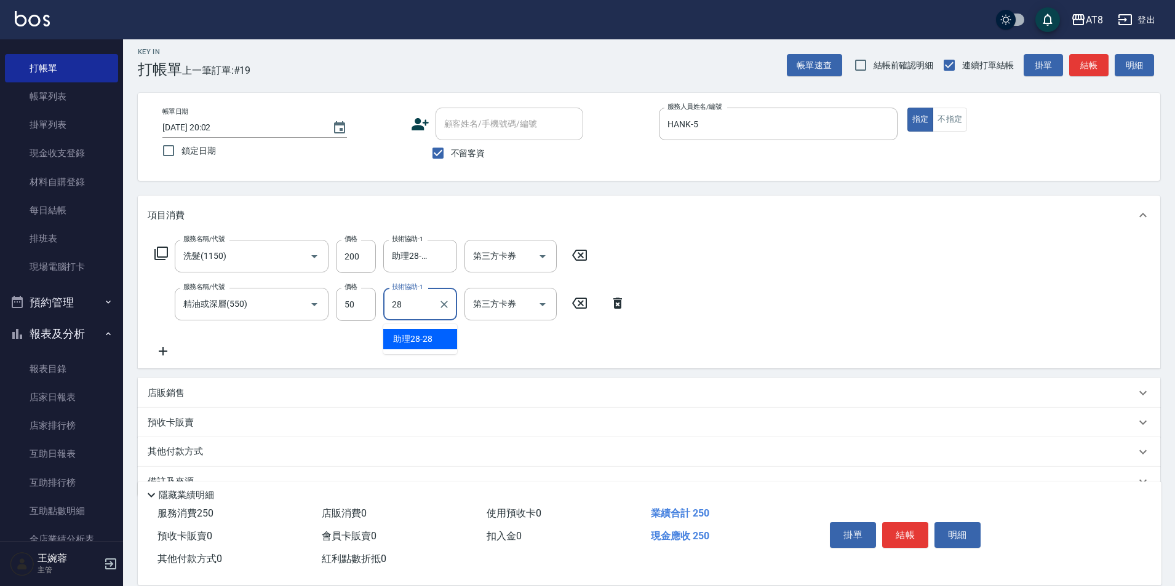
type input "助理28-28"
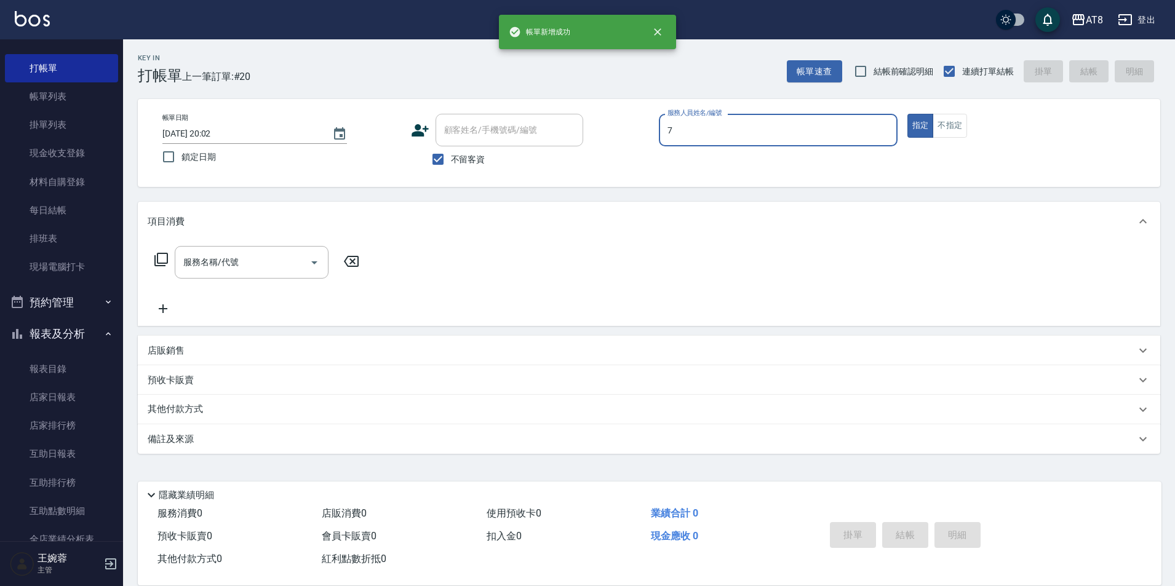
type input "[PERSON_NAME]-7"
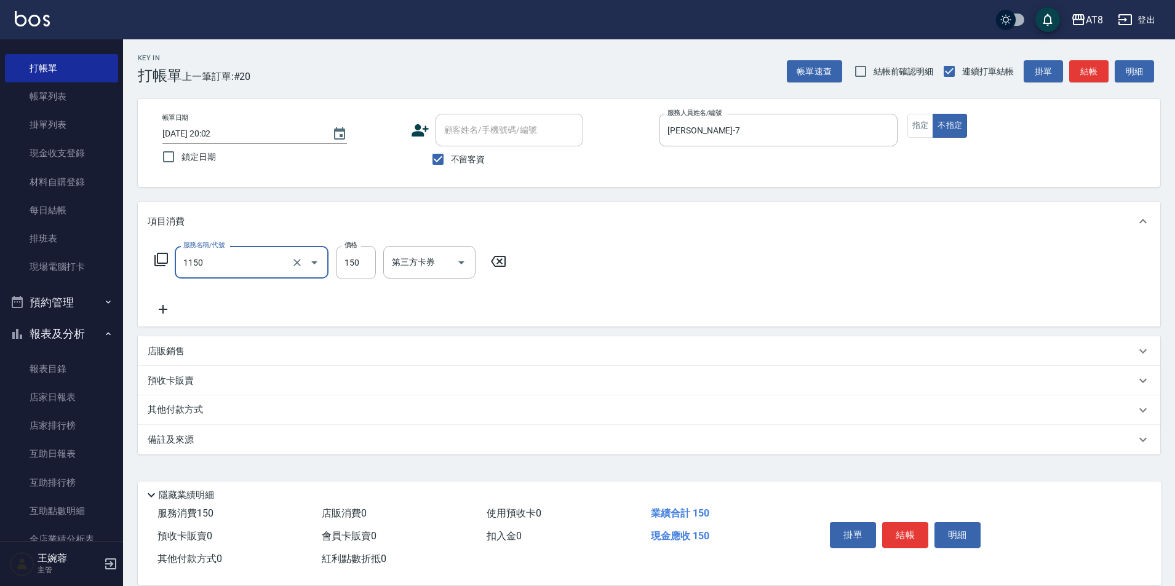
type input "洗髮(1150)"
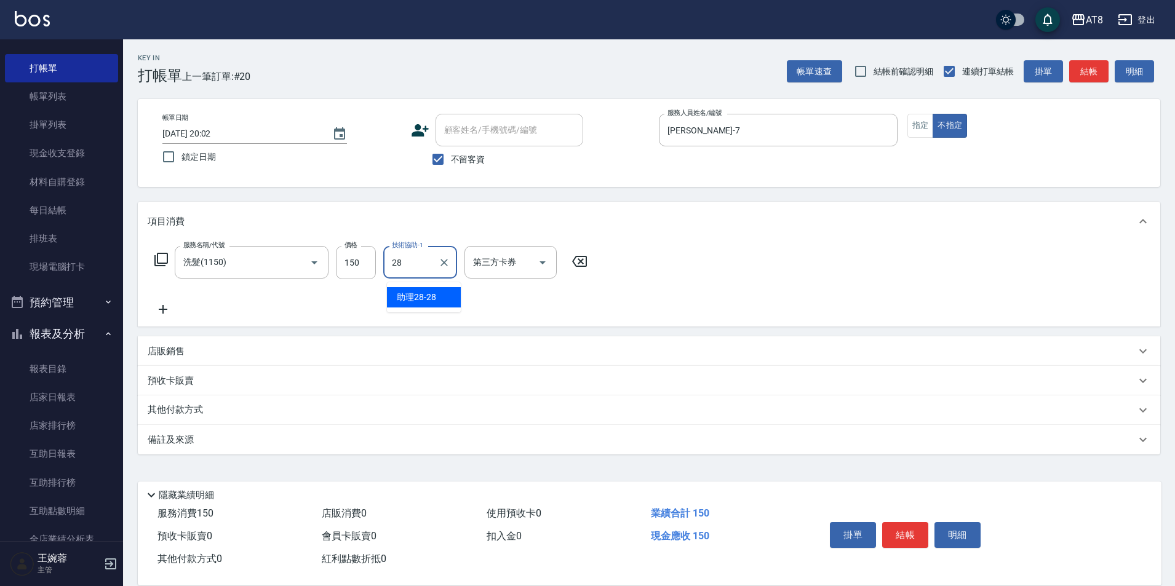
type input "助理28-28"
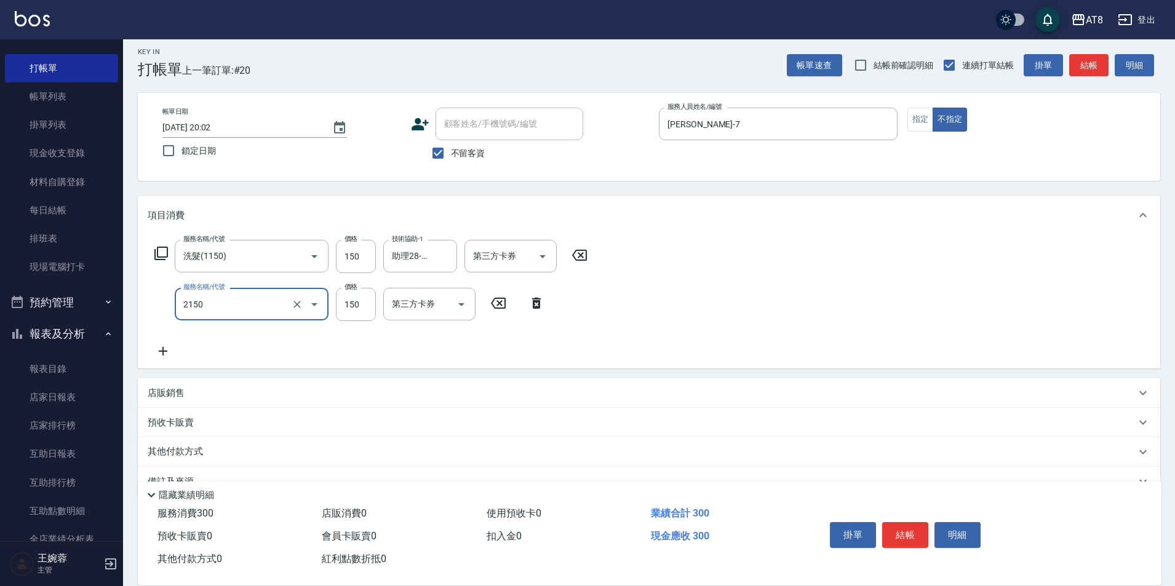
type input "剪髮(2150)"
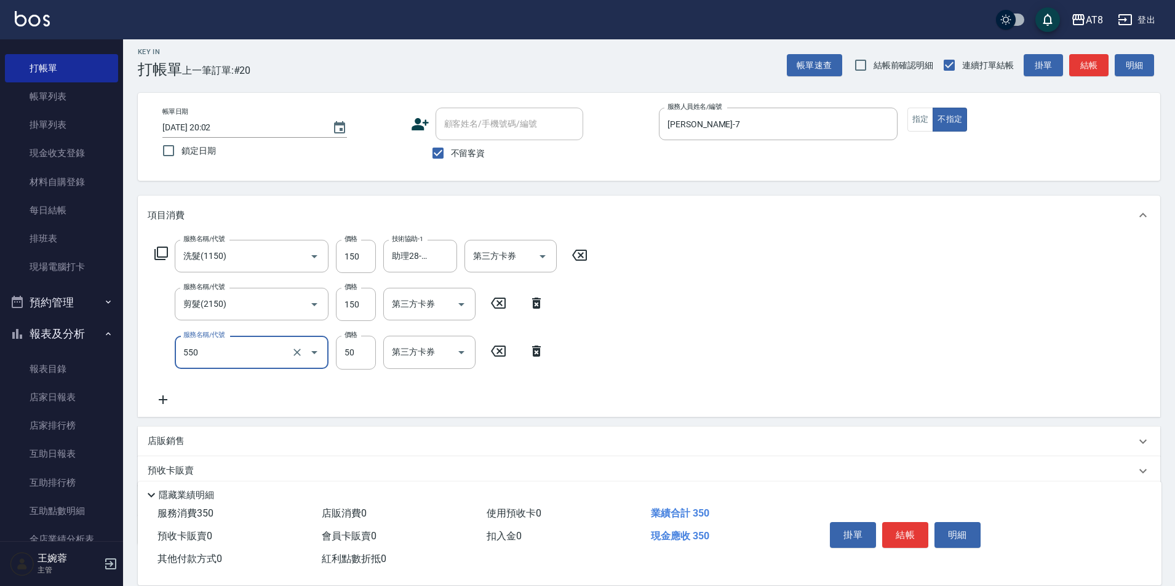
type input "精油或深層(550)"
click at [453, 363] on div "技術協助-1" at bounding box center [420, 352] width 74 height 33
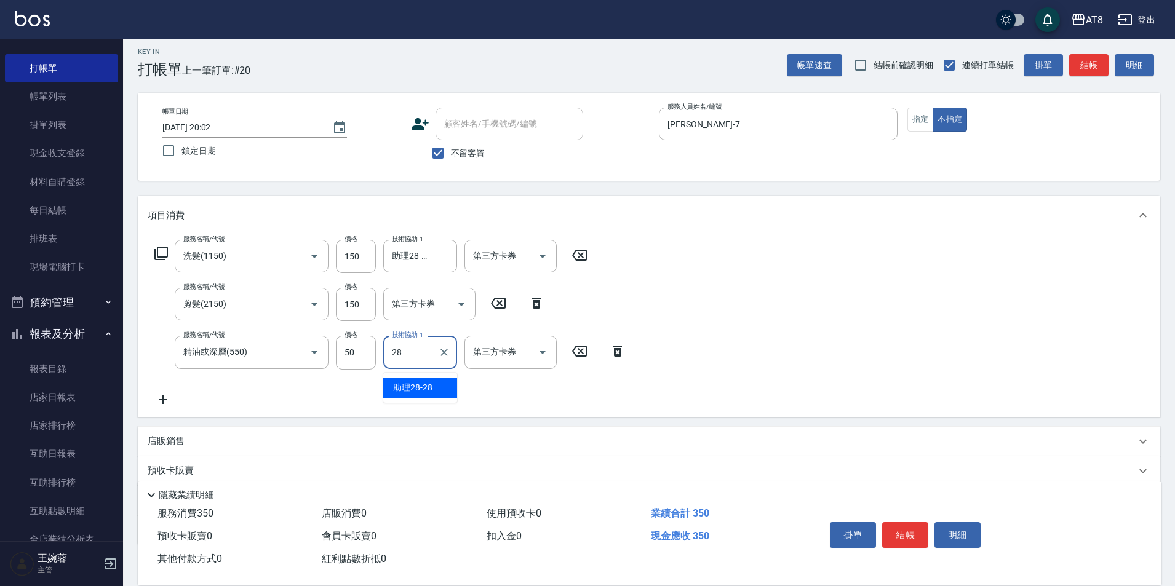
type input "助理28-28"
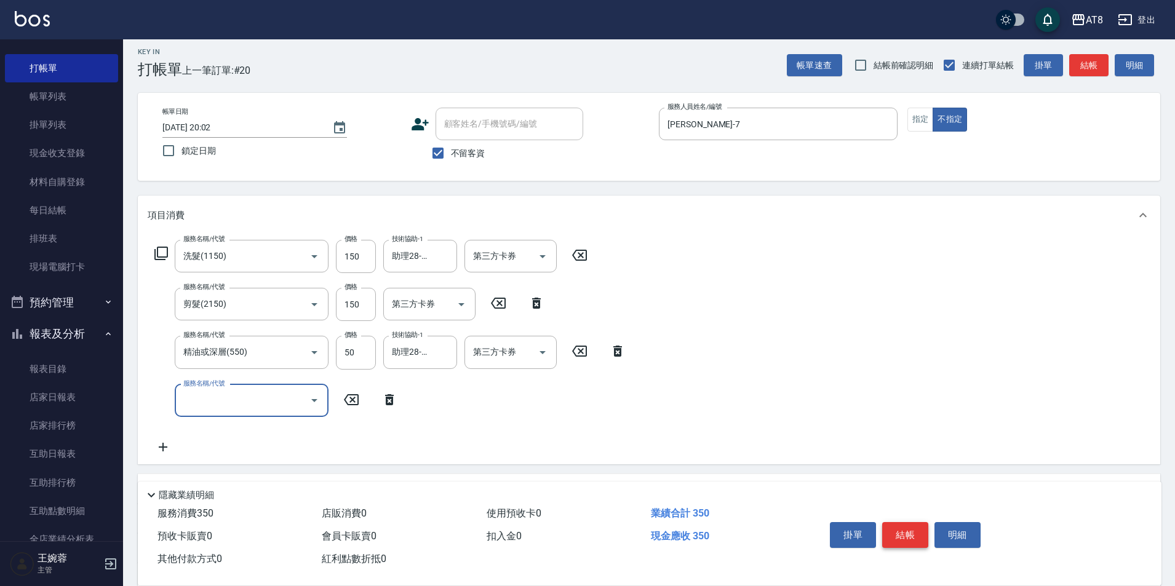
click at [920, 522] on button "結帳" at bounding box center [905, 535] width 46 height 26
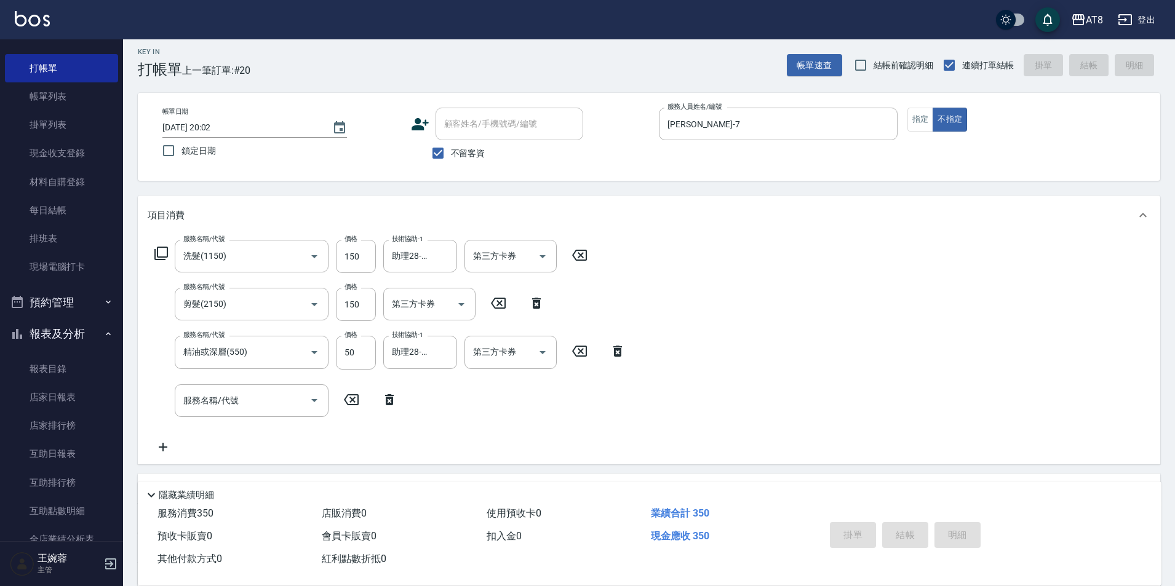
type input "[DATE] 20:03"
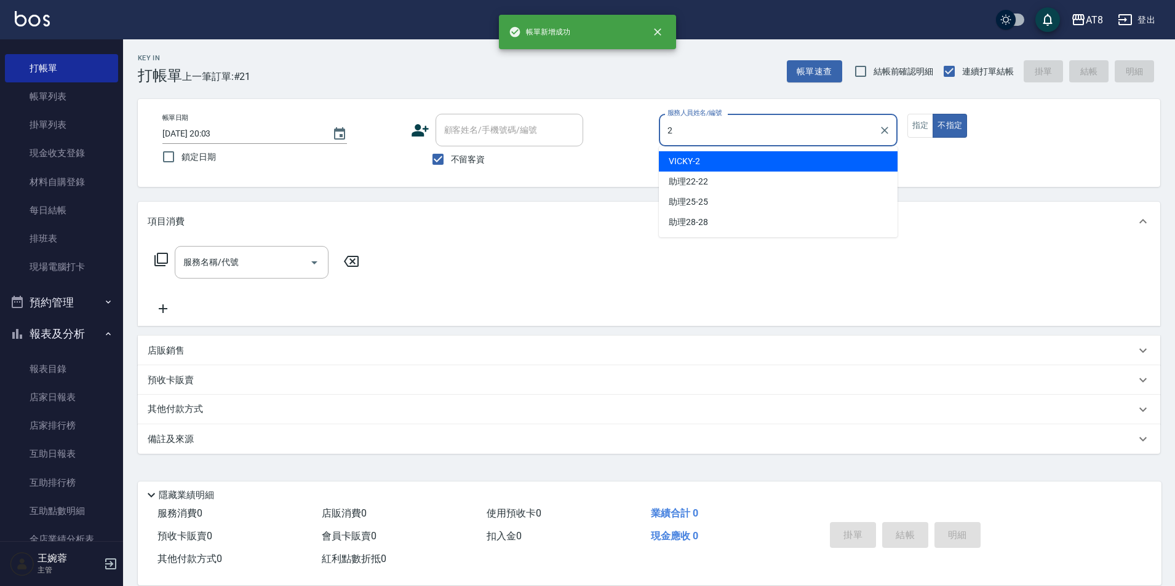
type input "VICKY-2"
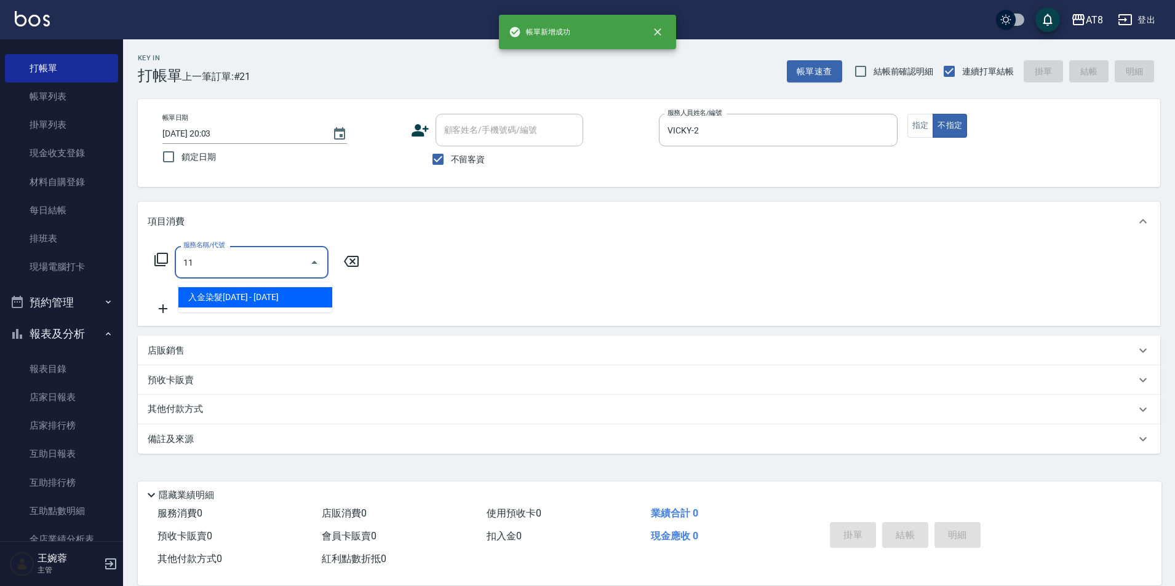
type input "1"
type input "入金剪髮220(20220)"
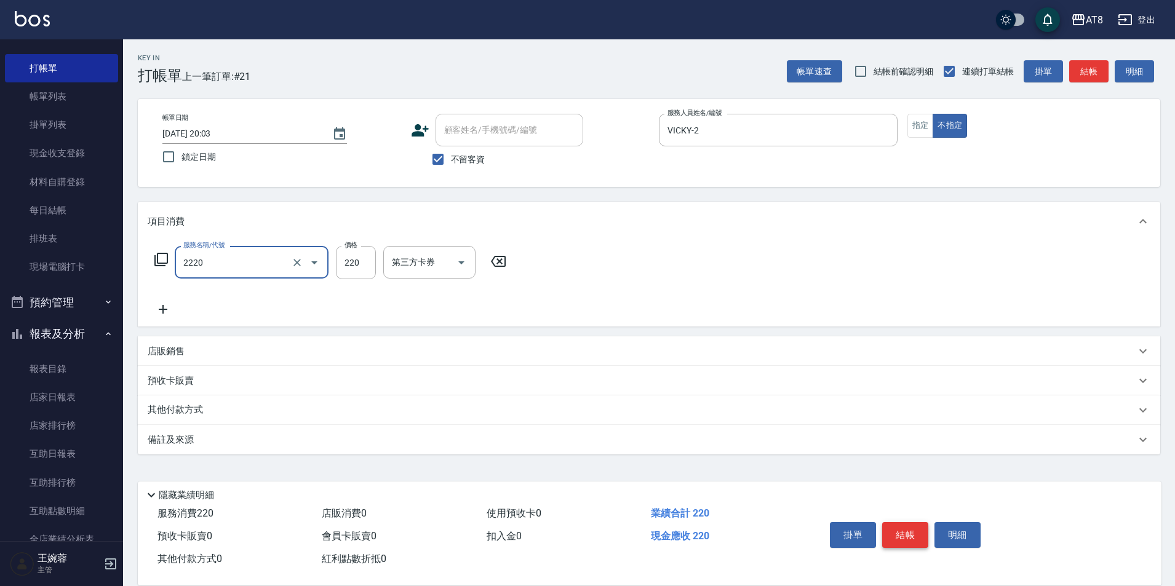
type input "剪髮(2220)"
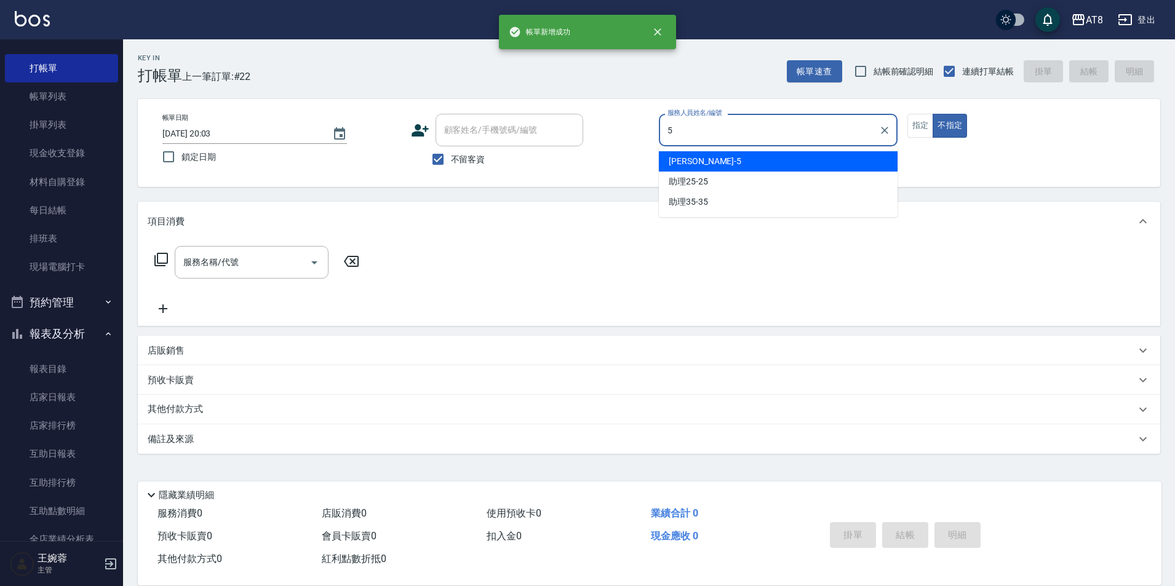
type input "HANK-5"
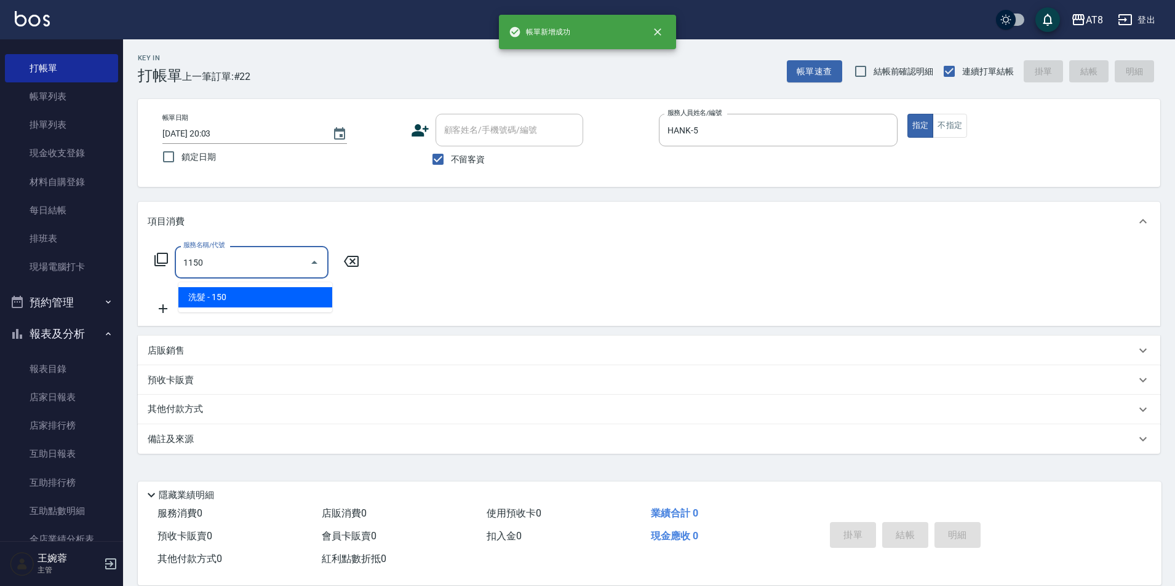
type input "洗髮(1150)"
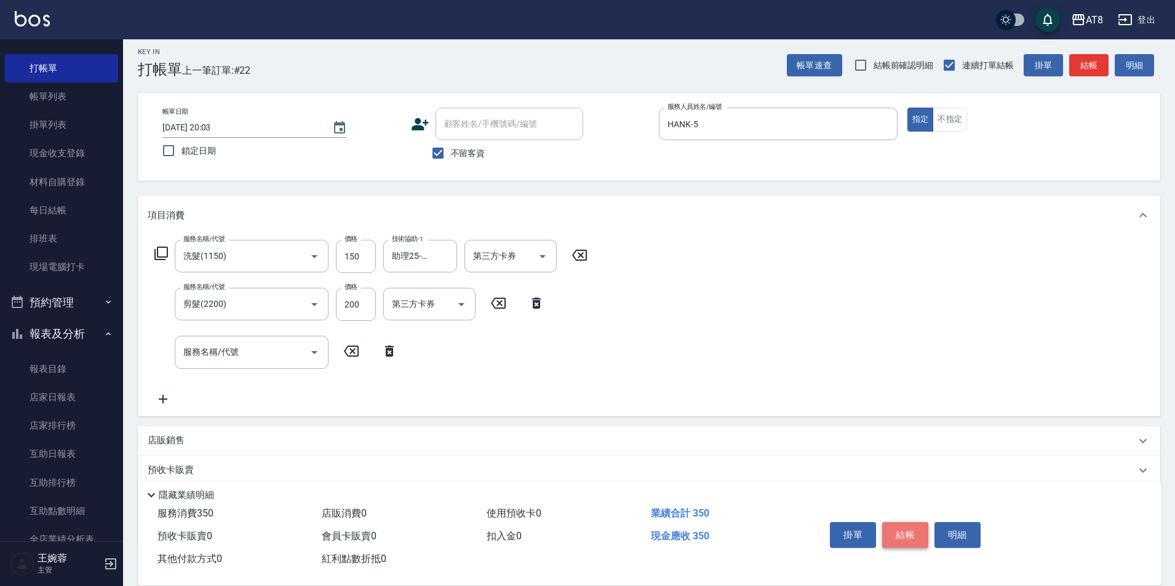
click at [922, 524] on button "結帳" at bounding box center [905, 535] width 46 height 26
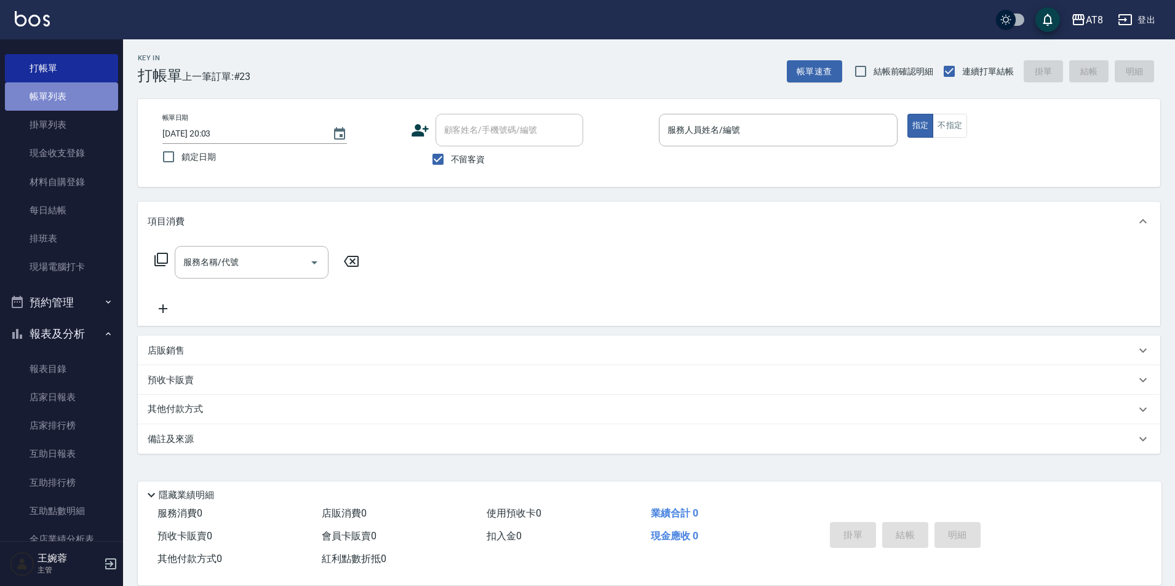
click at [74, 103] on link "帳單列表" at bounding box center [61, 96] width 113 height 28
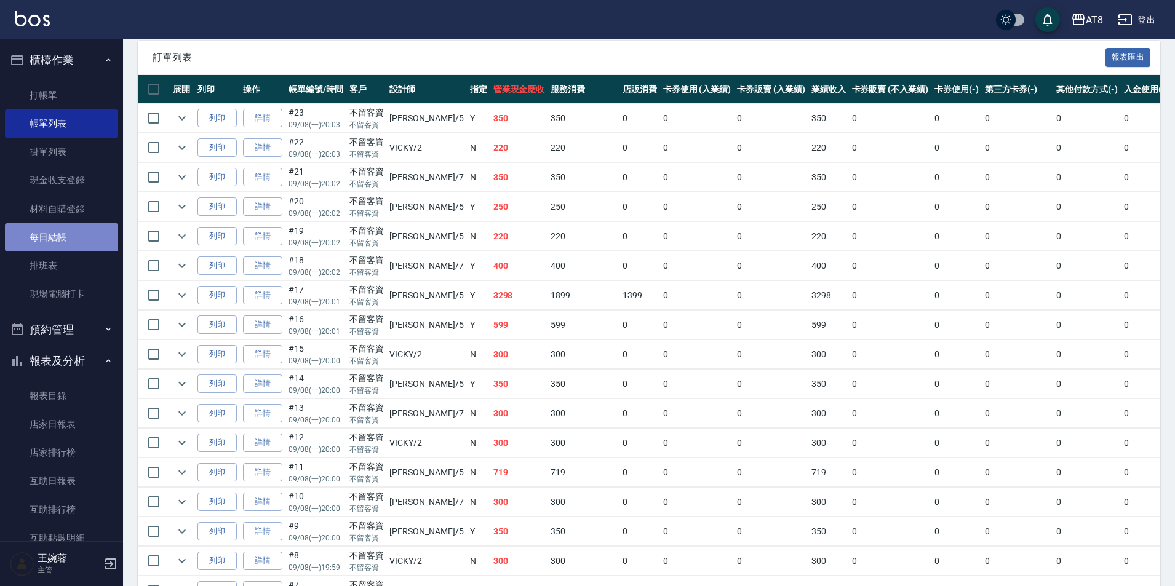
click at [65, 236] on link "每日結帳" at bounding box center [61, 237] width 113 height 28
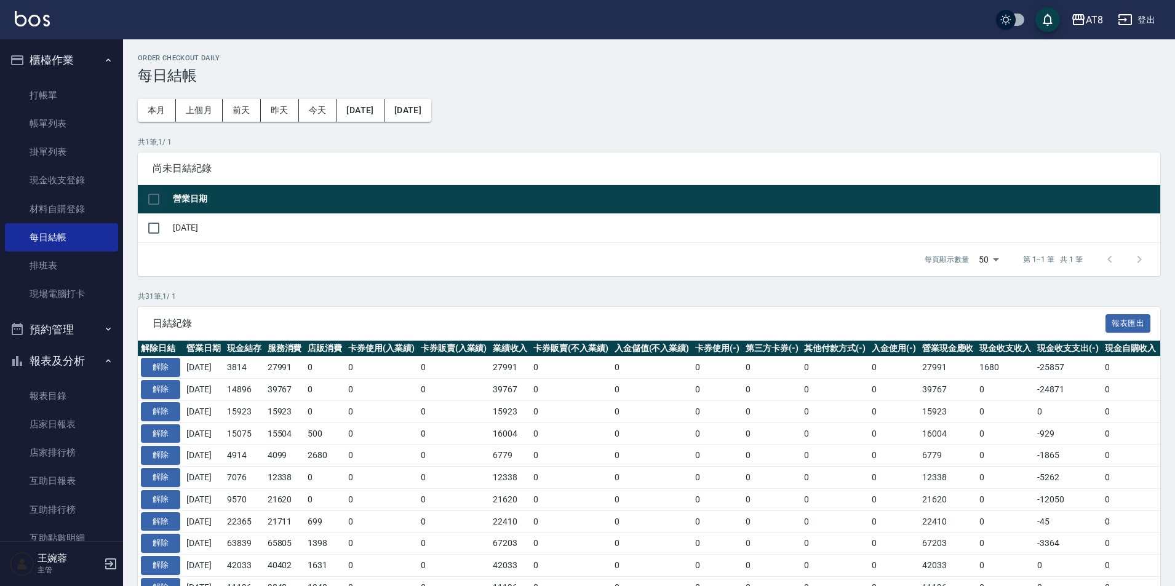
click at [154, 198] on input "checkbox" at bounding box center [154, 199] width 26 height 26
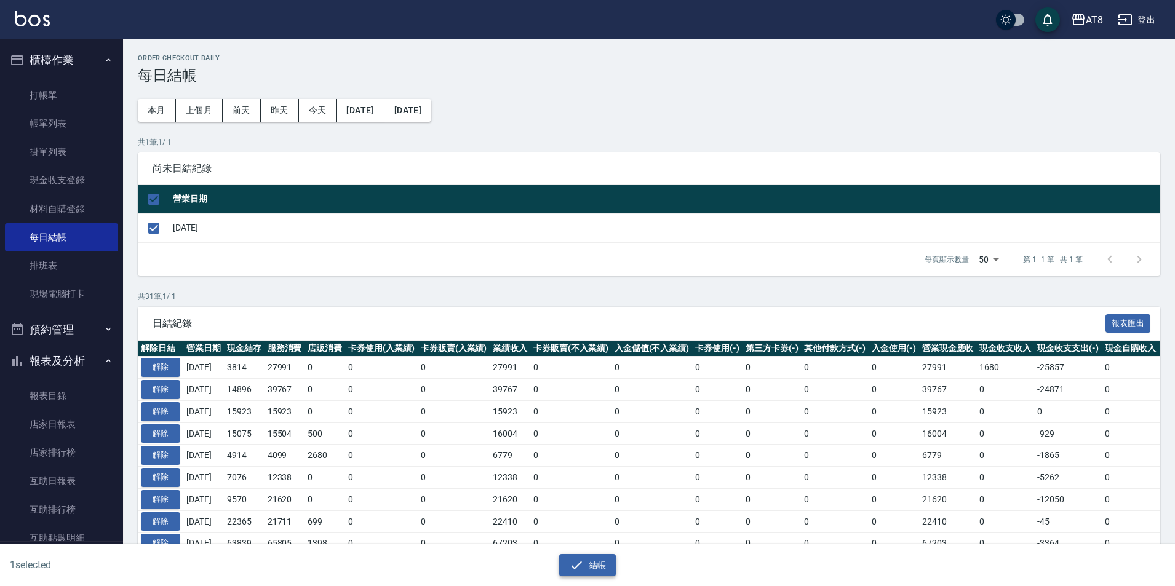
click at [598, 562] on button "結帳" at bounding box center [587, 565] width 57 height 23
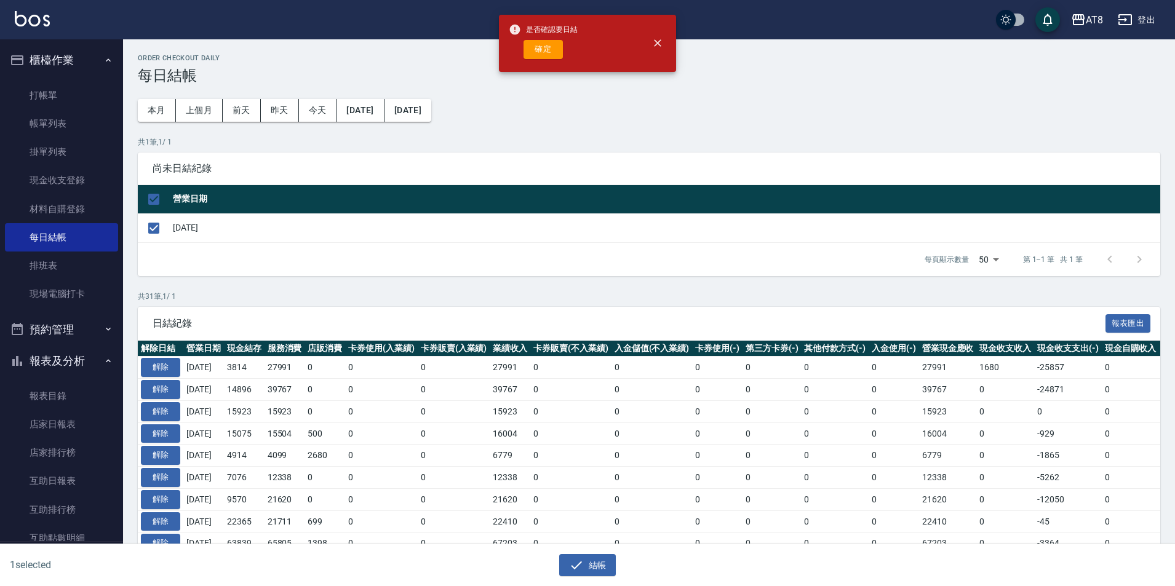
click at [554, 49] on button "確定" at bounding box center [542, 49] width 39 height 19
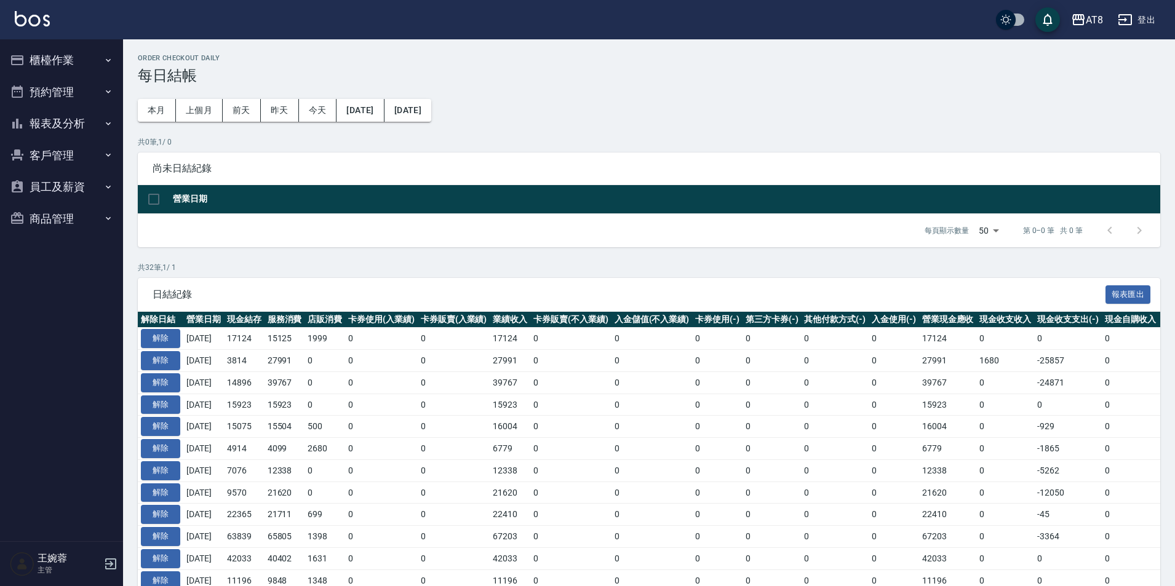
click at [87, 114] on button "報表及分析" at bounding box center [61, 124] width 113 height 32
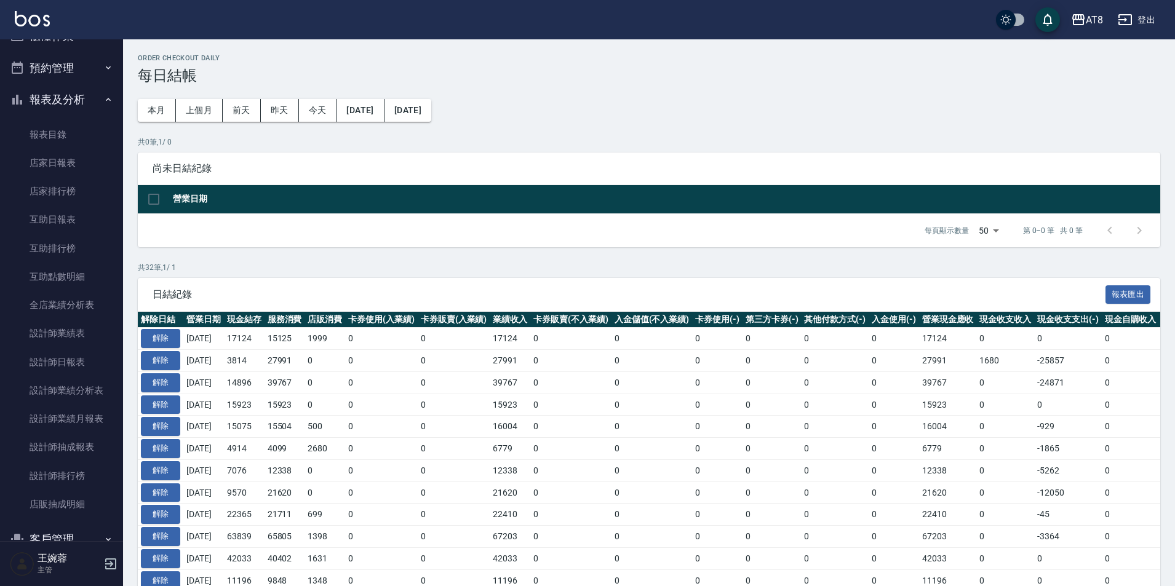
scroll to position [30, 0]
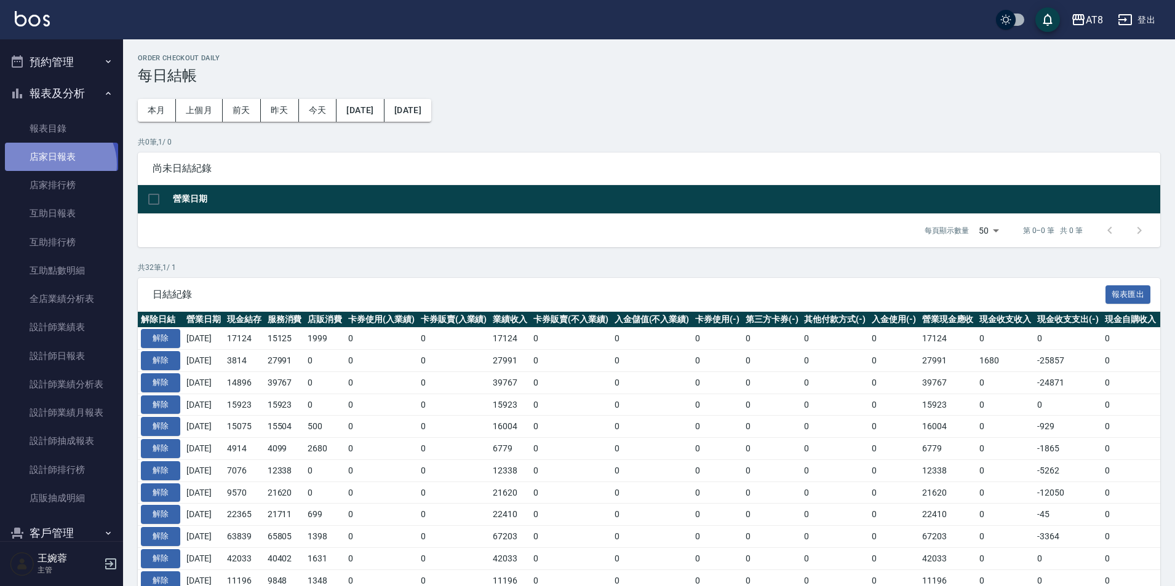
click at [58, 164] on link "店家日報表" at bounding box center [61, 157] width 113 height 28
